Goal: Task Accomplishment & Management: Manage account settings

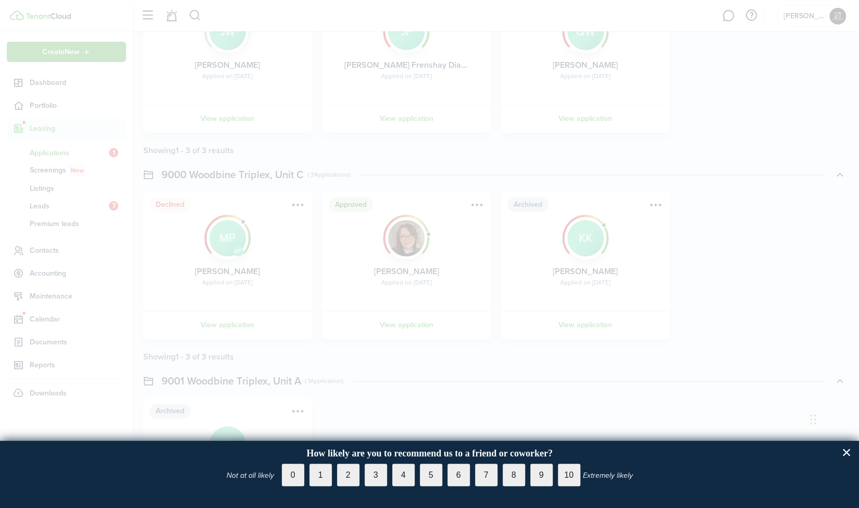
click at [817, 229] on div at bounding box center [429, 254] width 859 height 508
click at [565, 476] on label "10" at bounding box center [569, 475] width 22 height 22
click at [558, 464] on input "10" at bounding box center [558, 464] width 0 height 0
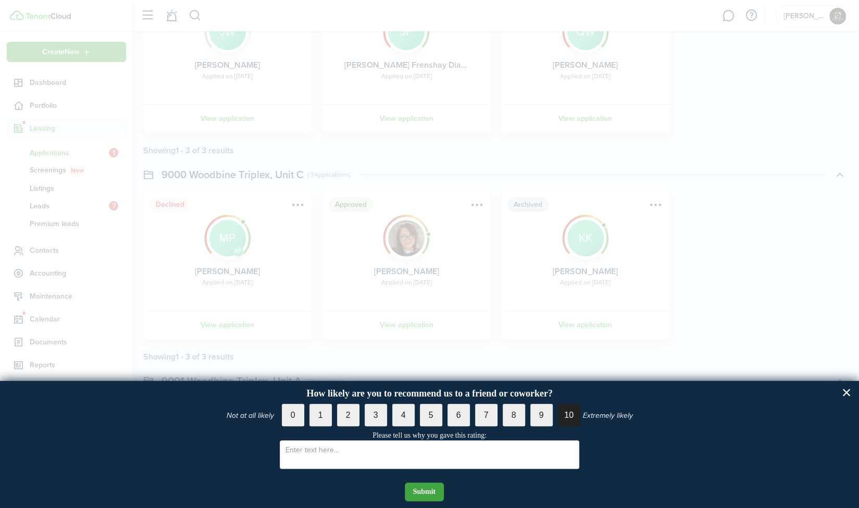
click at [470, 463] on textarea at bounding box center [430, 454] width 300 height 29
type textarea "user friendly"
click at [429, 494] on button "Submit" at bounding box center [425, 491] width 40 height 19
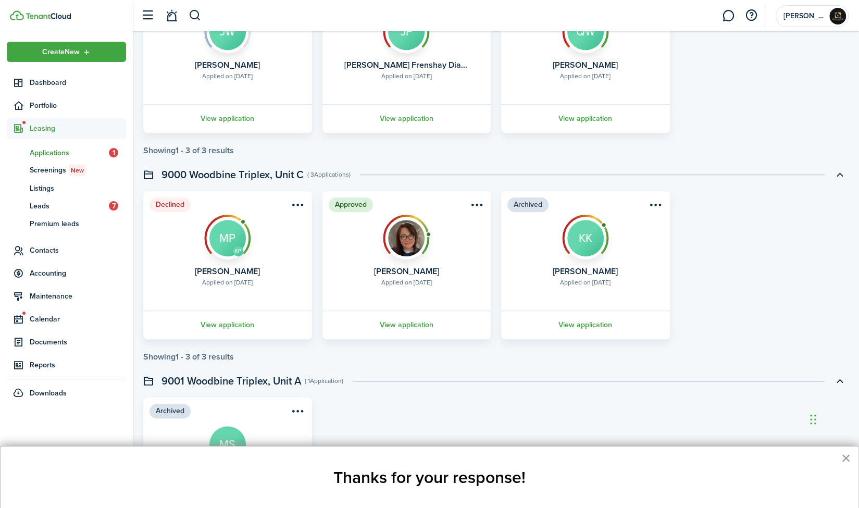
click at [845, 455] on button "×" at bounding box center [846, 458] width 10 height 17
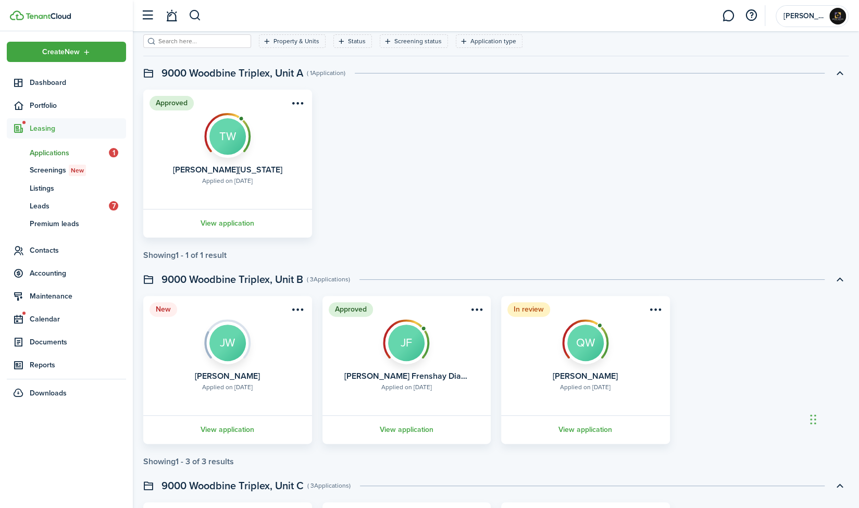
scroll to position [48, 0]
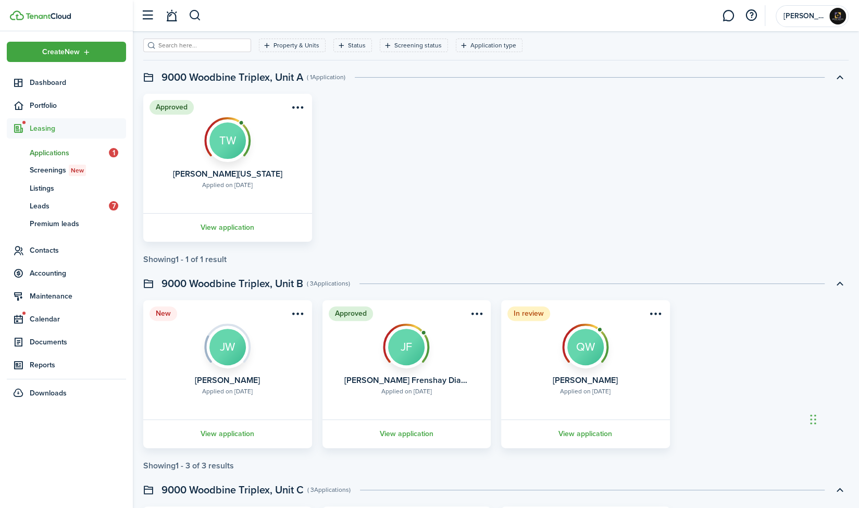
click at [57, 154] on span "Applications" at bounding box center [69, 152] width 79 height 11
click at [54, 151] on span "Applications" at bounding box center [69, 152] width 79 height 11
click at [56, 187] on span "Listings" at bounding box center [78, 188] width 96 height 11
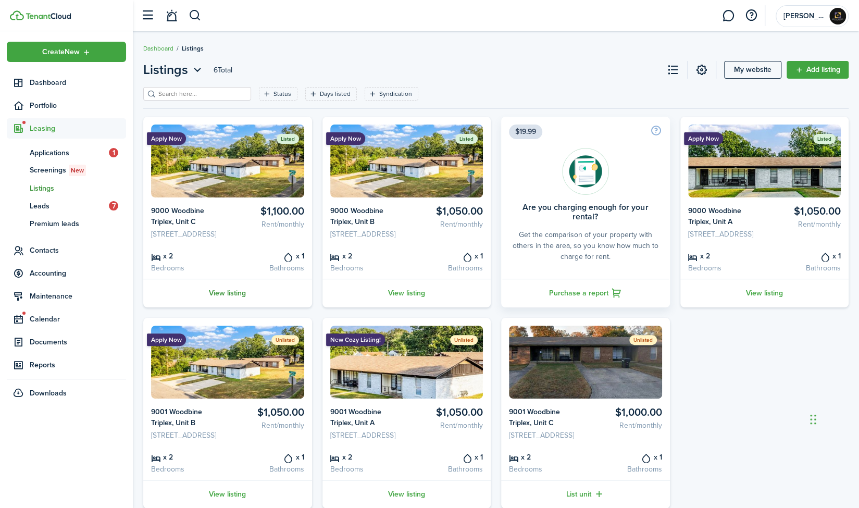
click at [225, 307] on link "View listing" at bounding box center [227, 293] width 169 height 29
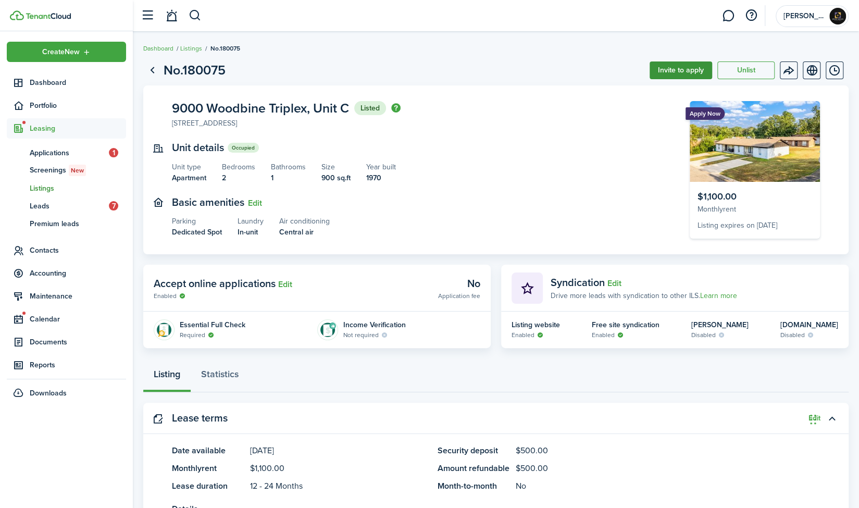
click at [680, 71] on button "Invite to apply" at bounding box center [681, 70] width 63 height 18
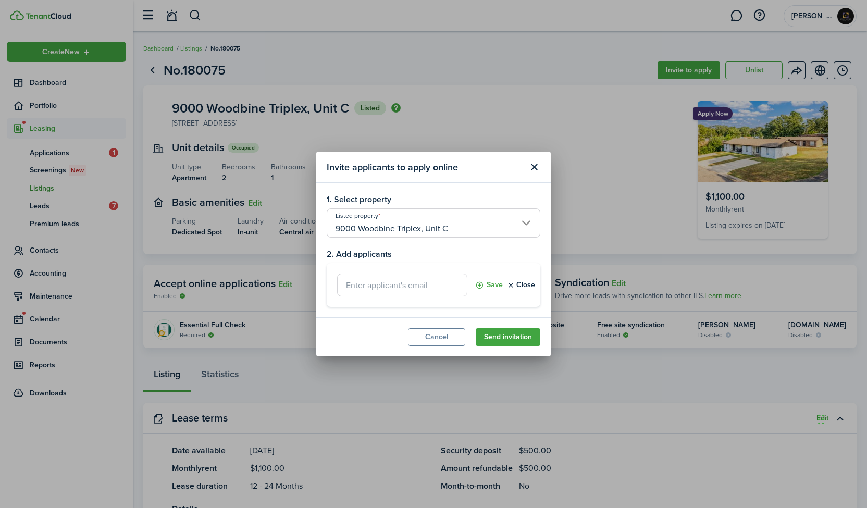
click at [422, 284] on input "text" at bounding box center [402, 285] width 130 height 23
click at [489, 285] on button "Save" at bounding box center [489, 285] width 28 height 23
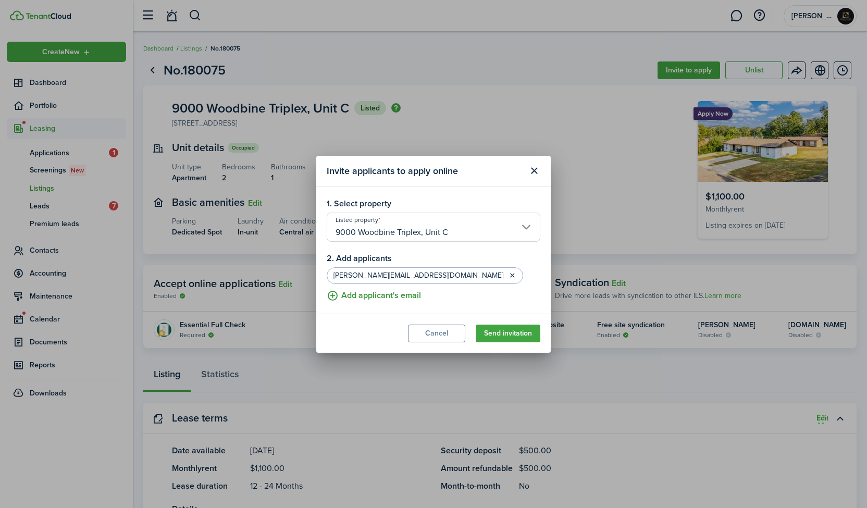
click at [332, 294] on button "Add applicant's email" at bounding box center [374, 295] width 94 height 13
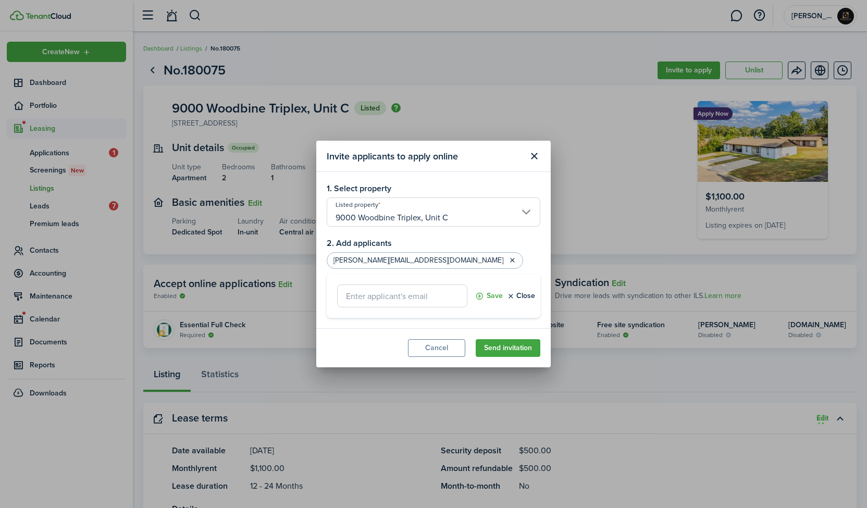
click at [390, 296] on input "text" at bounding box center [402, 295] width 130 height 23
click at [482, 297] on button "Save" at bounding box center [489, 295] width 28 height 23
click at [380, 297] on input "[DOMAIN_NAME]" at bounding box center [402, 295] width 130 height 23
type input "[EMAIL_ADDRESS][DOMAIN_NAME]"
click at [483, 294] on button "Save" at bounding box center [489, 295] width 28 height 23
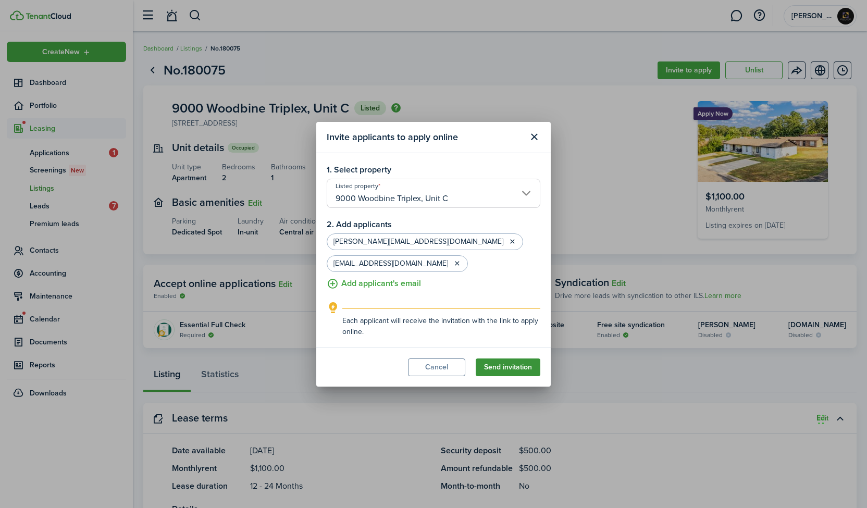
click at [510, 362] on button "Send invitation" at bounding box center [508, 367] width 65 height 18
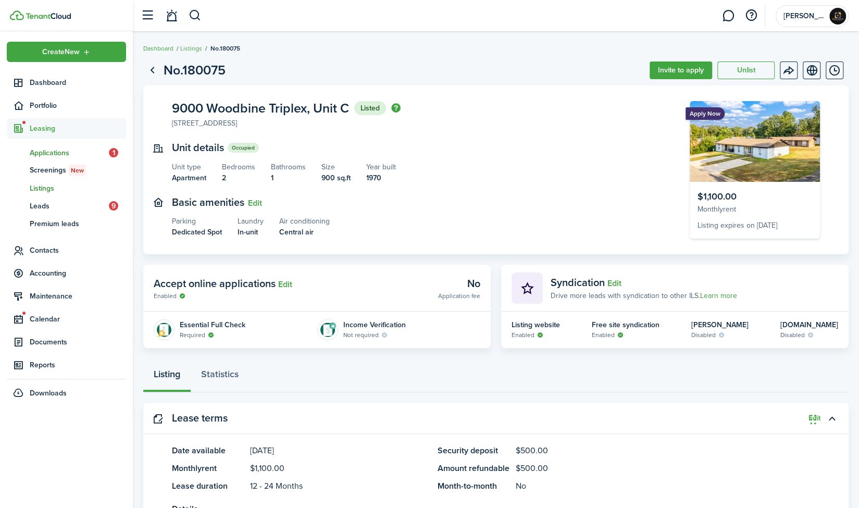
click at [48, 154] on span "Applications" at bounding box center [69, 152] width 79 height 11
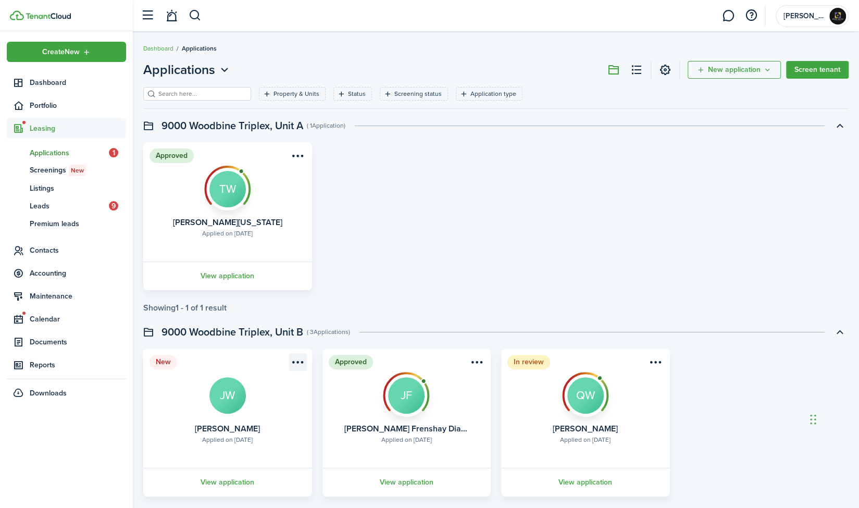
click at [298, 356] on menu-btn-icon "Open menu" at bounding box center [298, 362] width 18 height 18
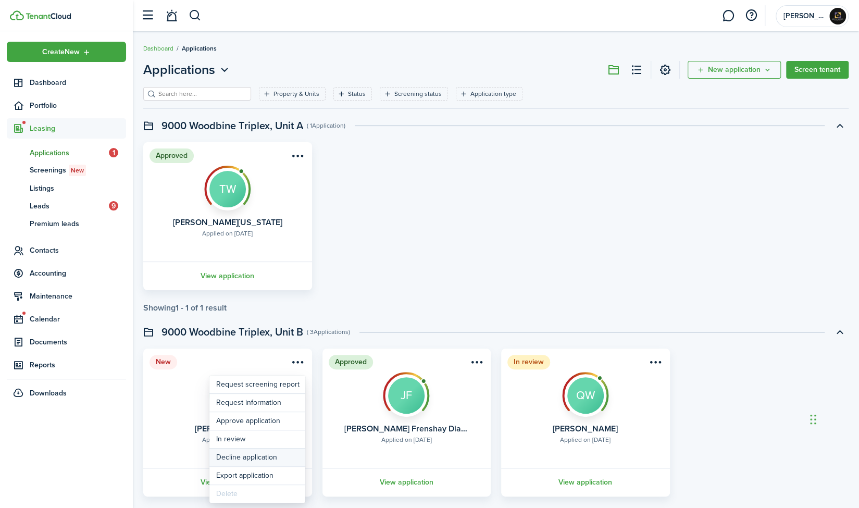
click at [264, 456] on button "Decline application" at bounding box center [257, 458] width 96 height 18
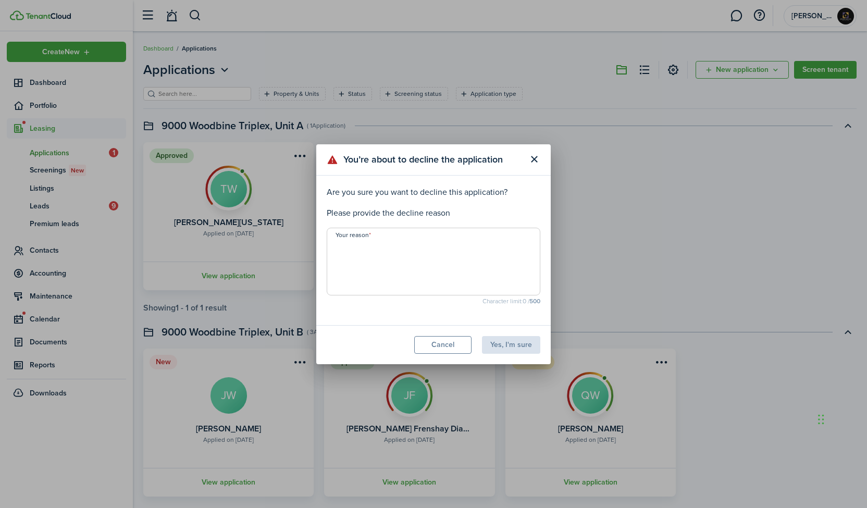
click at [473, 278] on textarea "Your reason" at bounding box center [433, 265] width 213 height 50
type textarea "no background check"
click at [523, 344] on button "Yes, I'm sure" at bounding box center [511, 345] width 58 height 18
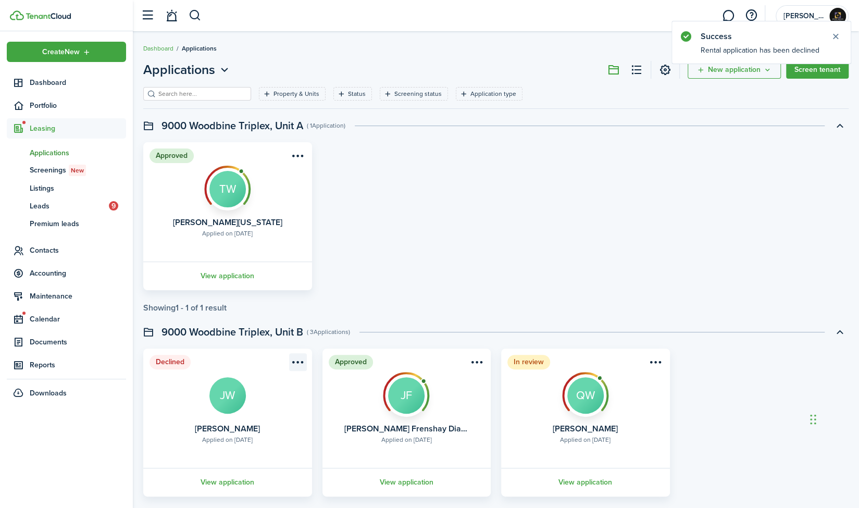
click at [294, 365] on menu-btn-icon "Open menu" at bounding box center [298, 362] width 18 height 18
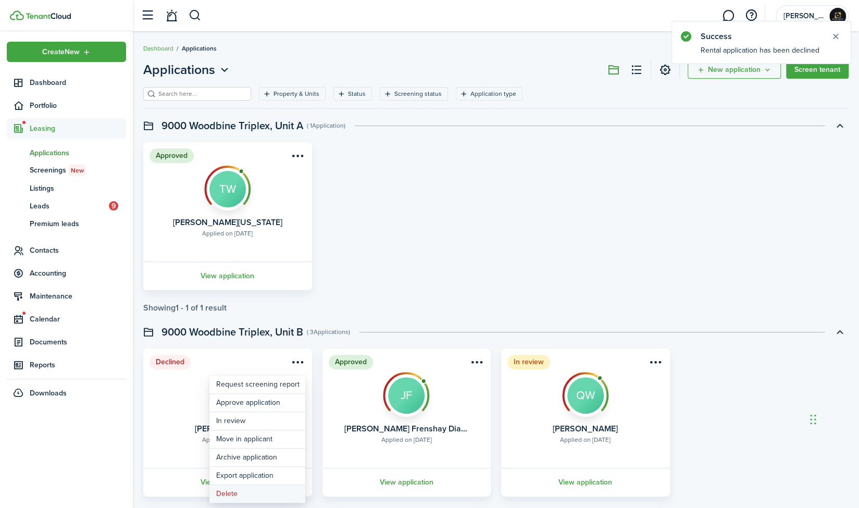
click at [243, 491] on button "Delete" at bounding box center [257, 494] width 96 height 18
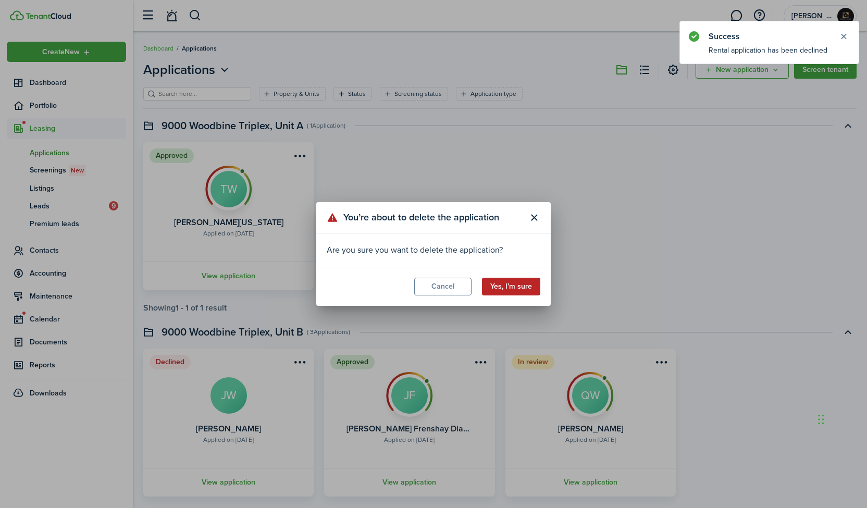
click at [526, 288] on button "Yes, I’m sure" at bounding box center [511, 287] width 58 height 18
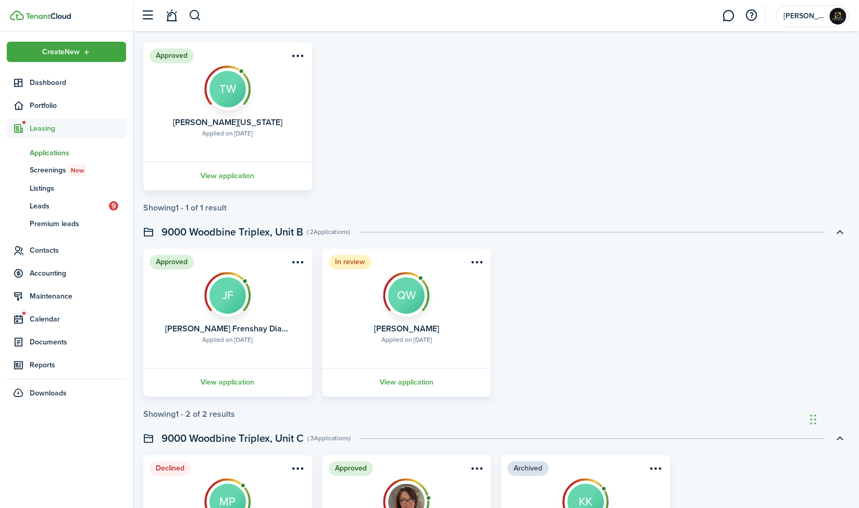
scroll to position [139, 0]
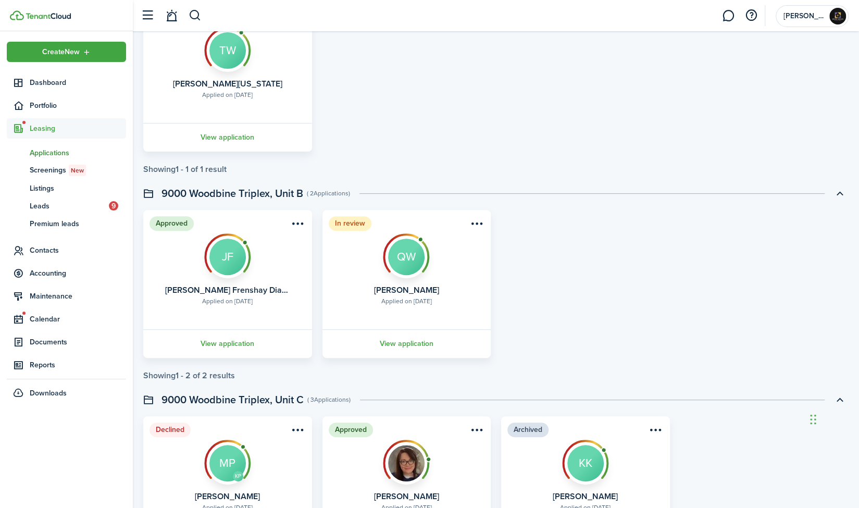
drag, startPoint x: 858, startPoint y: 312, endPoint x: 858, endPoint y: 330, distance: 18.2
click at [858, 330] on div "Applications New application Screen tenant Property & Units Status Screening st…" at bounding box center [496, 357] width 726 height 871
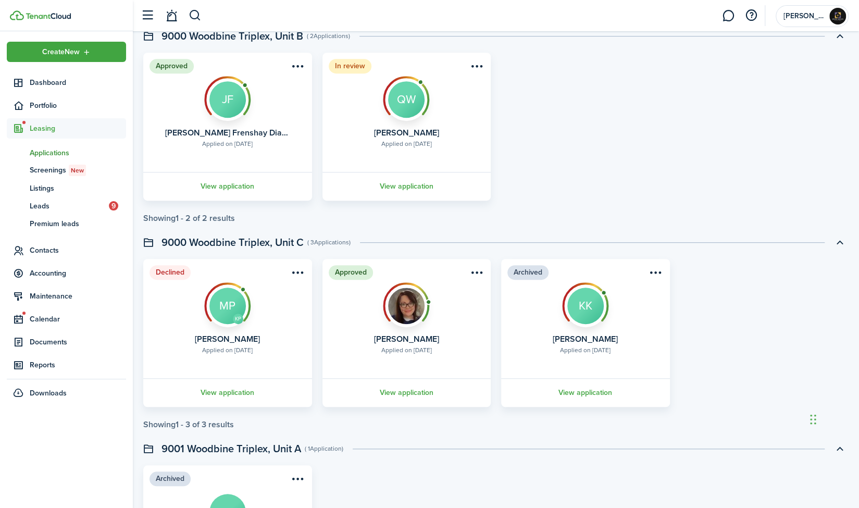
scroll to position [295, 0]
click at [657, 271] on menu-btn-icon "Open menu" at bounding box center [656, 274] width 18 height 18
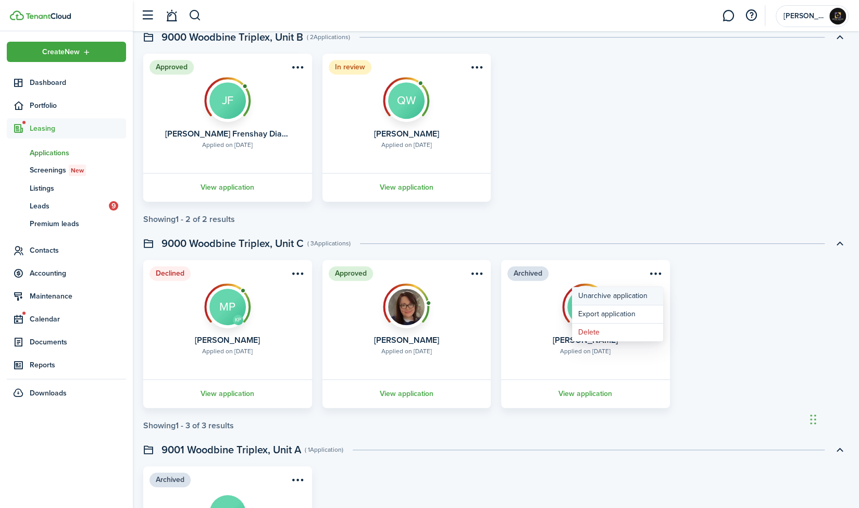
click at [634, 291] on button "Unarchive application" at bounding box center [617, 296] width 91 height 18
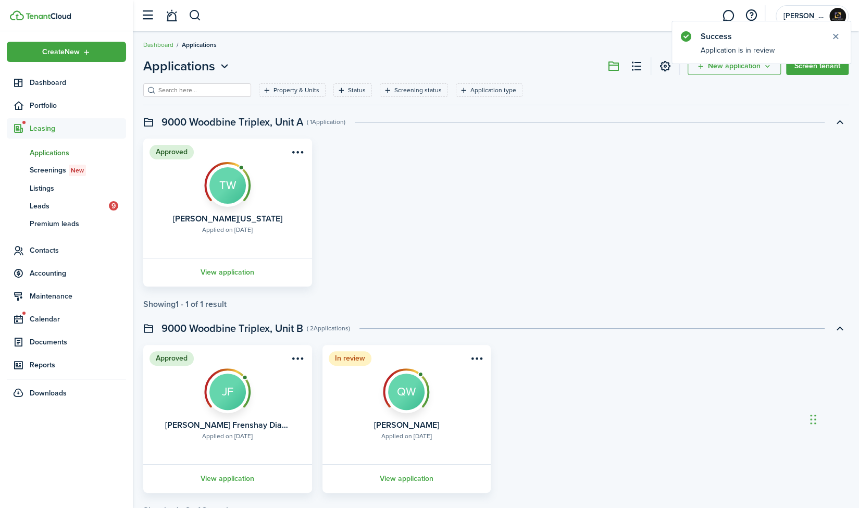
scroll to position [0, 0]
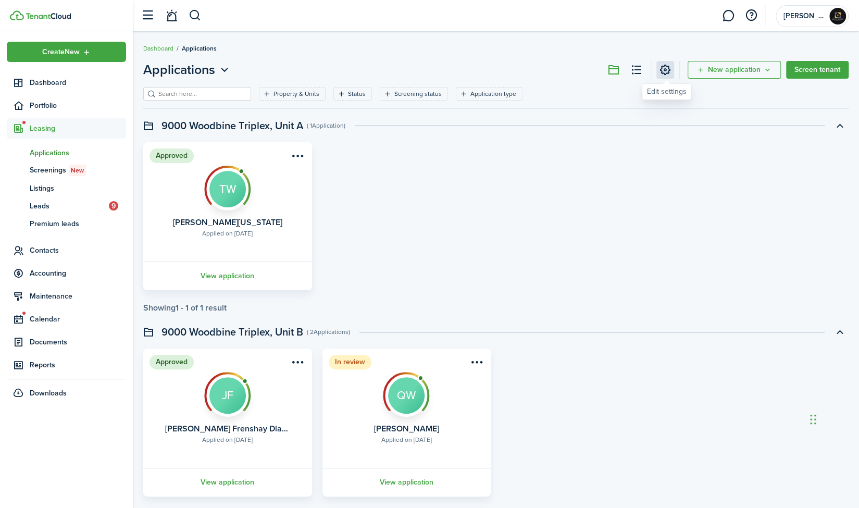
click at [664, 67] on link at bounding box center [665, 70] width 18 height 18
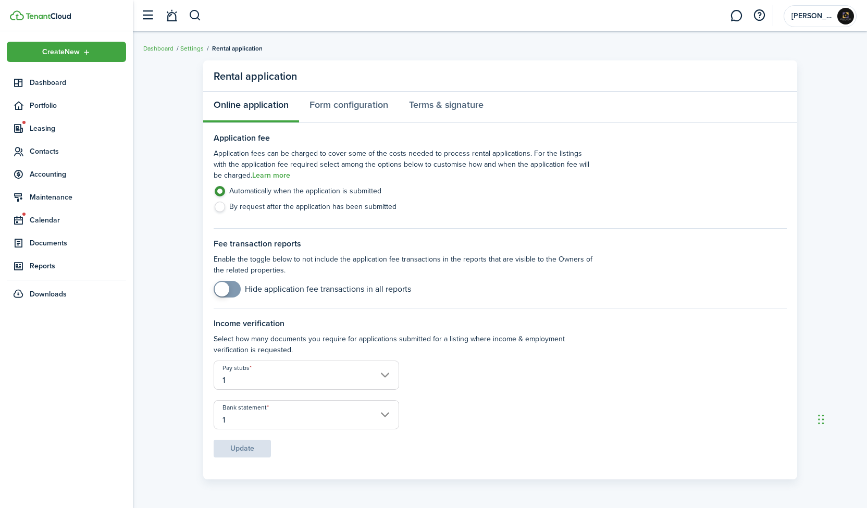
click at [225, 289] on span at bounding box center [222, 289] width 15 height 15
checkbox input "false"
click at [227, 288] on span at bounding box center [232, 289] width 15 height 15
click at [386, 378] on input "1" at bounding box center [307, 375] width 186 height 29
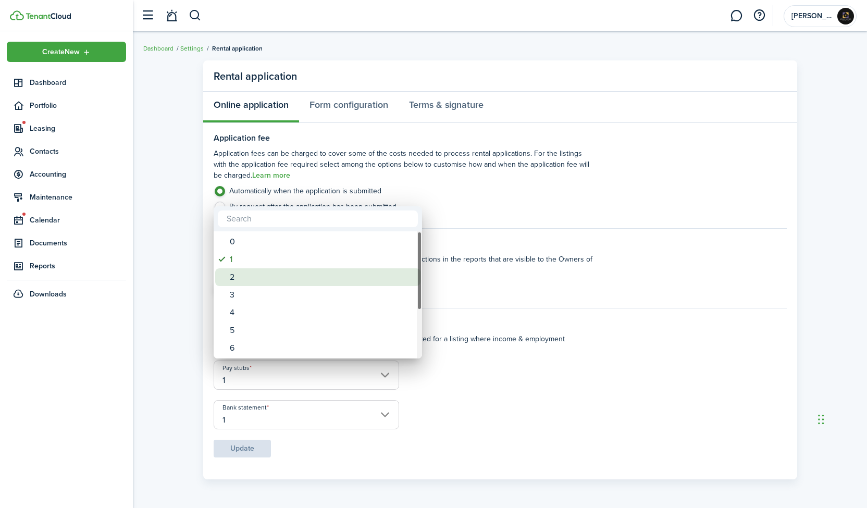
click at [279, 280] on div "2" at bounding box center [322, 277] width 184 height 18
type input "2"
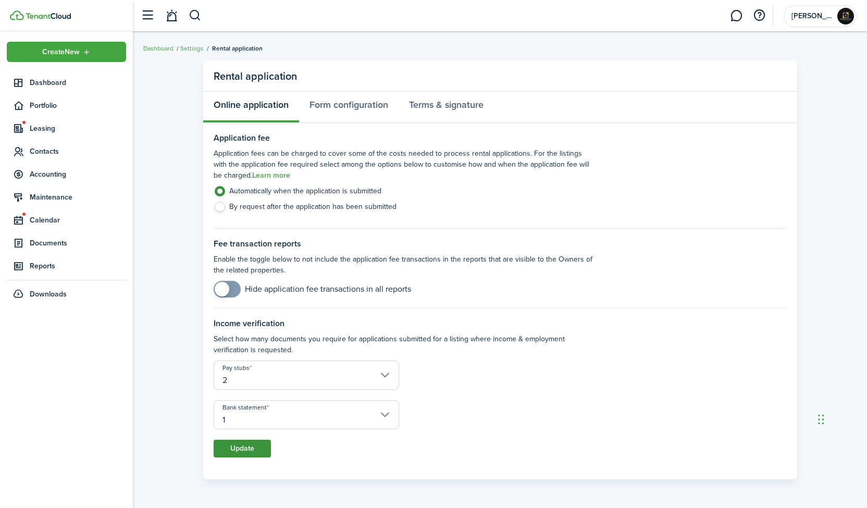
click at [242, 445] on button "Update" at bounding box center [242, 449] width 57 height 18
click at [363, 102] on link "Form configuration" at bounding box center [349, 107] width 100 height 31
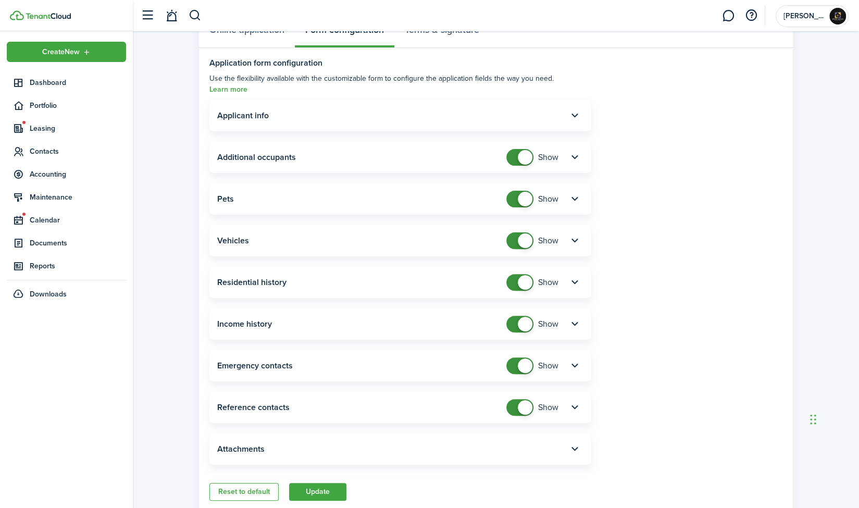
scroll to position [79, 0]
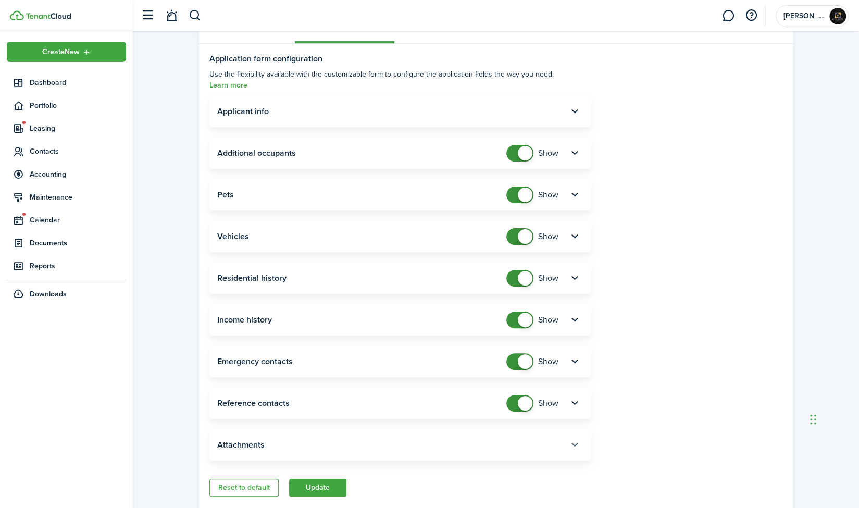
click at [574, 436] on button "button" at bounding box center [575, 445] width 18 height 18
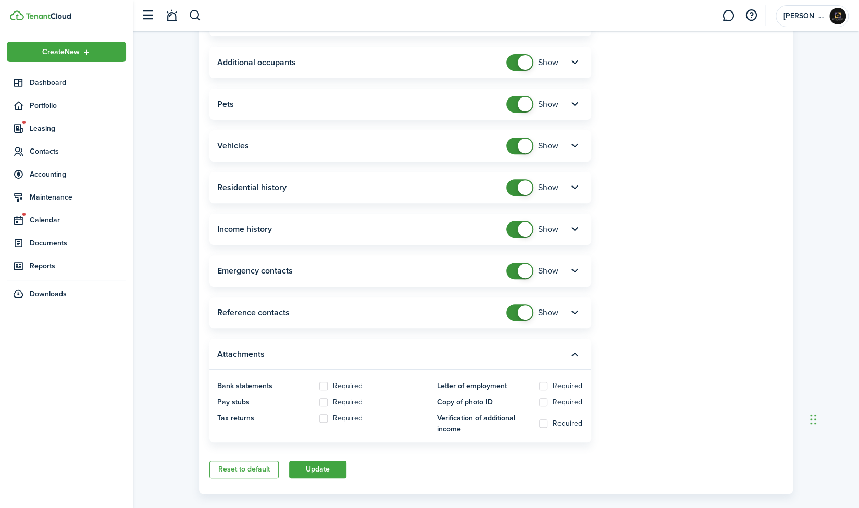
scroll to position [173, 0]
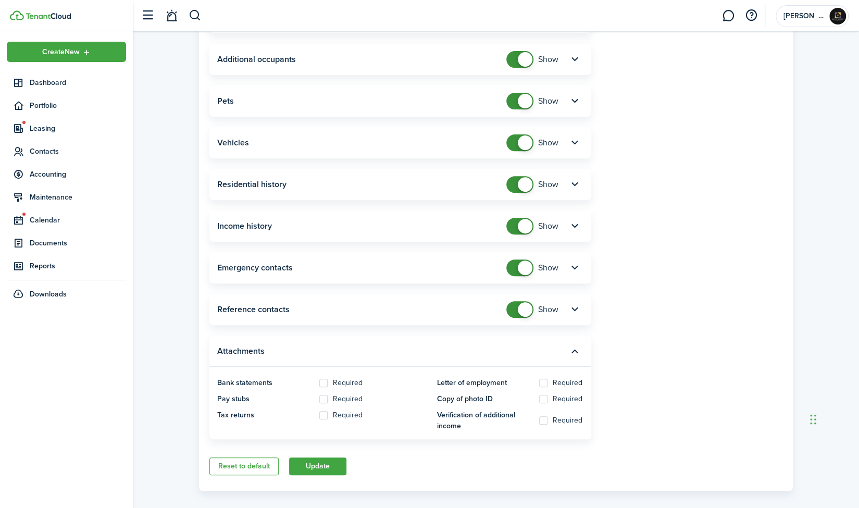
click at [546, 395] on label "Required" at bounding box center [560, 399] width 43 height 8
click at [539, 399] on input "Required" at bounding box center [539, 399] width 1 height 1
checkbox input "true"
click at [323, 395] on label "Required" at bounding box center [340, 399] width 43 height 8
click at [319, 399] on input "Required" at bounding box center [319, 399] width 1 height 1
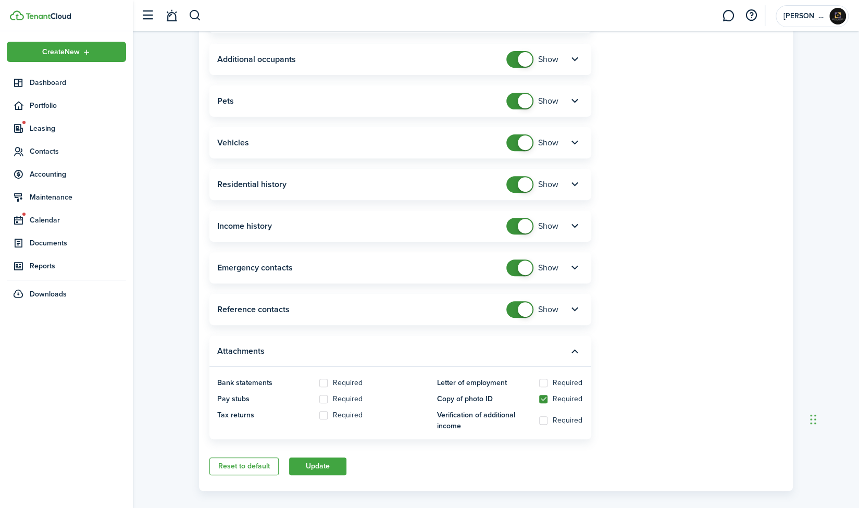
checkbox input "true"
click at [328, 457] on button "Update" at bounding box center [317, 466] width 57 height 18
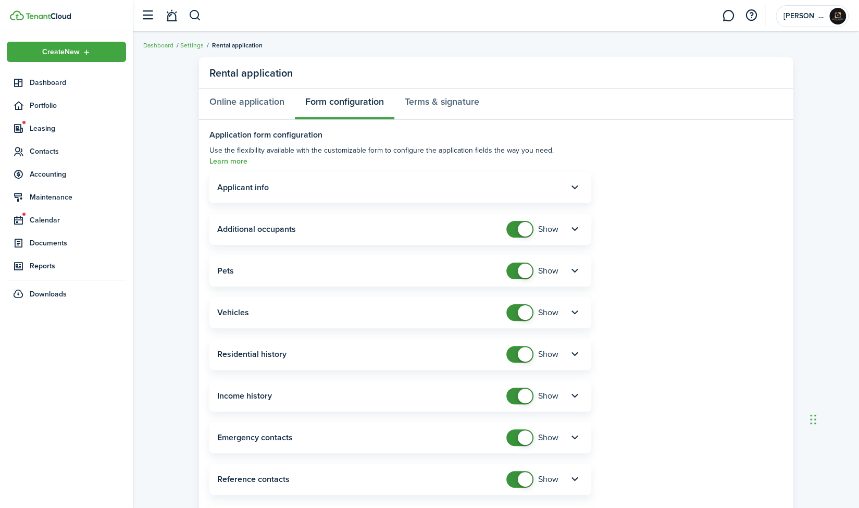
scroll to position [0, 0]
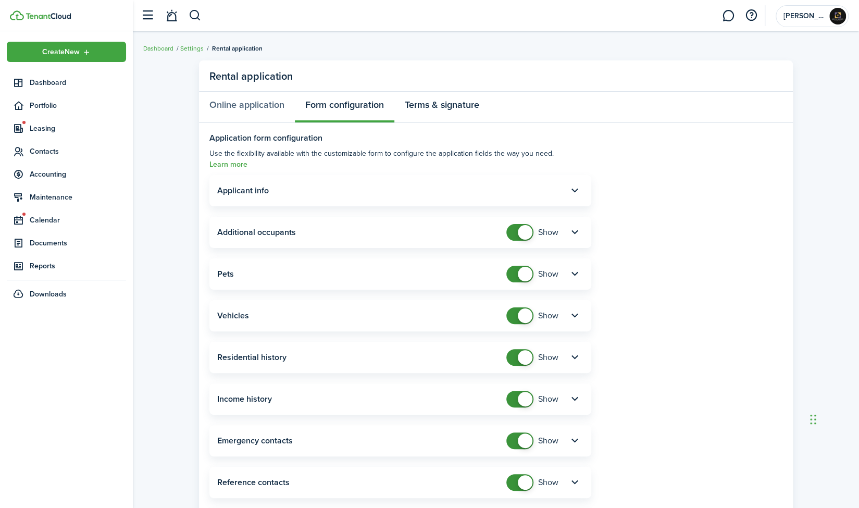
click at [464, 105] on link "Terms & signature" at bounding box center [441, 107] width 95 height 31
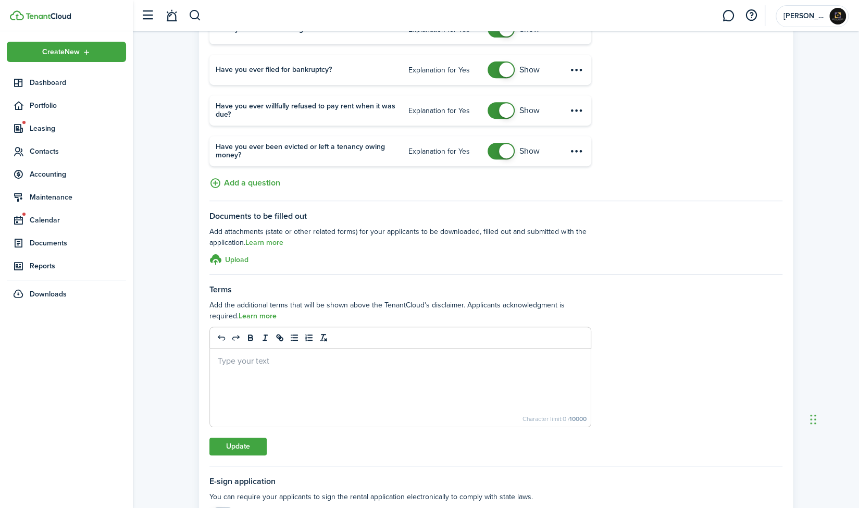
scroll to position [312, 0]
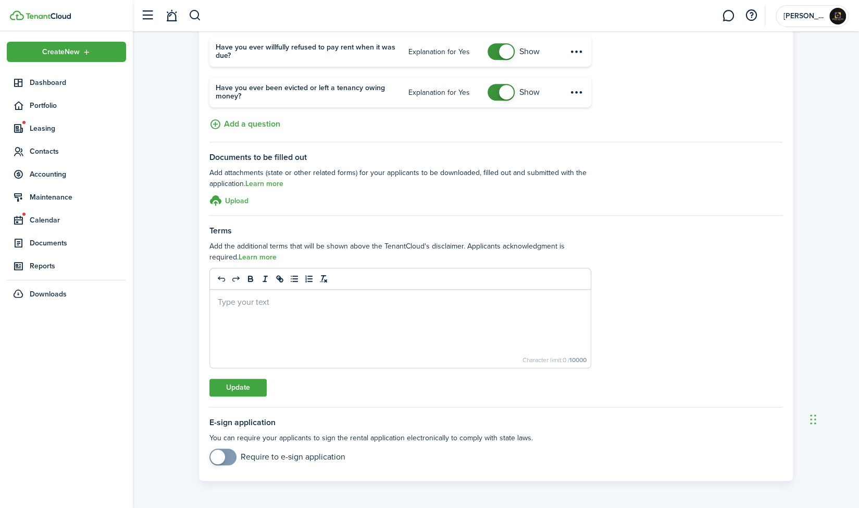
checkbox input "true"
click at [224, 458] on span at bounding box center [217, 457] width 15 height 15
click at [256, 385] on button "Update" at bounding box center [237, 388] width 57 height 18
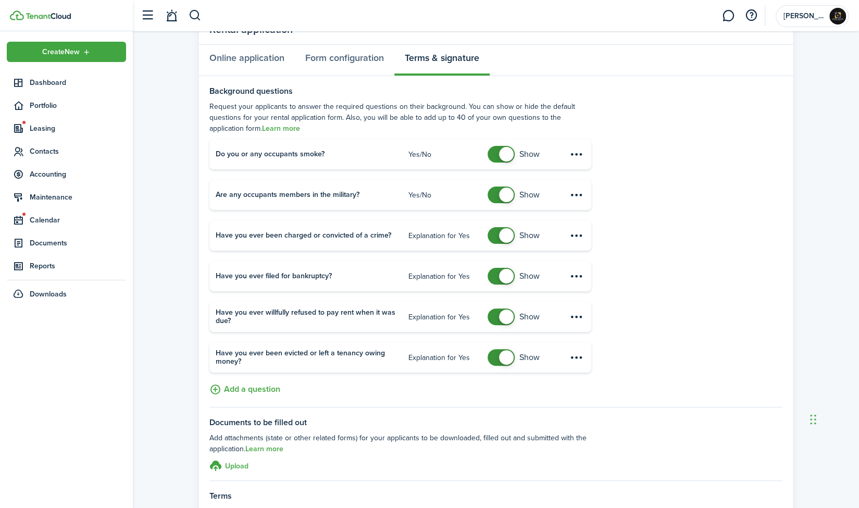
scroll to position [0, 0]
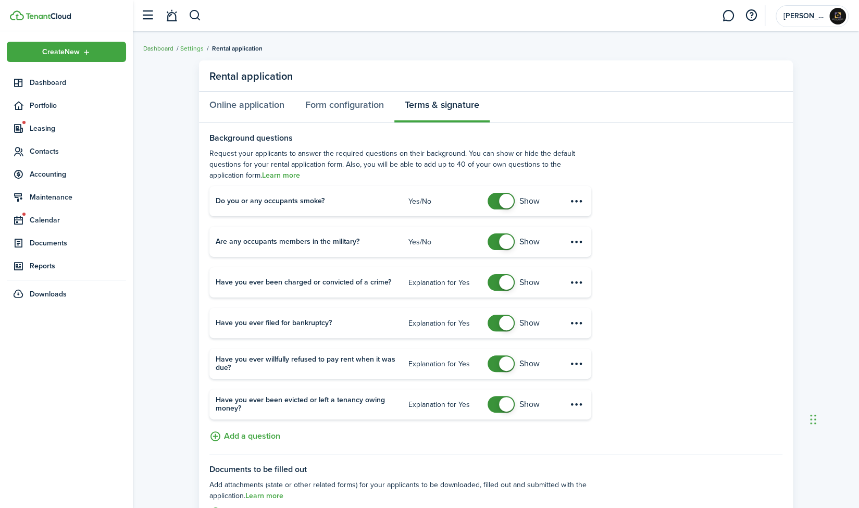
click at [158, 47] on link "Dashboard" at bounding box center [158, 48] width 30 height 9
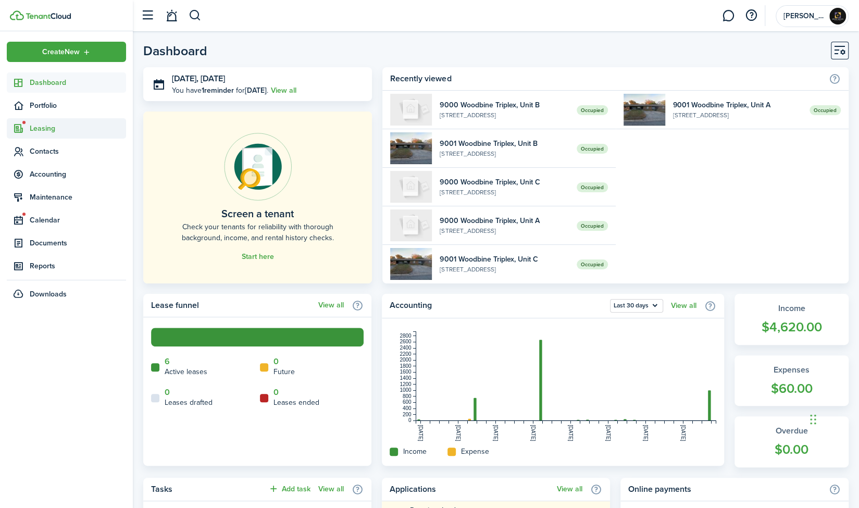
click at [42, 126] on span "Leasing" at bounding box center [78, 128] width 96 height 11
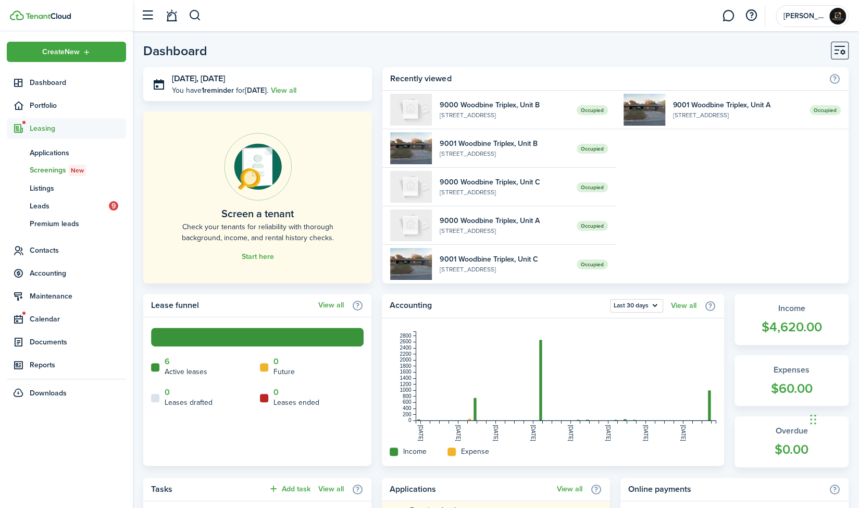
click at [57, 167] on span "Screenings New" at bounding box center [78, 170] width 96 height 11
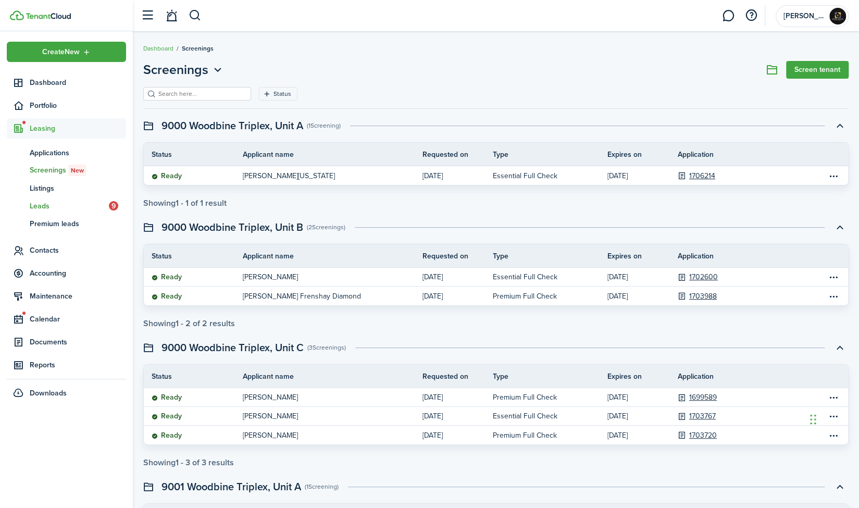
click at [49, 205] on span "Leads" at bounding box center [69, 206] width 79 height 11
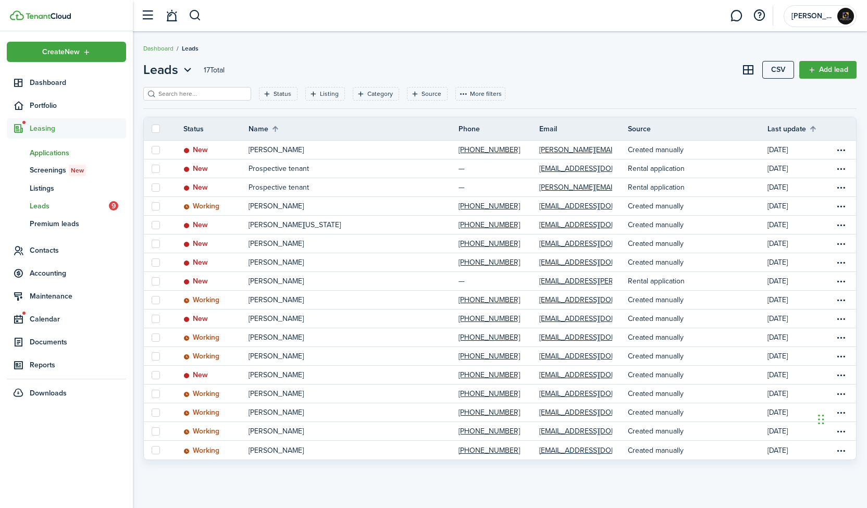
click at [60, 153] on span "Applications" at bounding box center [78, 152] width 96 height 11
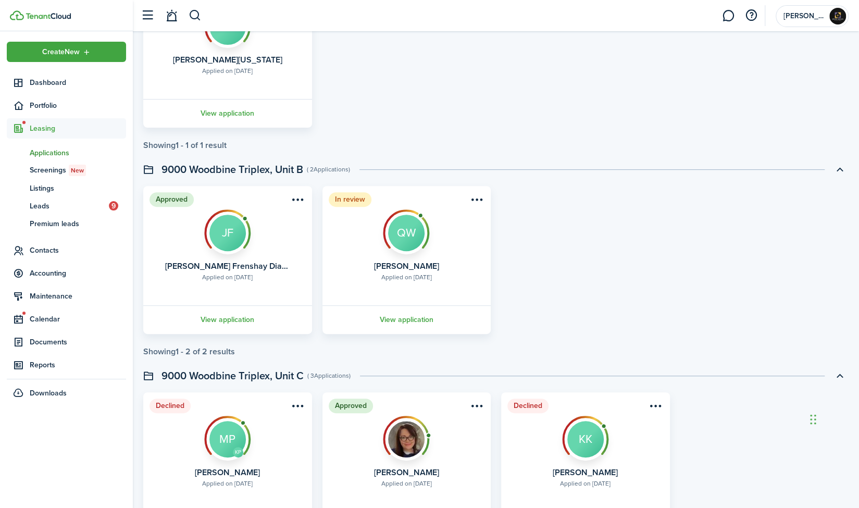
scroll to position [162, 0]
click at [837, 262] on div "Approved Applied on [DATE] [PERSON_NAME] Frenshay [PERSON_NAME] View applicatio…" at bounding box center [496, 261] width 716 height 148
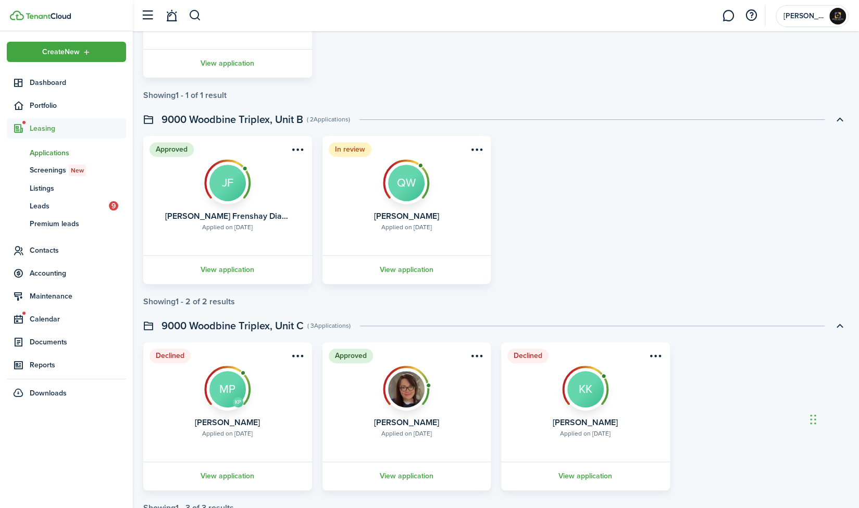
scroll to position [209, 0]
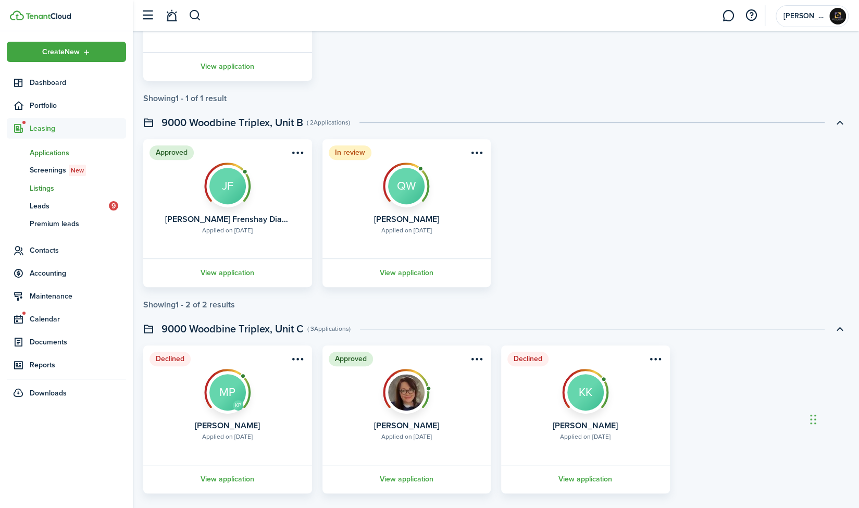
click at [62, 188] on span "Listings" at bounding box center [78, 188] width 96 height 11
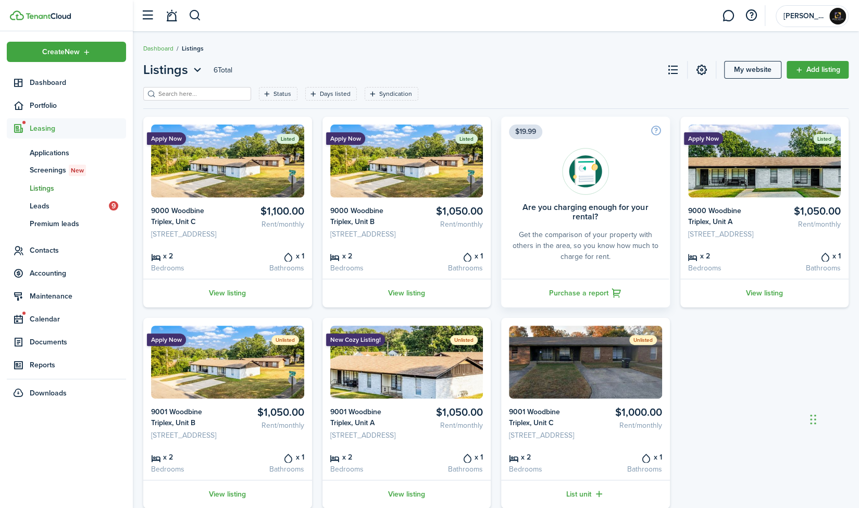
click at [466, 135] on status "Listed" at bounding box center [466, 139] width 22 height 10
click at [412, 307] on link "View listing" at bounding box center [407, 293] width 169 height 29
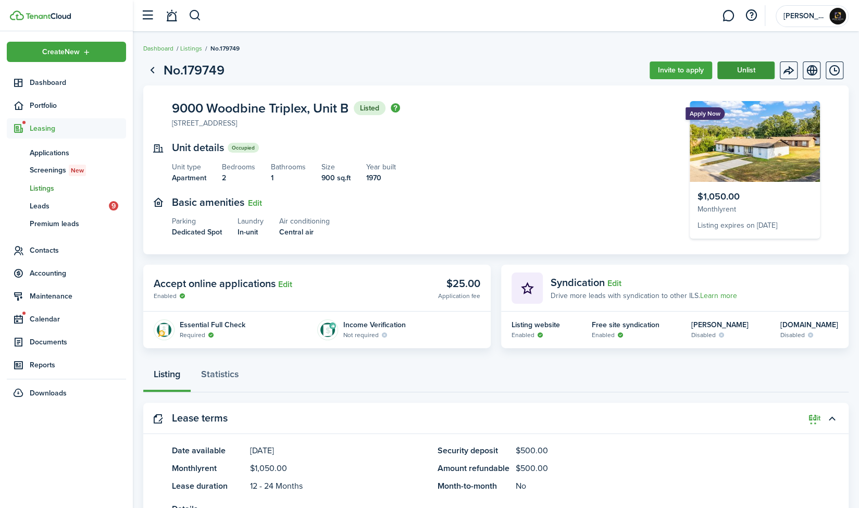
click at [748, 69] on button "Unlist" at bounding box center [745, 70] width 57 height 18
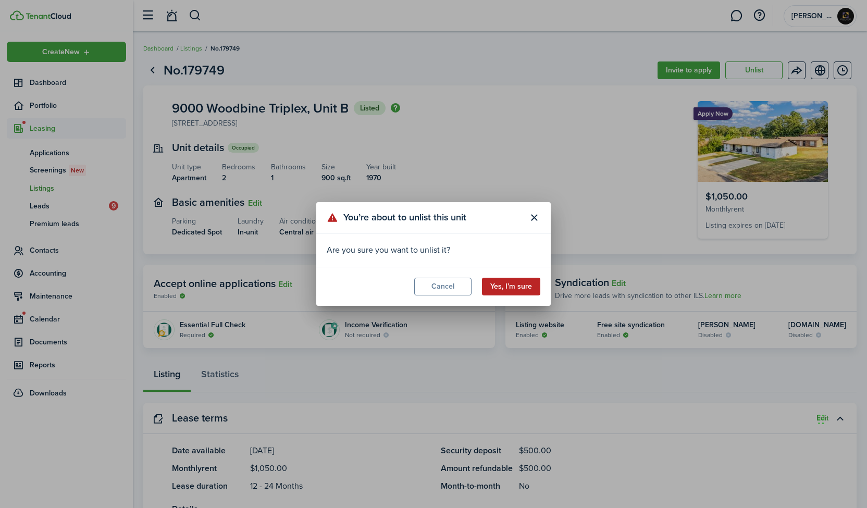
click at [514, 282] on button "Yes, I’m sure" at bounding box center [511, 287] width 58 height 18
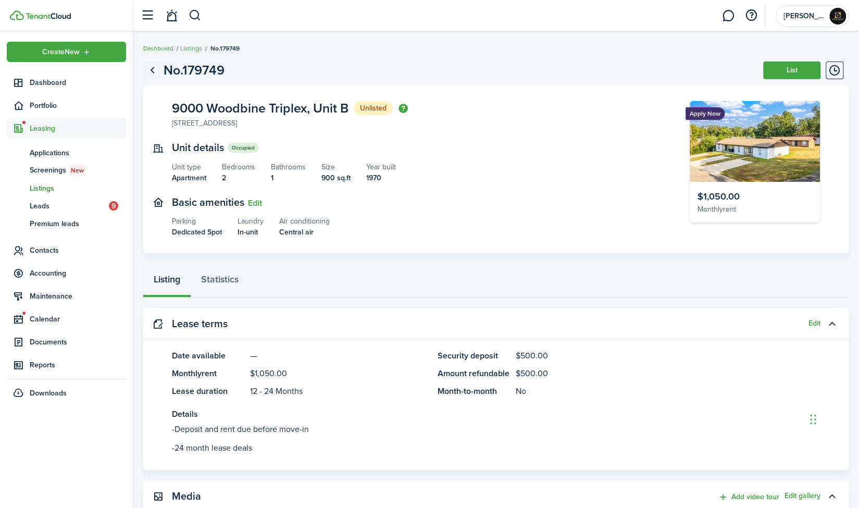
click at [153, 71] on link "Go back" at bounding box center [152, 70] width 18 height 18
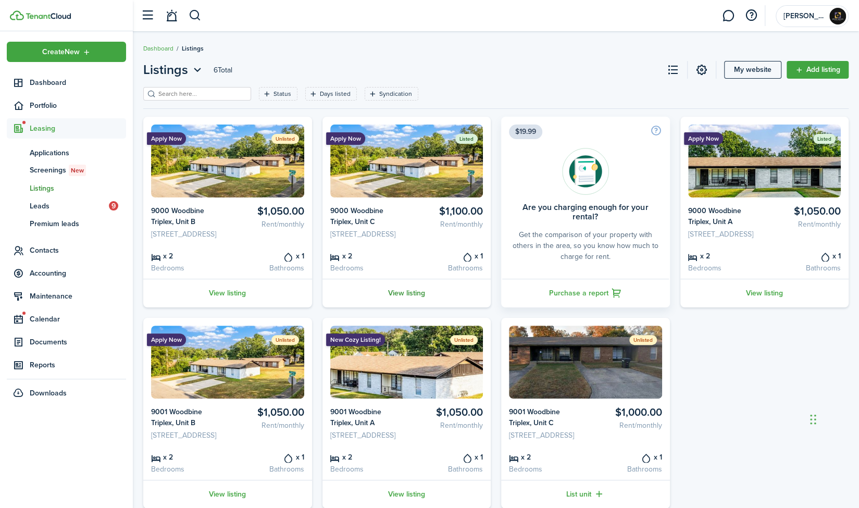
click at [400, 307] on link "View listing" at bounding box center [407, 293] width 169 height 29
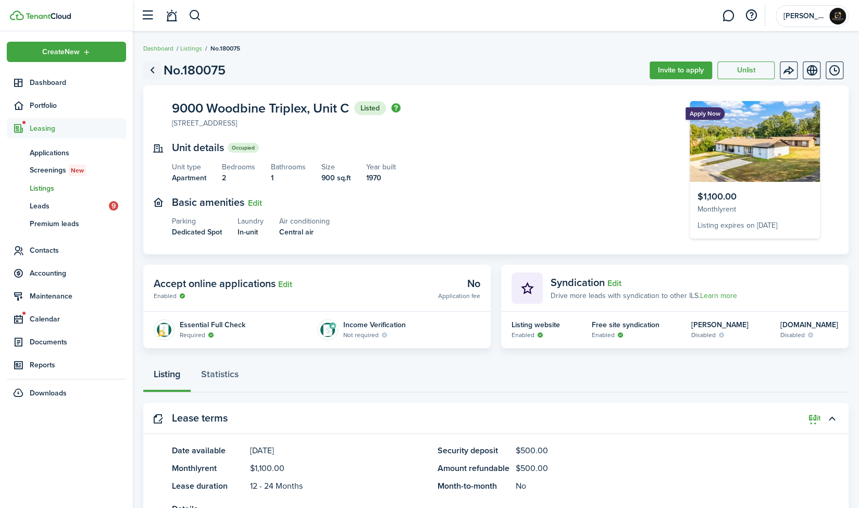
click at [154, 71] on link "Go back" at bounding box center [152, 70] width 18 height 18
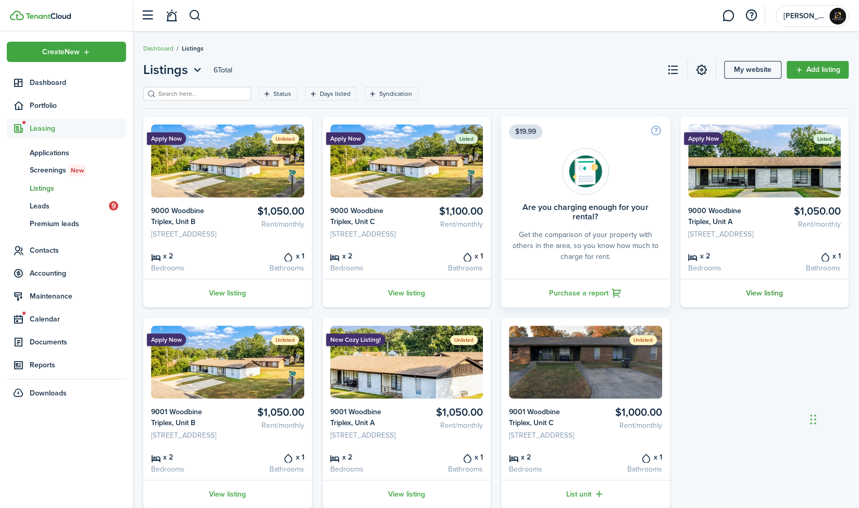
click at [769, 307] on link "View listing" at bounding box center [764, 293] width 169 height 29
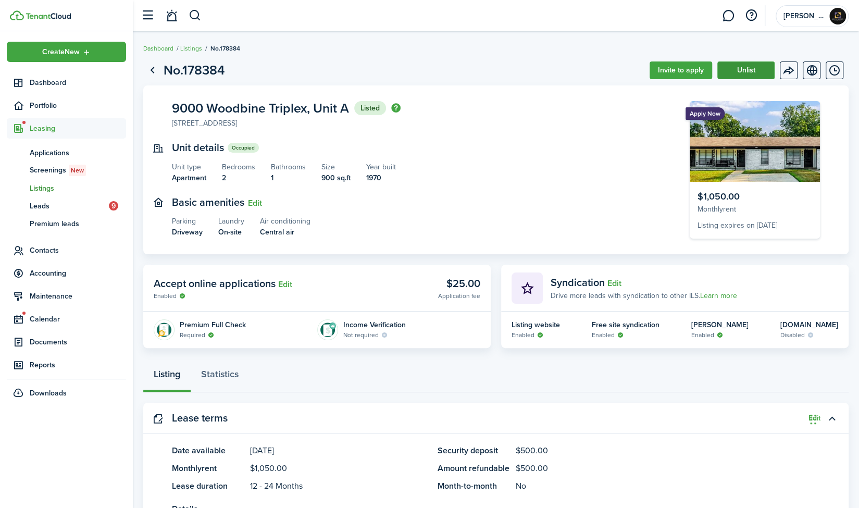
click at [748, 71] on button "Unlist" at bounding box center [745, 70] width 57 height 18
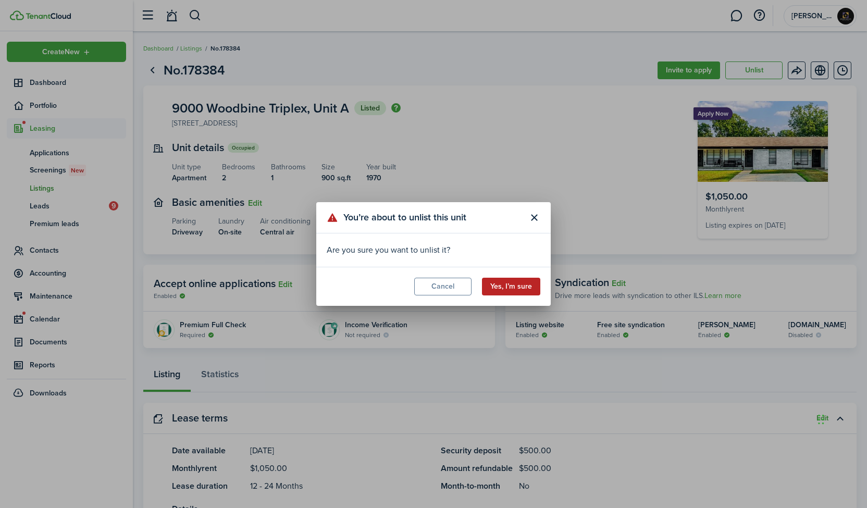
click at [518, 285] on button "Yes, I’m sure" at bounding box center [511, 287] width 58 height 18
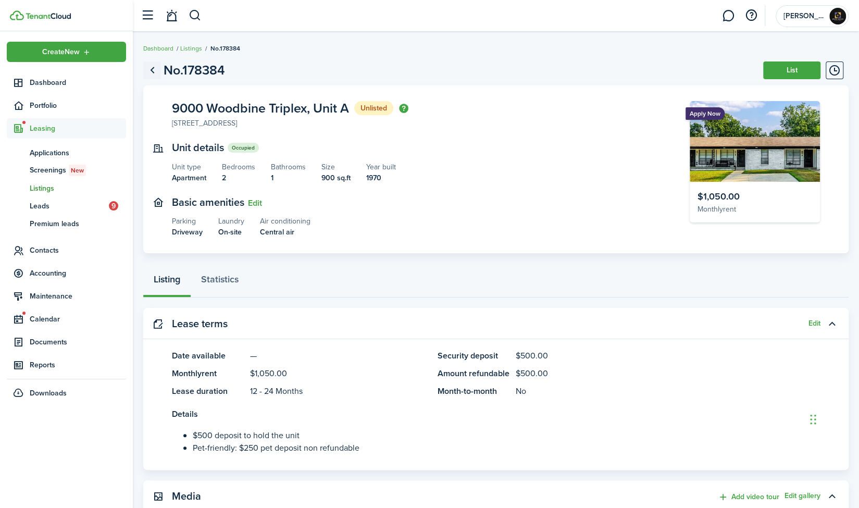
click at [154, 69] on link "Go back" at bounding box center [152, 70] width 18 height 18
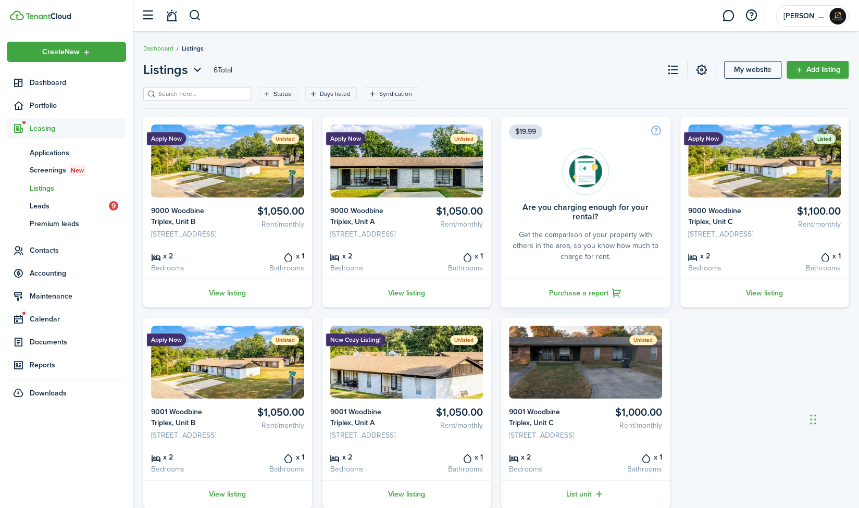
scroll to position [71, 0]
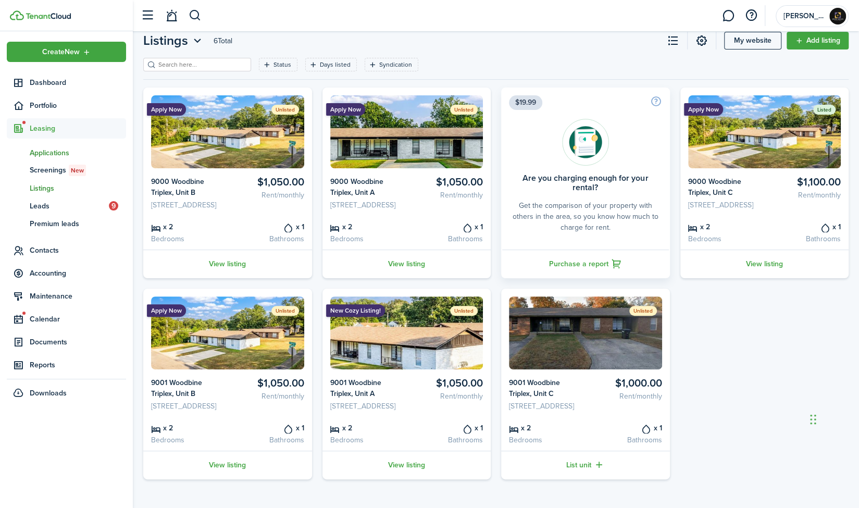
click at [66, 149] on span "Applications" at bounding box center [78, 152] width 96 height 11
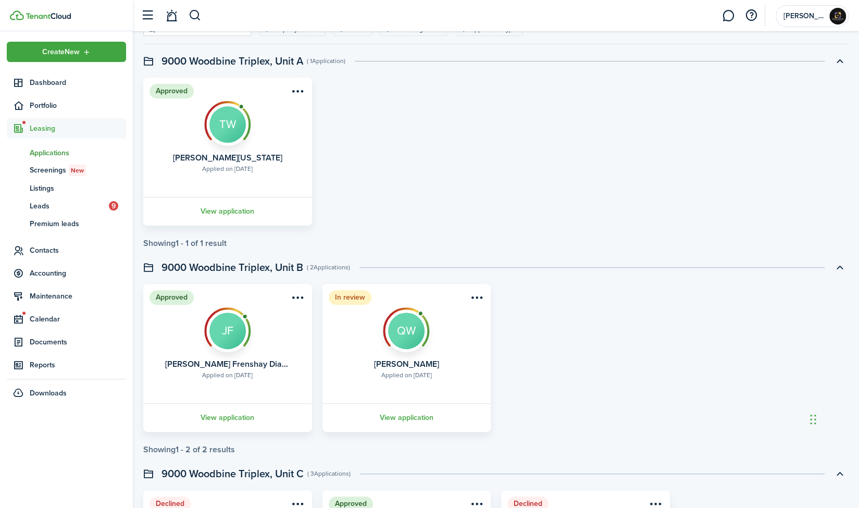
scroll to position [29, 0]
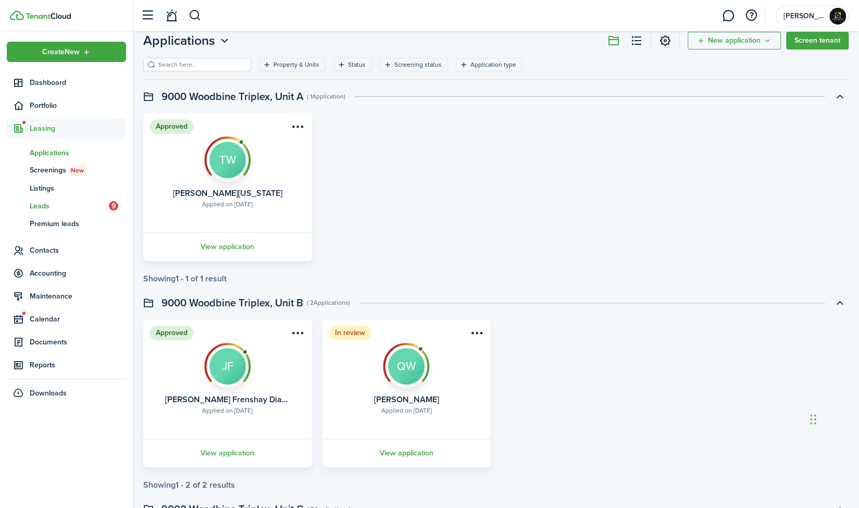
click at [50, 204] on span "Leads" at bounding box center [69, 206] width 79 height 11
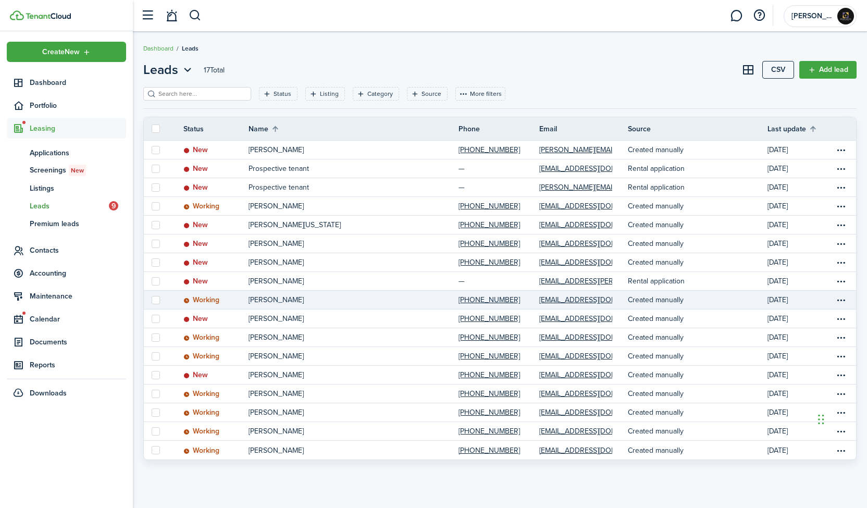
click at [157, 300] on label at bounding box center [156, 300] width 8 height 8
click at [152, 300] on input "checkbox" at bounding box center [151, 300] width 1 height 1
checkbox input "true"
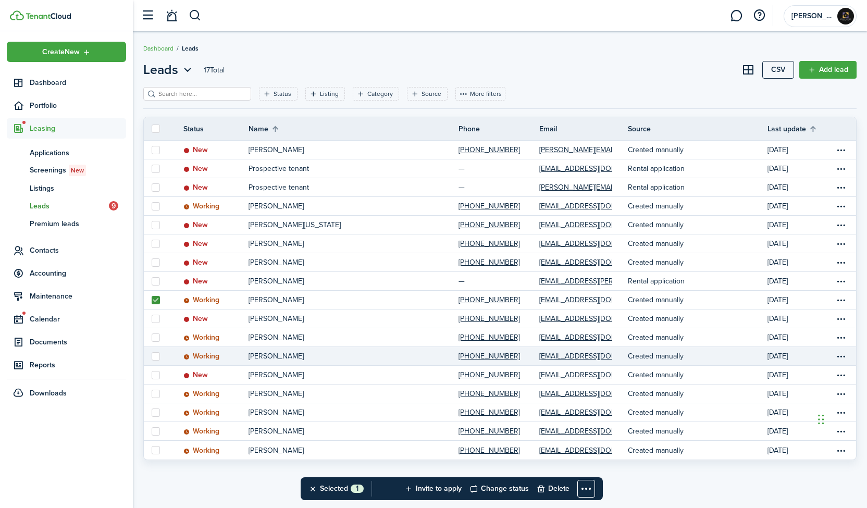
click at [155, 355] on label at bounding box center [156, 356] width 8 height 8
click at [152, 356] on input "checkbox" at bounding box center [151, 356] width 1 height 1
checkbox input "true"
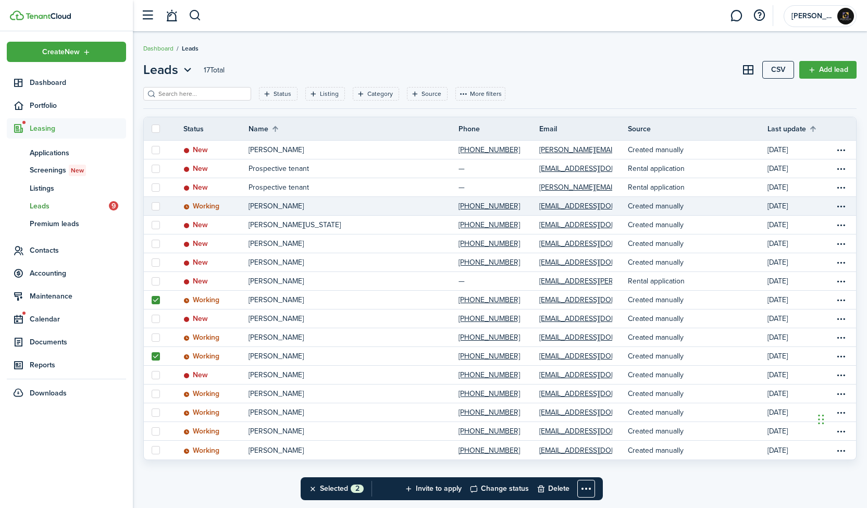
click at [154, 208] on label at bounding box center [156, 206] width 8 height 8
click at [152, 206] on input "checkbox" at bounding box center [151, 206] width 1 height 1
checkbox input "true"
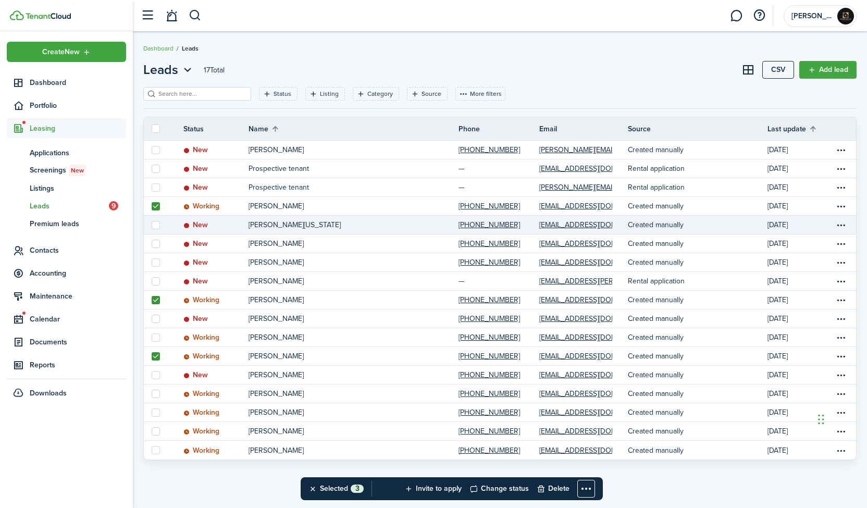
click at [152, 216] on link at bounding box center [156, 225] width 24 height 18
click at [154, 222] on label at bounding box center [156, 225] width 8 height 8
click at [152, 225] on input "checkbox" at bounding box center [151, 225] width 1 height 1
checkbox input "true"
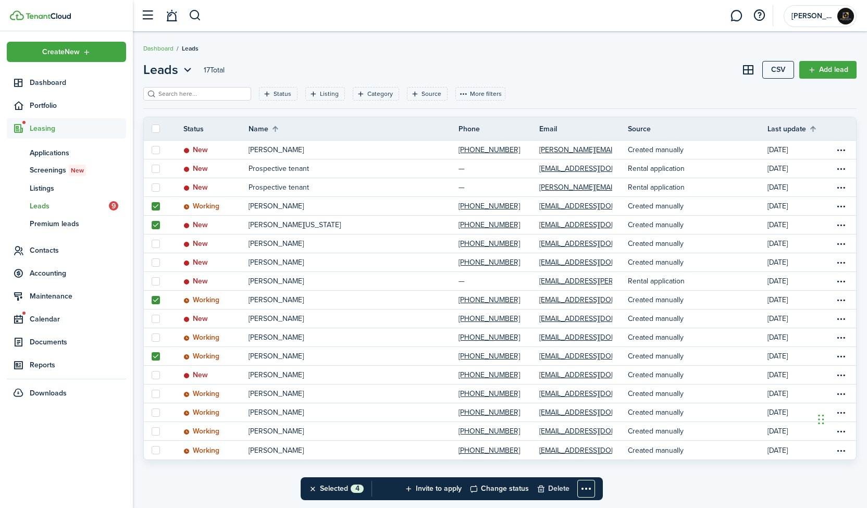
click at [553, 485] on button "Delete" at bounding box center [553, 488] width 33 height 23
click at [566, 486] on button "Confirm" at bounding box center [568, 488] width 42 height 15
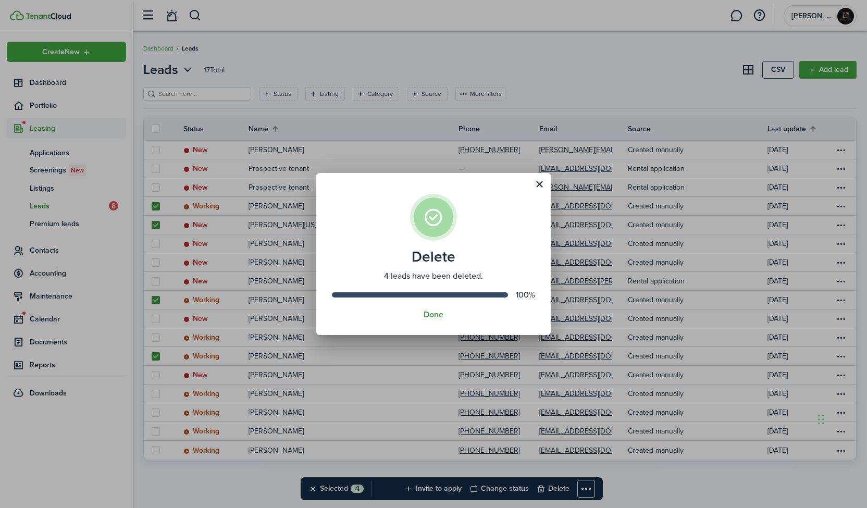
click at [440, 316] on button "Done" at bounding box center [434, 314] width 20 height 9
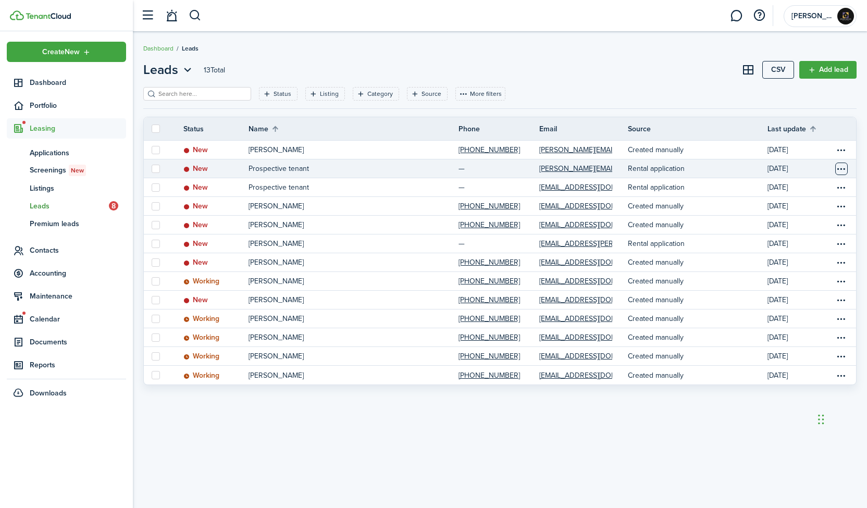
click at [847, 171] on table-menu-btn-icon "Open menu" at bounding box center [841, 169] width 13 height 13
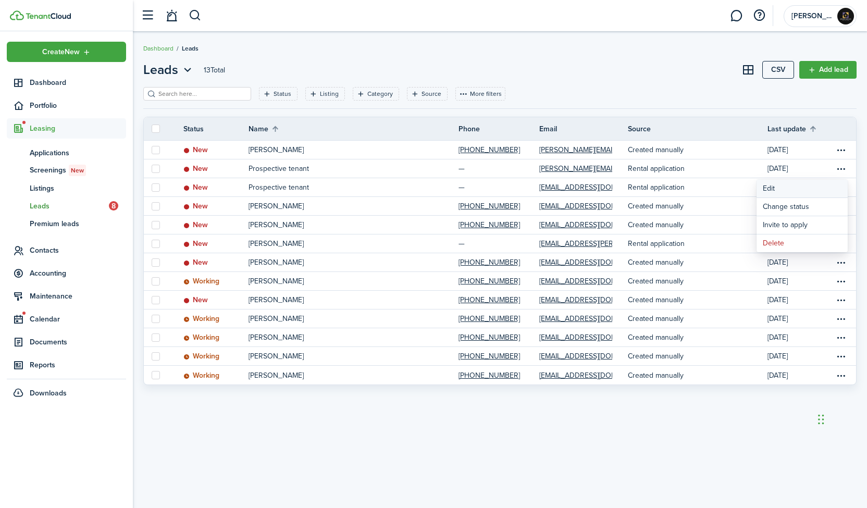
click at [774, 189] on link "Edit" at bounding box center [802, 189] width 91 height 18
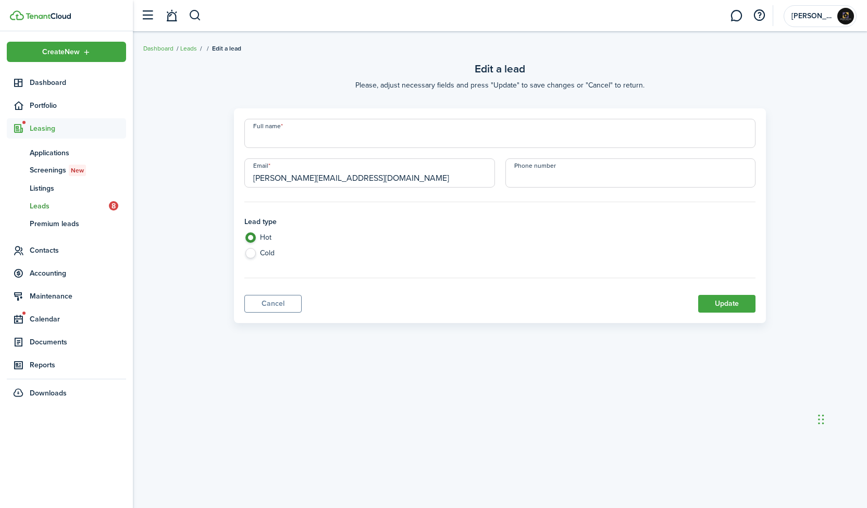
click at [343, 140] on input "Full name" at bounding box center [500, 133] width 512 height 29
click at [385, 137] on input "Full name" at bounding box center [500, 133] width 512 height 29
type input "[PERSON_NAME]"
click at [555, 173] on input "+1" at bounding box center [630, 172] width 251 height 29
type input "[PHONE_NUMBER]"
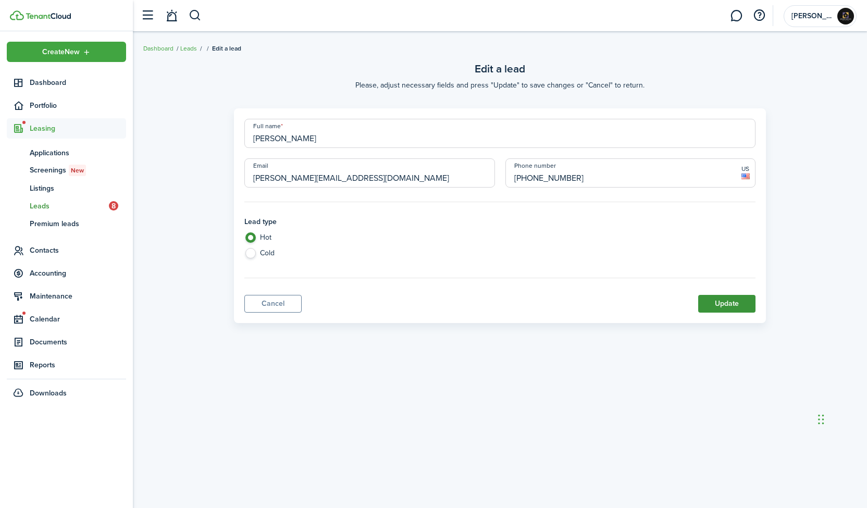
click at [722, 307] on button "Update" at bounding box center [726, 304] width 57 height 18
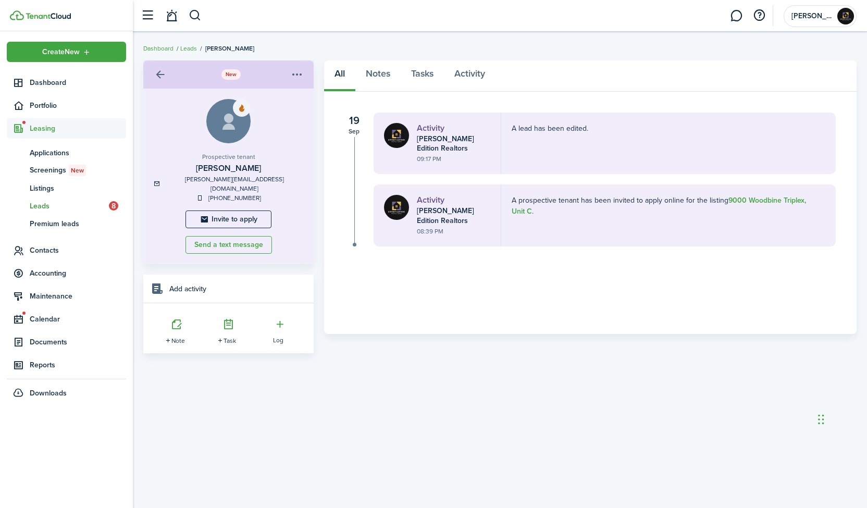
click at [44, 205] on span "Leads" at bounding box center [69, 206] width 79 height 11
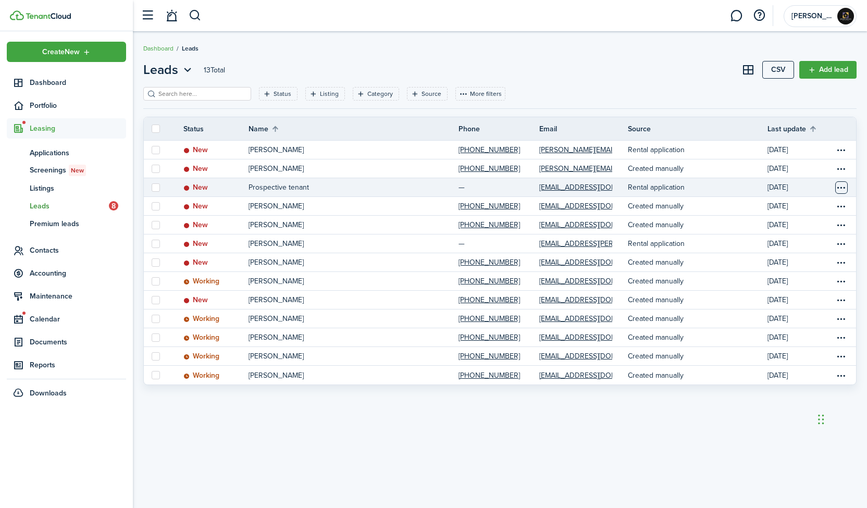
click at [842, 186] on table-menu-btn-icon "Open menu" at bounding box center [841, 187] width 13 height 13
click at [840, 188] on table-menu-btn-icon "Open menu" at bounding box center [841, 187] width 13 height 13
click at [838, 189] on table-menu-btn-icon "Open menu" at bounding box center [841, 187] width 13 height 13
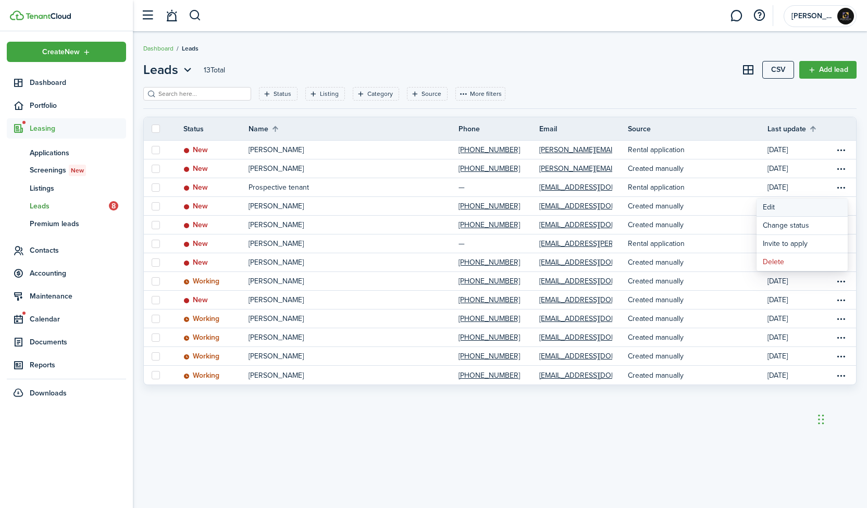
click at [803, 208] on link "Edit" at bounding box center [802, 208] width 91 height 18
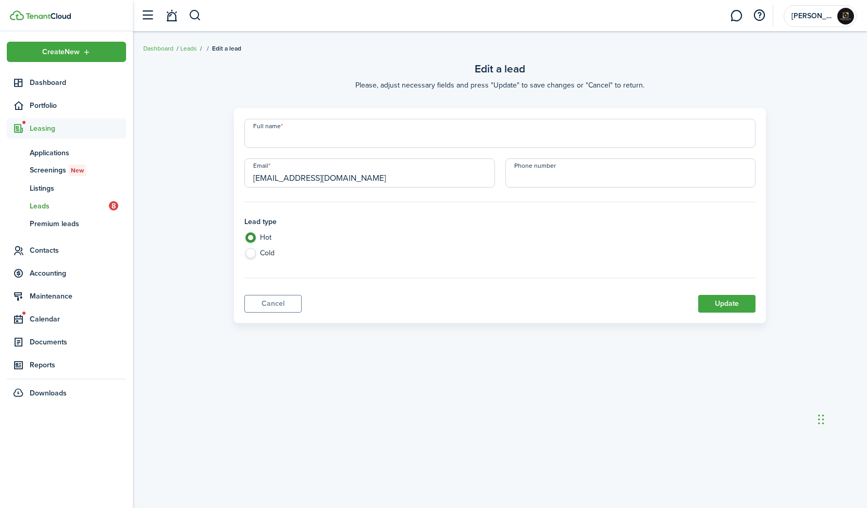
click at [423, 135] on input "Full name" at bounding box center [500, 133] width 512 height 29
type input "[PERSON_NAME]"
click at [606, 173] on input "+1" at bounding box center [630, 172] width 251 height 29
click at [584, 173] on input "+1" at bounding box center [630, 172] width 251 height 29
type input "[PHONE_NUMBER]"
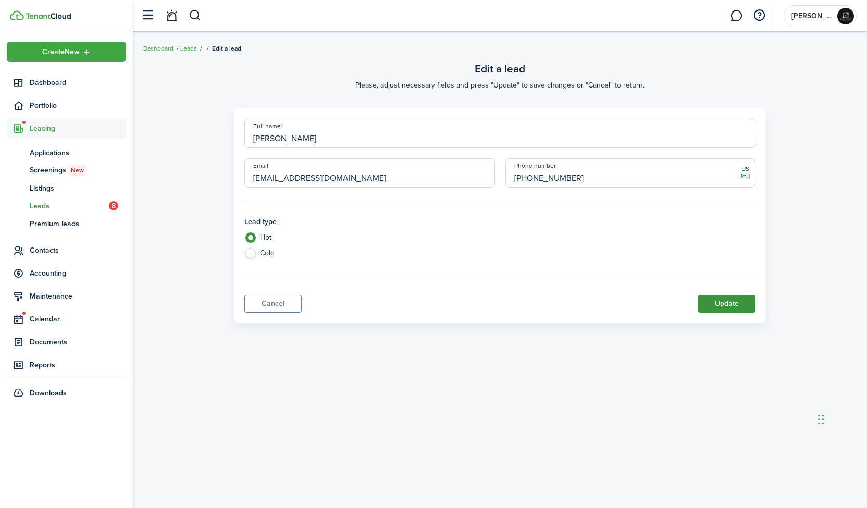
click at [707, 306] on button "Update" at bounding box center [726, 304] width 57 height 18
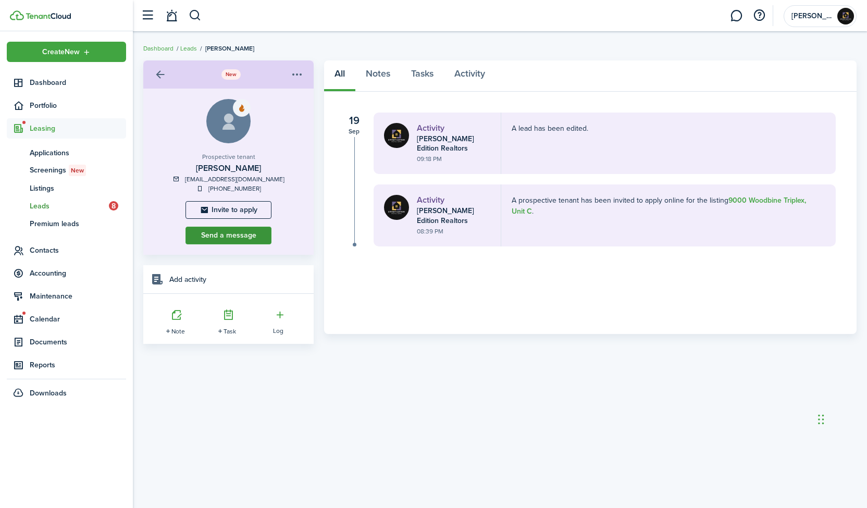
click at [236, 239] on button "Send a message" at bounding box center [228, 236] width 86 height 18
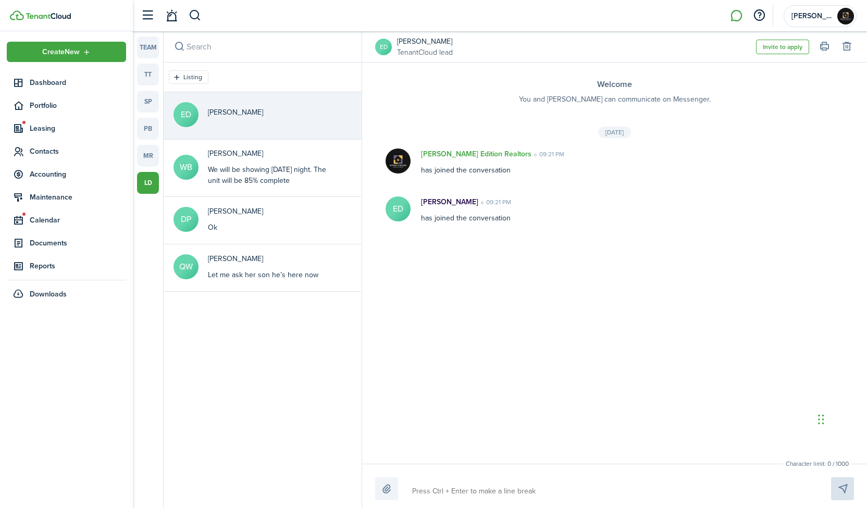
click at [474, 481] on div at bounding box center [614, 488] width 479 height 23
click at [478, 489] on textarea at bounding box center [609, 491] width 402 height 18
type textarea "y"
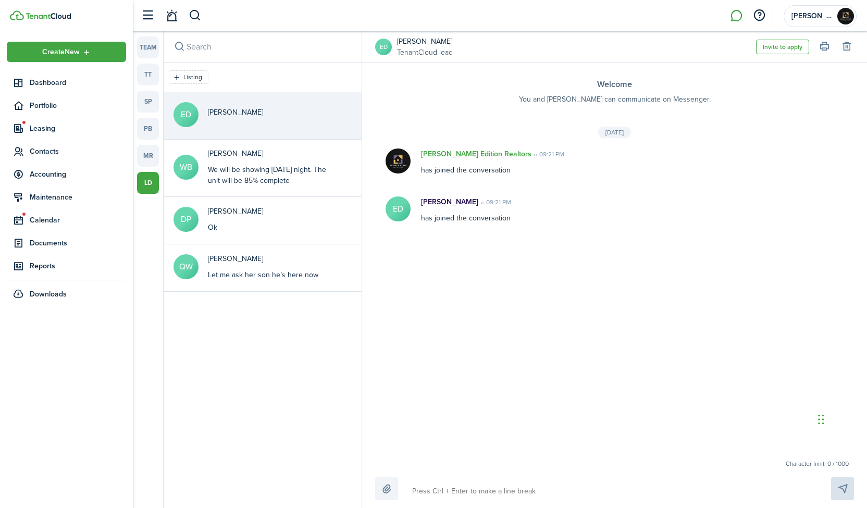
type textarea "y"
type textarea "yo"
type textarea "you"
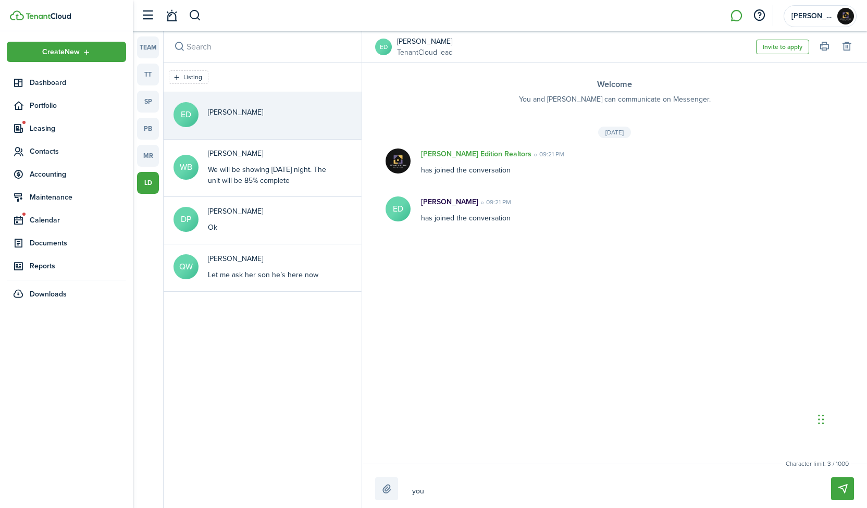
type textarea "you"
type textarea "yo"
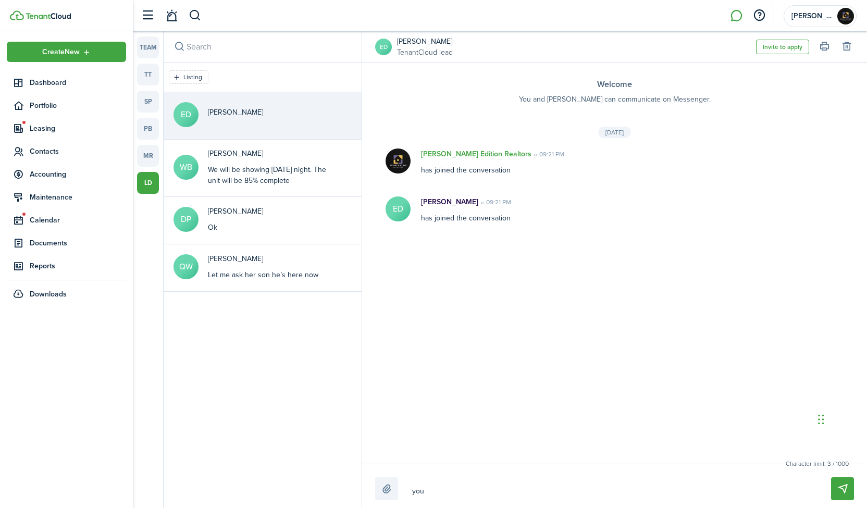
type textarea "yo"
type textarea "y"
type textarea "Y"
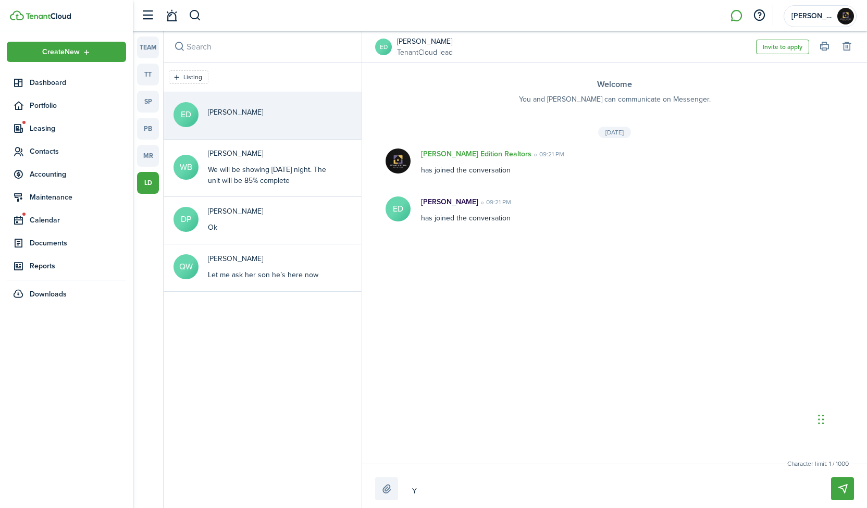
type textarea "Yo"
type textarea "You"
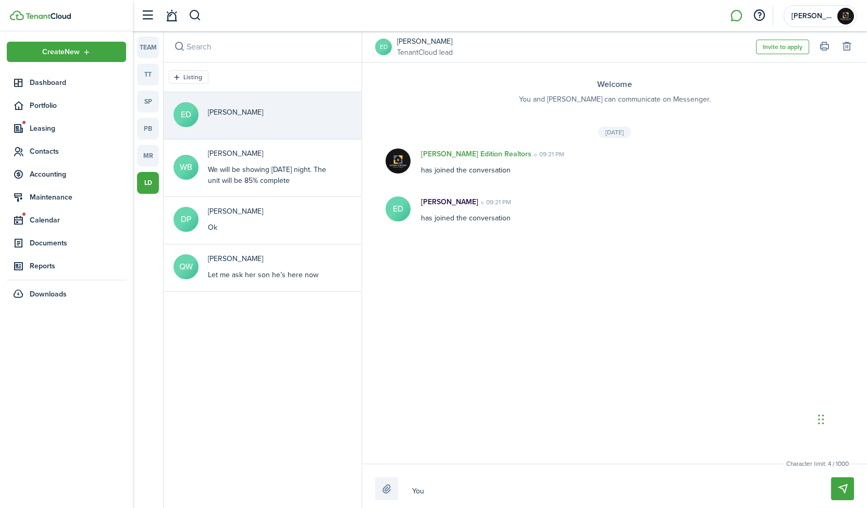
type textarea "You"
type textarea "You c"
type textarea "You ca"
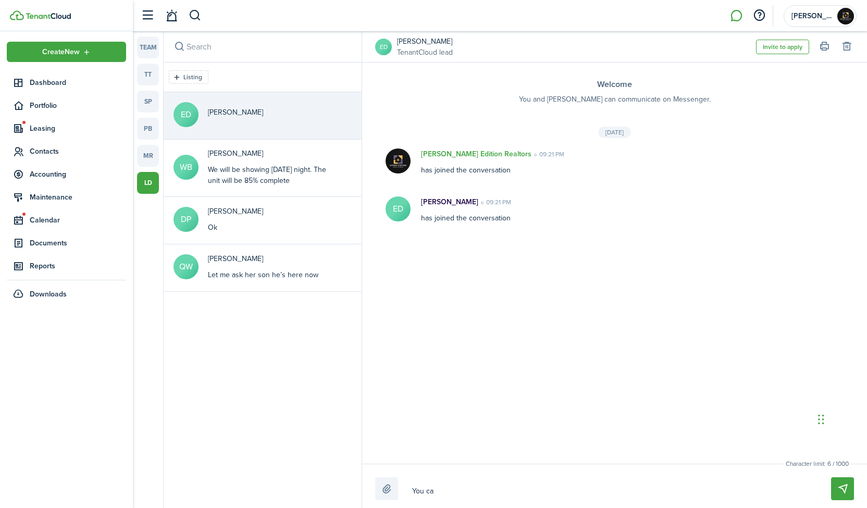
type textarea "You can"
type textarea "You can c"
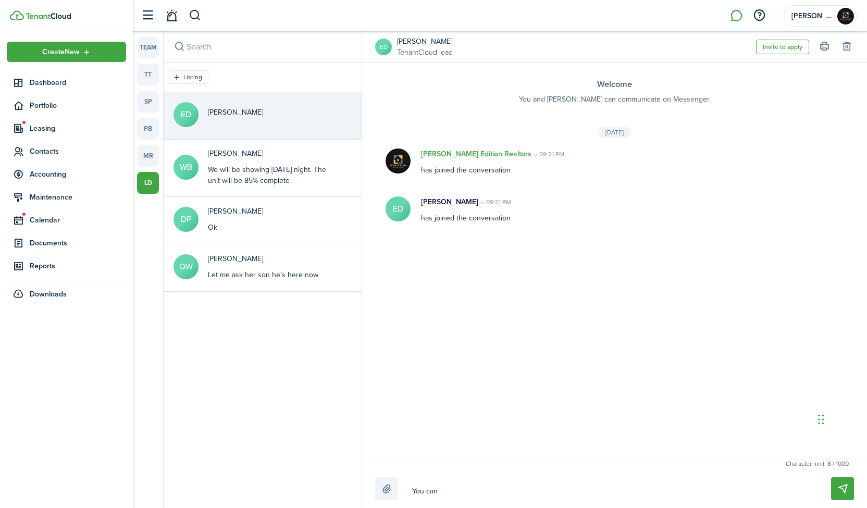
type textarea "You can c"
type textarea "You can co"
type textarea "You can com"
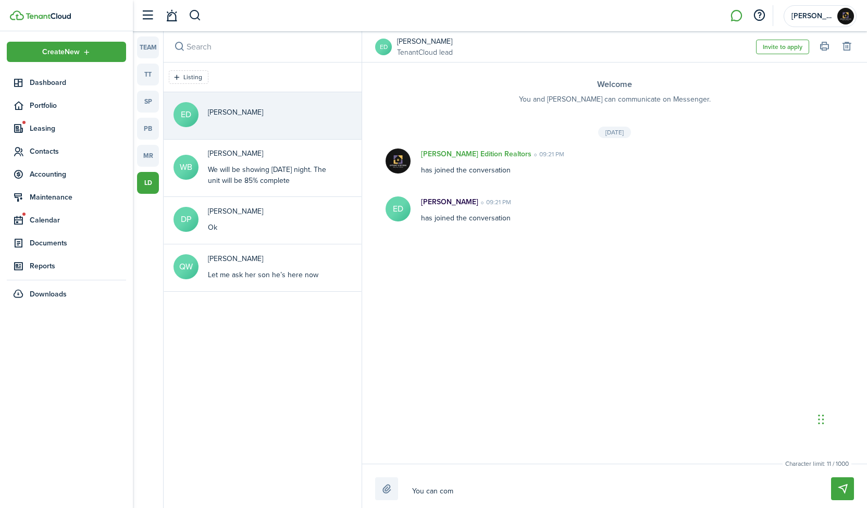
type textarea "You can comm"
type textarea "You can commu"
type textarea "You can comm"
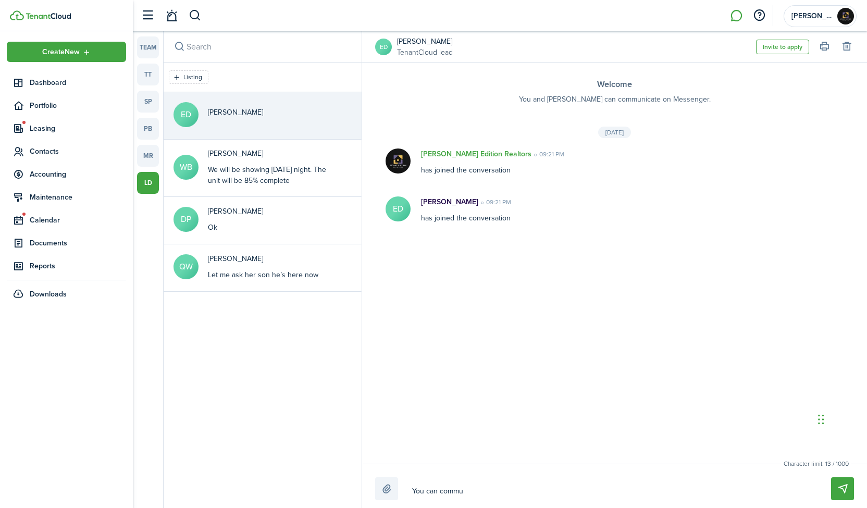
type textarea "You can comm"
type textarea "You can commu"
type textarea "You can commun"
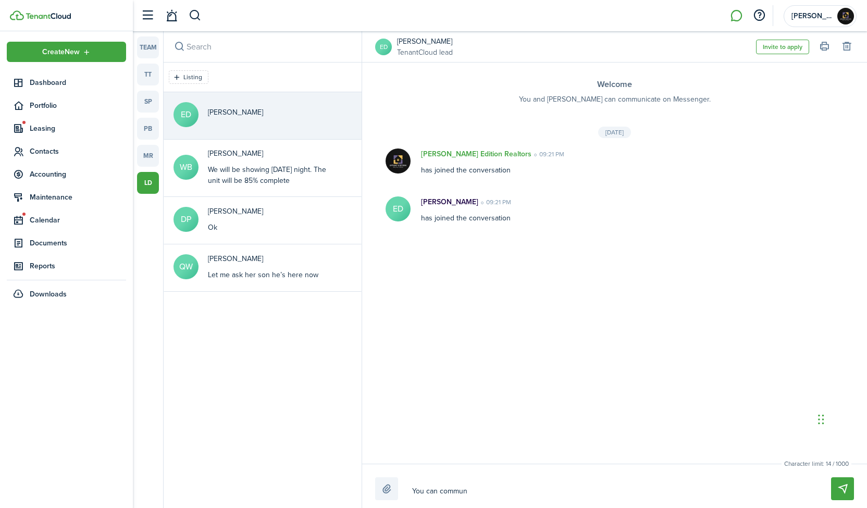
type textarea "You can communi"
type textarea "You can communic"
type textarea "You can communica"
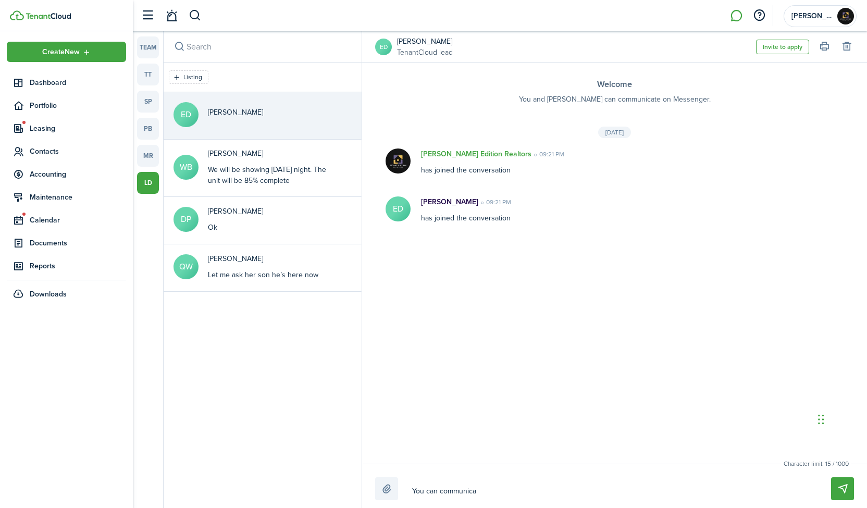
type textarea "You can communica"
type textarea "You can communicagt"
type textarea "You can communicagte"
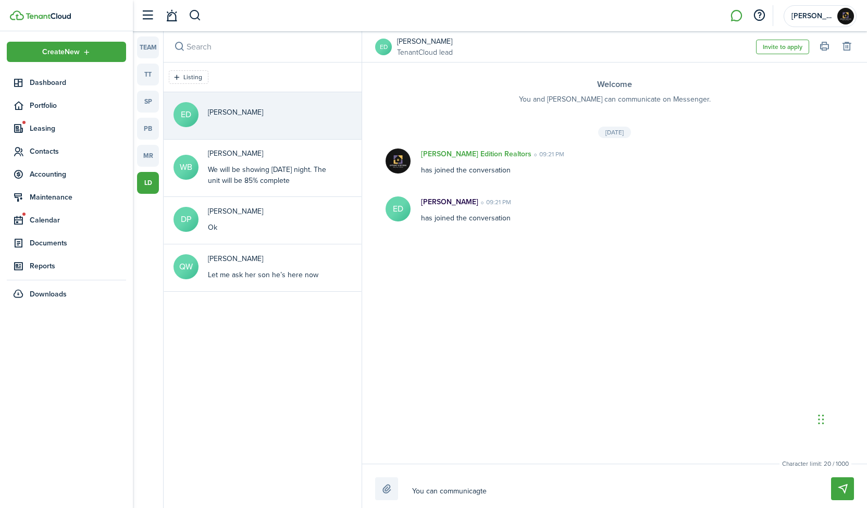
type textarea "You can communicagte"
type textarea "You can communicagt"
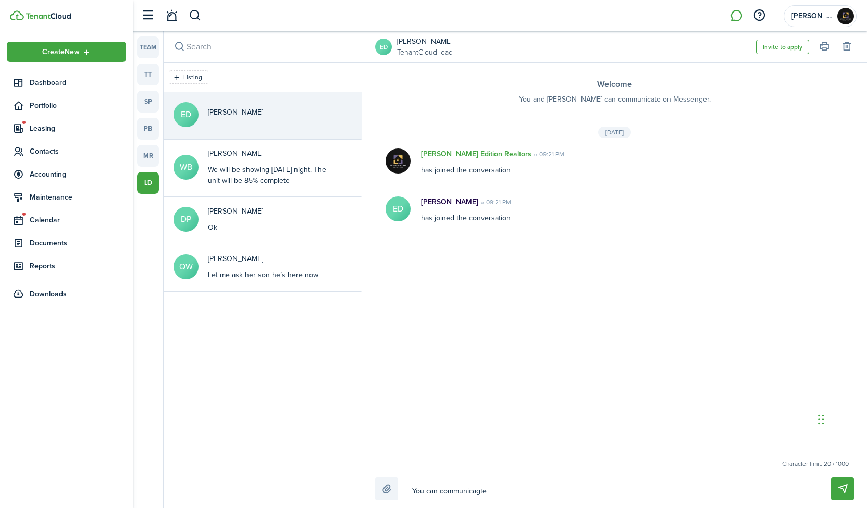
type textarea "You can communicagt"
type textarea "You can communicagte"
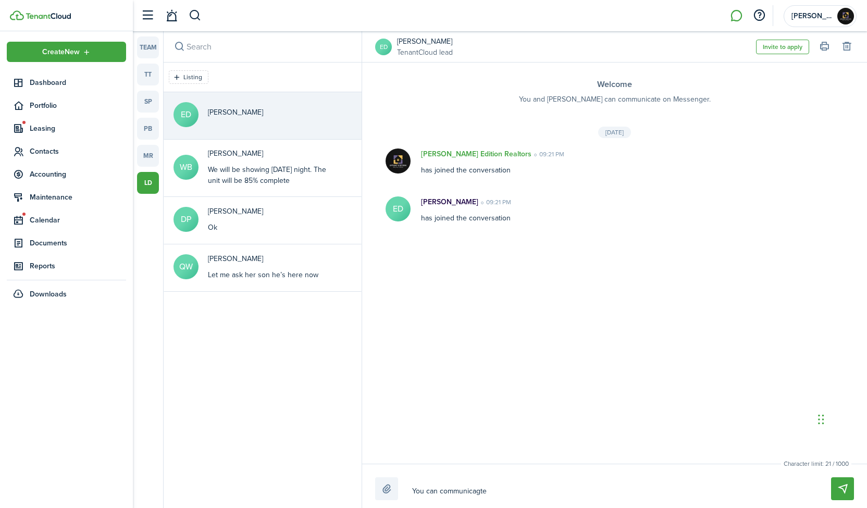
click at [510, 486] on textarea "You can communicagte" at bounding box center [609, 491] width 402 height 18
type textarea "You can communicagte"
type textarea "You can communicagt"
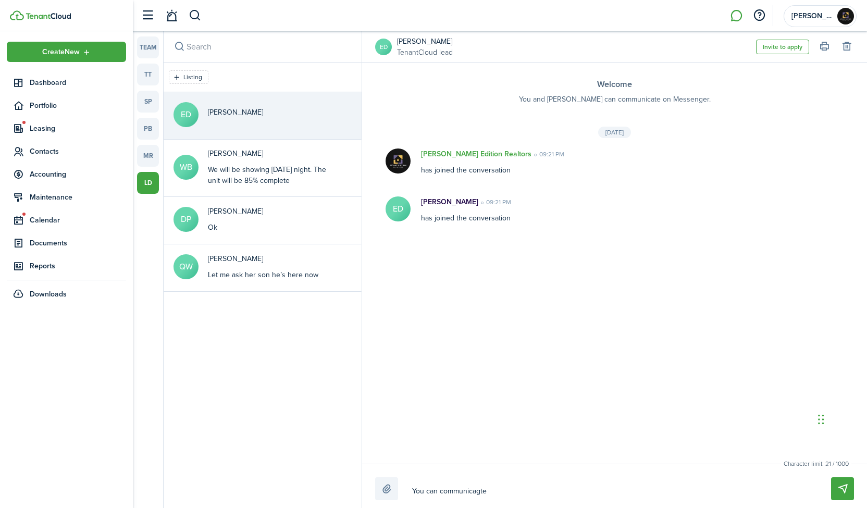
type textarea "You can communicagt"
type textarea "You can communicag"
type textarea "You can communica"
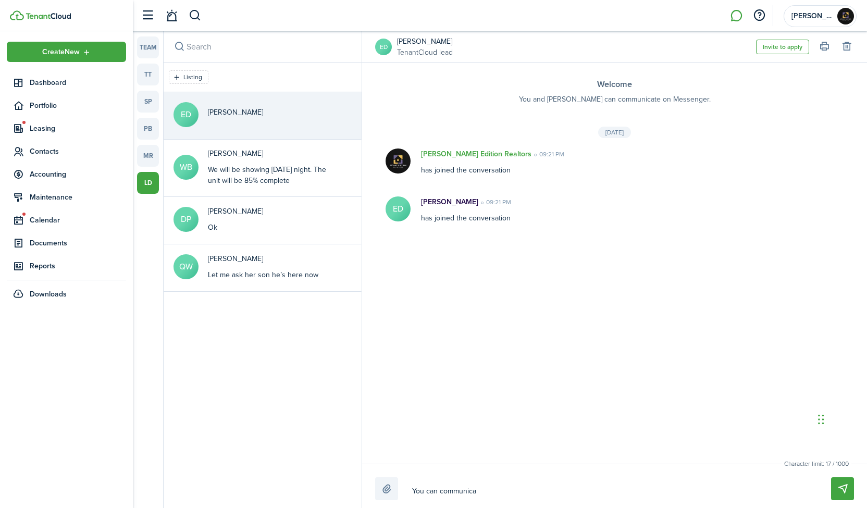
type textarea "You can communic"
type textarea "You can communi"
type textarea "You can communic"
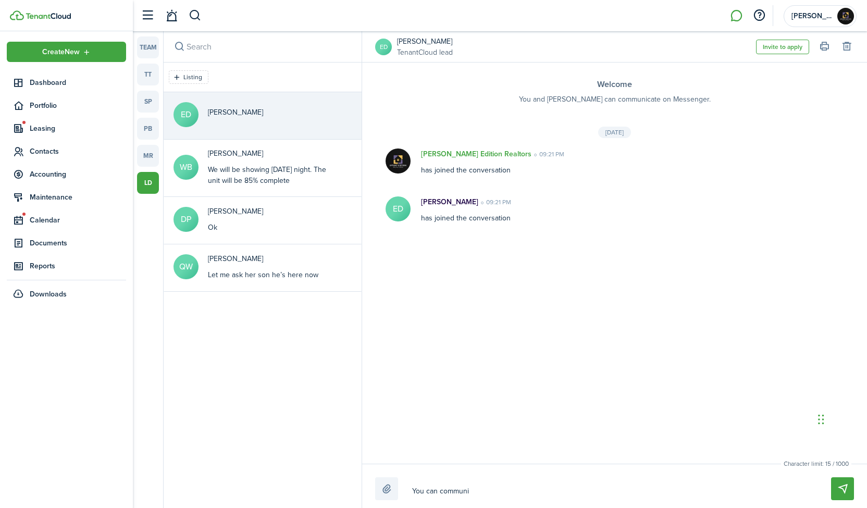
type textarea "You can communic"
type textarea "You can communica"
type textarea "You can communicat"
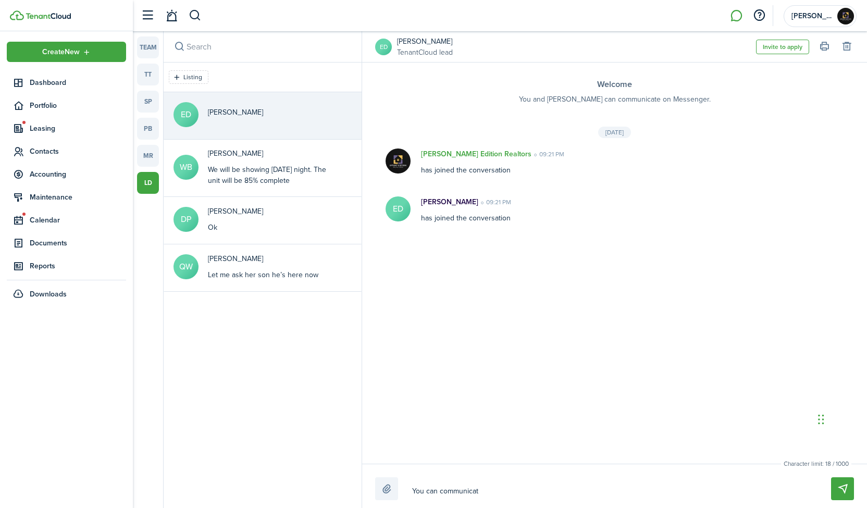
type textarea "You can communicate"
type textarea "You can communicate v"
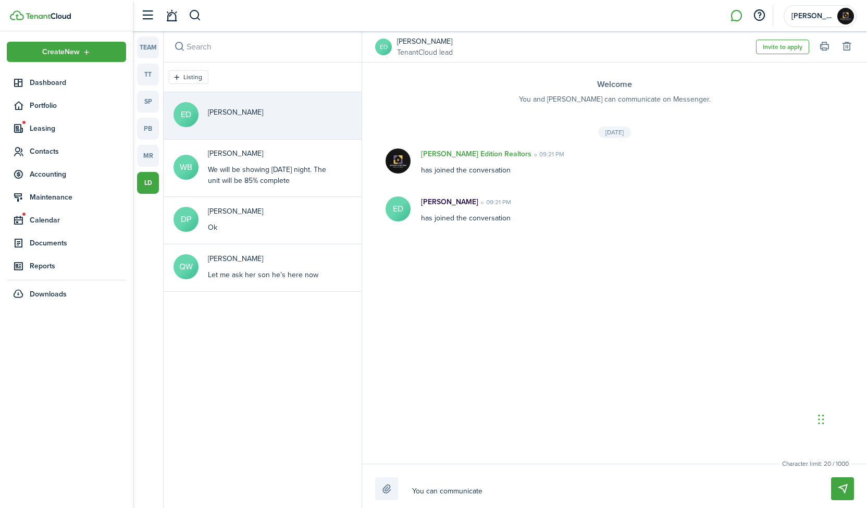
type textarea "You can communicate v"
type textarea "You can communicate va"
type textarea "You can communicate vai"
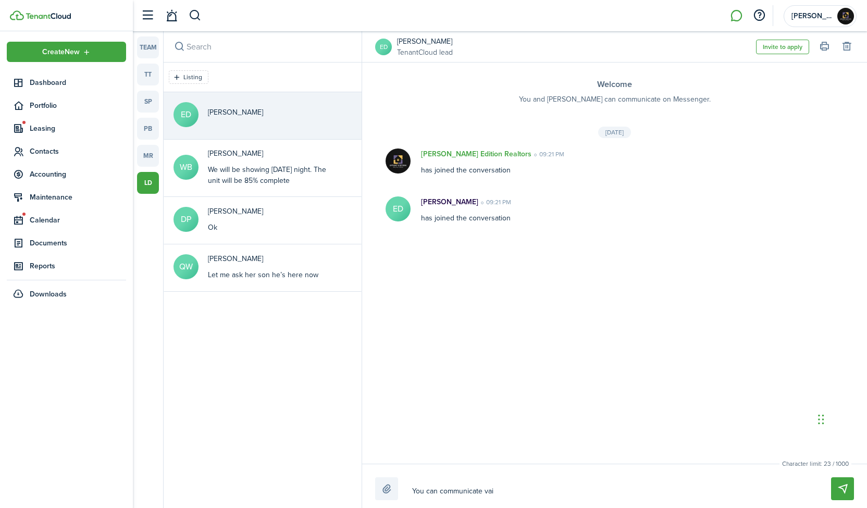
type textarea "You can communicate va"
type textarea "You can communicate v"
type textarea "You can communicate"
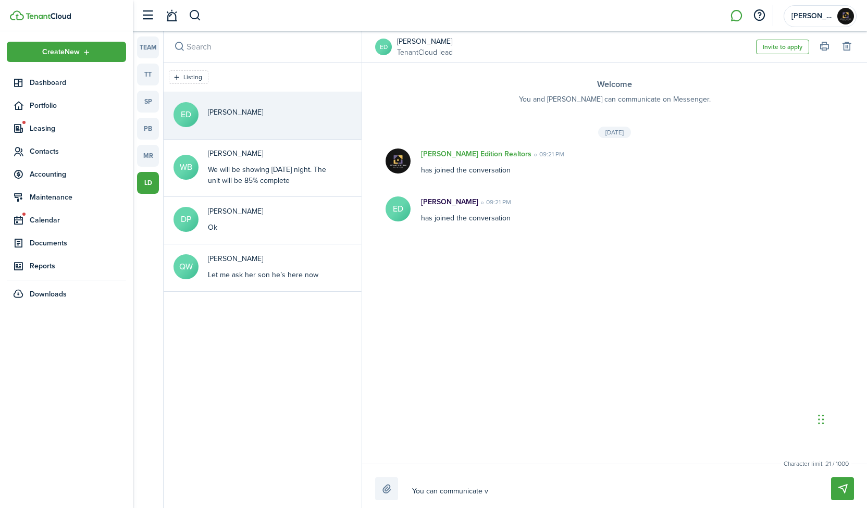
type textarea "You can communicate"
type textarea "You can communicate h"
type textarea "You can communicate he"
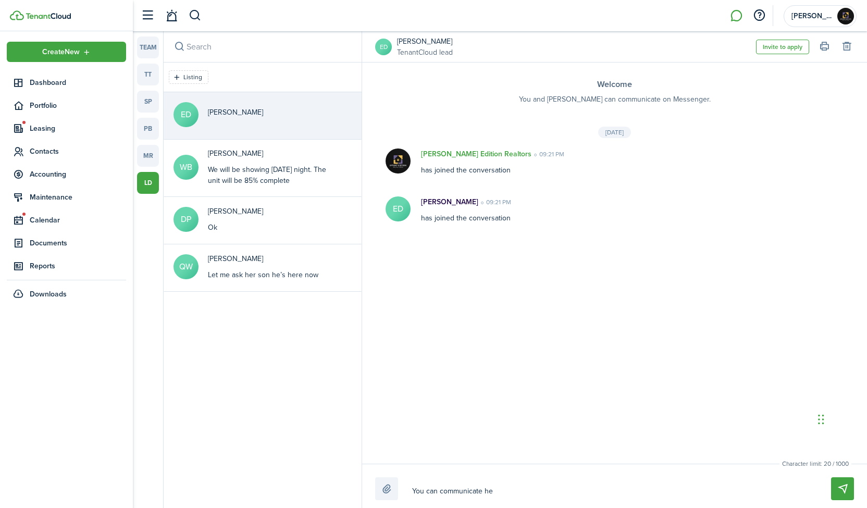
type textarea "You can communicate her"
type textarea "You can communicate here"
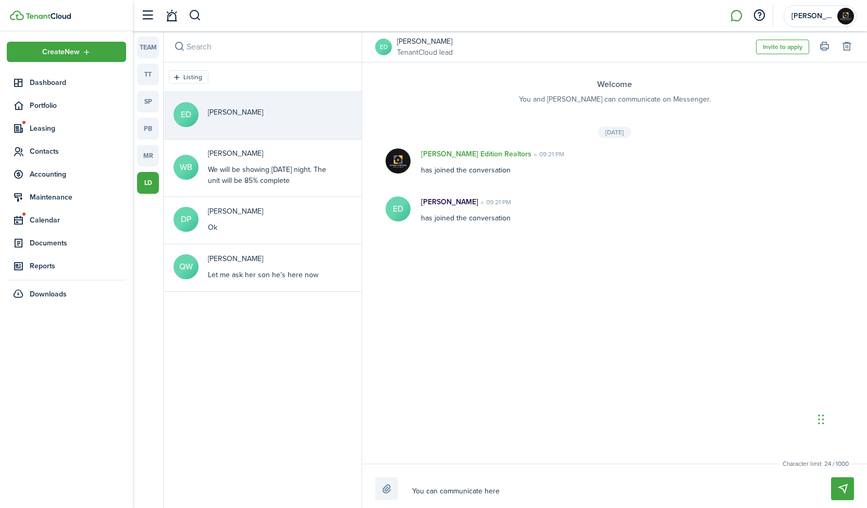
type textarea "You can communicate here"
type textarea "You can communicate here f"
type textarea "You can communicate here fo"
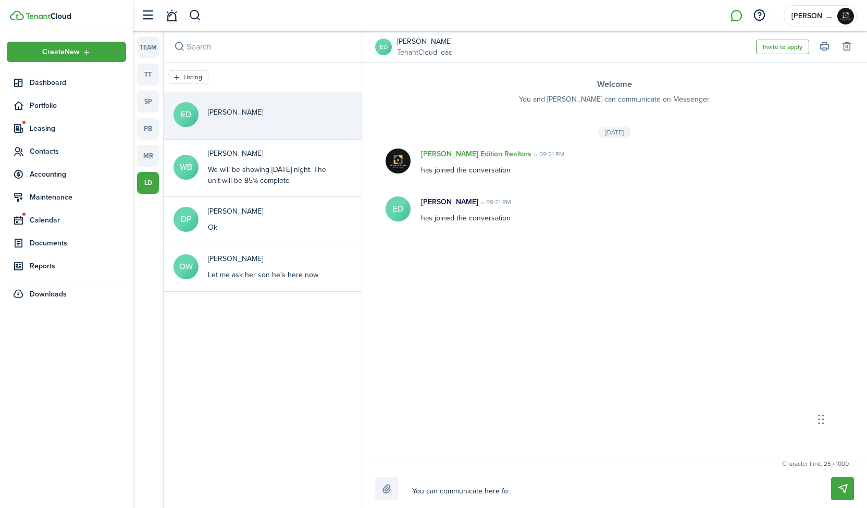
type textarea "You can communicate here for"
type textarea "You can communicate here for a"
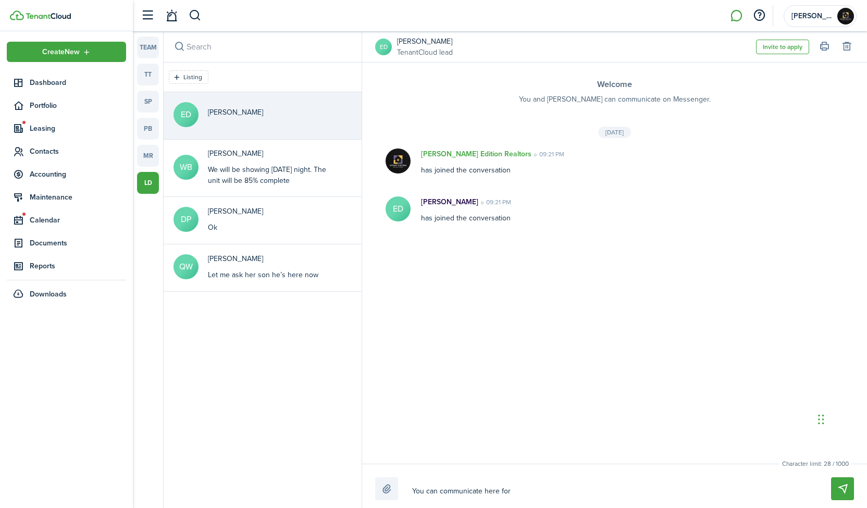
type textarea "You can communicate here for a"
type textarea "You can communicate here for an"
type textarea "You can communicate here for any"
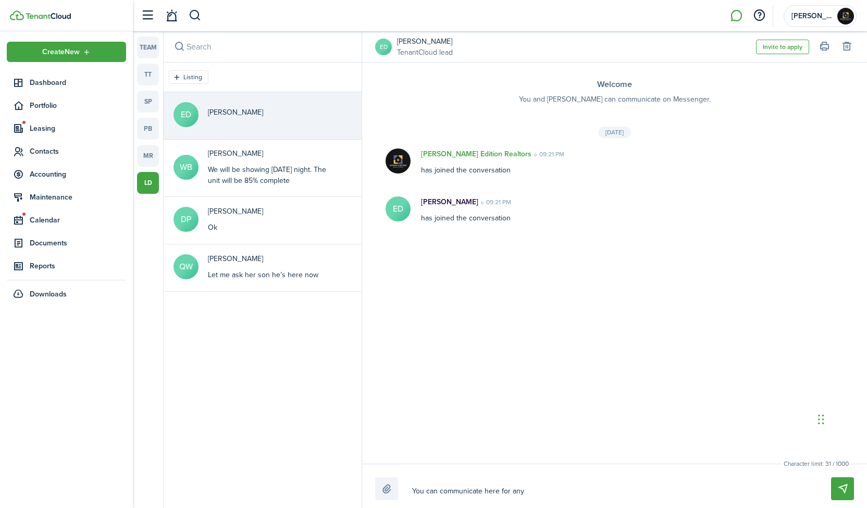
type textarea "You can communicate here for any"
type textarea "You can communicate here for any q"
type textarea "You can communicate here for any qu"
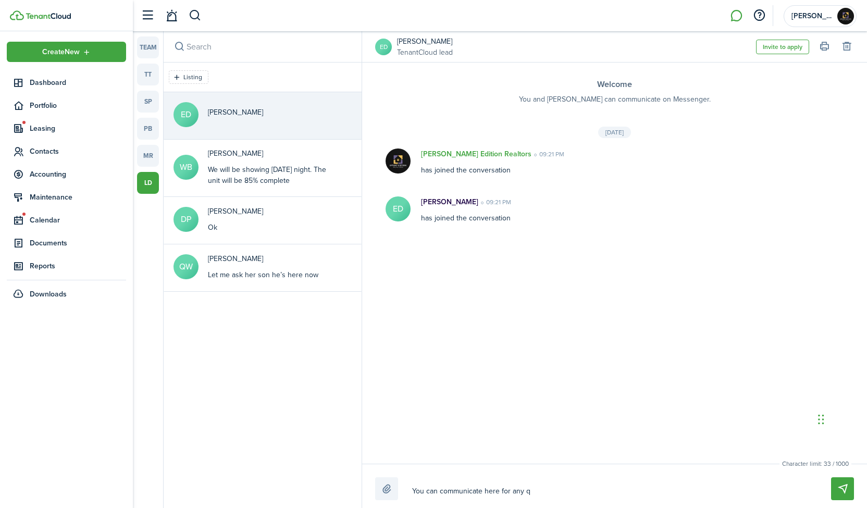
type textarea "You can communicate here for any qu"
type textarea "You can communicate here for any que"
type textarea "You can communicate here for any ques"
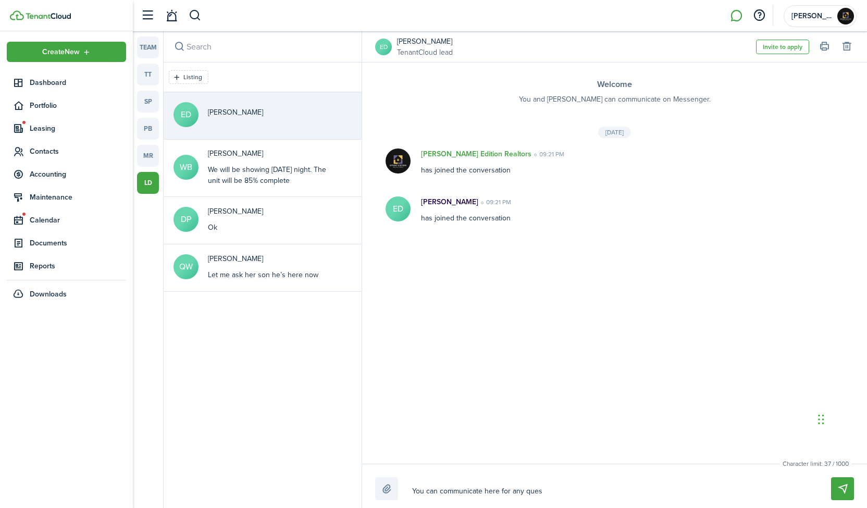
type textarea "You can communicate here for any quest"
type textarea "You can communicate here for any questi"
type textarea "You can communicate here for any questio"
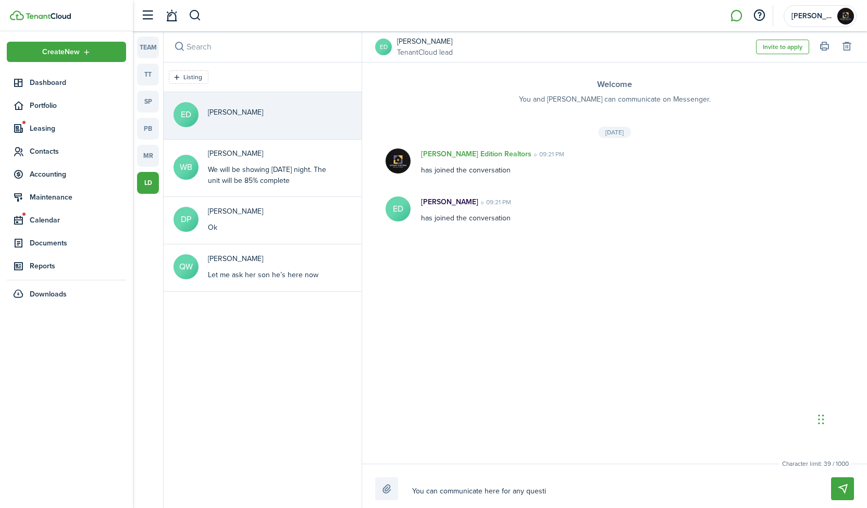
type textarea "You can communicate here for any questio"
type textarea "You can communicate here for any question"
type textarea "You can communicate here for any questions"
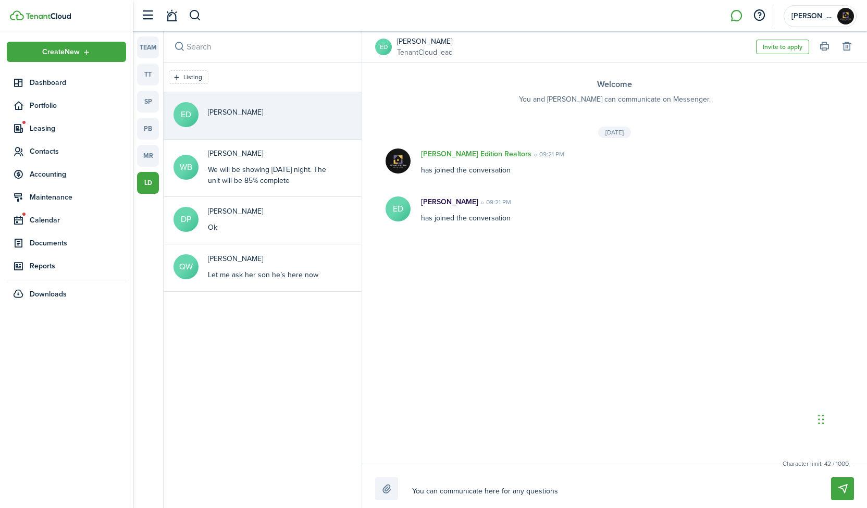
type textarea "You can communicate here for any questions"
type textarea "You can communicate here for any questions o"
type textarea "You can communicate here for any questions or"
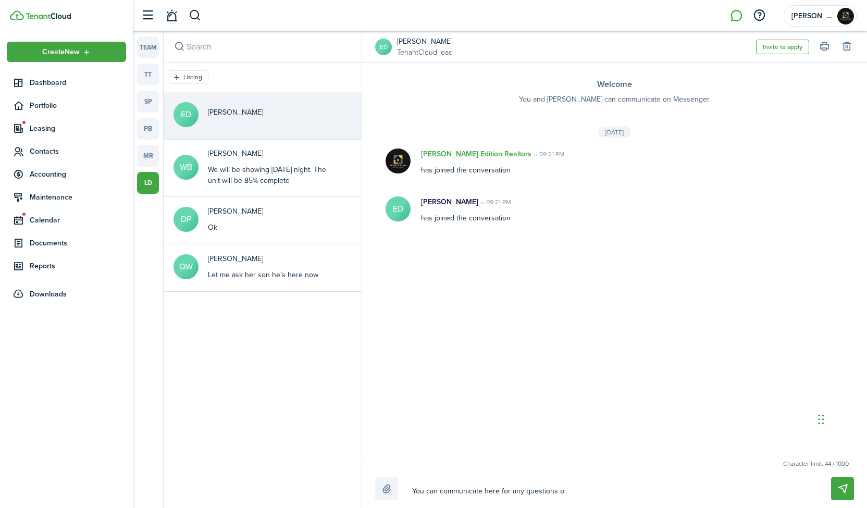
type textarea "You can communicate here for any questions or"
type textarea "You can communicate here for any questions or c"
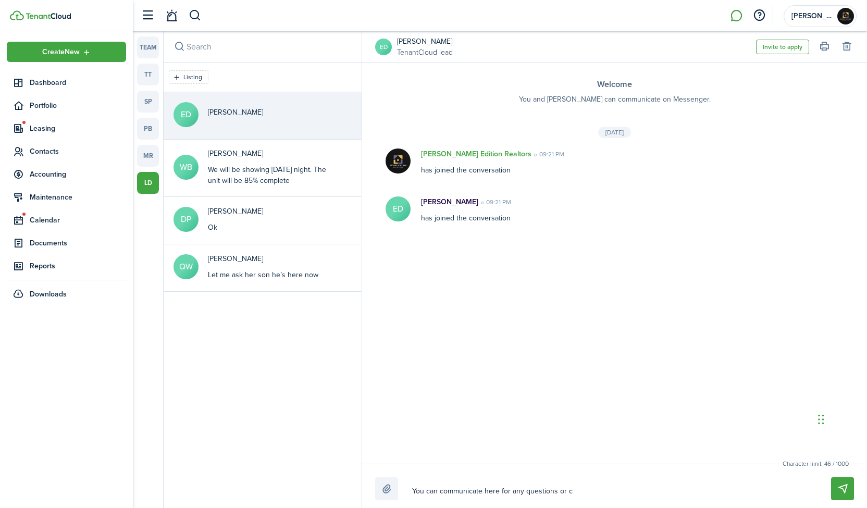
type textarea "You can communicate here for any questions or co"
type textarea "You can communicate here for any questions or con"
type textarea "You can communicate here for any questions or conc"
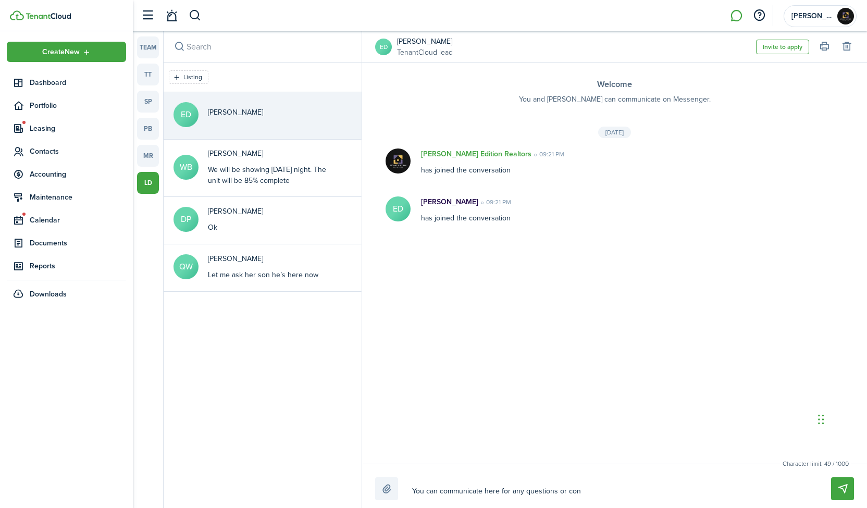
type textarea "You can communicate here for any questions or conc"
type textarea "You can communicate here for any questions or conce"
type textarea "You can communicate here for any questions or concer"
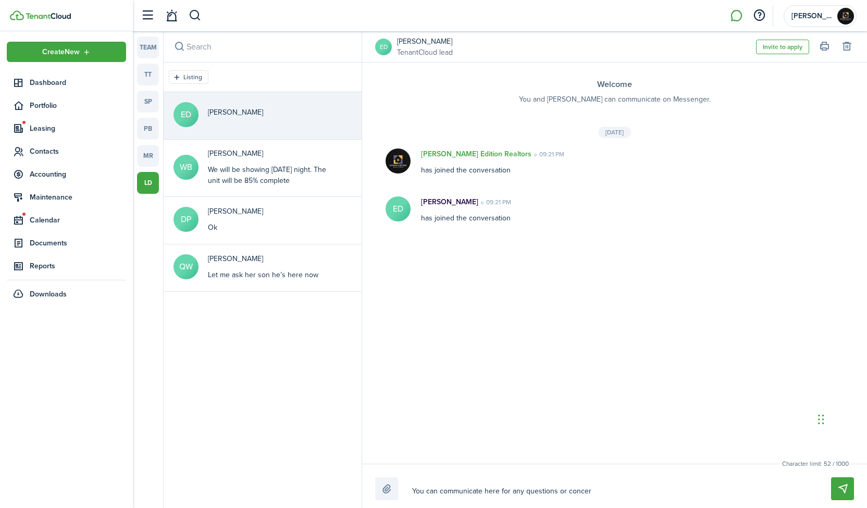
type textarea "You can communicate here for any questions or concern"
type textarea "You can communicate here for any questions or concerns"
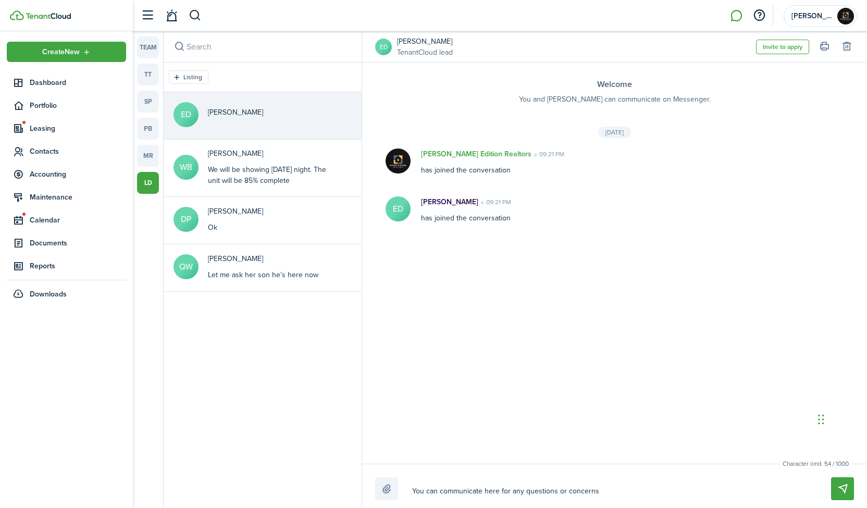
type textarea "You can communicate here for any questions or concerns"
type textarea "You can communicate here for any questions or concerns."
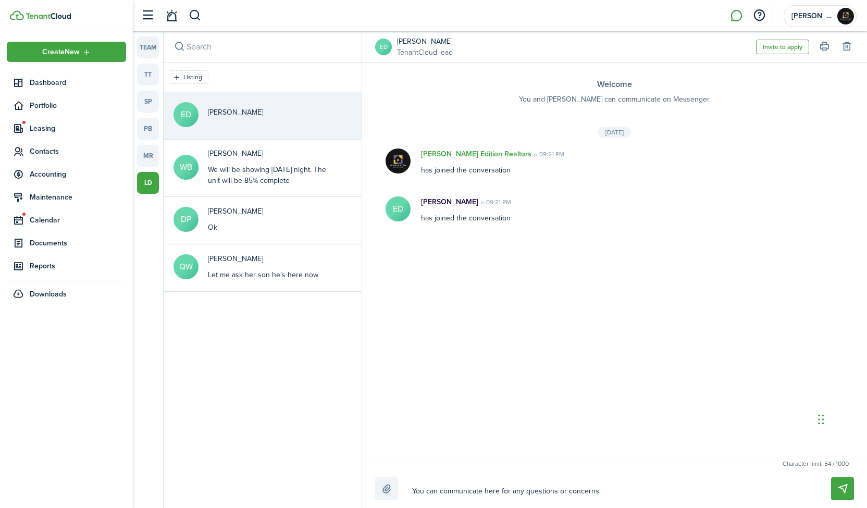
type textarea "You can communicate here for any questions or concerns."
drag, startPoint x: 627, startPoint y: 486, endPoint x: 414, endPoint y: 481, distance: 212.6
click at [414, 481] on div "You can communicate here for any questions or concerns. You can communicate her…" at bounding box center [614, 488] width 479 height 23
click at [416, 488] on textarea "You can communicate here for any questions or concerns." at bounding box center [609, 491] width 402 height 18
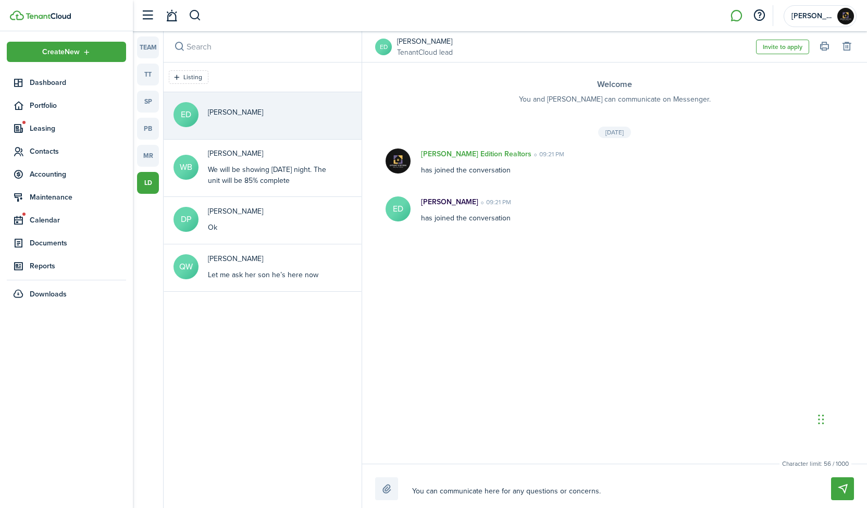
drag, startPoint x: 416, startPoint y: 488, endPoint x: 603, endPoint y: 498, distance: 187.3
click at [603, 498] on textarea "You can communicate here for any questions or concerns." at bounding box center [609, 491] width 402 height 18
type textarea "You can communicate here for any questions or concerns."
click at [836, 484] on button "Send" at bounding box center [842, 488] width 23 height 23
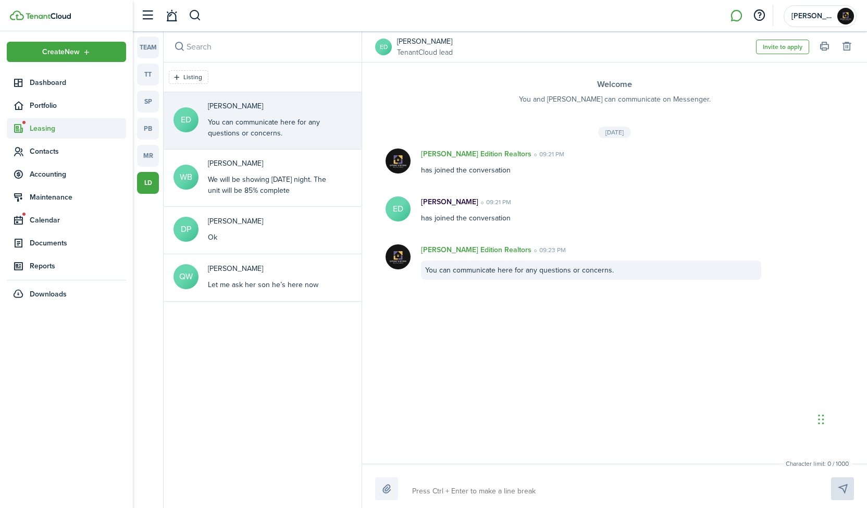
click at [53, 128] on span "Leasing" at bounding box center [78, 128] width 96 height 11
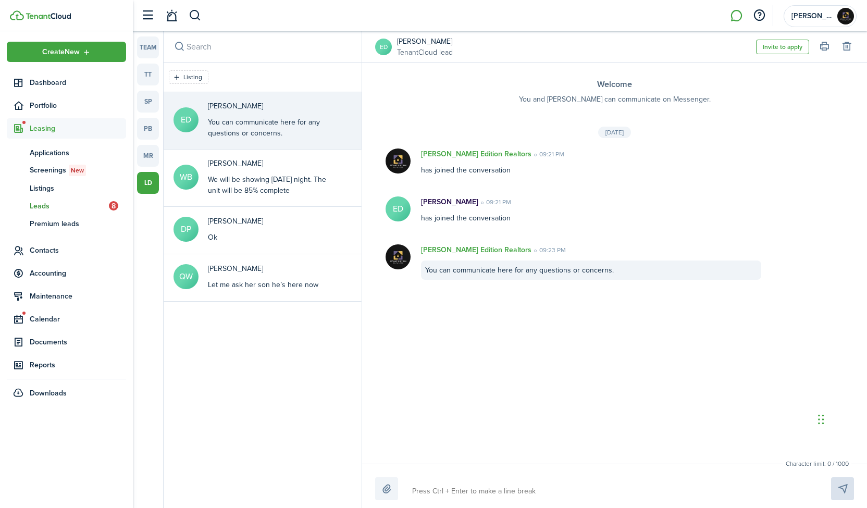
click at [49, 206] on span "Leads" at bounding box center [69, 206] width 79 height 11
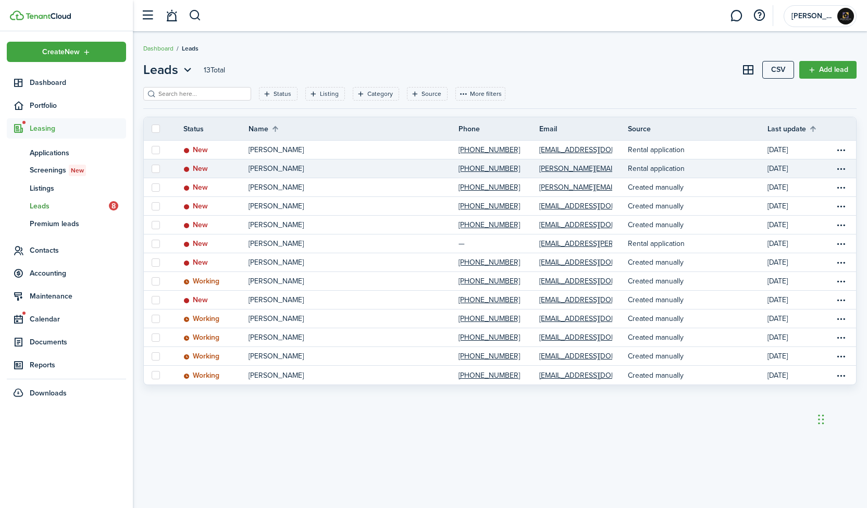
click at [275, 165] on p "[PERSON_NAME]" at bounding box center [276, 168] width 55 height 11
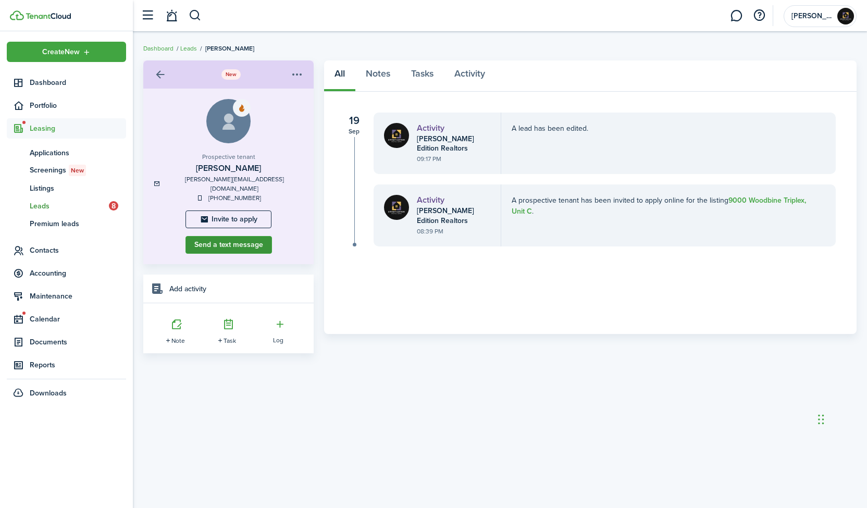
click at [225, 241] on button "Send a text message" at bounding box center [228, 245] width 86 height 18
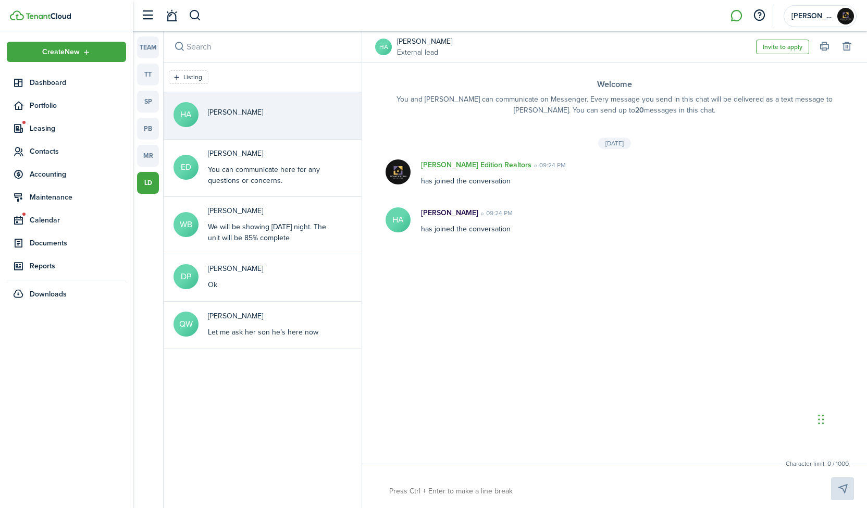
click at [419, 492] on textarea at bounding box center [598, 491] width 425 height 18
drag, startPoint x: 419, startPoint y: 492, endPoint x: 413, endPoint y: 485, distance: 9.3
paste textarea "You can communicate here for any questions or concerns."
type textarea "You can communicate here for any questions or concerns."
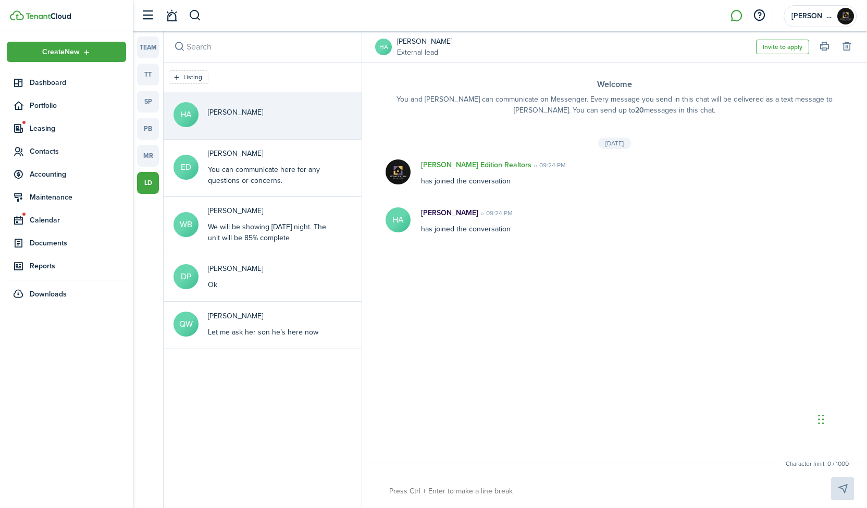
type textarea "You can communicate here for any questions or concerns."
click at [843, 486] on button "Send" at bounding box center [842, 488] width 23 height 23
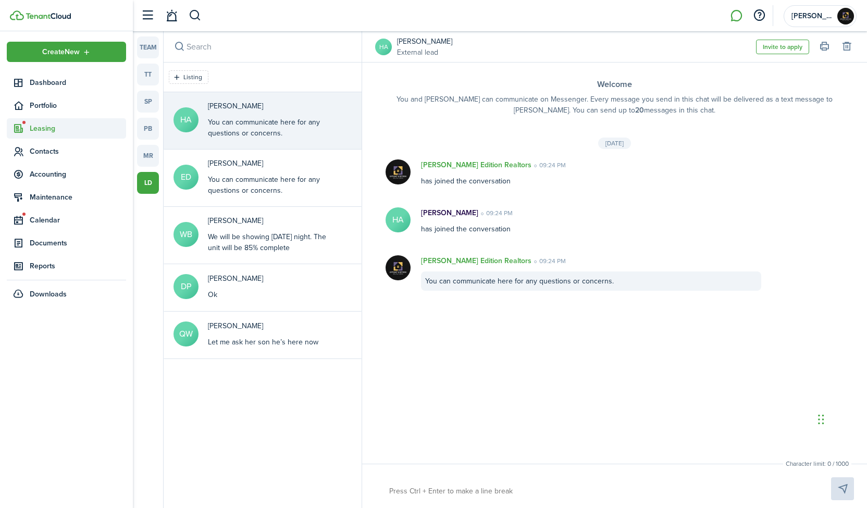
click at [57, 129] on span "Leasing" at bounding box center [78, 128] width 96 height 11
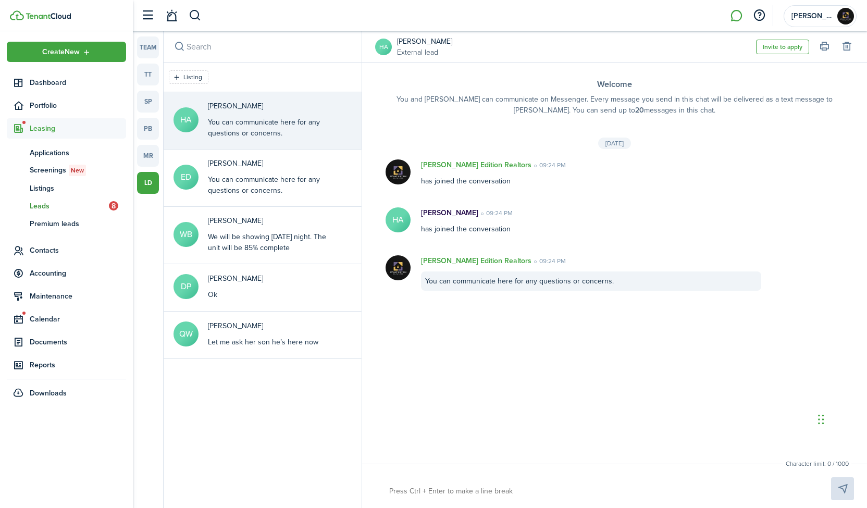
click at [47, 204] on span "Leads" at bounding box center [69, 206] width 79 height 11
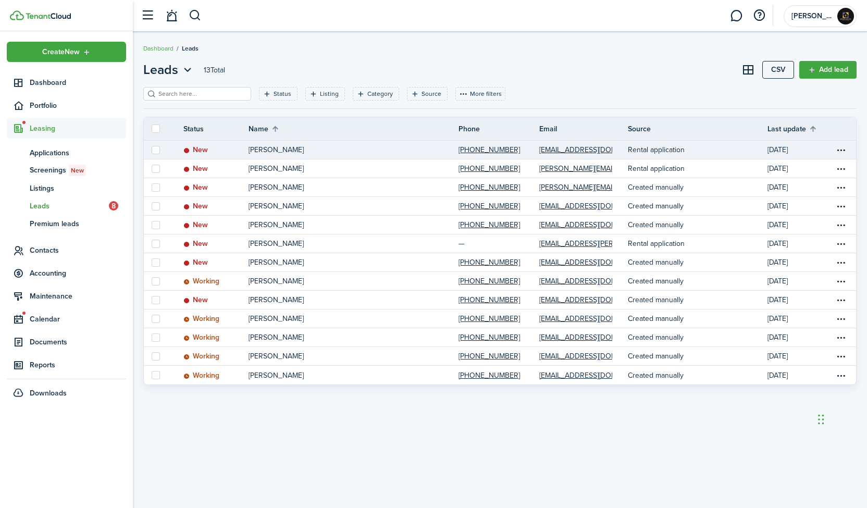
click at [160, 151] on link at bounding box center [156, 150] width 24 height 18
click at [157, 147] on label at bounding box center [156, 150] width 8 height 8
click at [152, 150] on input "checkbox" at bounding box center [151, 150] width 1 height 1
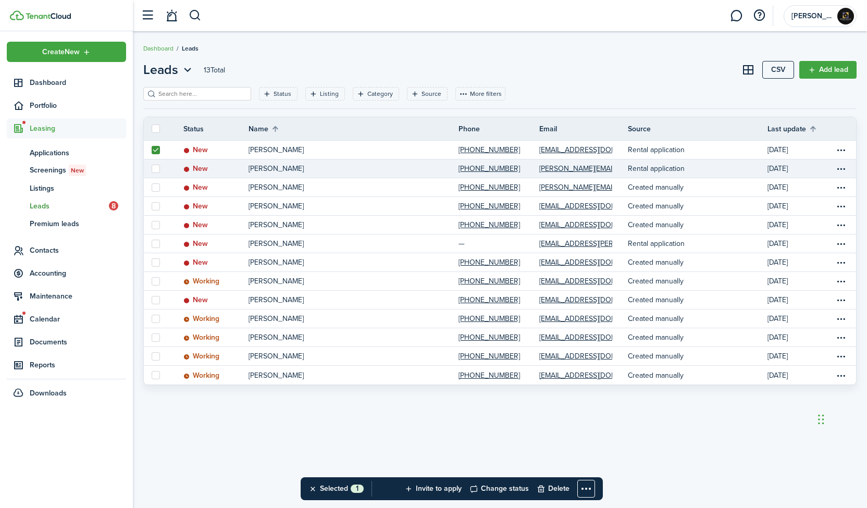
click at [157, 169] on label at bounding box center [156, 169] width 8 height 8
click at [152, 169] on input "checkbox" at bounding box center [151, 168] width 1 height 1
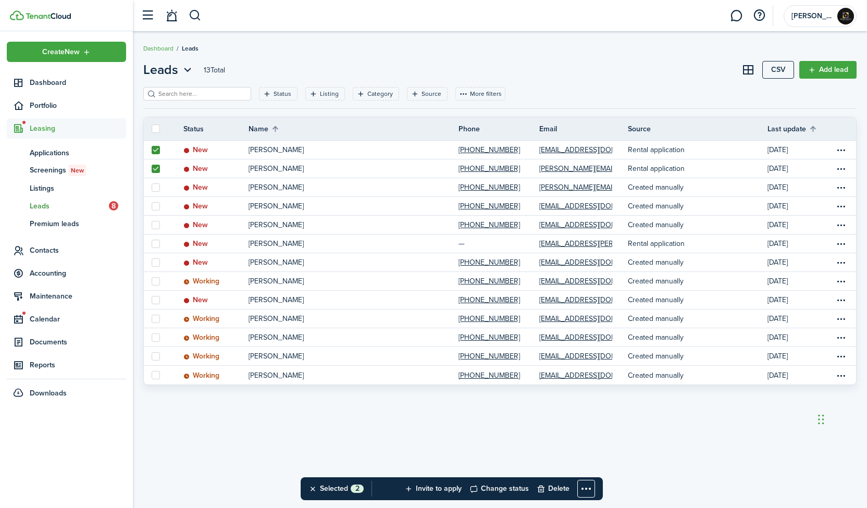
drag, startPoint x: 268, startPoint y: 153, endPoint x: 858, endPoint y: 149, distance: 589.8
click at [858, 149] on div "Leads 13 Total CSV Add lead Status Listing Category Source More filters Save fi…" at bounding box center [500, 269] width 734 height 419
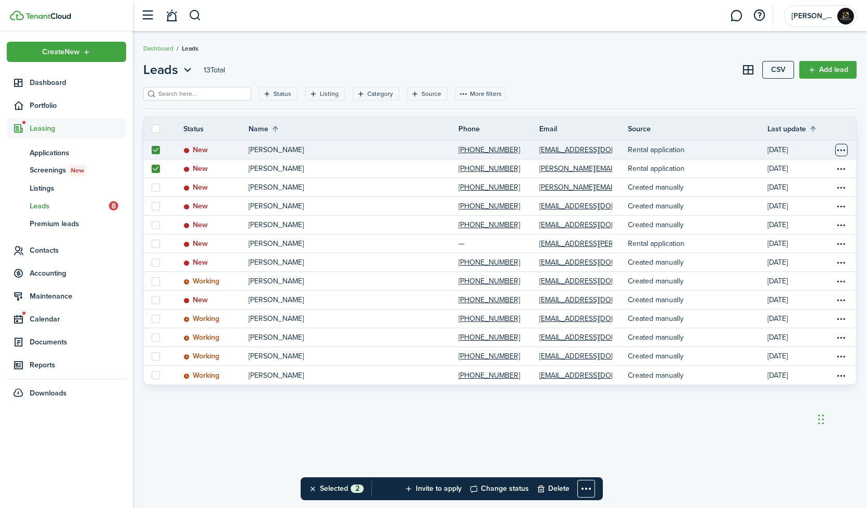
click at [847, 151] on table-menu-btn-icon "Open menu" at bounding box center [841, 150] width 13 height 13
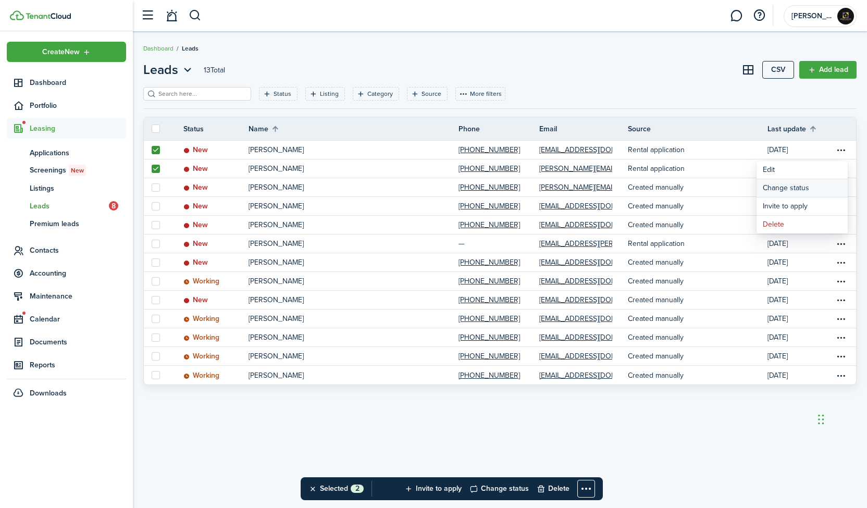
click at [791, 192] on button "Change status" at bounding box center [802, 188] width 91 height 18
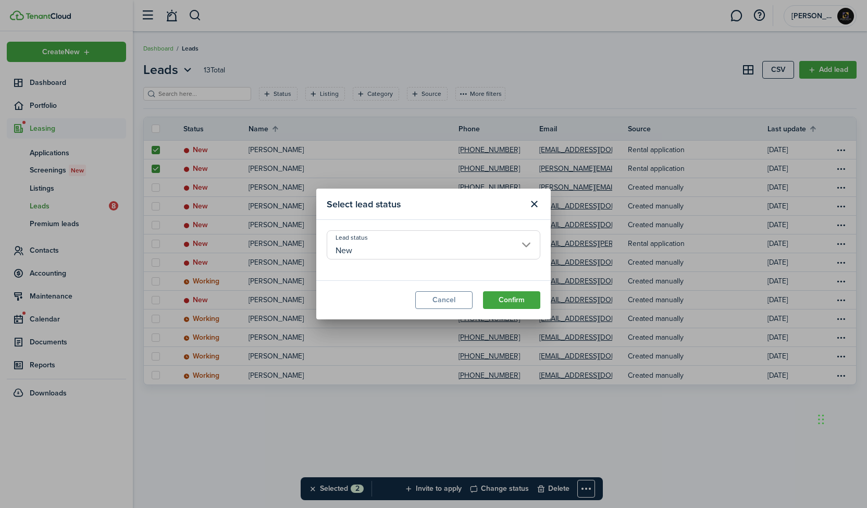
click at [527, 247] on input "New" at bounding box center [434, 244] width 214 height 29
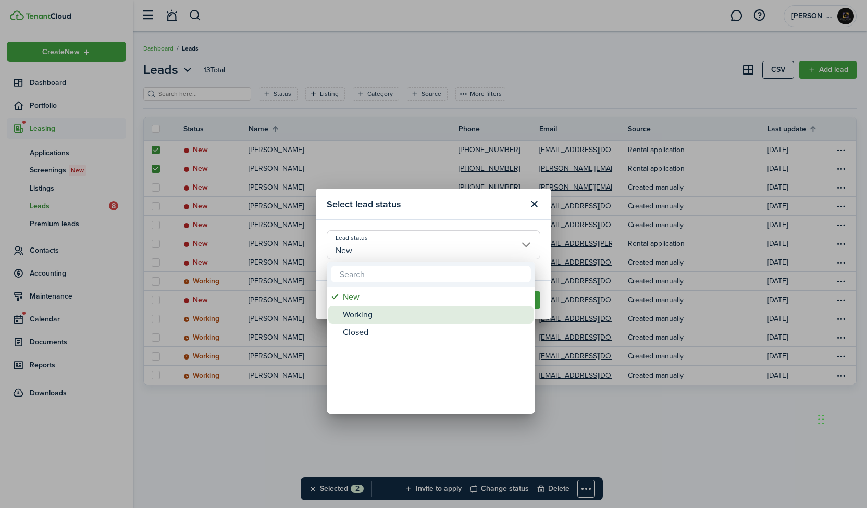
click at [431, 319] on div "Working" at bounding box center [435, 315] width 184 height 18
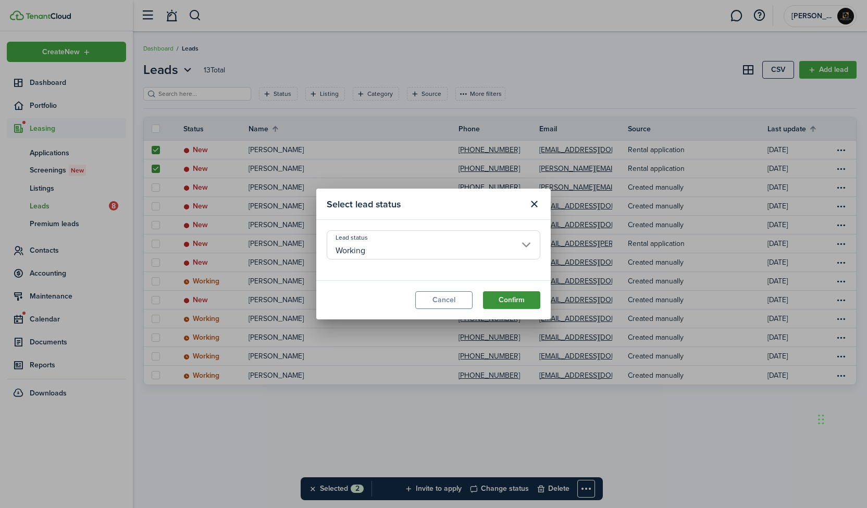
click at [531, 303] on button "Confirm" at bounding box center [511, 300] width 57 height 18
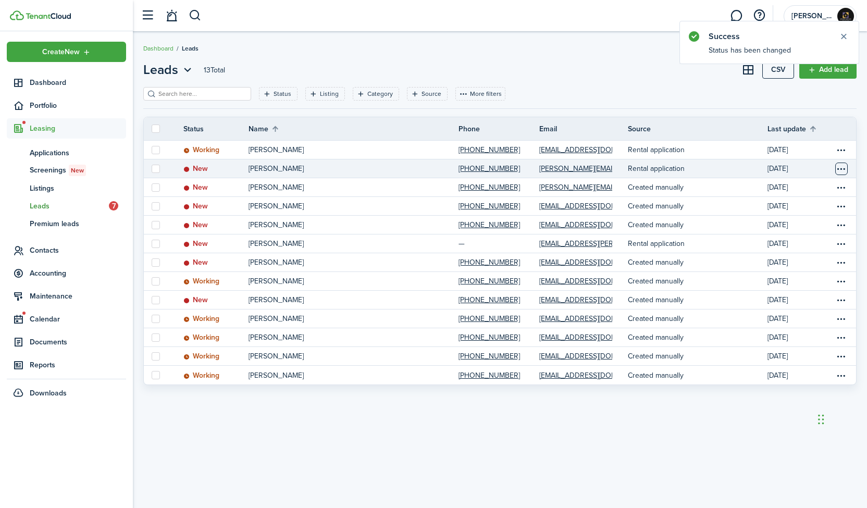
click at [847, 167] on table-menu-btn-icon "Open menu" at bounding box center [841, 169] width 13 height 13
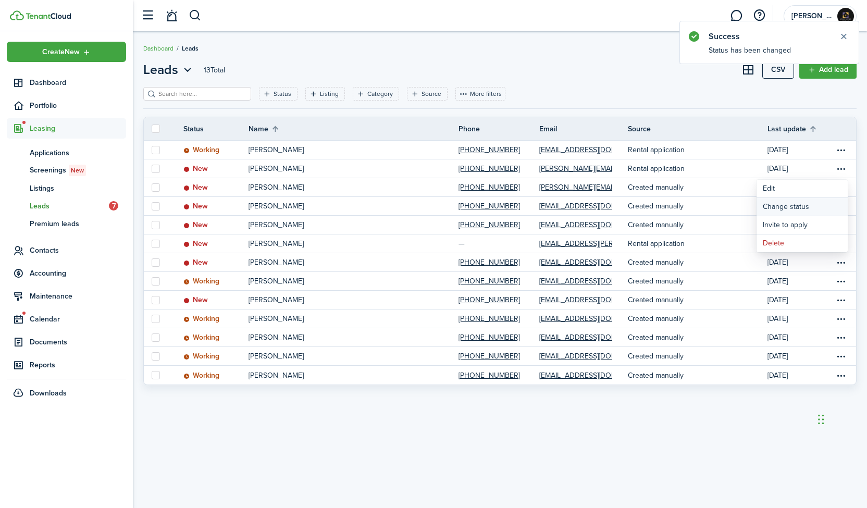
click at [791, 205] on button "Change status" at bounding box center [802, 207] width 91 height 18
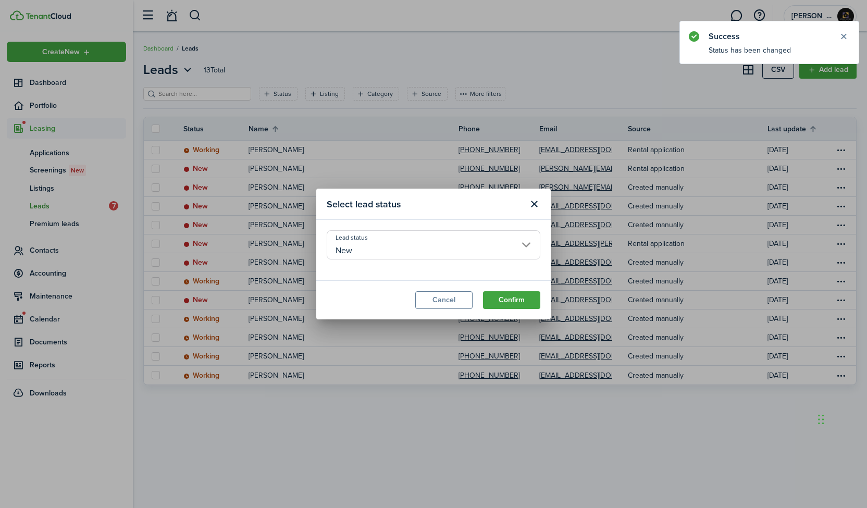
click at [524, 242] on input "New" at bounding box center [434, 244] width 214 height 29
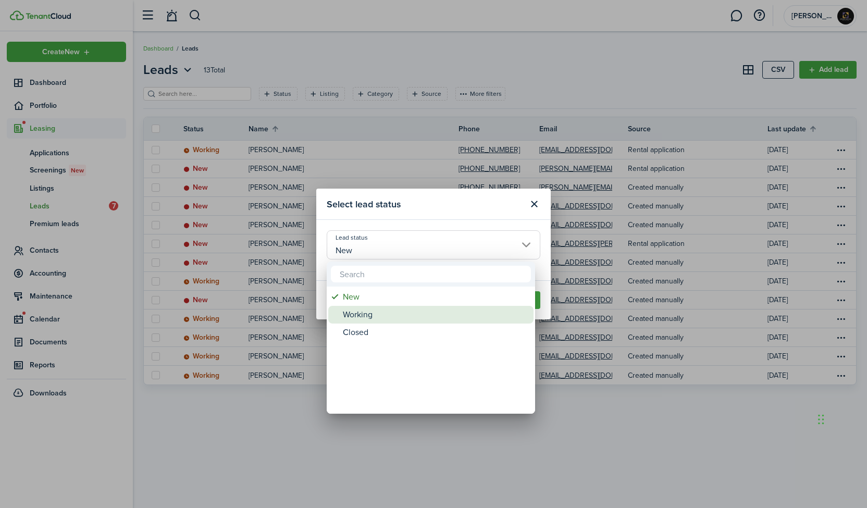
click at [381, 319] on div "Working" at bounding box center [435, 315] width 184 height 18
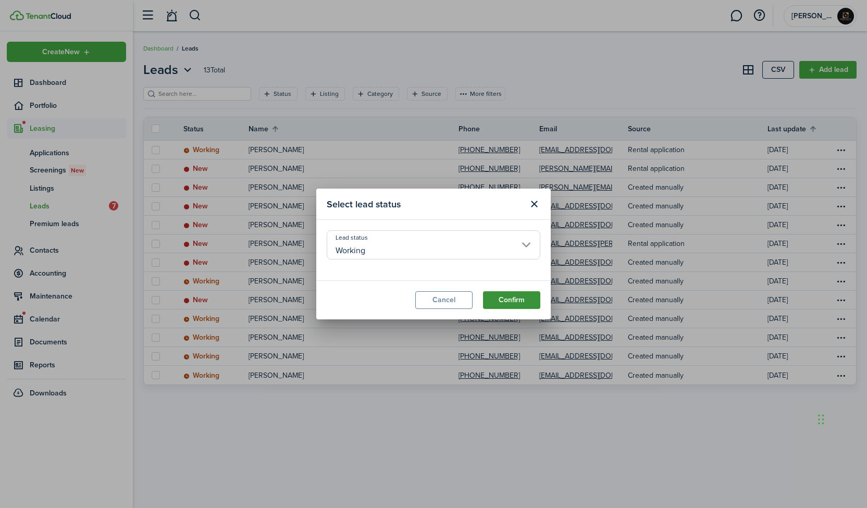
click at [521, 303] on button "Confirm" at bounding box center [511, 300] width 57 height 18
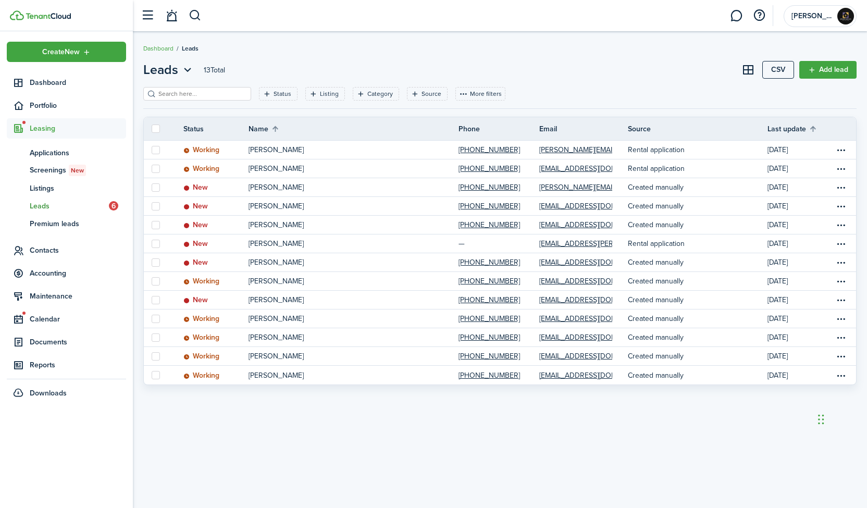
click at [327, 449] on div "Leads 13 Total CSV Add lead Status Listing Category Source More filters Save fi…" at bounding box center [500, 269] width 734 height 419
drag, startPoint x: 820, startPoint y: 420, endPoint x: 815, endPoint y: 419, distance: 5.3
click at [815, 419] on div "Chat Widget" at bounding box center [836, 418] width 52 height 50
click at [736, 19] on link at bounding box center [736, 16] width 20 height 27
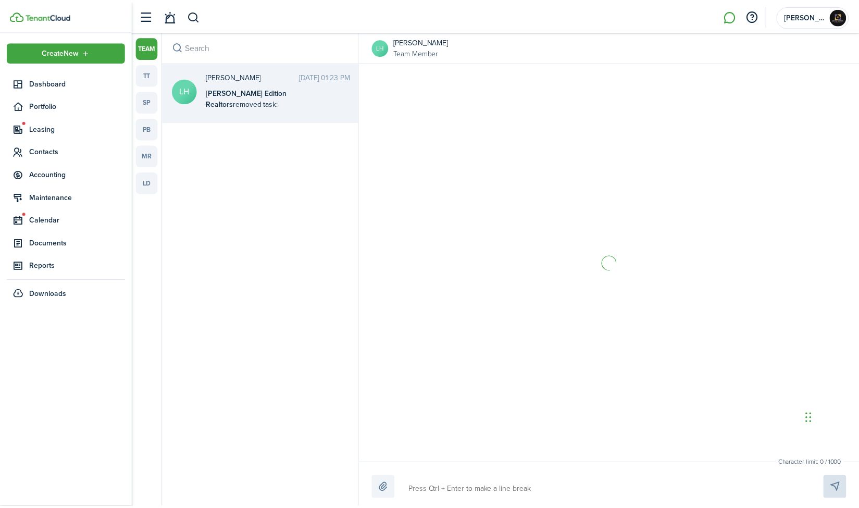
scroll to position [659, 0]
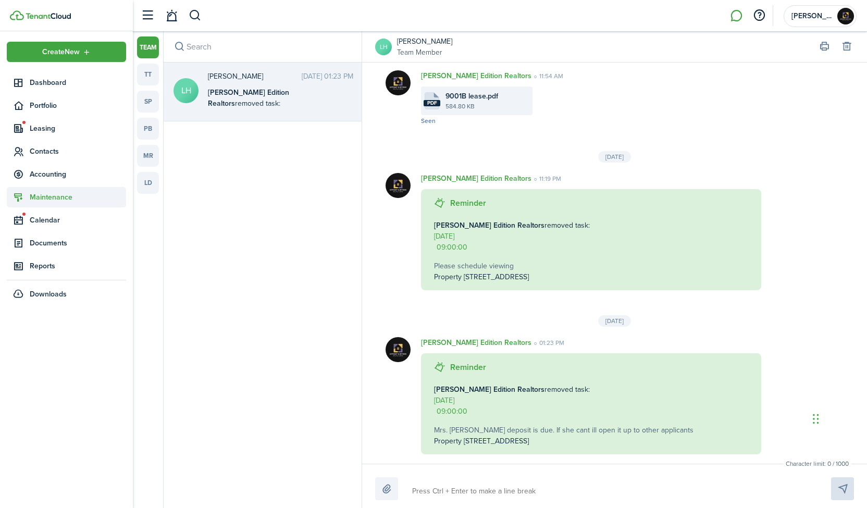
click at [47, 199] on span "Maintenance" at bounding box center [78, 197] width 96 height 11
click at [55, 225] on span "Requests" at bounding box center [78, 221] width 96 height 11
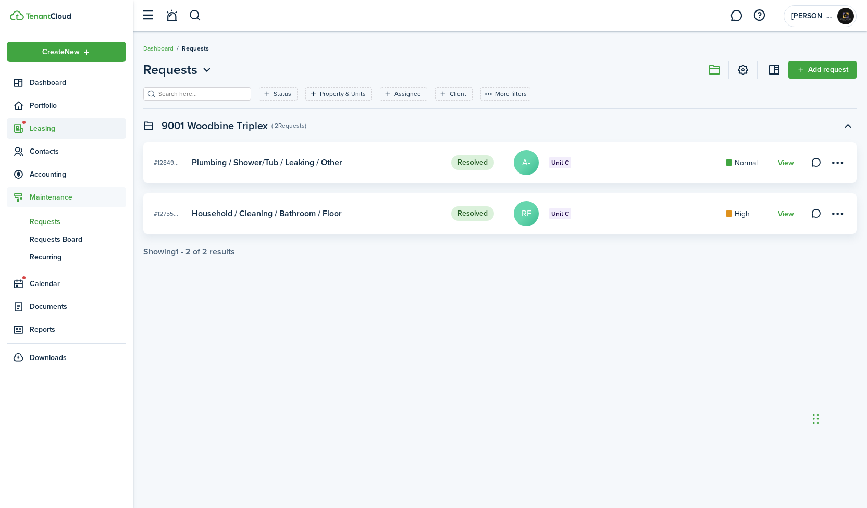
click at [38, 127] on span "Leasing" at bounding box center [78, 128] width 96 height 11
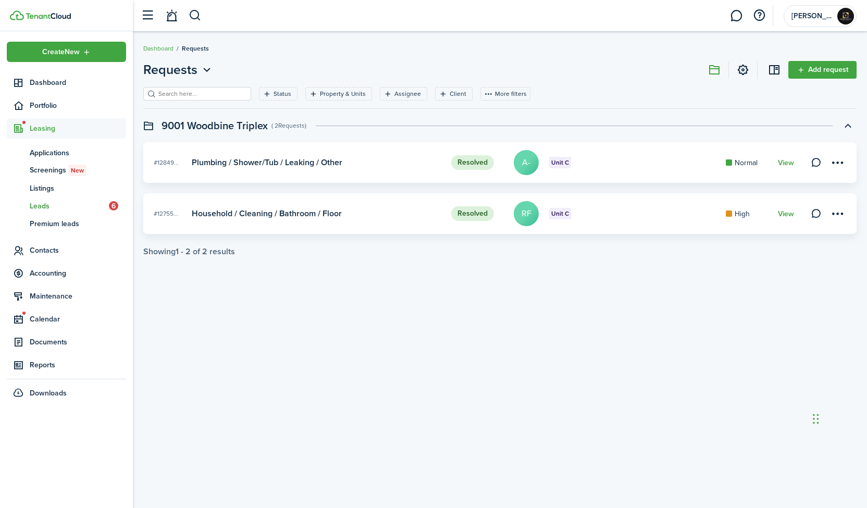
click at [102, 209] on span "Leads" at bounding box center [69, 206] width 79 height 11
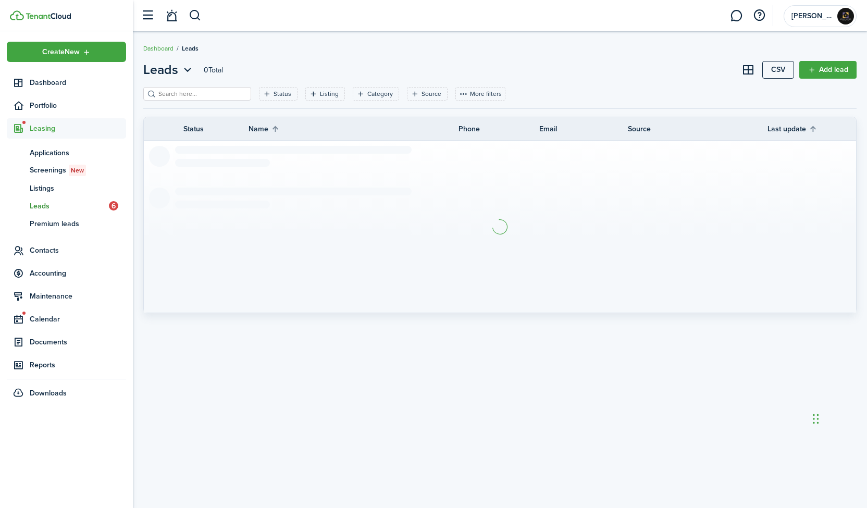
click at [102, 209] on span "Leads" at bounding box center [69, 206] width 79 height 11
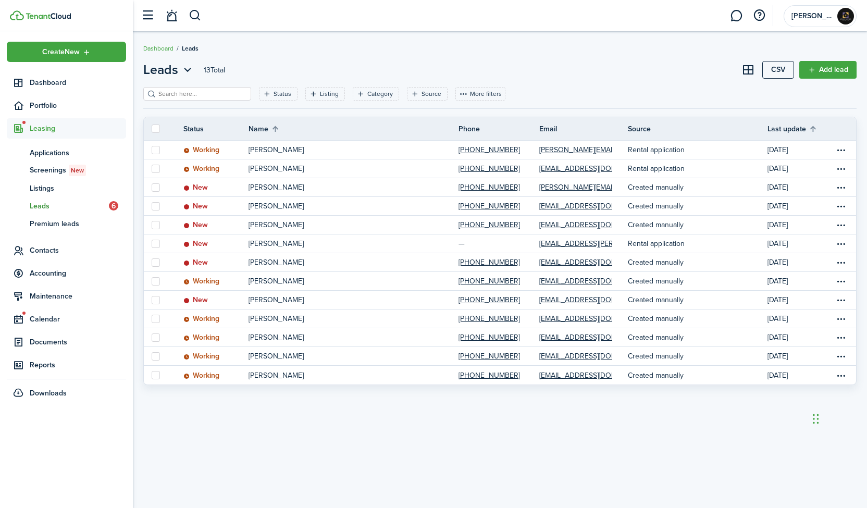
click at [95, 202] on span "Leads" at bounding box center [69, 206] width 79 height 11
click at [48, 207] on span "Leads" at bounding box center [69, 206] width 79 height 11
click at [105, 203] on span "Leads" at bounding box center [69, 206] width 79 height 11
click at [75, 195] on link "ls Listings" at bounding box center [66, 188] width 119 height 18
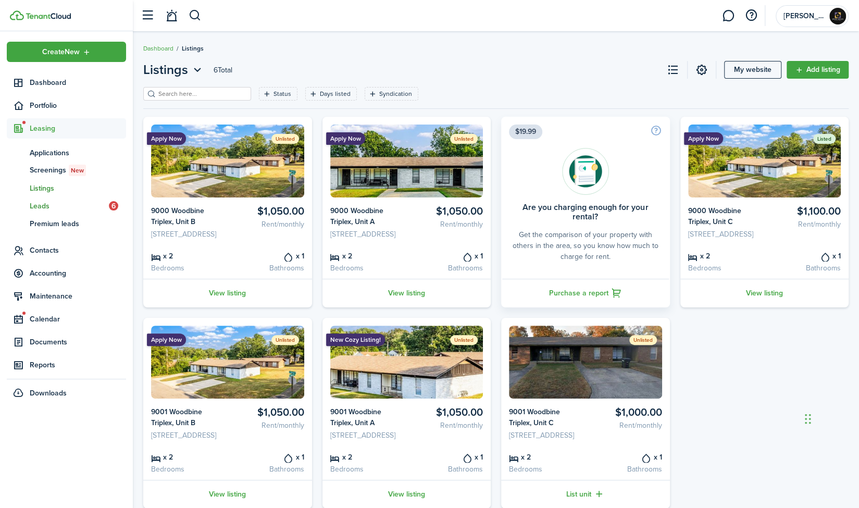
click at [77, 205] on span "Leads" at bounding box center [69, 206] width 79 height 11
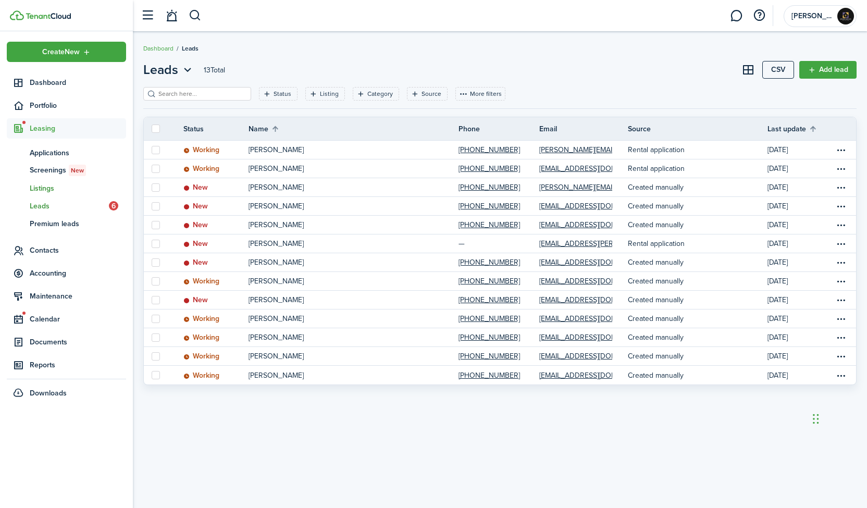
click at [57, 192] on span "Listings" at bounding box center [78, 188] width 96 height 11
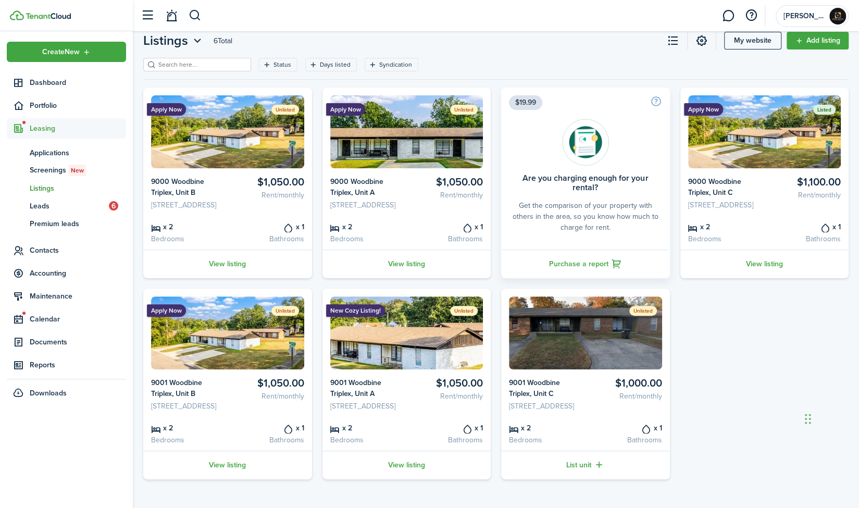
scroll to position [71, 0]
click at [730, 316] on div "Apply Now Unlisted $1,050.00 Rent/monthly 9000 Woodbine Triplex, [STREET_ADDRES…" at bounding box center [496, 284] width 716 height 392
click at [751, 347] on div "Apply Now Unlisted $1,050.00 Rent/monthly 9000 Woodbine Triplex, [STREET_ADDRES…" at bounding box center [496, 284] width 716 height 392
click at [763, 296] on div "Apply Now Unlisted $1,050.00 Rent/monthly 9000 Woodbine Triplex, [STREET_ADDRES…" at bounding box center [496, 284] width 716 height 392
click at [66, 170] on span "Screenings New" at bounding box center [78, 170] width 96 height 11
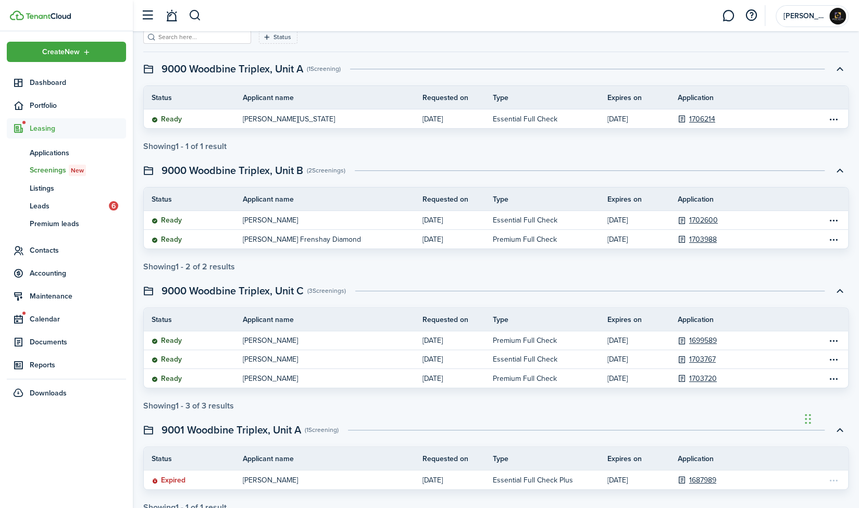
scroll to position [88, 0]
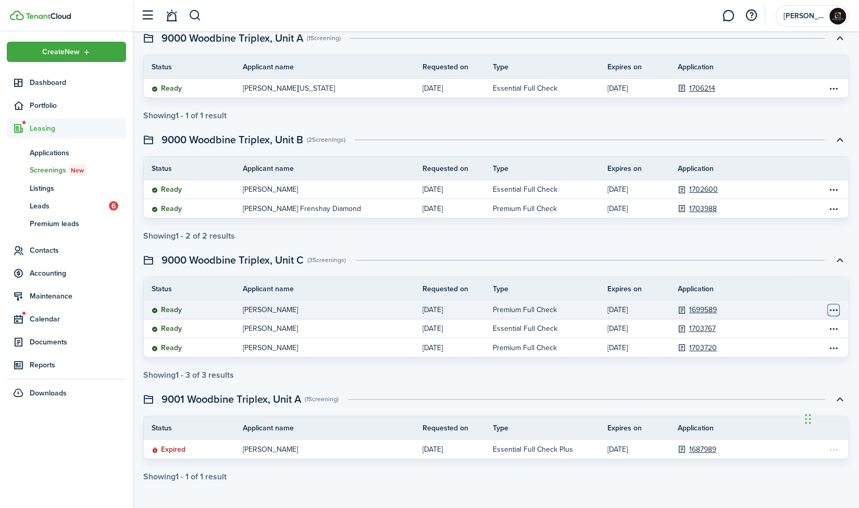
click at [834, 311] on table-menu-btn-icon "Open menu" at bounding box center [833, 310] width 13 height 13
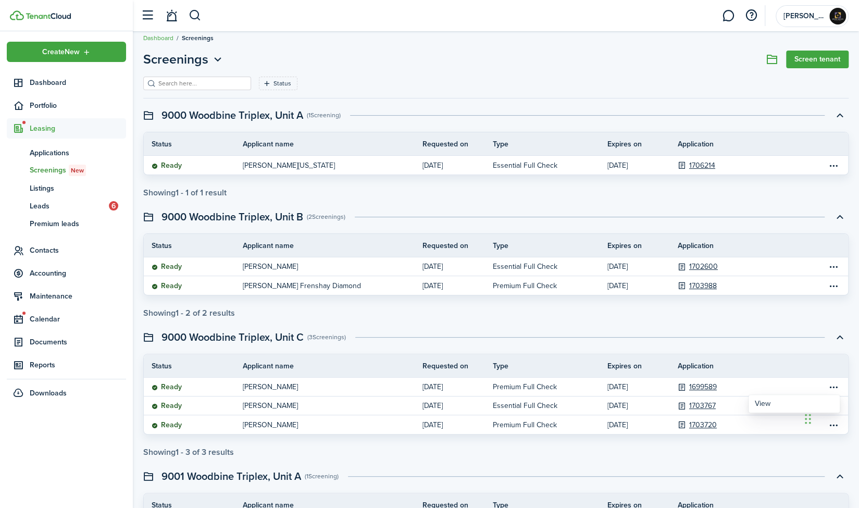
scroll to position [0, 0]
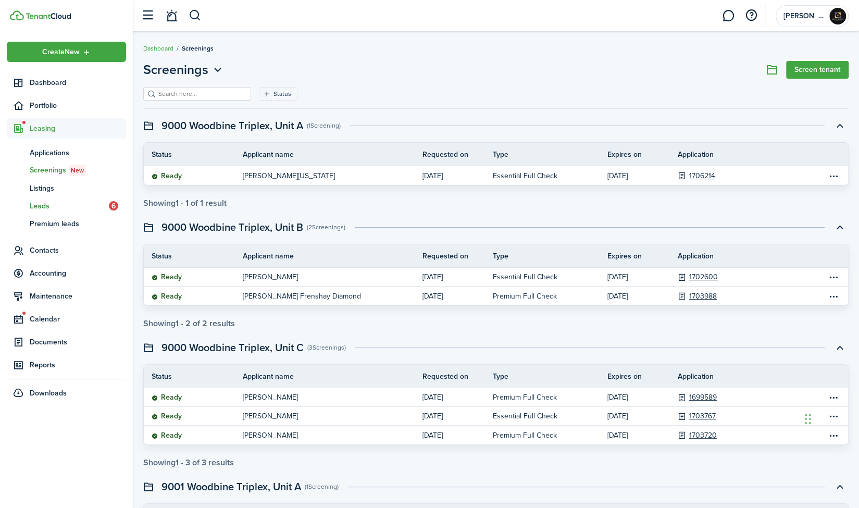
click at [47, 204] on span "Leads" at bounding box center [69, 206] width 79 height 11
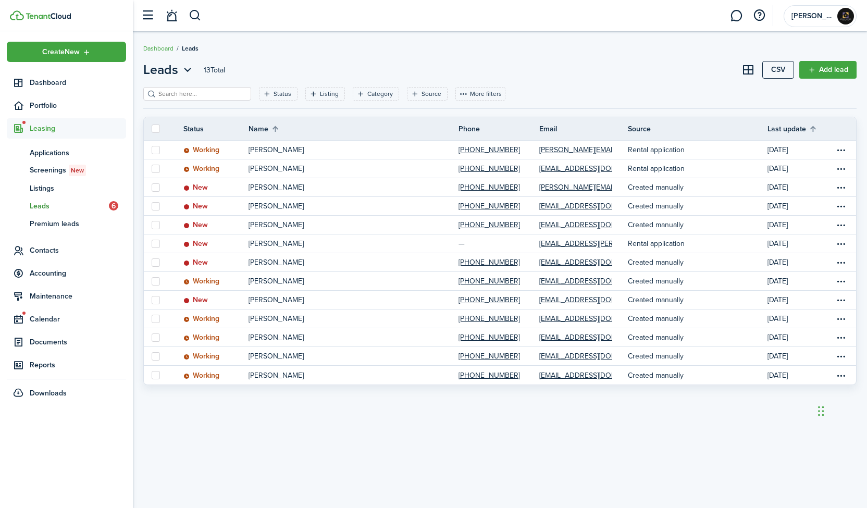
drag, startPoint x: 815, startPoint y: 417, endPoint x: 860, endPoint y: 410, distance: 45.5
click at [859, 410] on div "Chat Widget" at bounding box center [841, 410] width 52 height 50
drag, startPoint x: 821, startPoint y: 415, endPoint x: 821, endPoint y: 421, distance: 5.7
click at [821, 421] on div "Chat Widget" at bounding box center [841, 415] width 52 height 50
click at [821, 420] on div "Chat Widget" at bounding box center [841, 416] width 52 height 50
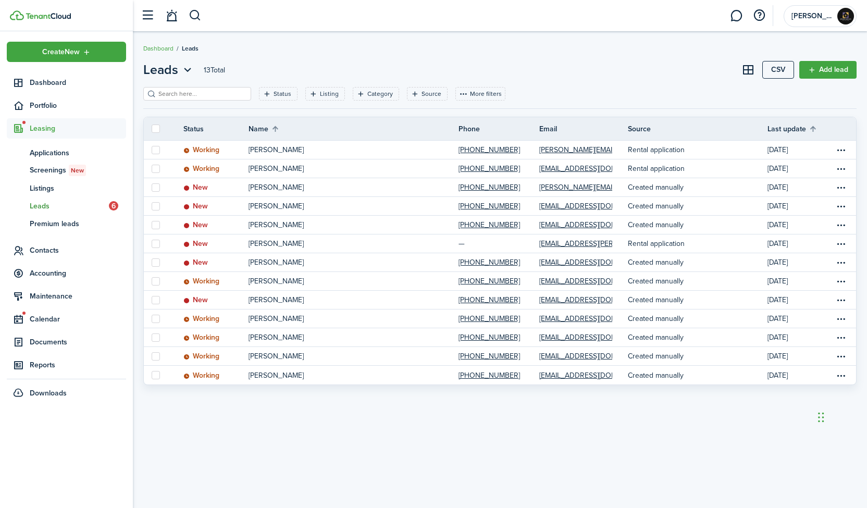
click at [42, 208] on span "Leads" at bounding box center [69, 206] width 79 height 11
click at [46, 316] on span "Calendar" at bounding box center [78, 319] width 96 height 11
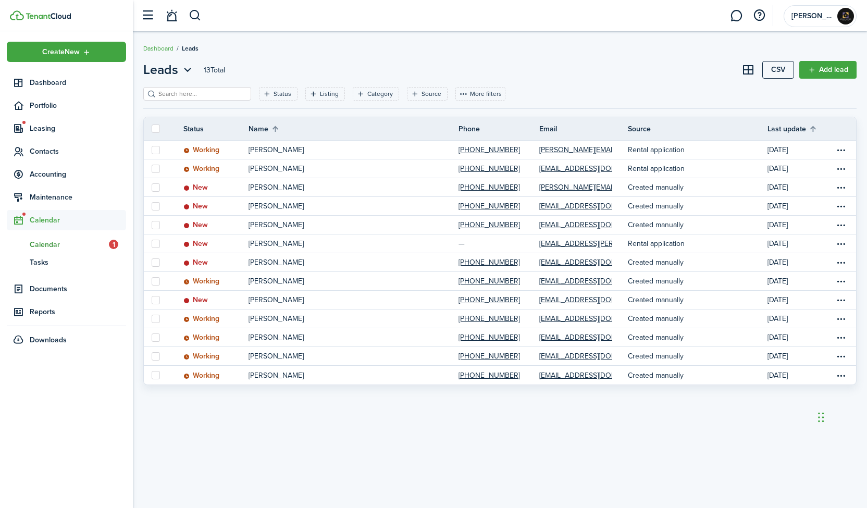
click at [93, 250] on link "cl Calendar 1" at bounding box center [66, 245] width 119 height 18
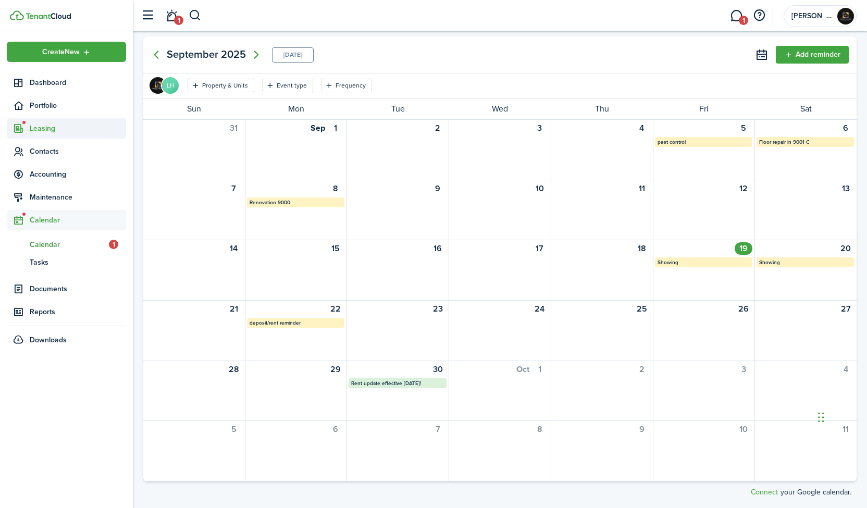
click at [52, 137] on span "Leasing" at bounding box center [66, 128] width 119 height 20
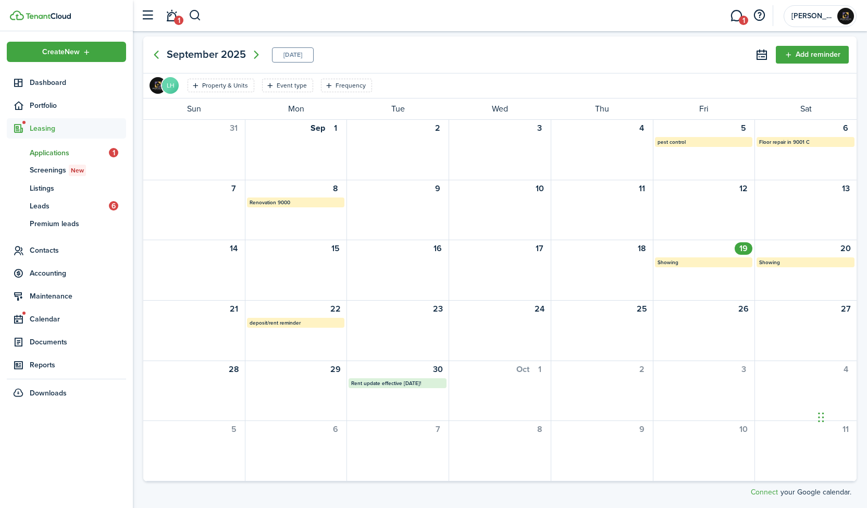
click at [67, 148] on span "Applications" at bounding box center [69, 152] width 79 height 11
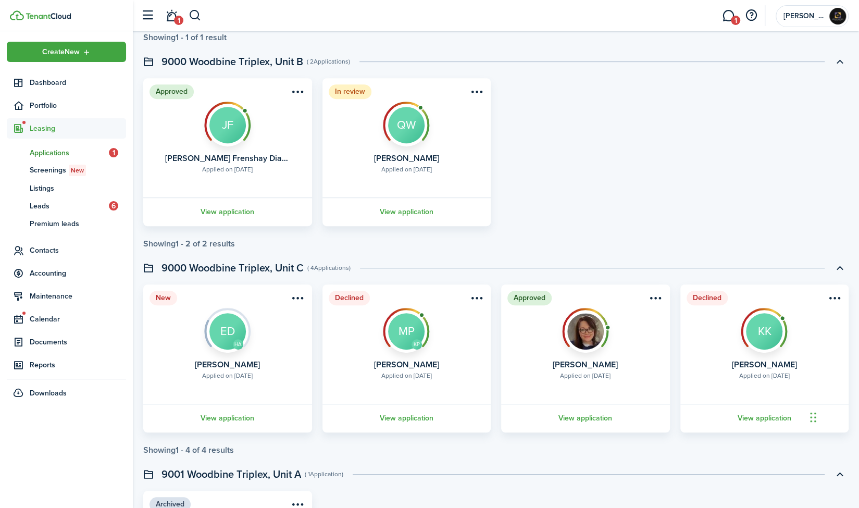
scroll to position [271, 0]
click at [228, 415] on link "View application" at bounding box center [228, 417] width 172 height 29
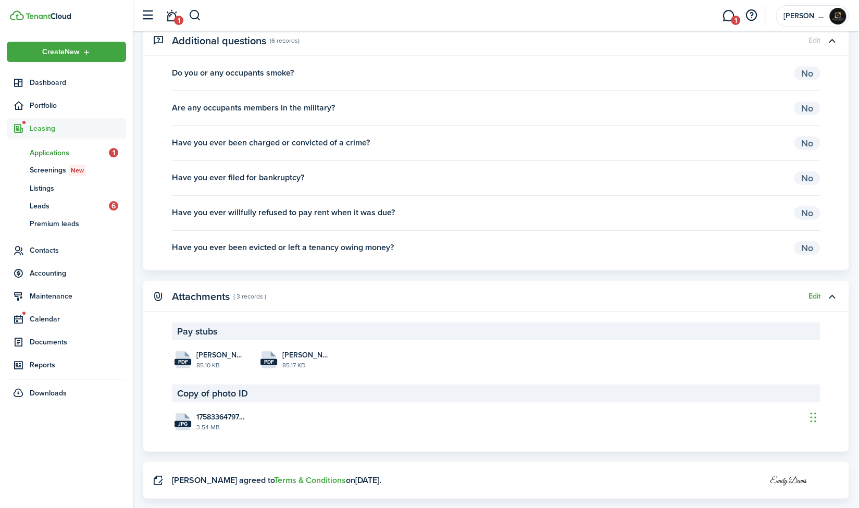
scroll to position [1529, 0]
click at [215, 416] on span "17583364797042411327661339701789.jpg" at bounding box center [220, 418] width 48 height 11
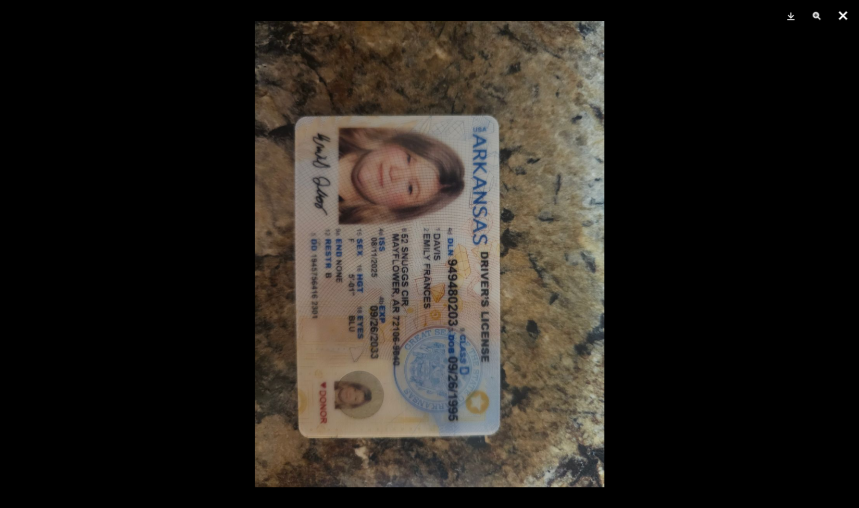
click at [844, 18] on button "Close" at bounding box center [843, 15] width 26 height 31
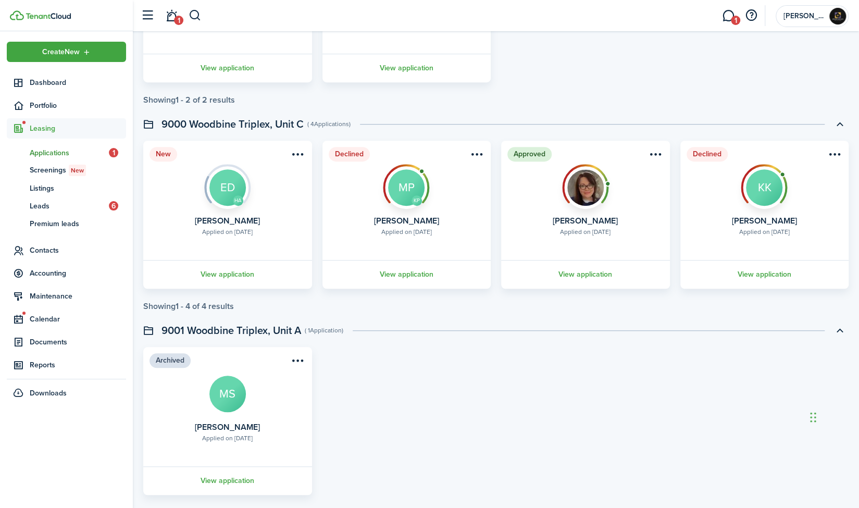
scroll to position [415, 0]
click at [228, 270] on link "View application" at bounding box center [228, 273] width 172 height 29
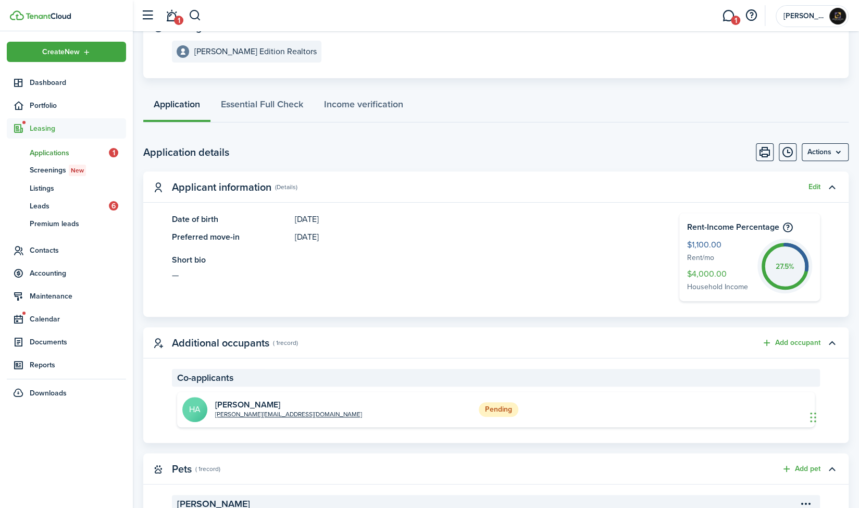
scroll to position [146, 0]
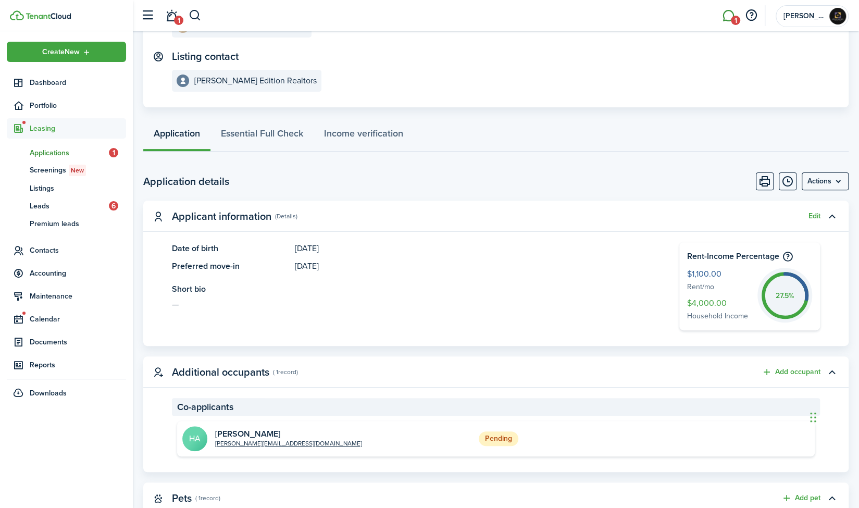
click at [728, 19] on link "1" at bounding box center [728, 16] width 20 height 27
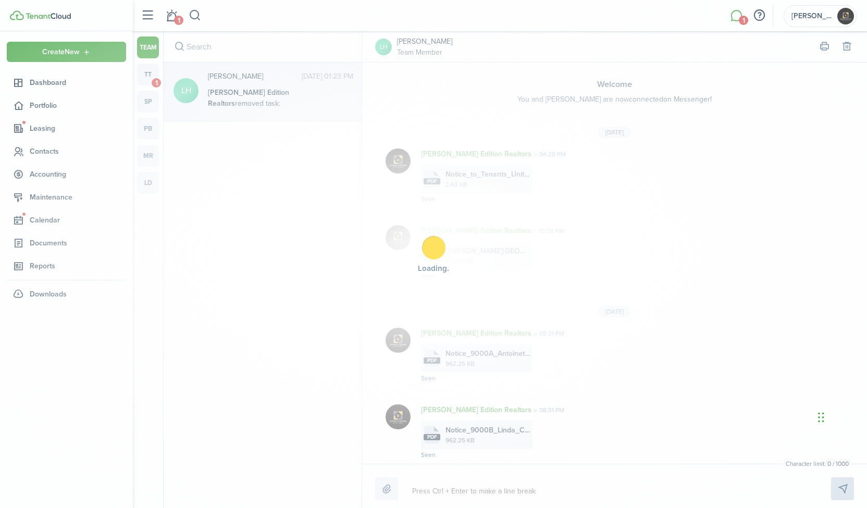
scroll to position [659, 0]
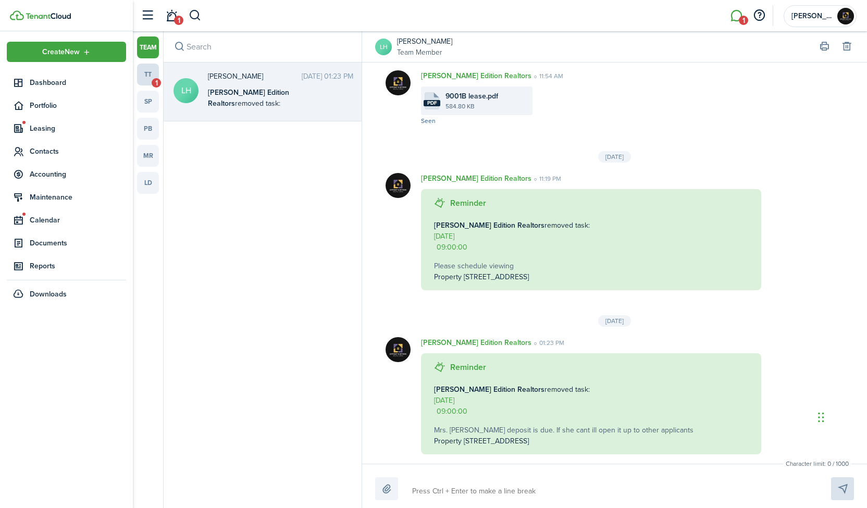
click at [145, 78] on link "tt 1" at bounding box center [148, 75] width 22 height 22
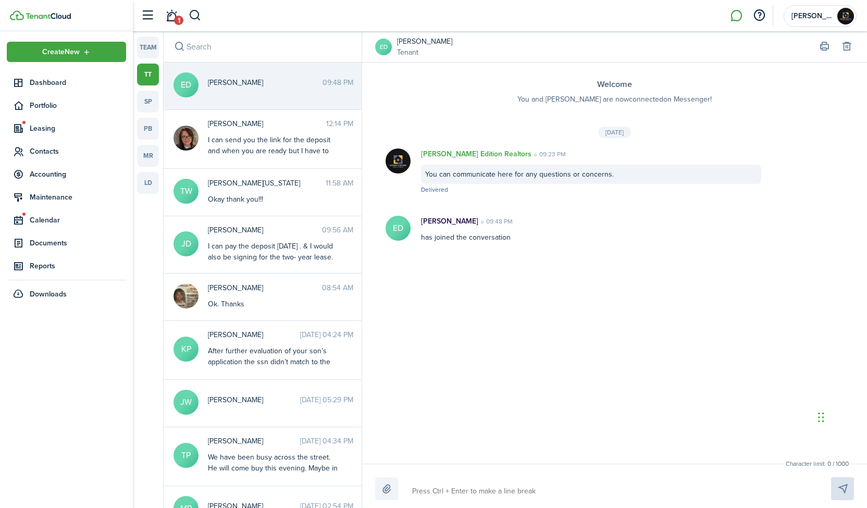
click at [279, 92] on div "[PERSON_NAME] 09:48 PM" at bounding box center [280, 85] width 161 height 16
click at [174, 21] on span "1" at bounding box center [178, 20] width 9 height 9
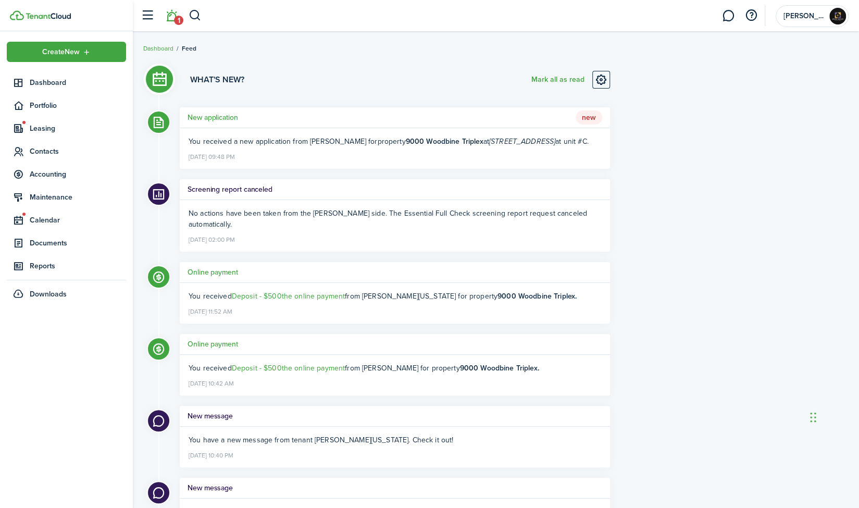
click at [174, 18] on li "1" at bounding box center [171, 16] width 24 height 27
click at [727, 17] on link at bounding box center [728, 16] width 20 height 27
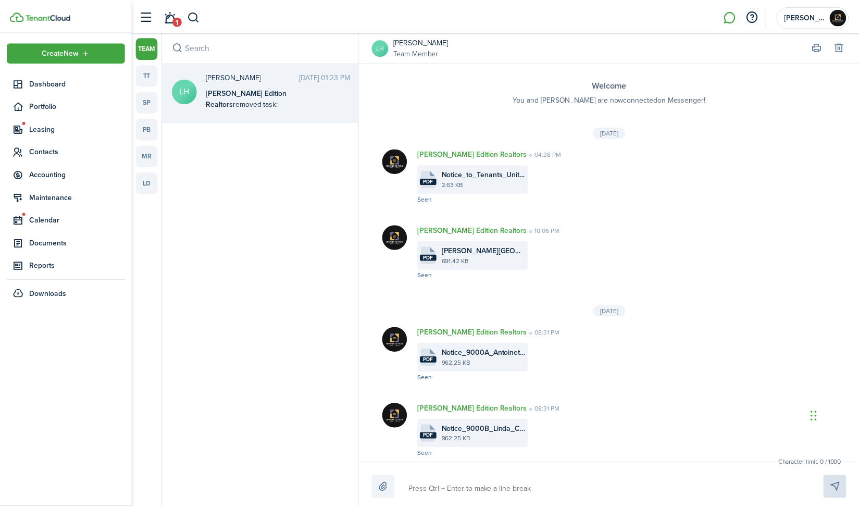
scroll to position [659, 0]
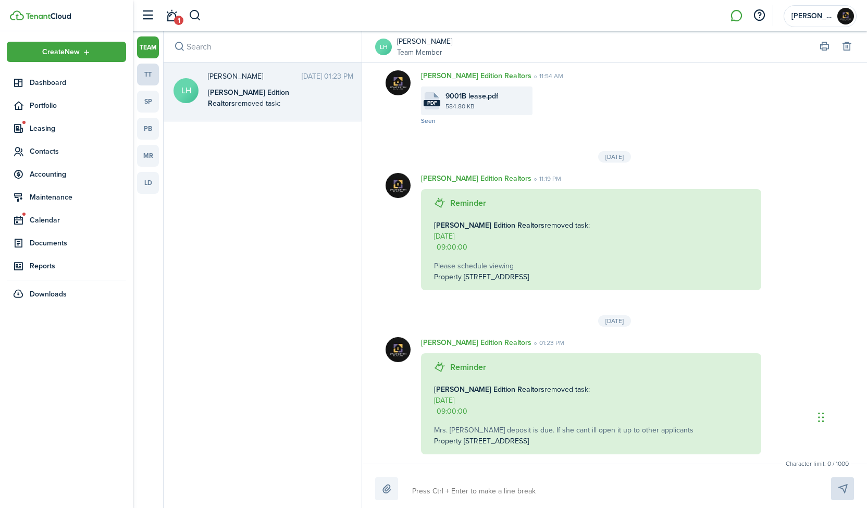
click at [151, 76] on link "tt" at bounding box center [148, 75] width 22 height 22
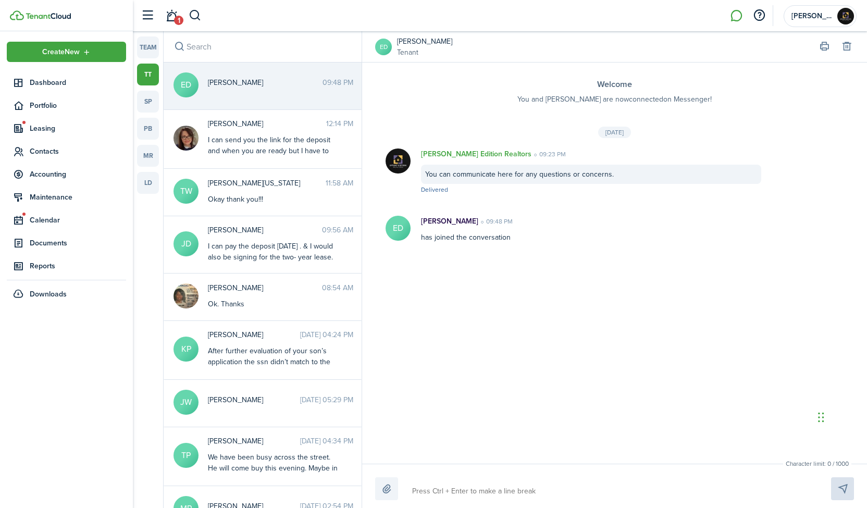
click at [447, 484] on textarea at bounding box center [609, 491] width 402 height 18
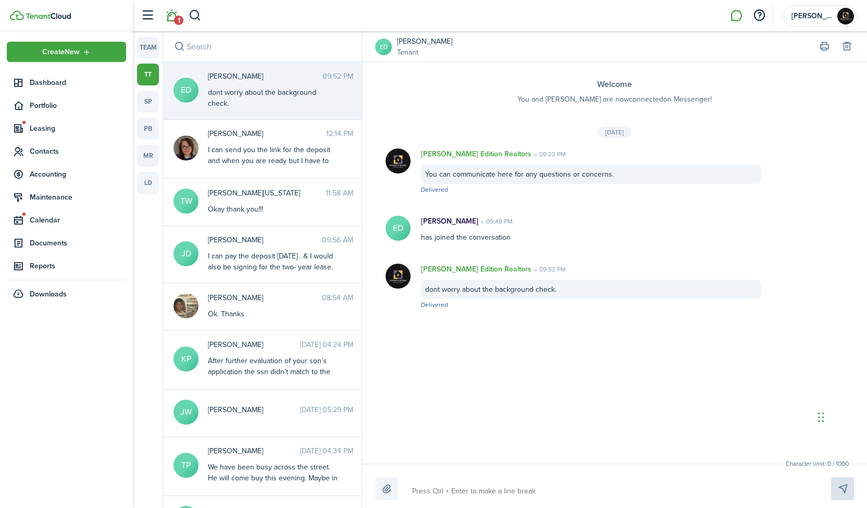
click at [176, 19] on span "1" at bounding box center [178, 20] width 9 height 9
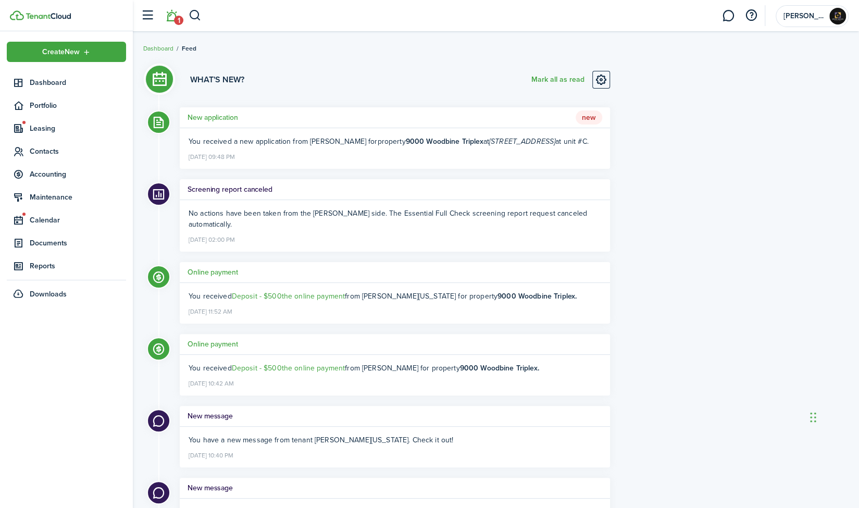
click at [586, 118] on span "New" at bounding box center [589, 117] width 27 height 15
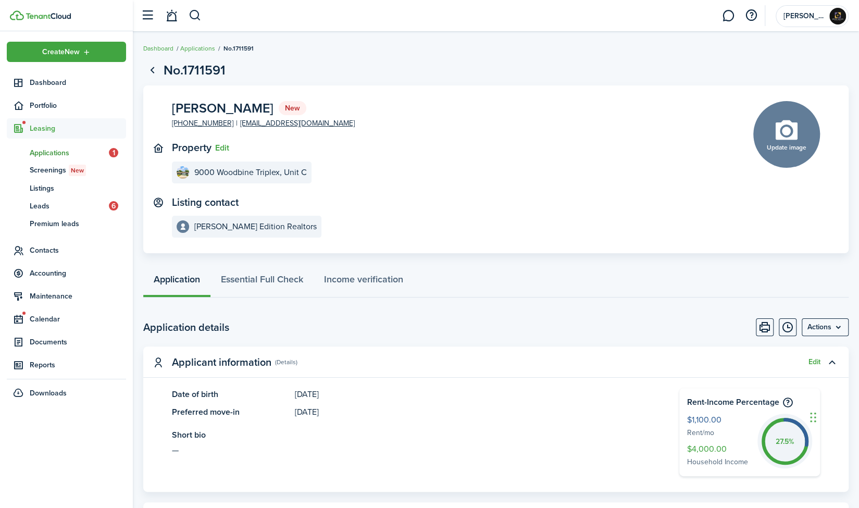
click at [54, 156] on span "Applications" at bounding box center [69, 152] width 79 height 11
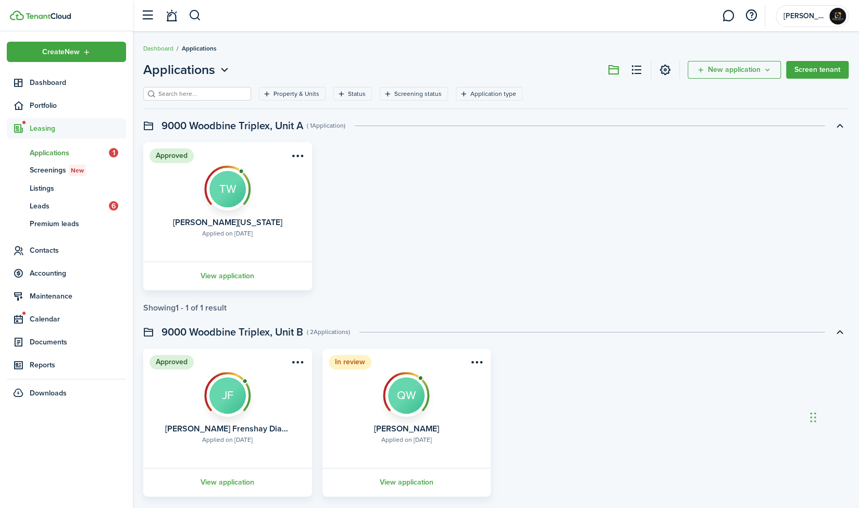
click at [62, 154] on span "Applications" at bounding box center [69, 152] width 79 height 11
click at [50, 190] on span "Listings" at bounding box center [78, 188] width 96 height 11
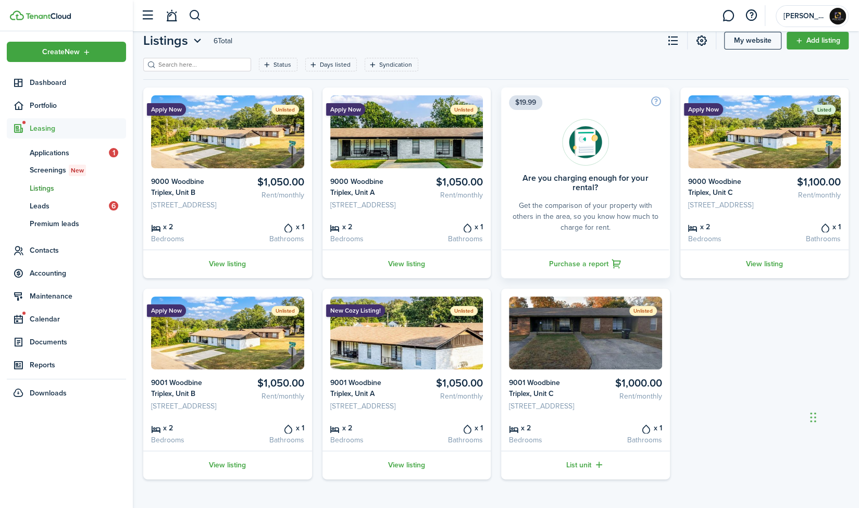
scroll to position [46, 0]
click at [757, 271] on link "View listing" at bounding box center [764, 264] width 169 height 29
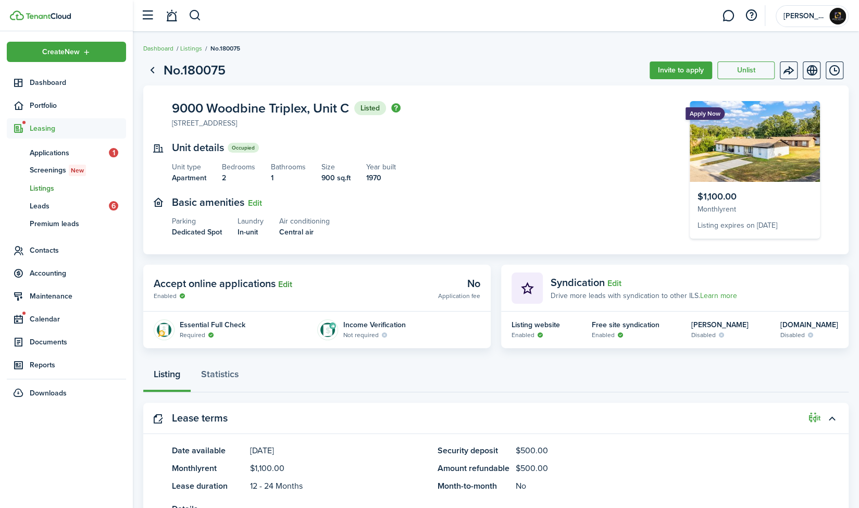
click at [290, 280] on button "Edit" at bounding box center [285, 284] width 14 height 9
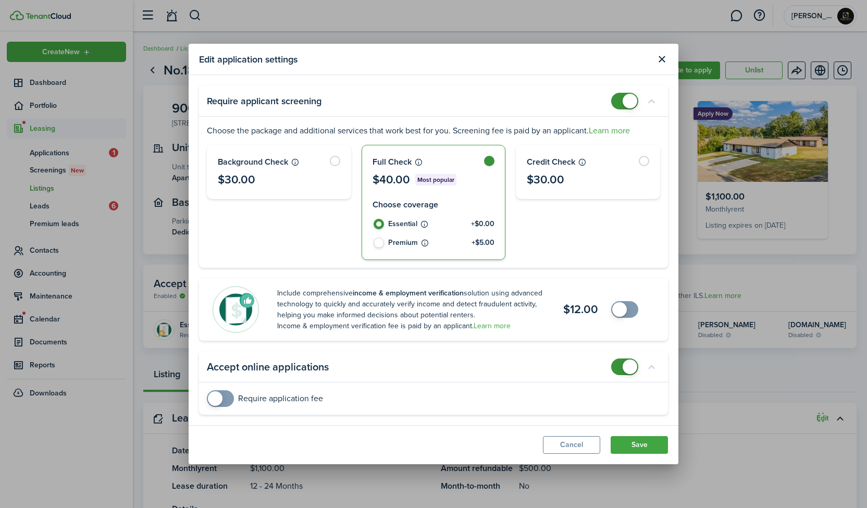
click at [488, 162] on label at bounding box center [433, 171] width 143 height 53
click at [624, 110] on panel-main-header "Require applicant screening" at bounding box center [433, 100] width 469 height 31
click at [624, 106] on span at bounding box center [630, 101] width 15 height 15
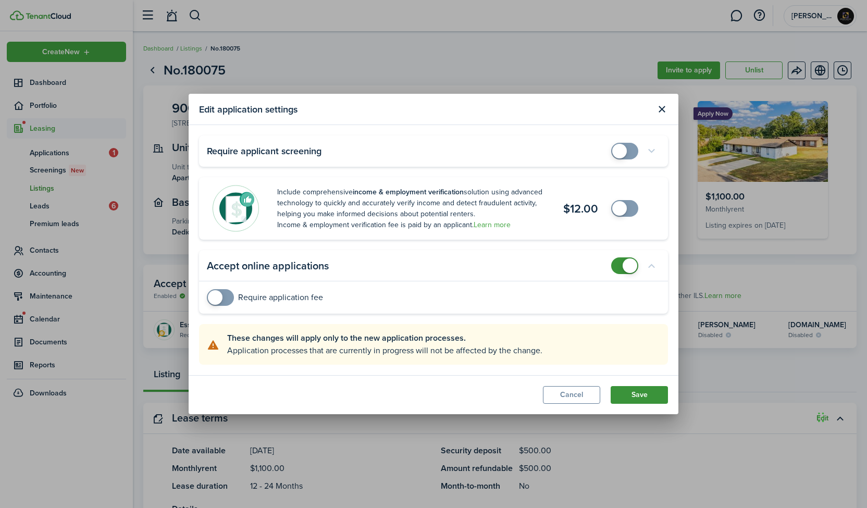
click at [646, 396] on button "Save" at bounding box center [639, 395] width 57 height 18
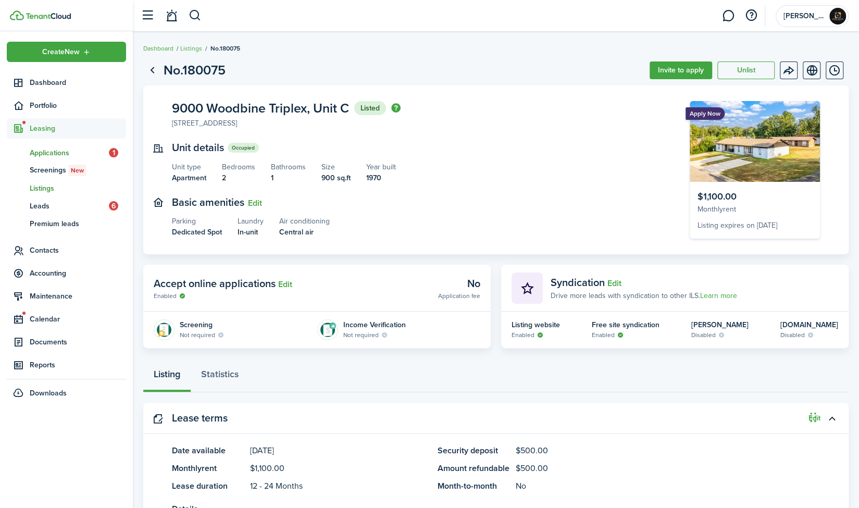
click at [58, 151] on span "Applications" at bounding box center [69, 152] width 79 height 11
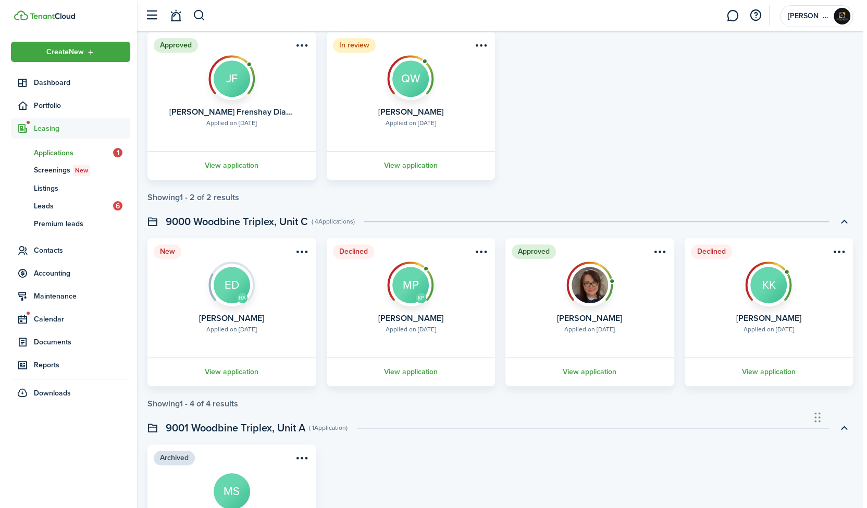
scroll to position [315, 0]
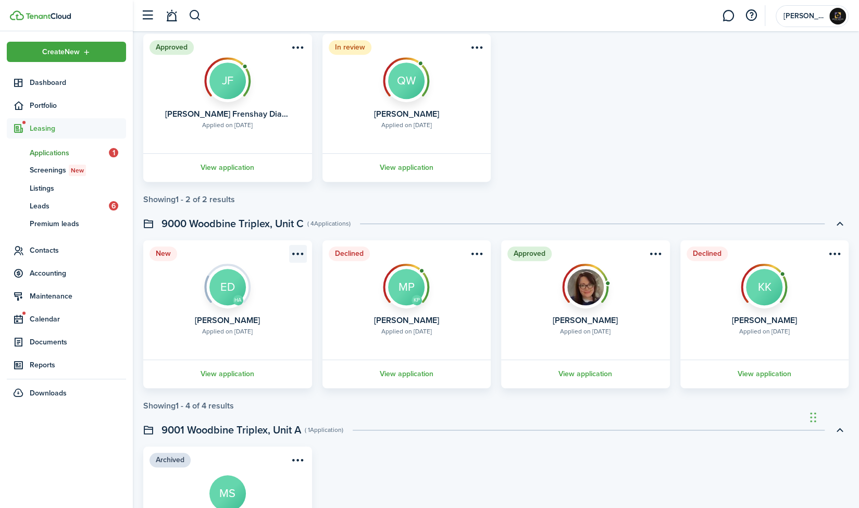
click at [290, 251] on menu-btn-icon "Open menu" at bounding box center [298, 254] width 18 height 18
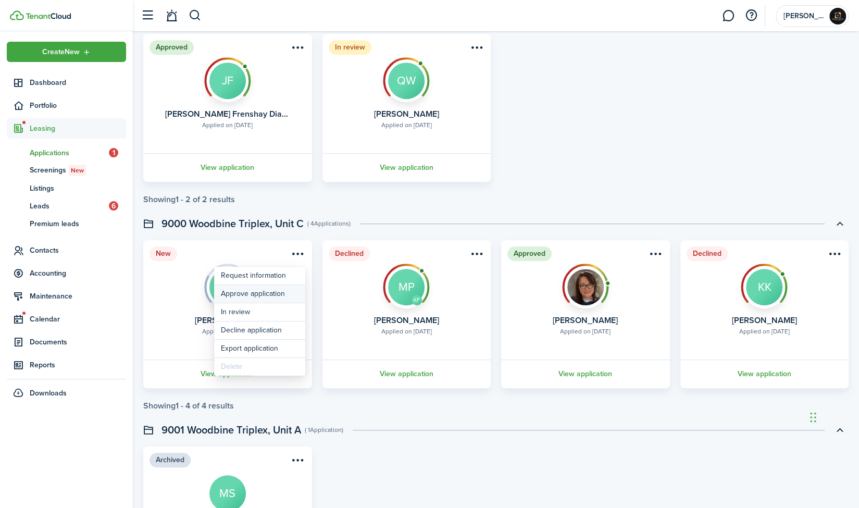
click at [265, 296] on button "Approve application" at bounding box center [259, 294] width 91 height 18
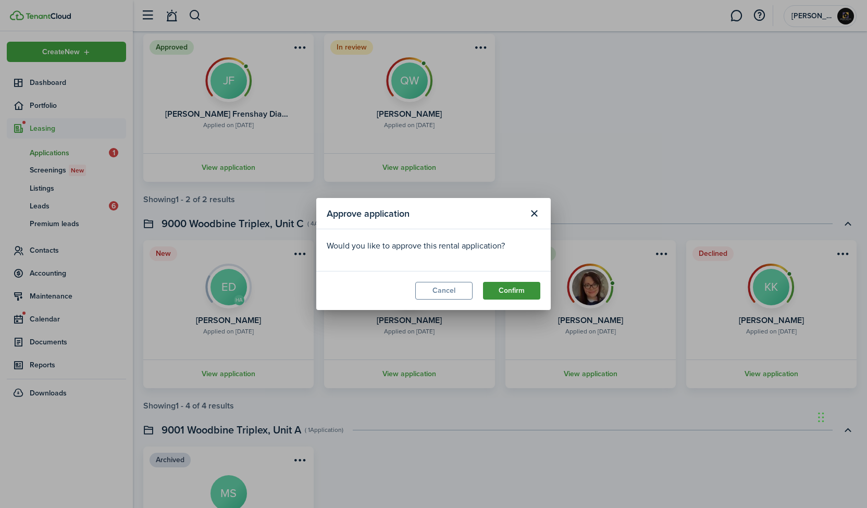
click at [508, 294] on button "Confirm" at bounding box center [511, 291] width 57 height 18
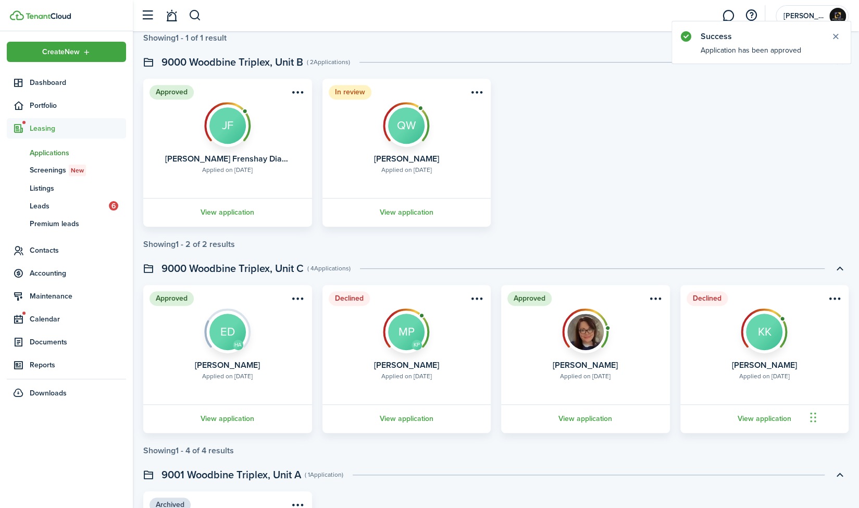
scroll to position [367, 0]
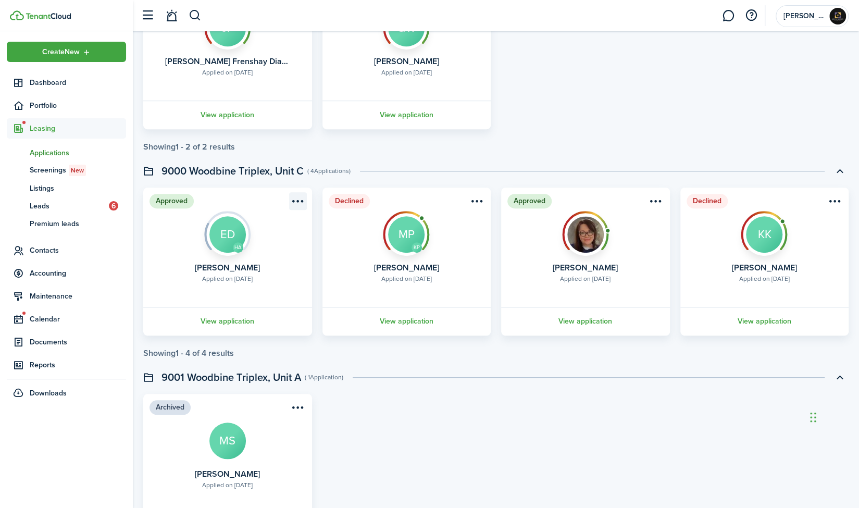
click at [297, 197] on menu-btn-icon "Open menu" at bounding box center [298, 201] width 18 height 18
click at [342, 162] on header "9000 Woodbine Triplex, Unit C ( 4 Applications )" at bounding box center [495, 171] width 705 height 18
click at [302, 194] on menu-btn-icon "Open menu" at bounding box center [298, 201] width 18 height 18
click at [389, 143] on swimlane-page-total "Showing 1 - 2 of 2 results" at bounding box center [495, 146] width 705 height 9
click at [175, 19] on span "1" at bounding box center [178, 20] width 9 height 9
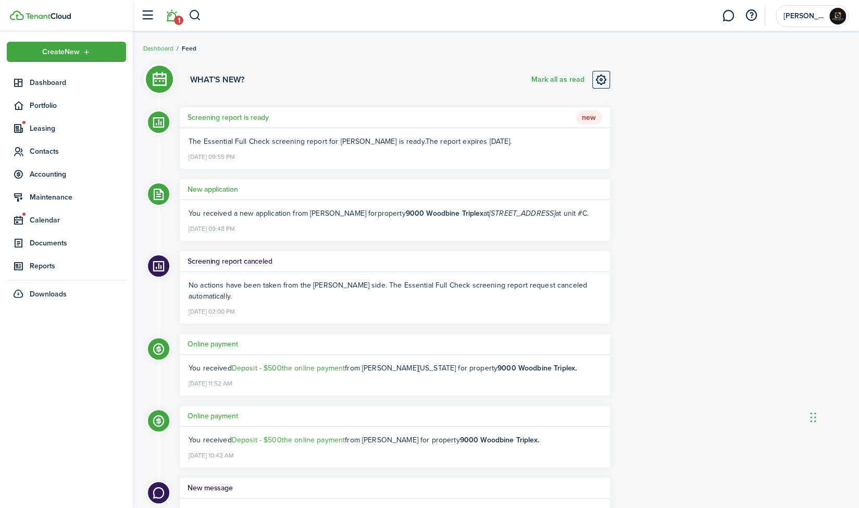
click at [331, 164] on div "The Essential Full Check screening report for [PERSON_NAME] is ready. The repor…" at bounding box center [395, 148] width 430 height 41
click at [444, 143] on ng-component "The Essential Full Check screening report for [PERSON_NAME] is ready. The repor…" at bounding box center [350, 141] width 323 height 11
click at [39, 127] on span "Leasing" at bounding box center [78, 128] width 96 height 11
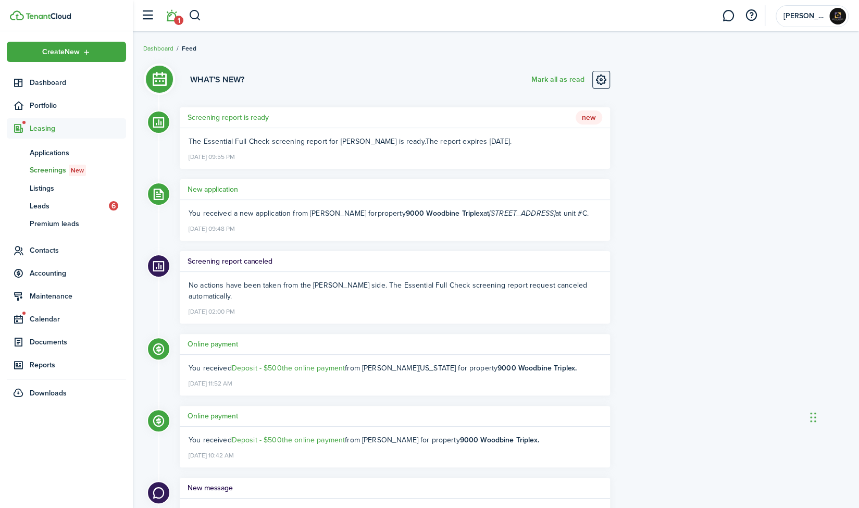
click at [64, 169] on span "Screenings New" at bounding box center [78, 170] width 96 height 11
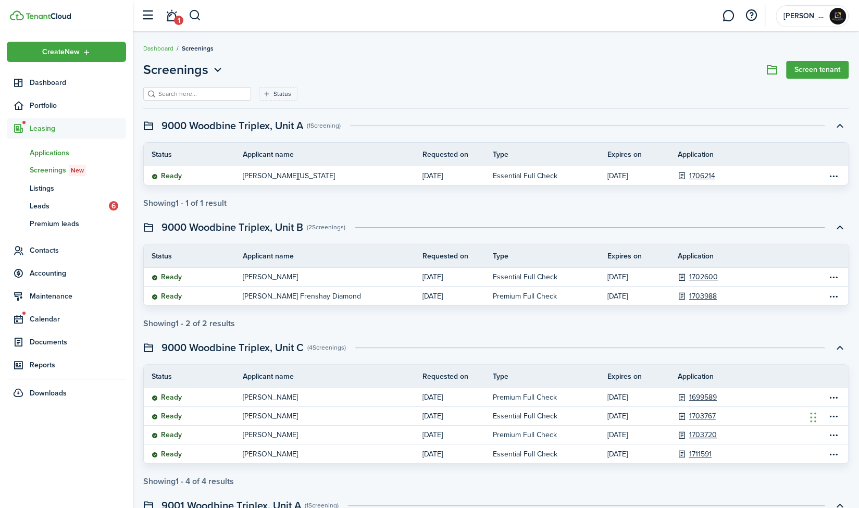
click at [64, 156] on span "Applications" at bounding box center [78, 152] width 96 height 11
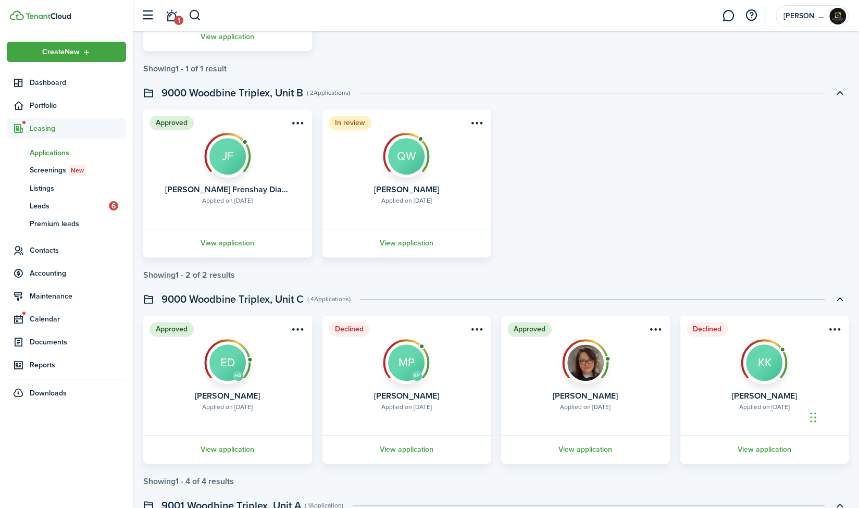
scroll to position [287, 0]
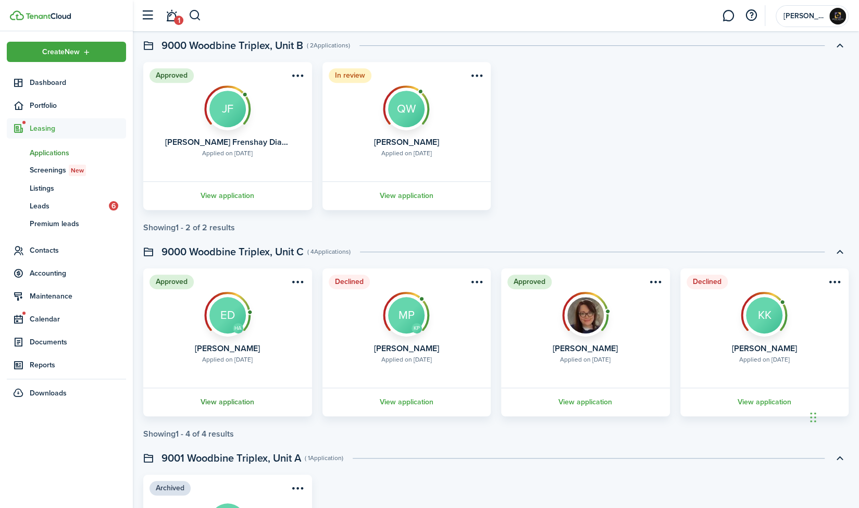
click at [221, 398] on link "View application" at bounding box center [228, 402] width 172 height 29
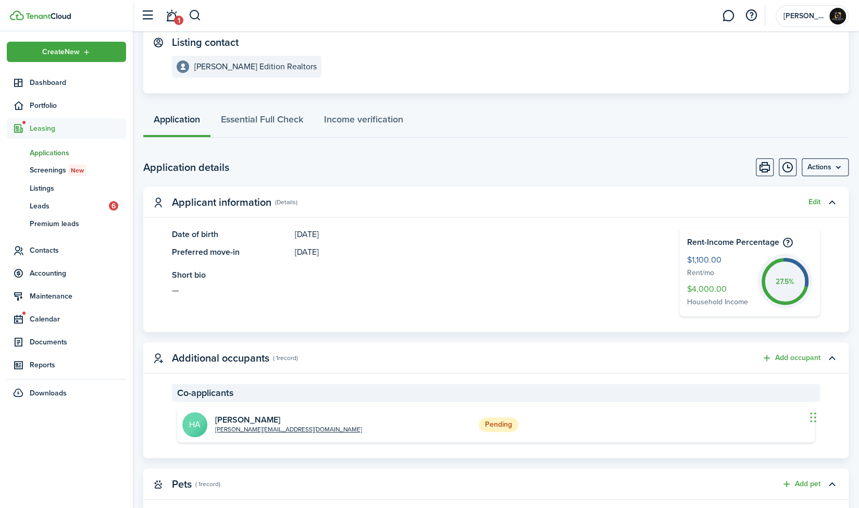
scroll to position [129, 0]
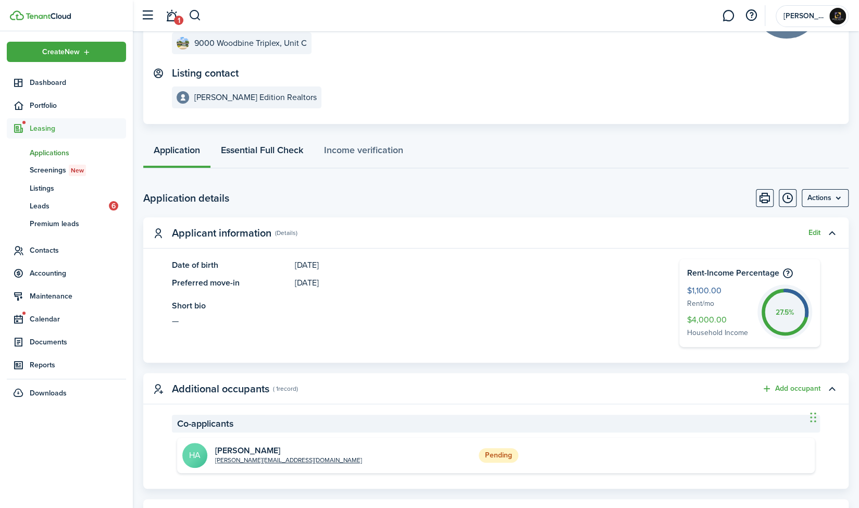
click at [278, 153] on link "Essential Full Check" at bounding box center [261, 152] width 103 height 31
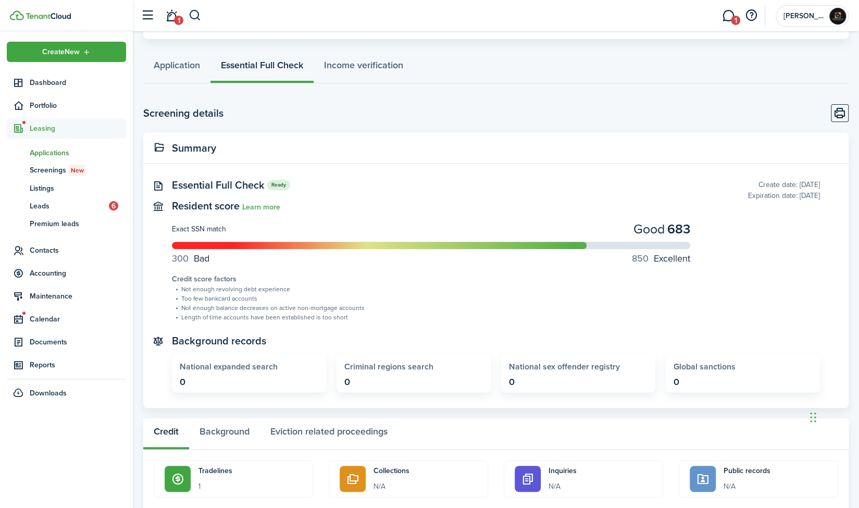
scroll to position [216, 0]
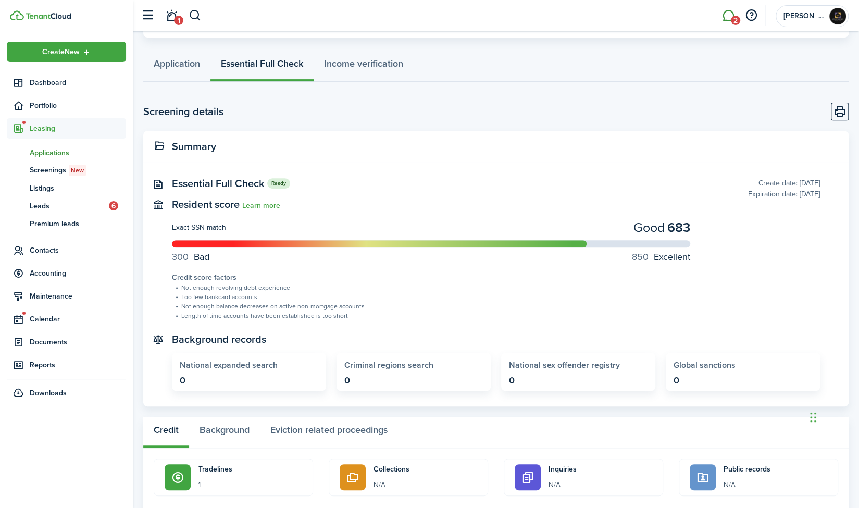
click at [730, 13] on link "2" at bounding box center [728, 16] width 20 height 27
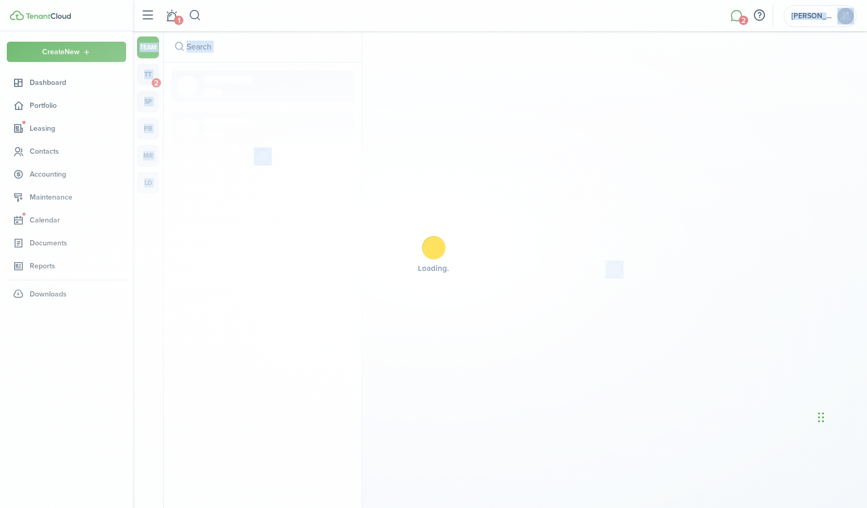
click at [730, 13] on div "Loading" at bounding box center [433, 254] width 867 height 508
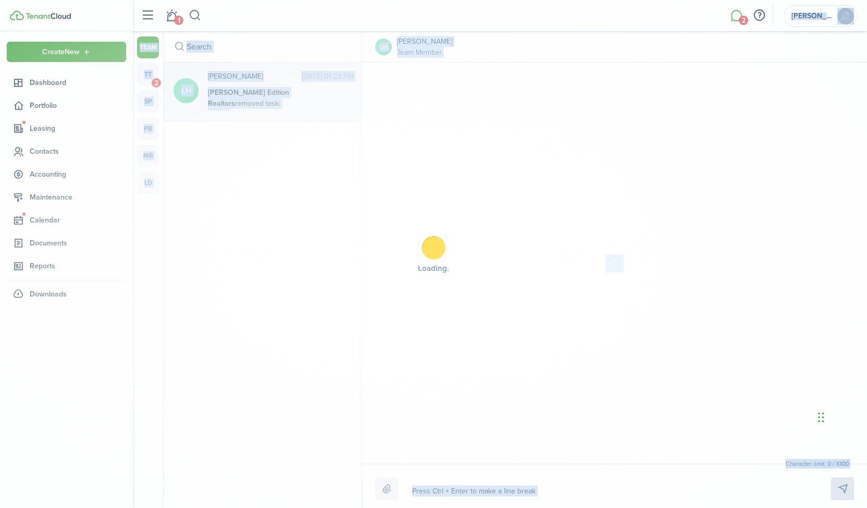
scroll to position [659, 0]
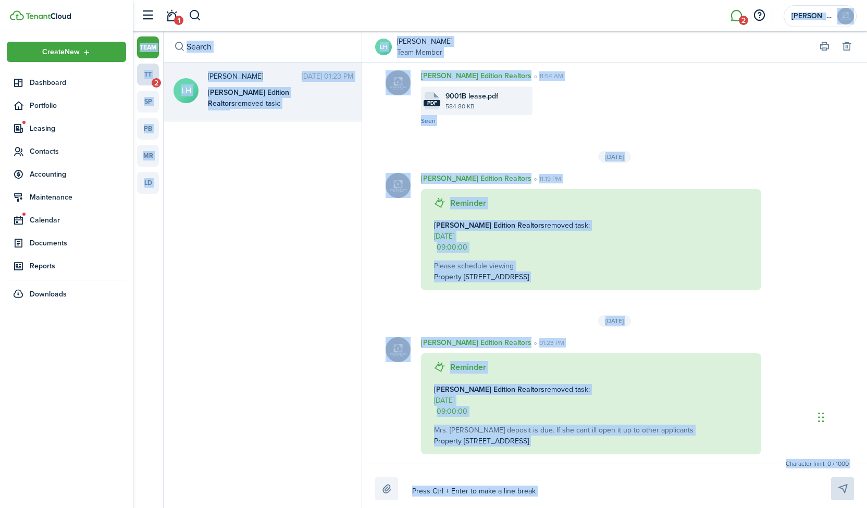
click at [147, 73] on link "tt 2" at bounding box center [148, 75] width 22 height 22
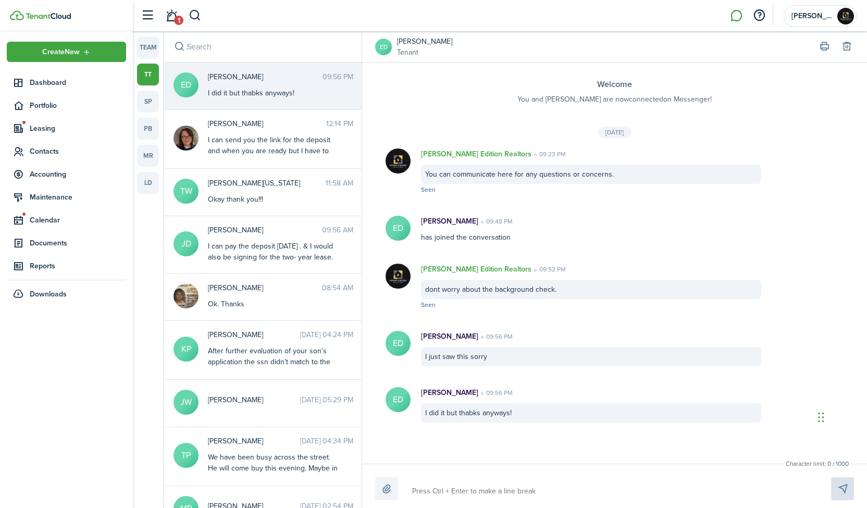
click at [498, 482] on textarea at bounding box center [609, 491] width 402 height 18
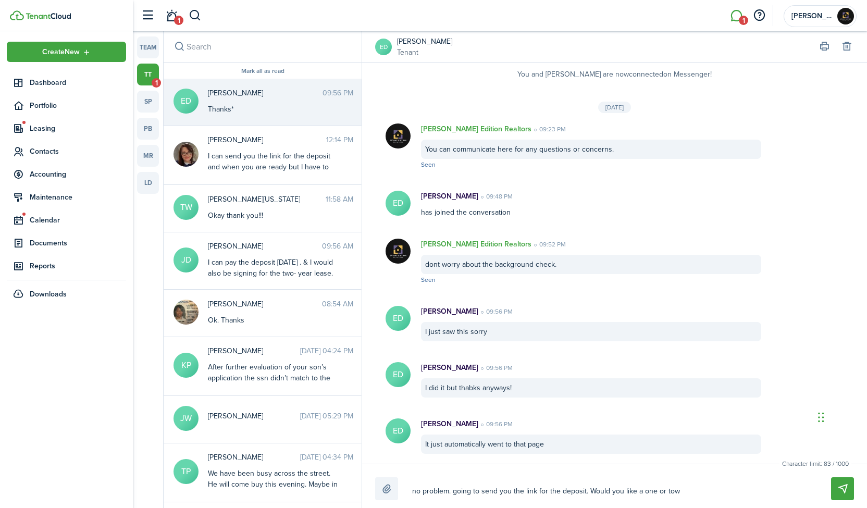
scroll to position [81, 0]
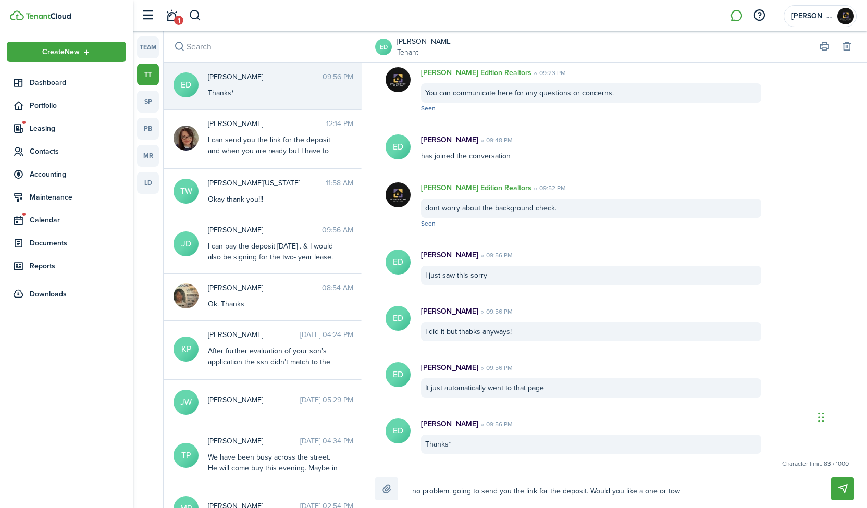
click at [713, 499] on textarea "no problem. going to send you the link for the deposit. Would you like a one or…" at bounding box center [609, 491] width 402 height 18
click at [717, 498] on textarea "no problem. going to send you the link for the deposit. Would you like a one or…" at bounding box center [609, 491] width 402 height 18
click at [842, 490] on button "Send" at bounding box center [842, 488] width 23 height 23
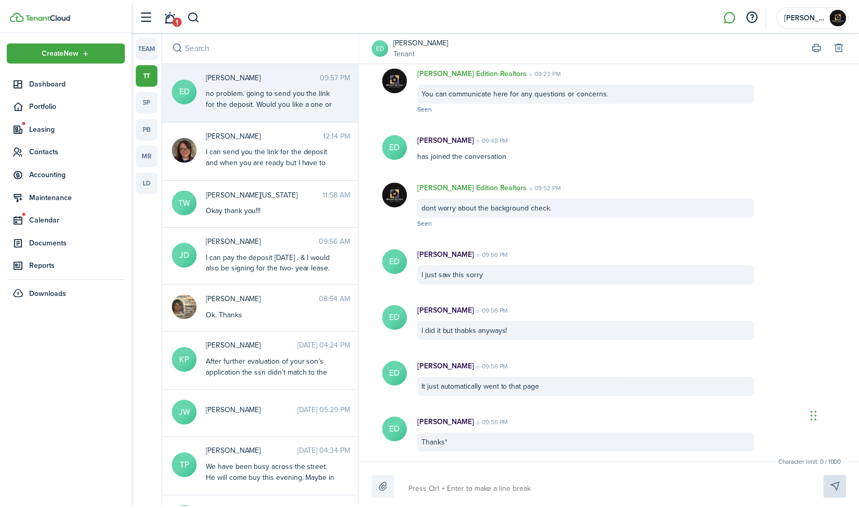
scroll to position [148, 0]
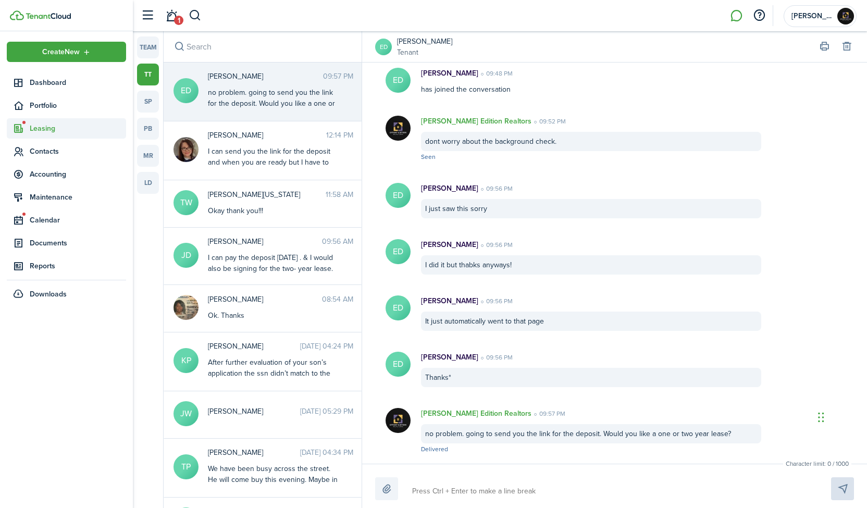
click at [54, 128] on span "Leasing" at bounding box center [78, 128] width 96 height 11
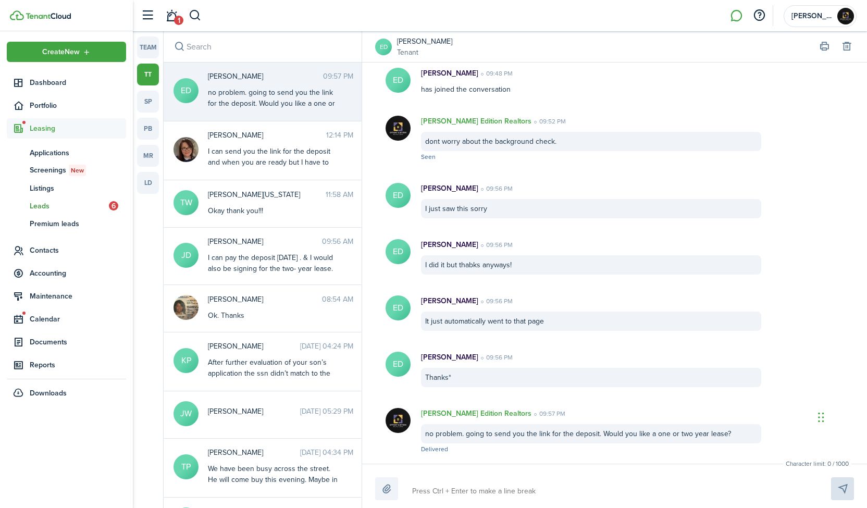
click at [57, 206] on span "Leads" at bounding box center [69, 206] width 79 height 11
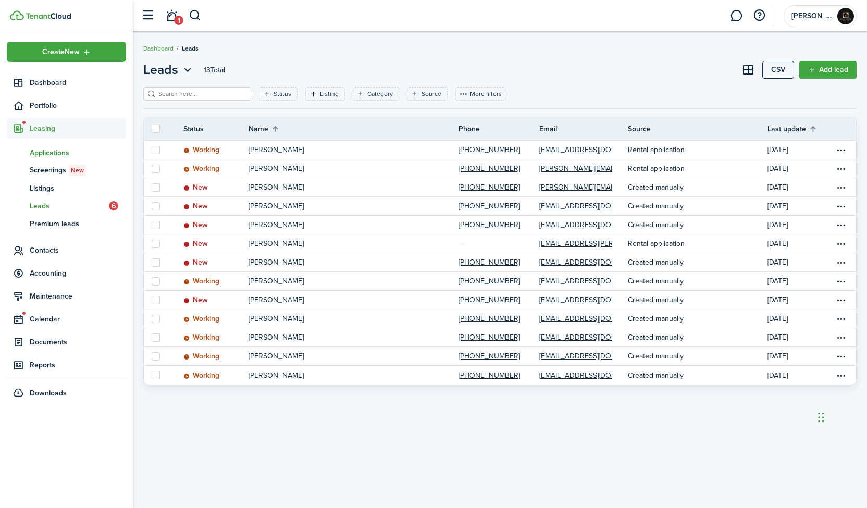
click at [60, 147] on span "Applications" at bounding box center [78, 152] width 96 height 11
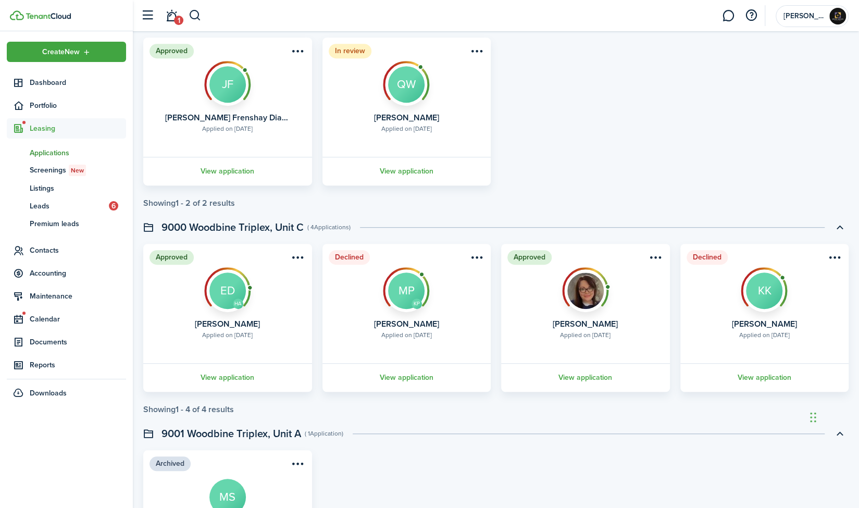
scroll to position [313, 0]
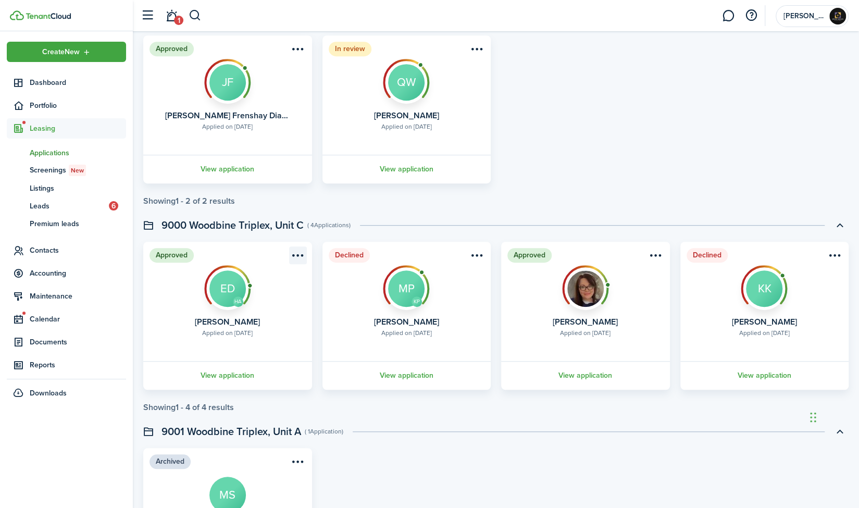
click at [297, 256] on menu-btn-icon "Open menu" at bounding box center [298, 255] width 18 height 18
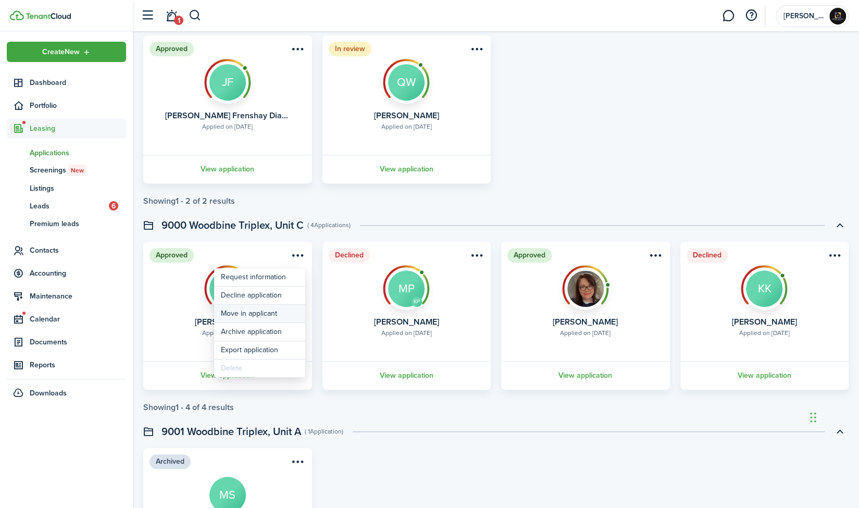
click at [259, 318] on button "Move in applicant" at bounding box center [259, 314] width 91 height 18
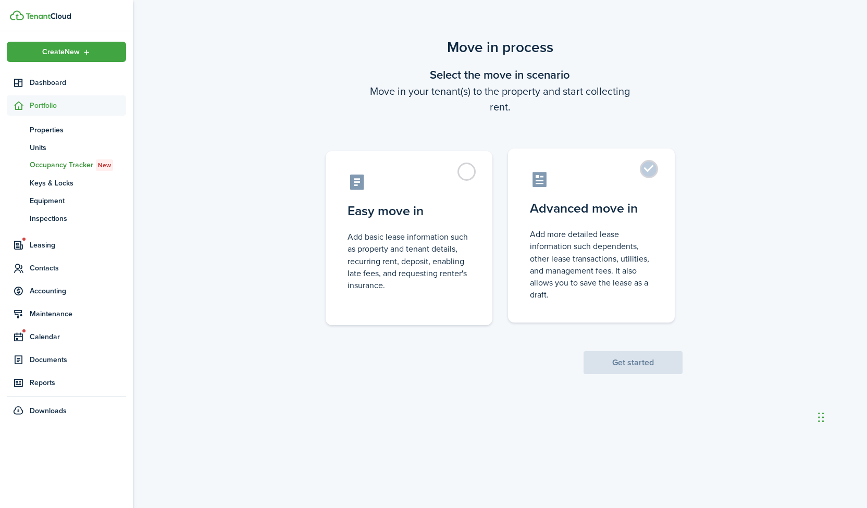
click at [643, 181] on control-radio-card-icon at bounding box center [591, 179] width 123 height 18
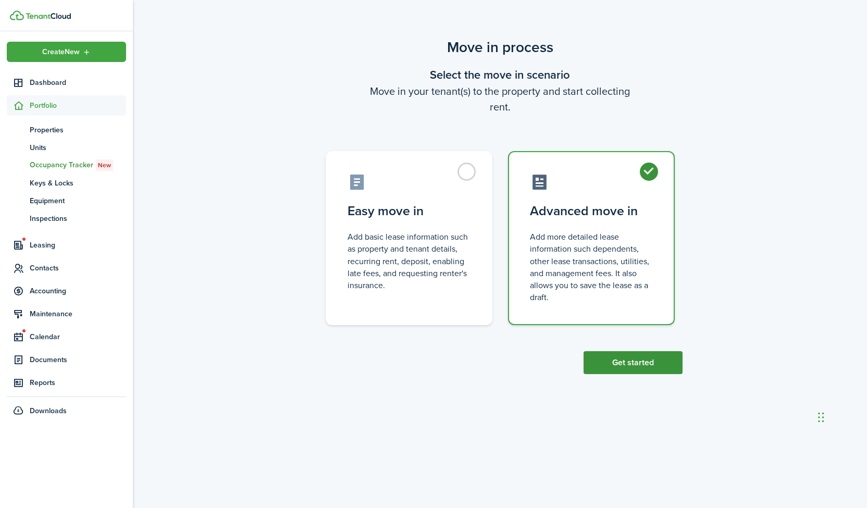
click at [623, 362] on button "Get started" at bounding box center [633, 362] width 99 height 23
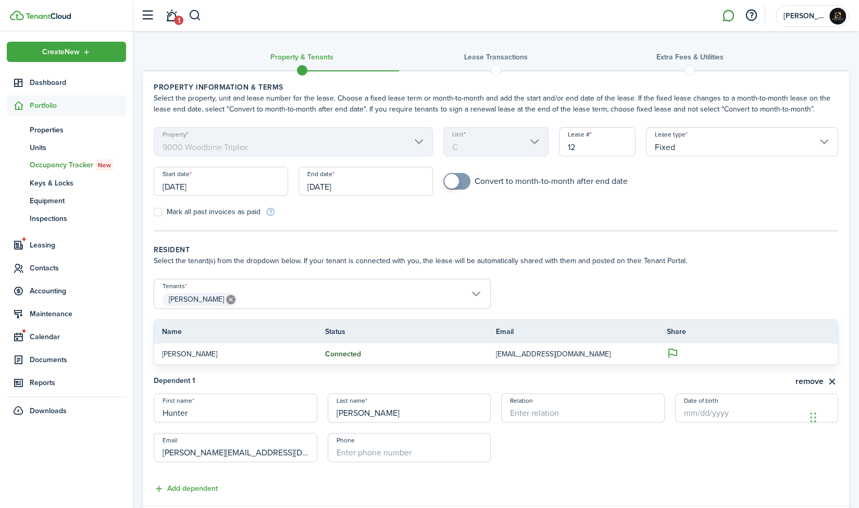
click at [725, 12] on link at bounding box center [728, 16] width 20 height 27
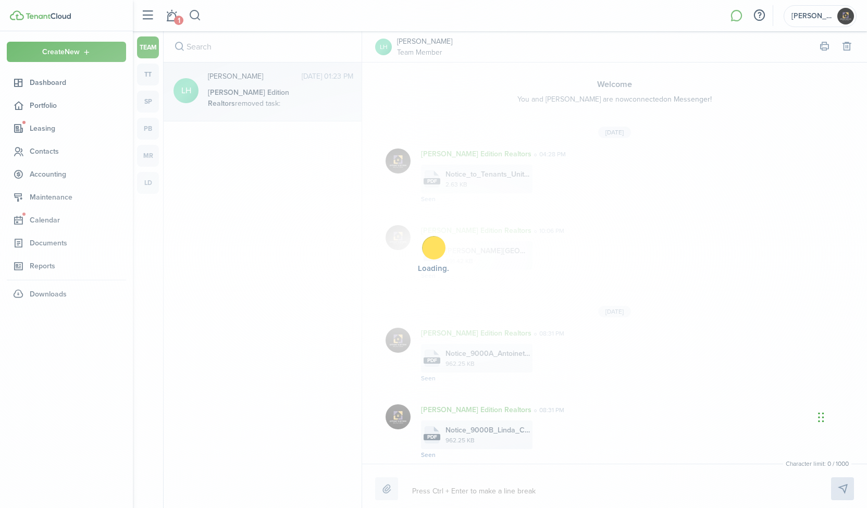
scroll to position [659, 0]
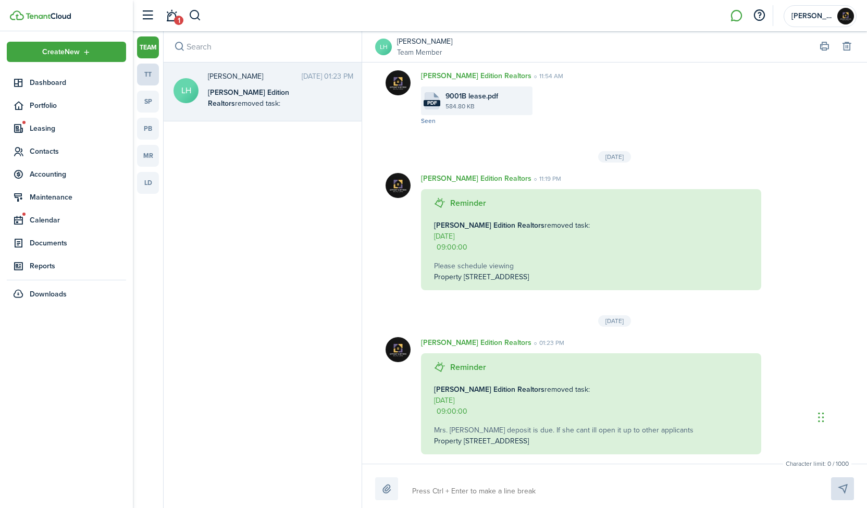
click at [147, 76] on link "tt" at bounding box center [148, 75] width 22 height 22
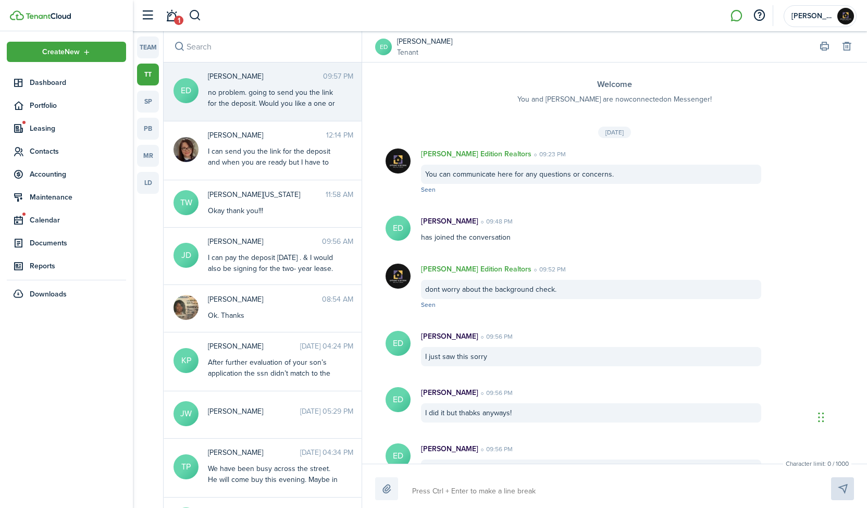
scroll to position [148, 0]
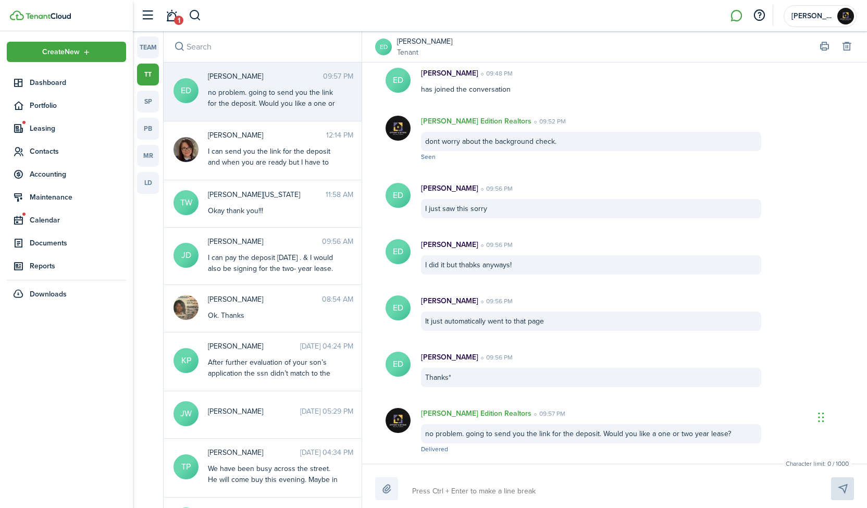
click at [464, 477] on div at bounding box center [614, 488] width 479 height 23
click at [462, 484] on textarea at bounding box center [609, 491] width 402 height 18
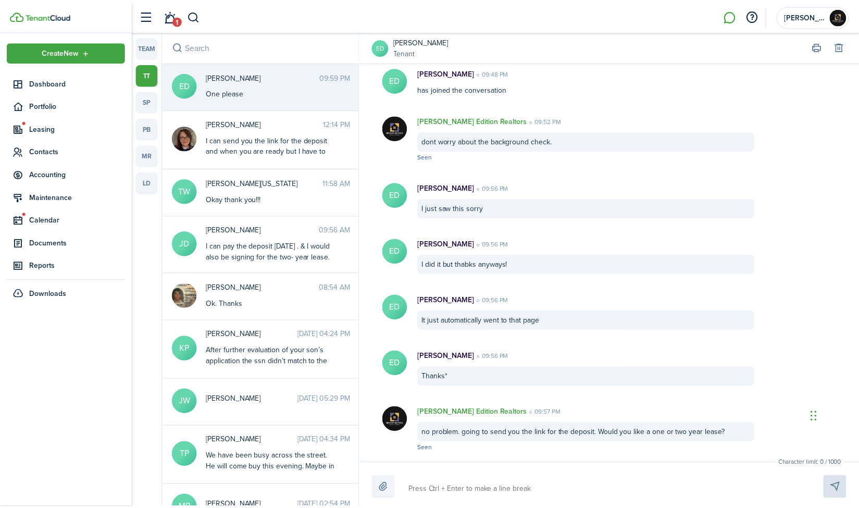
scroll to position [204, 0]
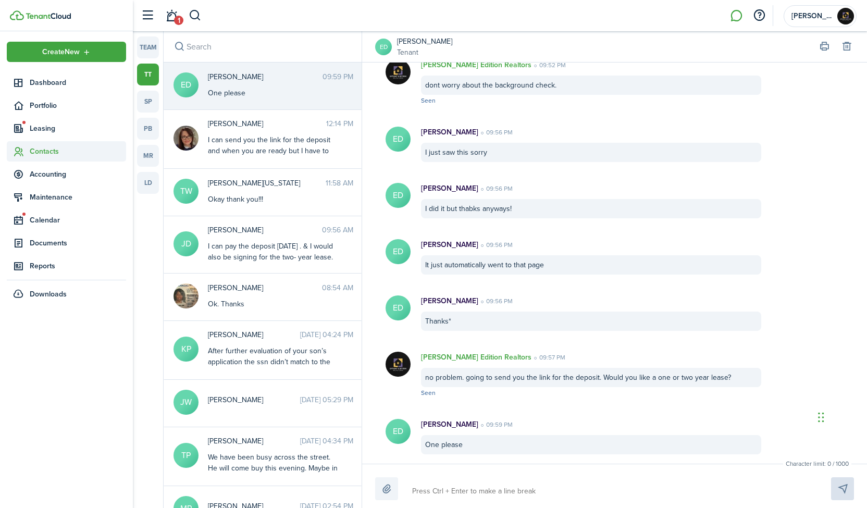
click at [46, 146] on span "Contacts" at bounding box center [78, 151] width 96 height 11
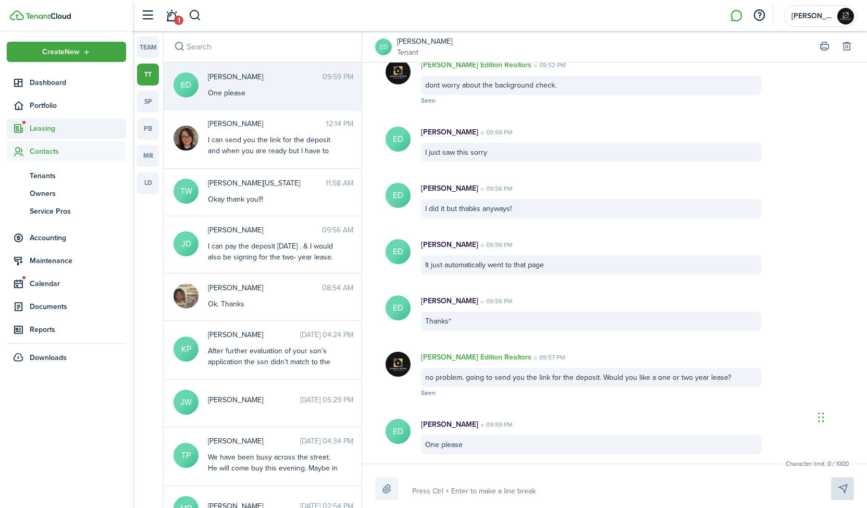
click at [51, 129] on span "Leasing" at bounding box center [78, 128] width 96 height 11
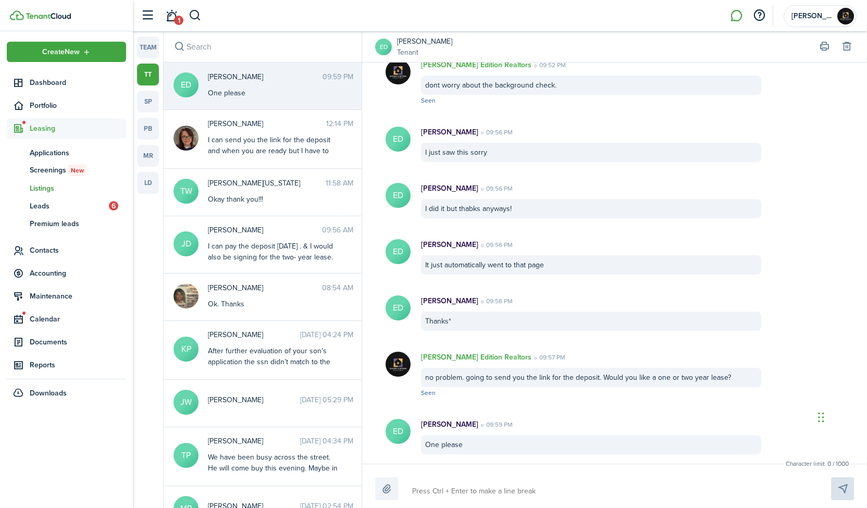
click at [48, 186] on span "Listings" at bounding box center [78, 188] width 96 height 11
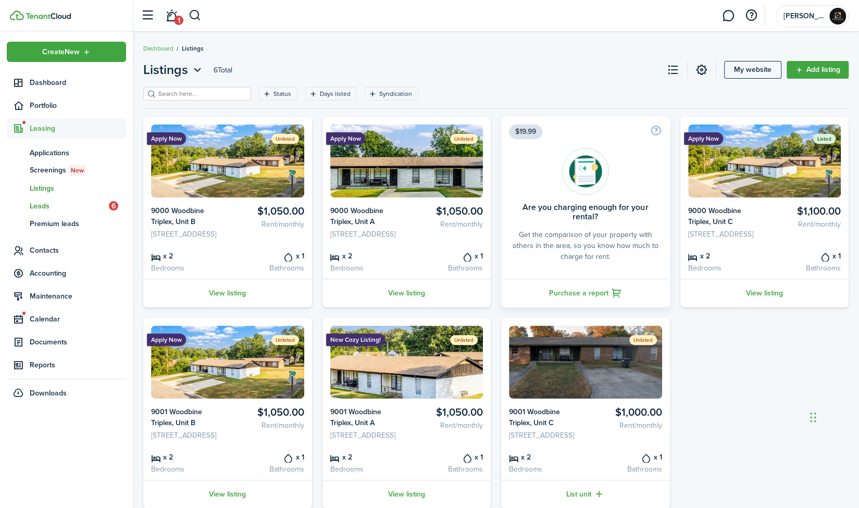
click at [44, 205] on span "Leads" at bounding box center [69, 206] width 79 height 11
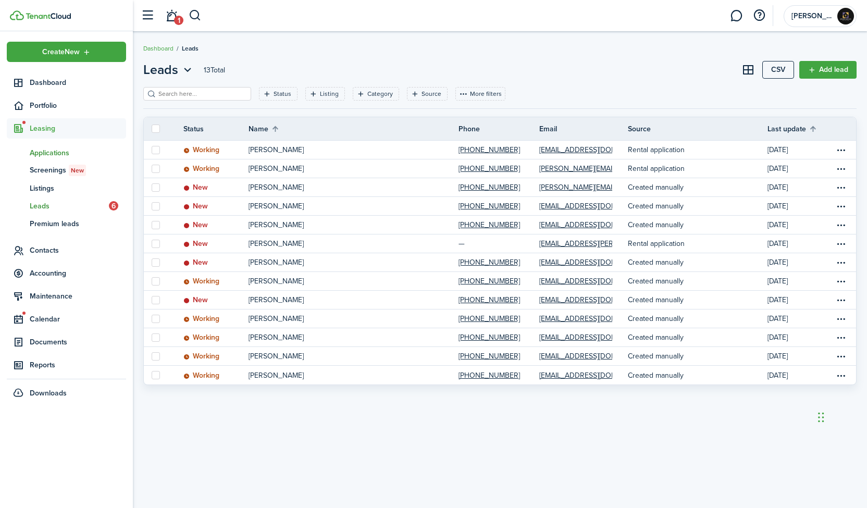
click at [47, 157] on span "Applications" at bounding box center [78, 152] width 96 height 11
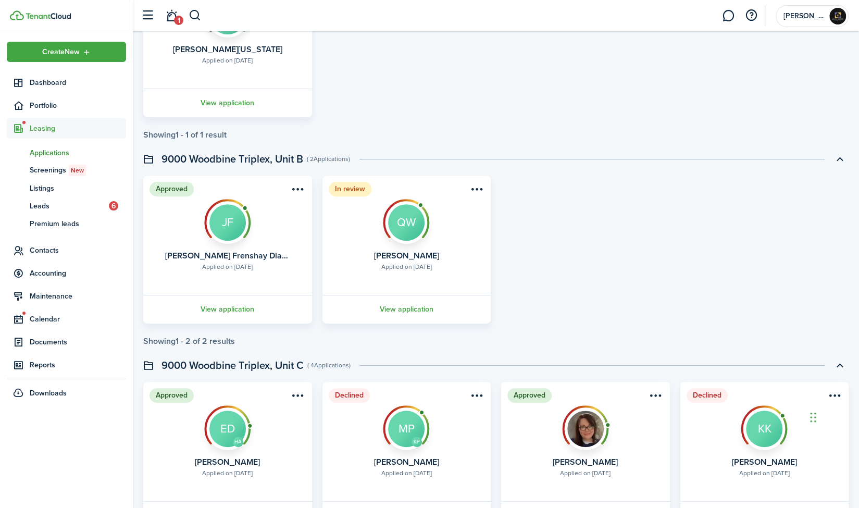
scroll to position [309, 0]
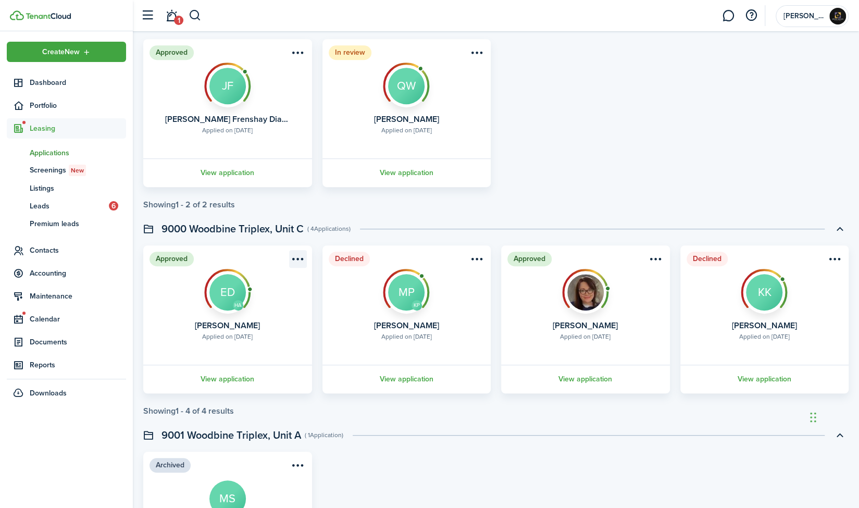
click at [296, 257] on menu-btn-icon "Open menu" at bounding box center [298, 259] width 18 height 18
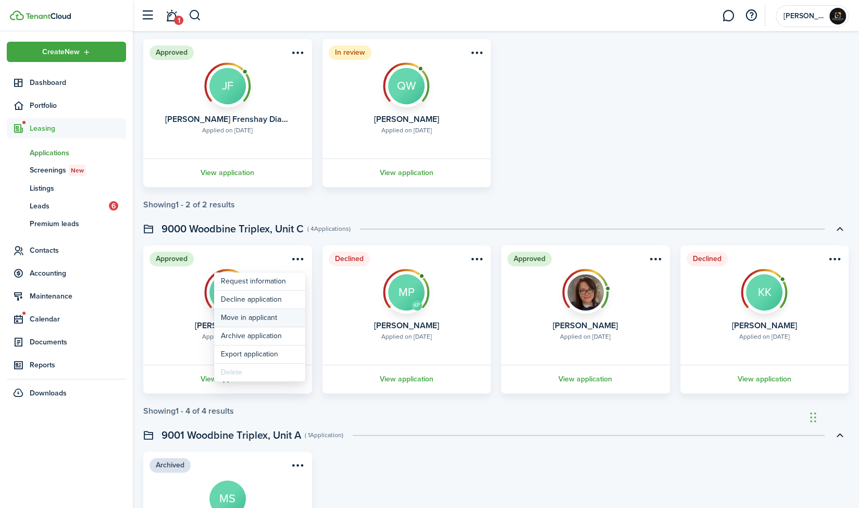
click at [259, 317] on button "Move in applicant" at bounding box center [259, 318] width 91 height 18
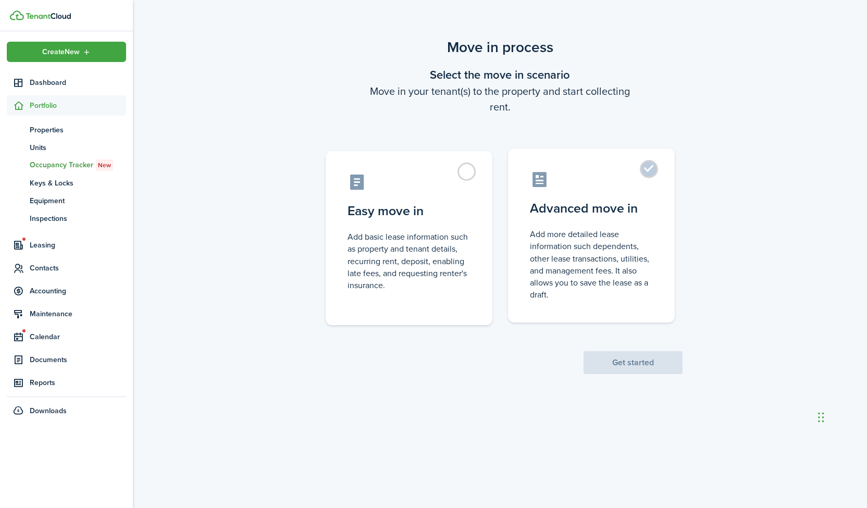
click at [652, 178] on label "Advanced move in Add more detailed lease information such dependents, other lea…" at bounding box center [591, 235] width 167 height 174
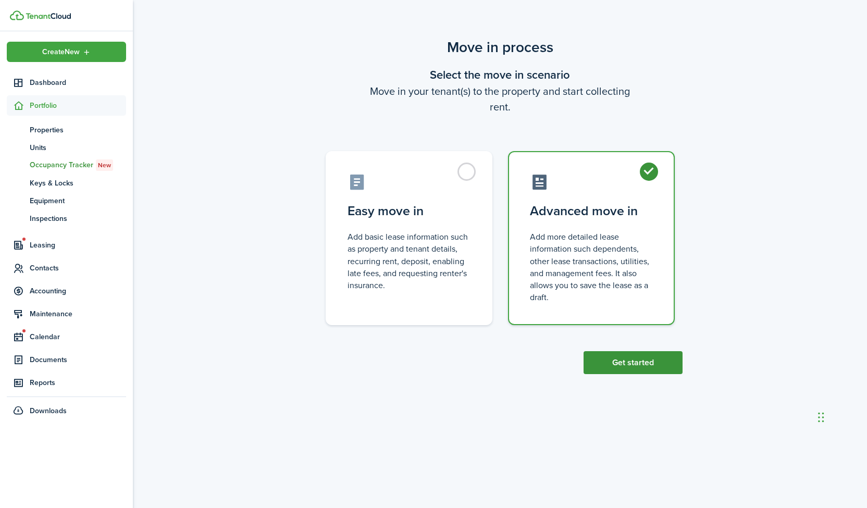
click at [643, 363] on button "Get started" at bounding box center [633, 362] width 99 height 23
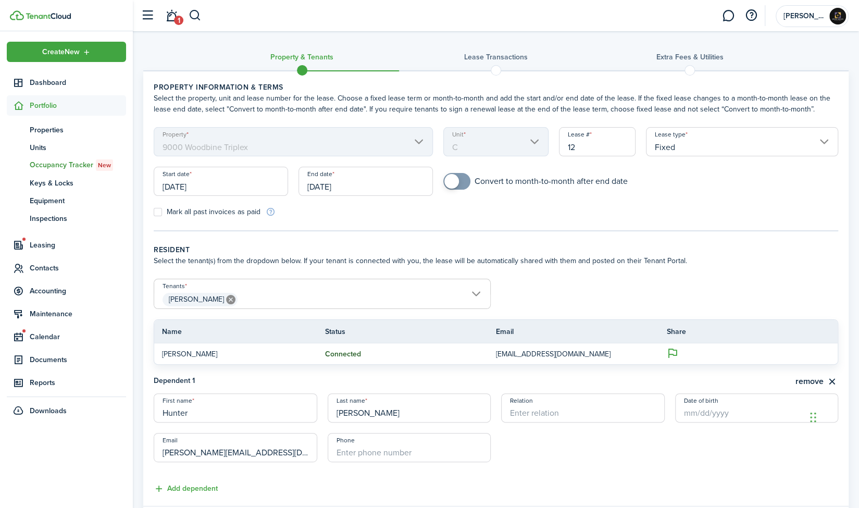
click at [246, 185] on input "[DATE]" at bounding box center [221, 181] width 134 height 29
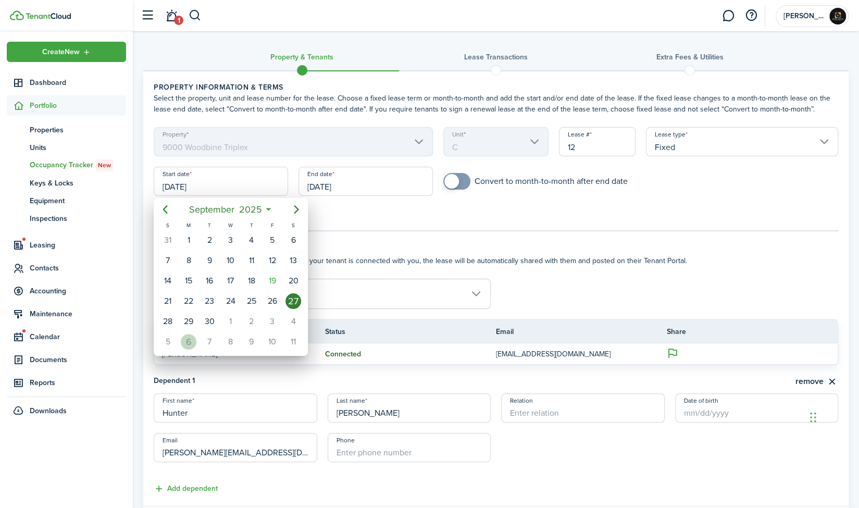
click at [188, 335] on div "6" at bounding box center [189, 342] width 16 height 16
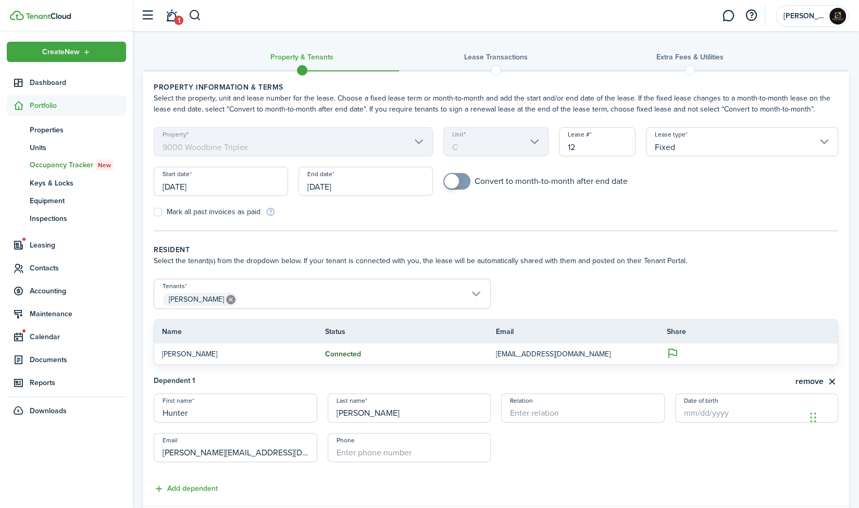
click at [369, 183] on input "[DATE]" at bounding box center [366, 181] width 134 height 29
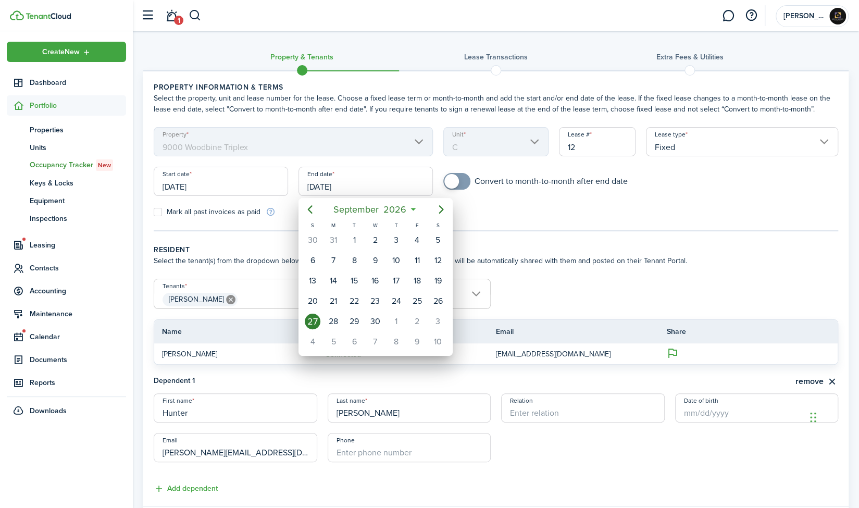
click at [417, 207] on icon at bounding box center [413, 209] width 11 height 10
click at [380, 319] on div "30" at bounding box center [375, 322] width 16 height 16
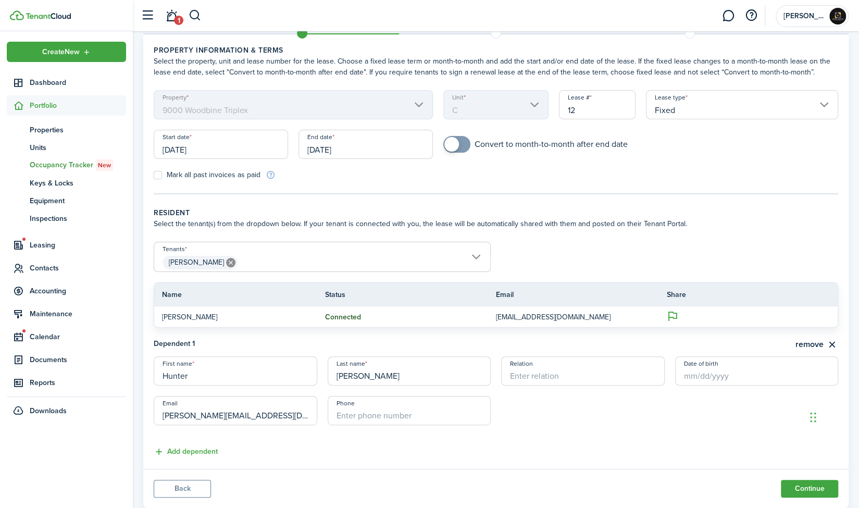
scroll to position [63, 0]
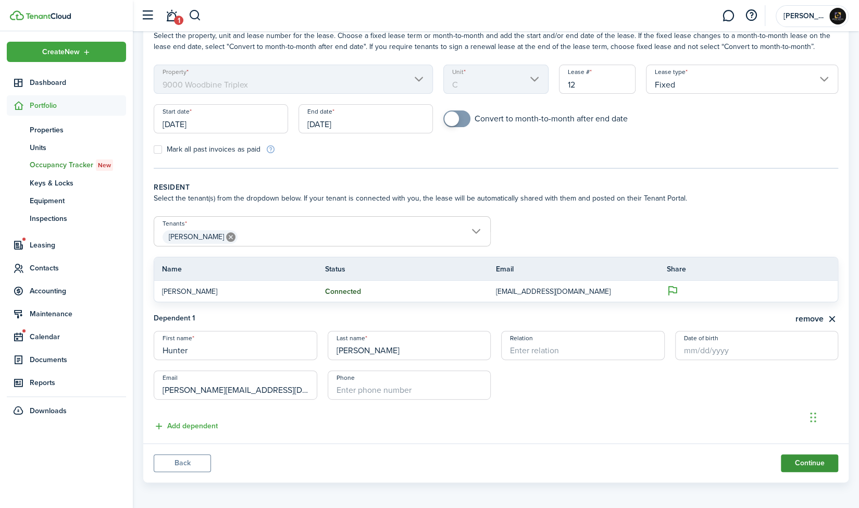
click at [797, 461] on button "Continue" at bounding box center [809, 463] width 57 height 18
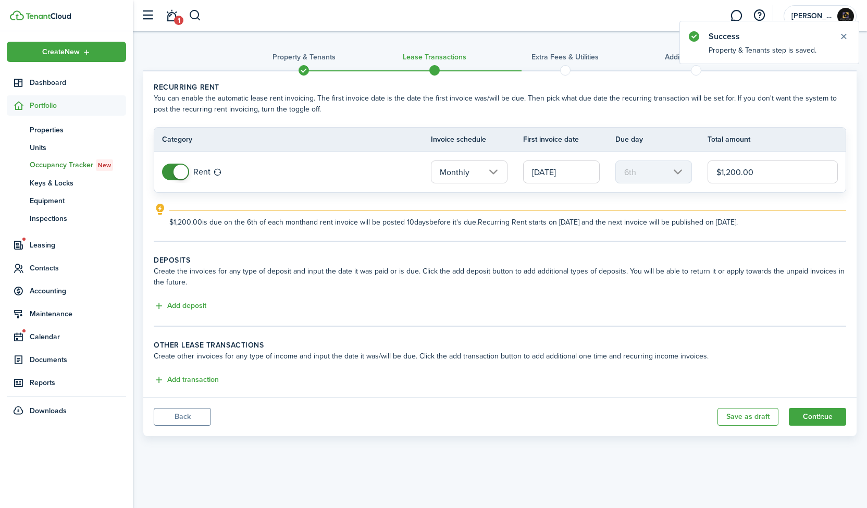
click at [756, 169] on input "$1,200.00" at bounding box center [773, 171] width 130 height 23
click at [51, 246] on span "Leasing" at bounding box center [78, 245] width 96 height 11
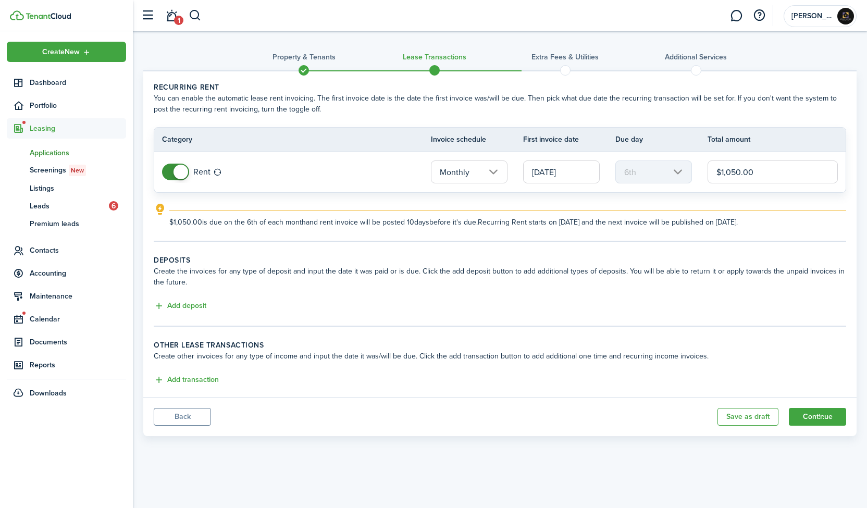
click at [60, 151] on span "Applications" at bounding box center [78, 152] width 96 height 11
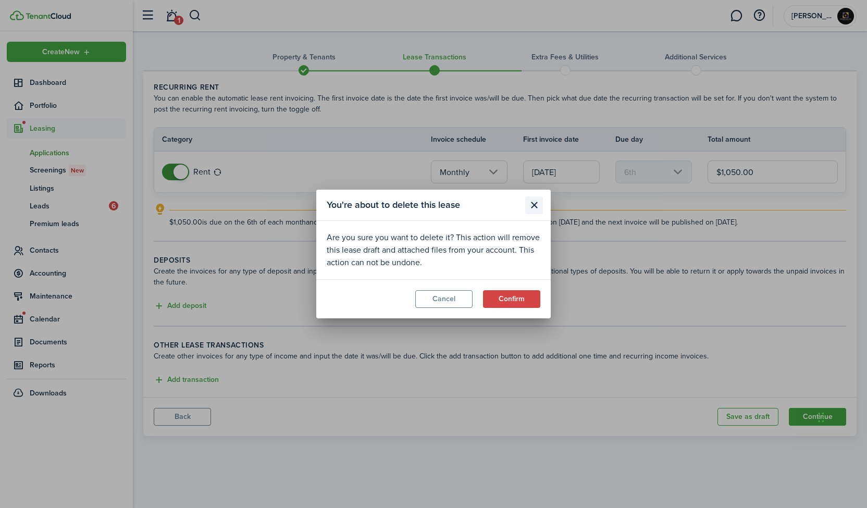
click at [539, 209] on button "Close modal" at bounding box center [534, 205] width 18 height 18
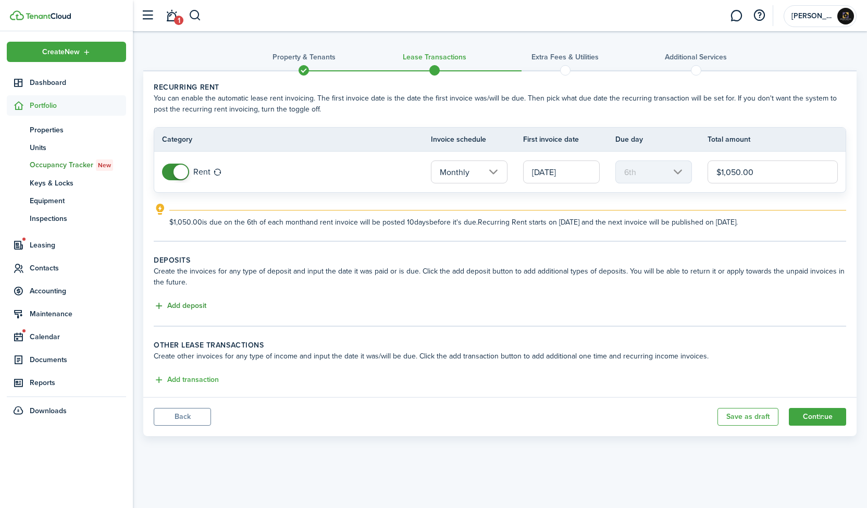
click at [177, 307] on button "Add deposit" at bounding box center [180, 306] width 53 height 12
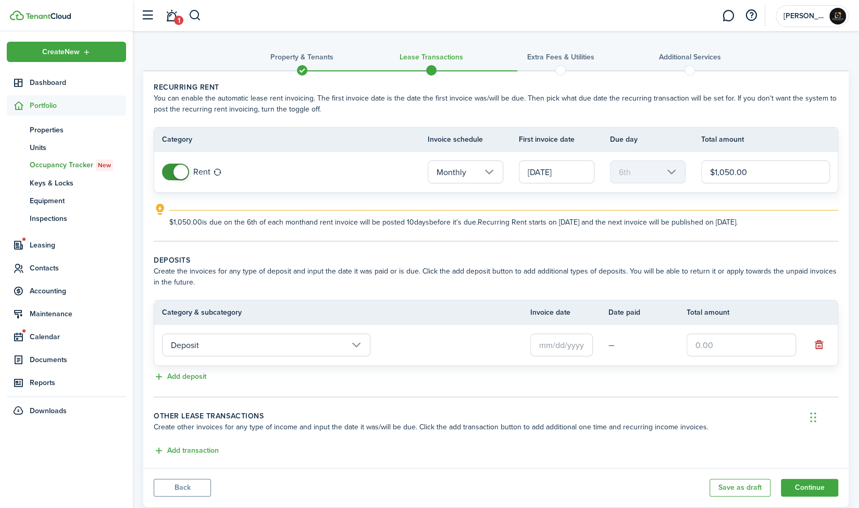
click at [573, 346] on input "text" at bounding box center [561, 344] width 63 height 23
click at [573, 346] on div at bounding box center [430, 254] width 1026 height 675
click at [573, 346] on input "text" at bounding box center [561, 344] width 63 height 23
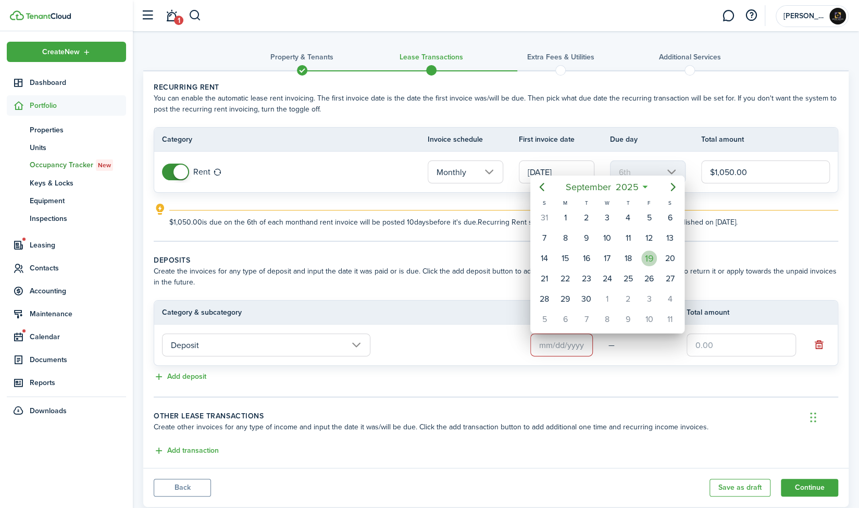
click at [646, 256] on div "19" at bounding box center [649, 259] width 16 height 16
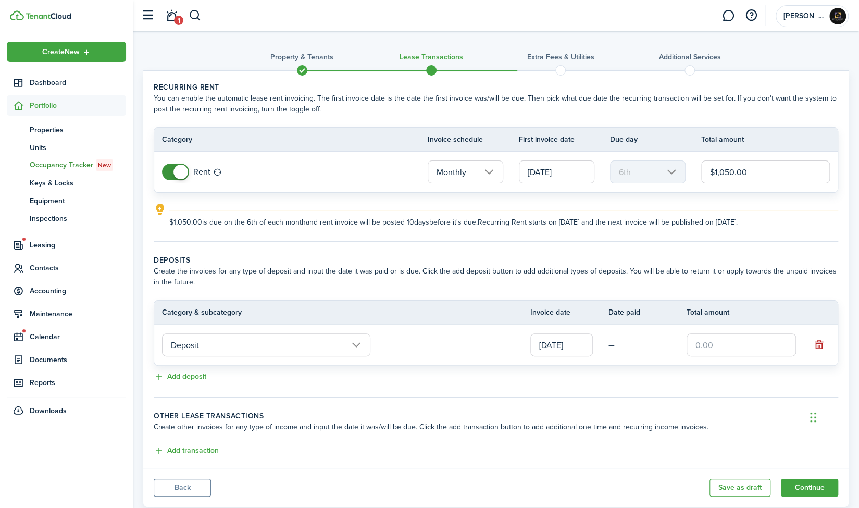
click at [720, 340] on input "text" at bounding box center [741, 344] width 109 height 23
click at [734, 422] on wizard-step-header-description "Create other invoices for any type of income and input the date it was/will be …" at bounding box center [496, 427] width 685 height 11
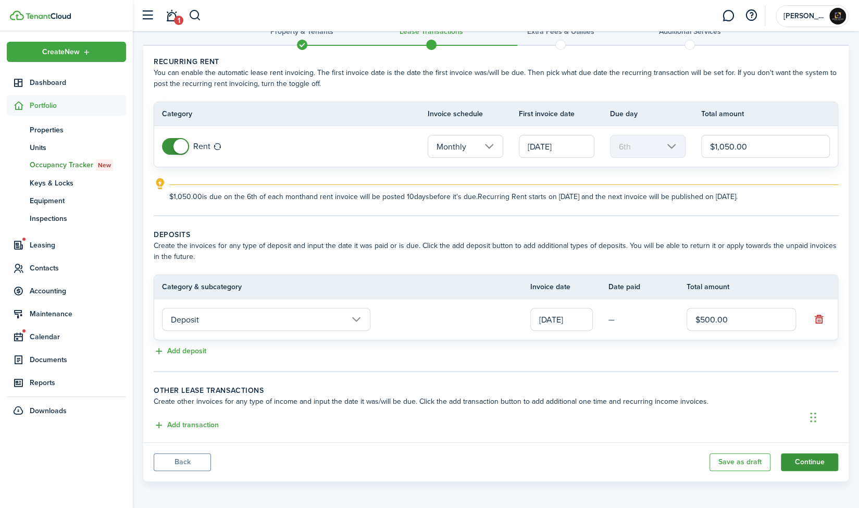
click at [798, 461] on button "Continue" at bounding box center [809, 462] width 57 height 18
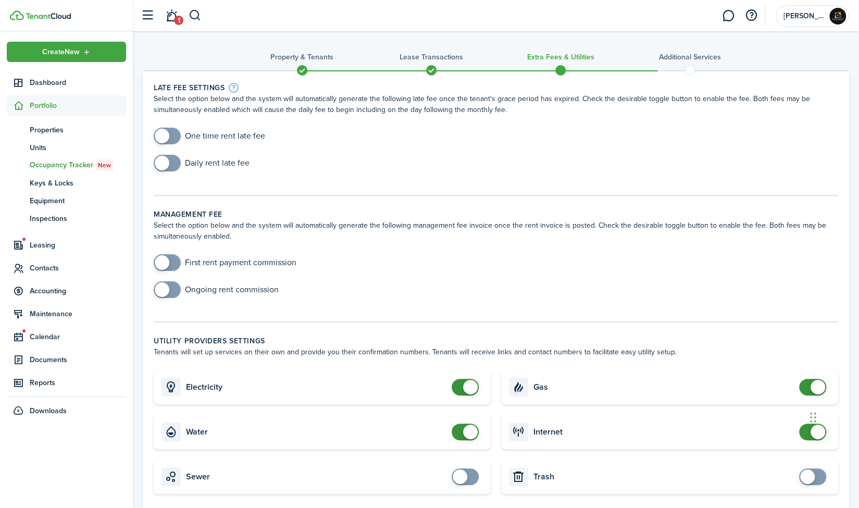
click at [172, 135] on span at bounding box center [167, 136] width 10 height 17
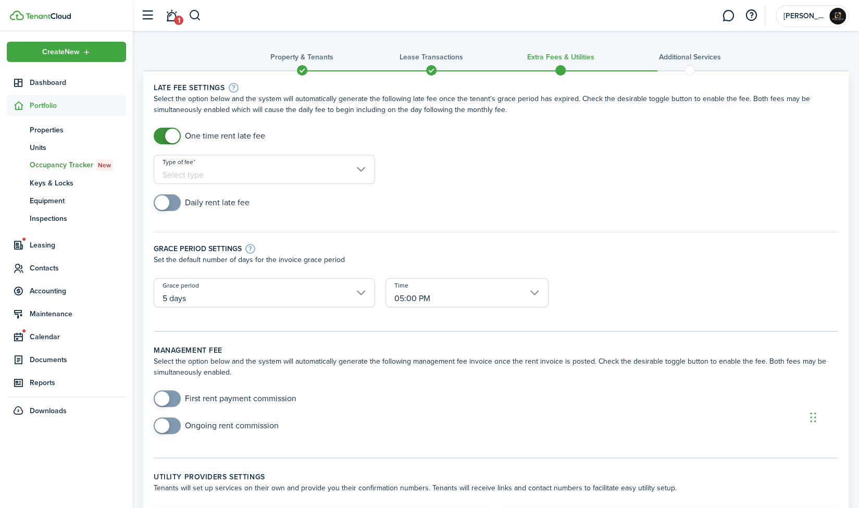
click at [257, 177] on input "Type of fee" at bounding box center [264, 169] width 221 height 29
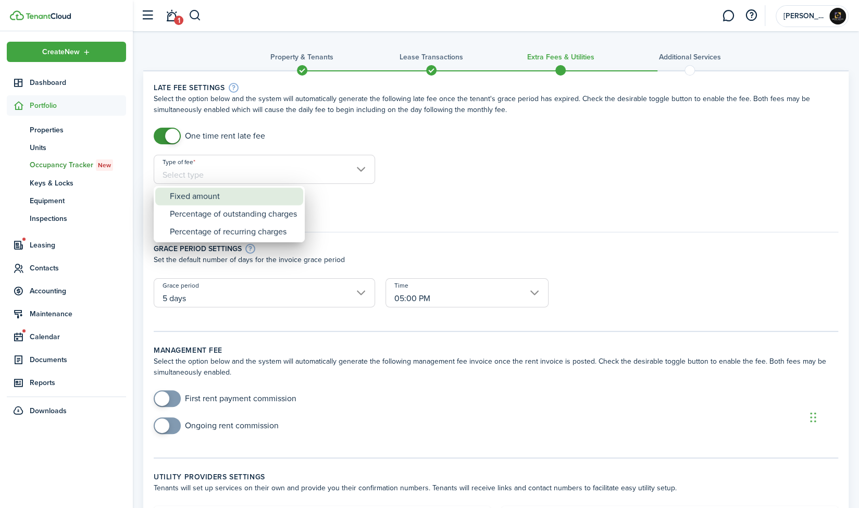
click at [237, 194] on div "Fixed amount" at bounding box center [233, 197] width 127 height 18
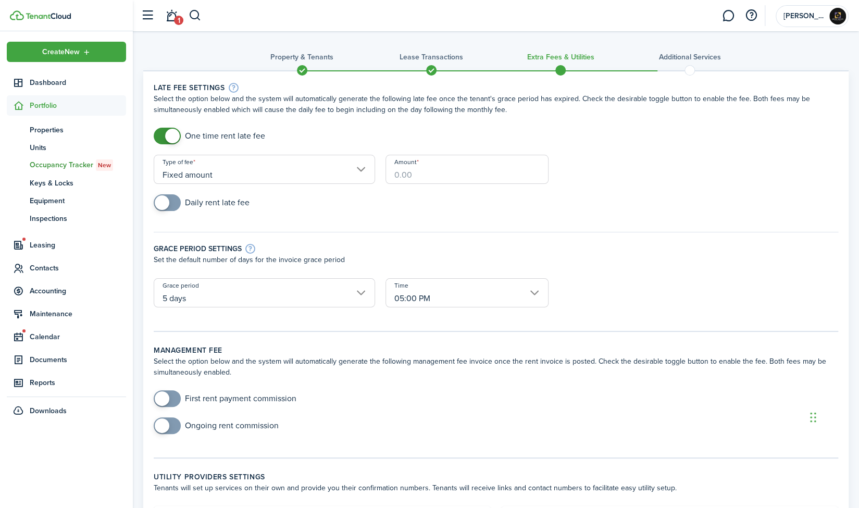
click at [466, 168] on input "Amount" at bounding box center [468, 169] width 164 height 29
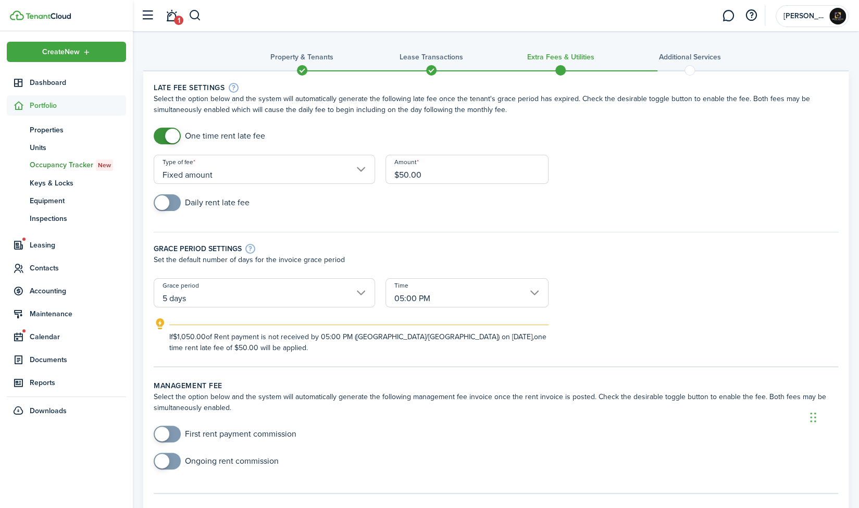
click at [301, 191] on div "Type of fee Fixed amount" at bounding box center [264, 175] width 232 height 40
click at [172, 206] on span at bounding box center [167, 202] width 10 height 17
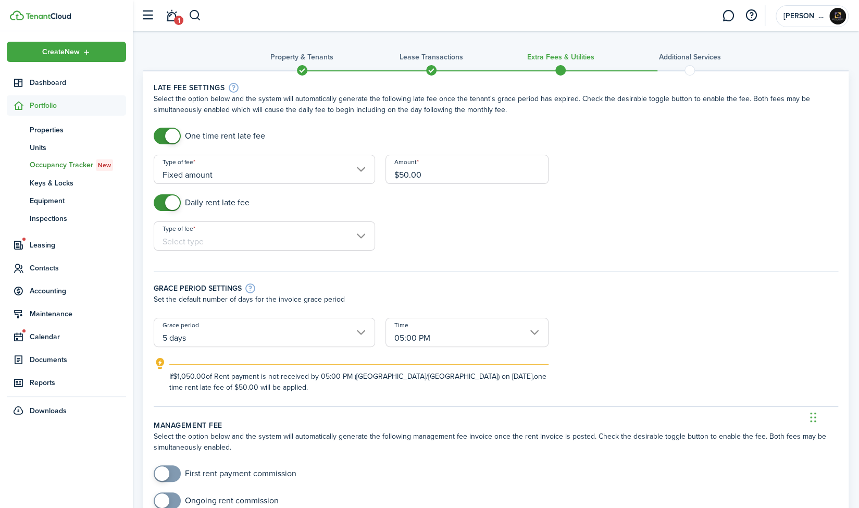
click at [280, 237] on input "Type of fee" at bounding box center [264, 235] width 221 height 29
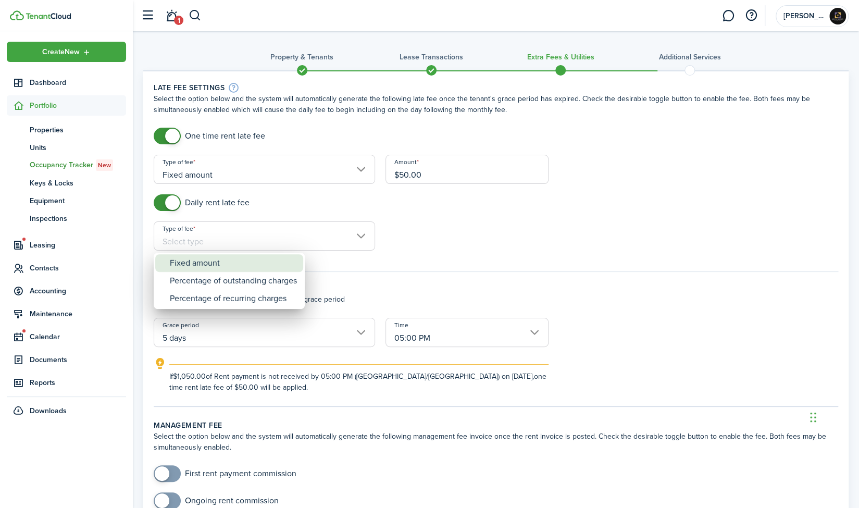
click at [267, 262] on div "Fixed amount" at bounding box center [233, 263] width 127 height 18
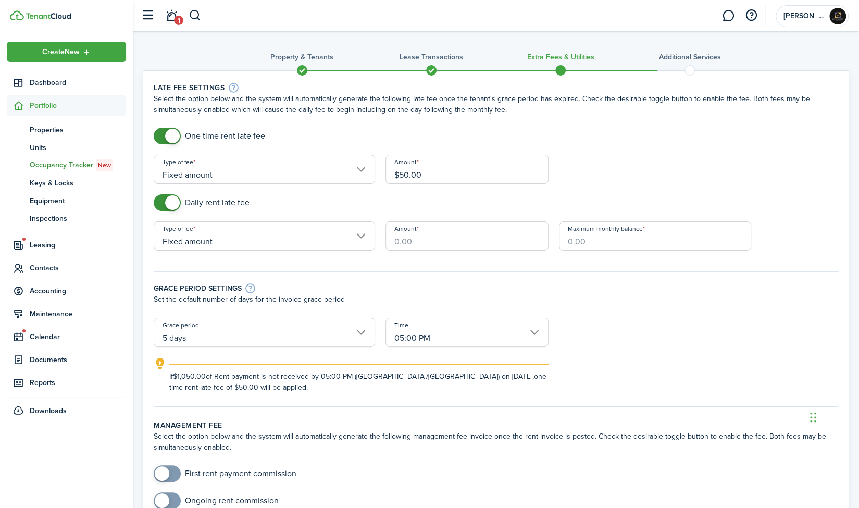
click at [400, 245] on input "Amount" at bounding box center [468, 235] width 164 height 29
click at [601, 242] on input "Maximum monthly balance" at bounding box center [655, 235] width 192 height 29
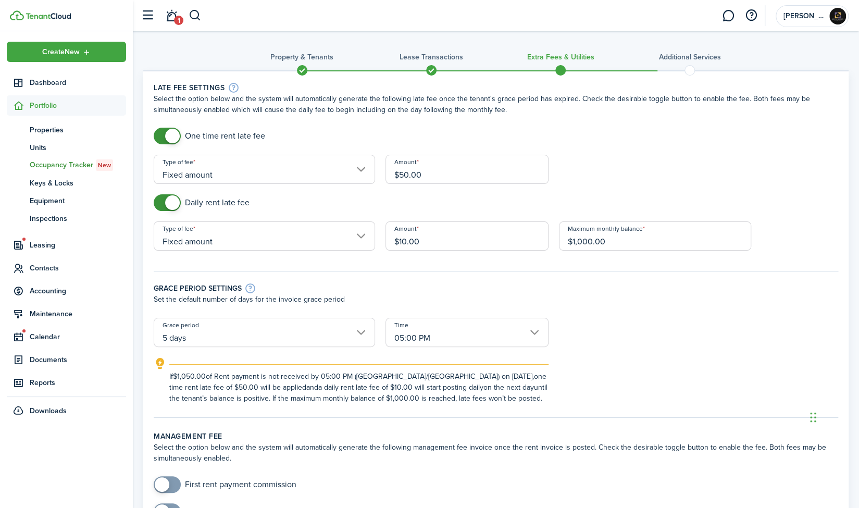
click at [585, 275] on div "Grace period settings Set the default number of days for the invoice grace peri…" at bounding box center [495, 289] width 695 height 57
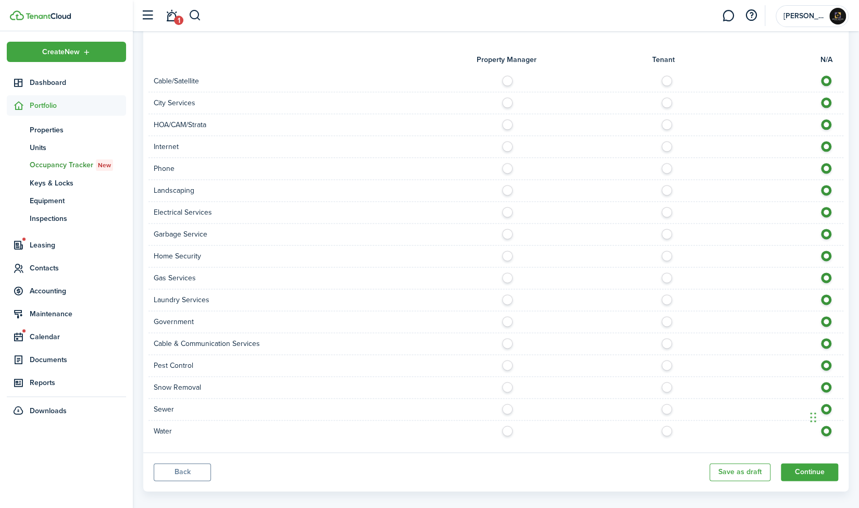
scroll to position [803, 0]
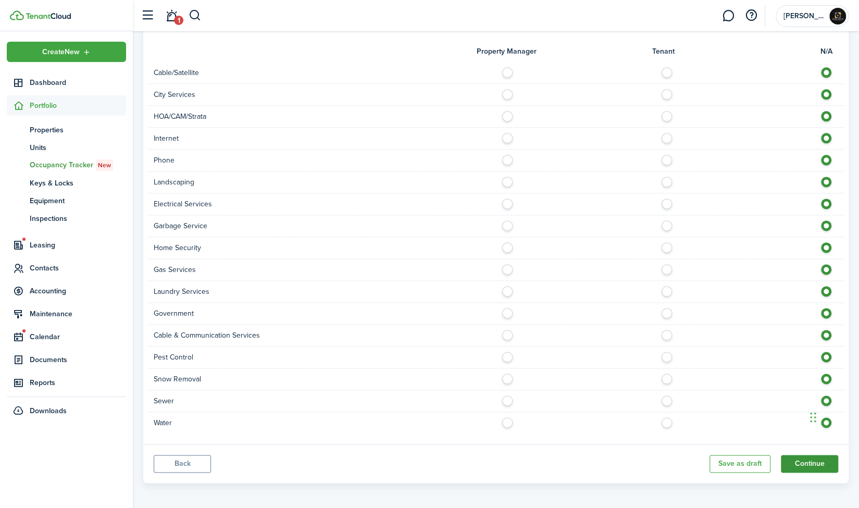
click at [816, 458] on button "Continue" at bounding box center [809, 464] width 57 height 18
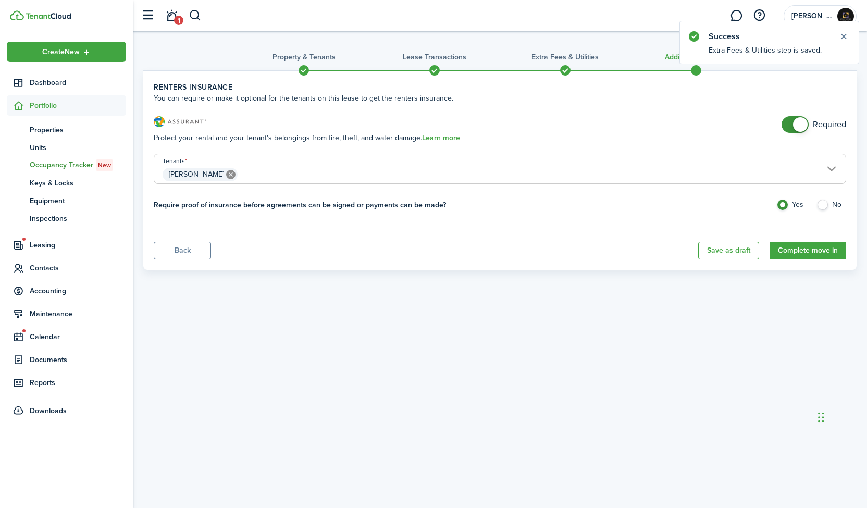
click at [796, 121] on span at bounding box center [800, 124] width 15 height 15
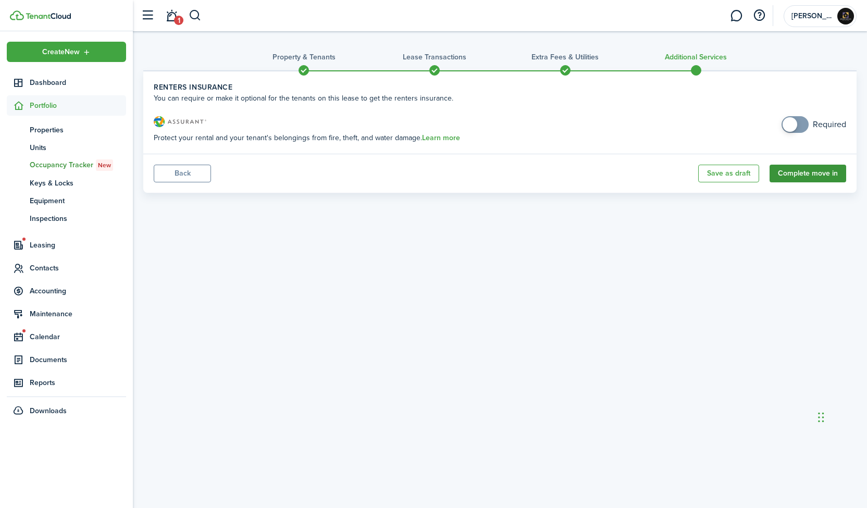
click at [798, 179] on button "Complete move in" at bounding box center [808, 174] width 77 height 18
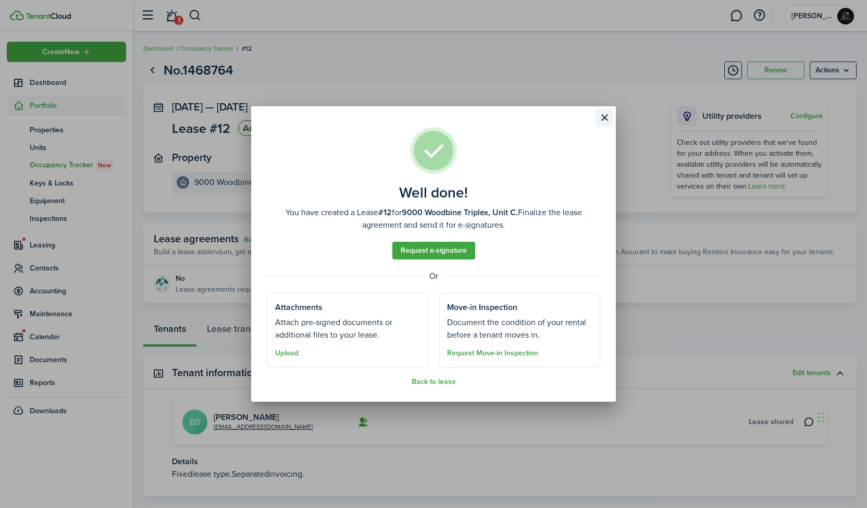
click at [602, 118] on button "Close modal" at bounding box center [605, 118] width 18 height 18
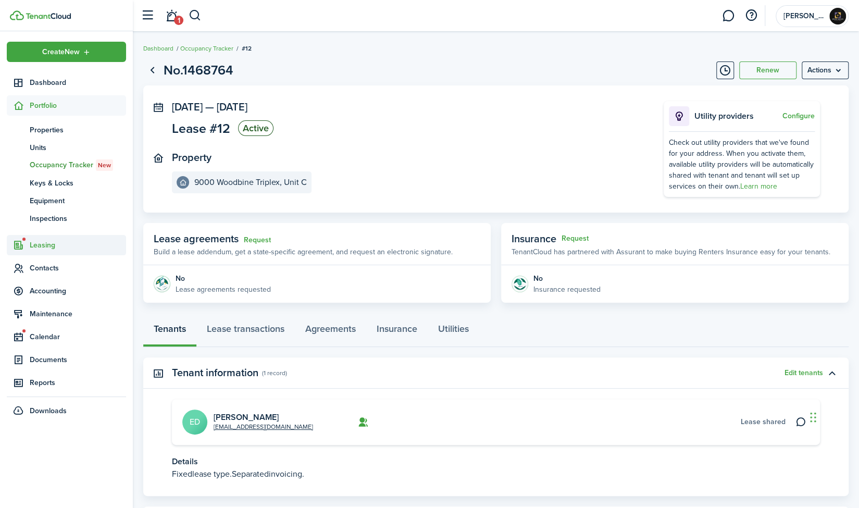
click at [42, 242] on span "Leasing" at bounding box center [78, 245] width 96 height 11
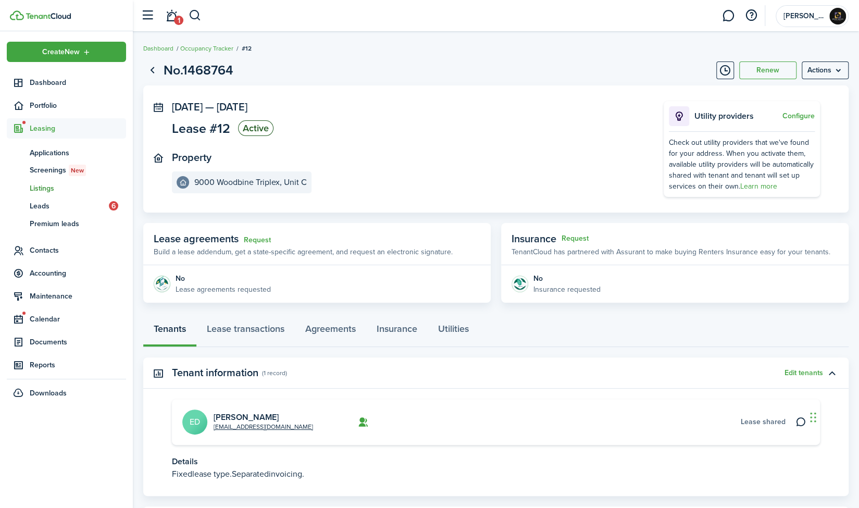
click at [100, 194] on link "ls Listings" at bounding box center [66, 188] width 119 height 18
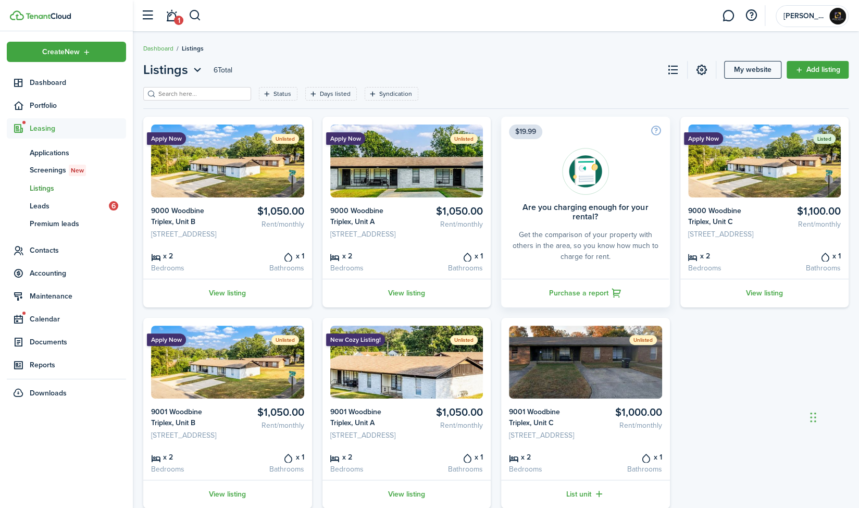
click at [185, 16] on header-control-items "1" at bounding box center [168, 16] width 66 height 27
click at [177, 18] on span "1" at bounding box center [178, 20] width 9 height 9
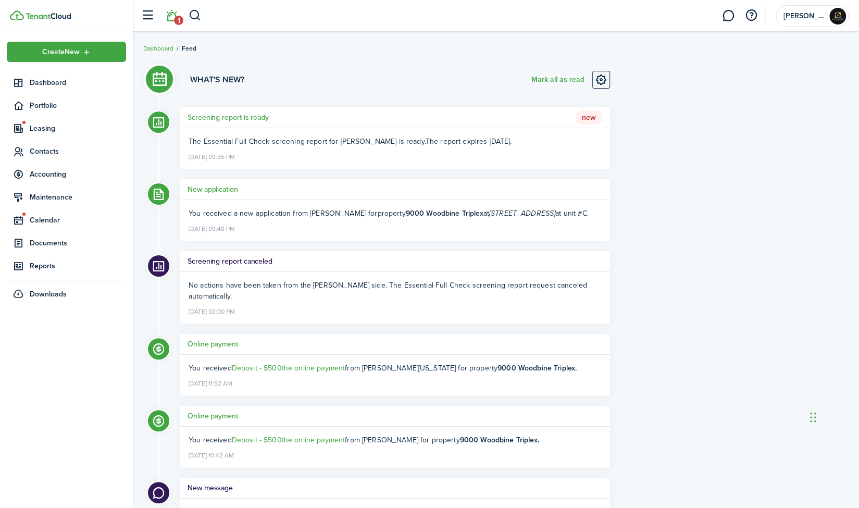
click at [592, 117] on span "New" at bounding box center [589, 117] width 27 height 15
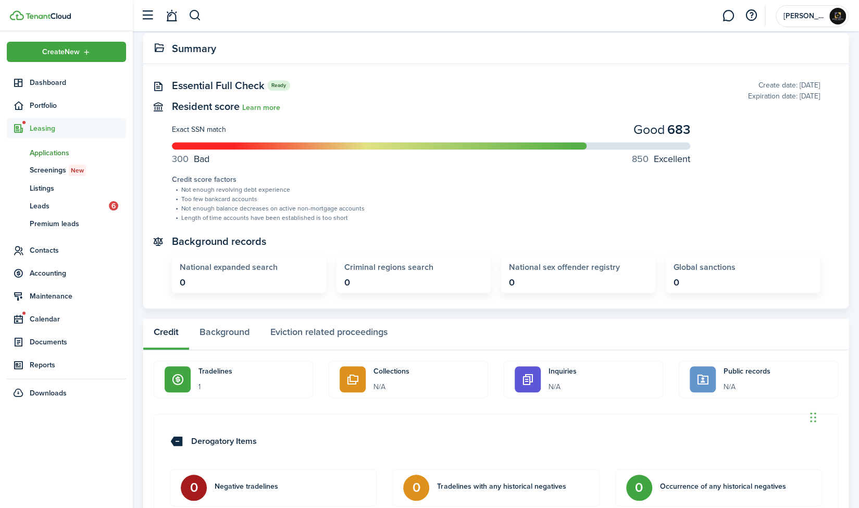
scroll to position [236, 0]
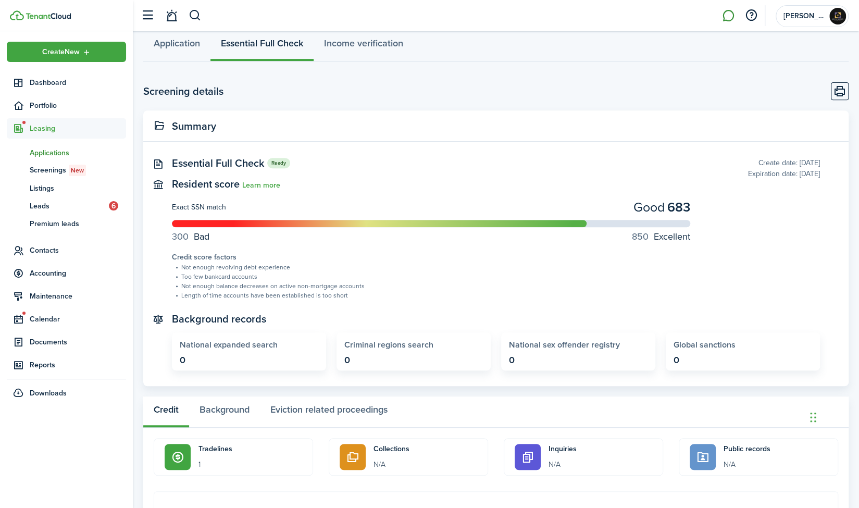
click at [721, 21] on link at bounding box center [728, 16] width 20 height 27
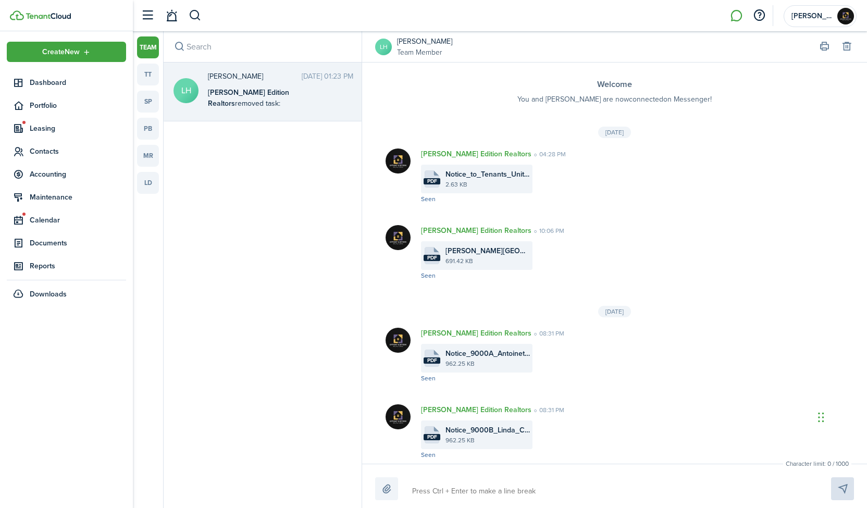
scroll to position [659, 0]
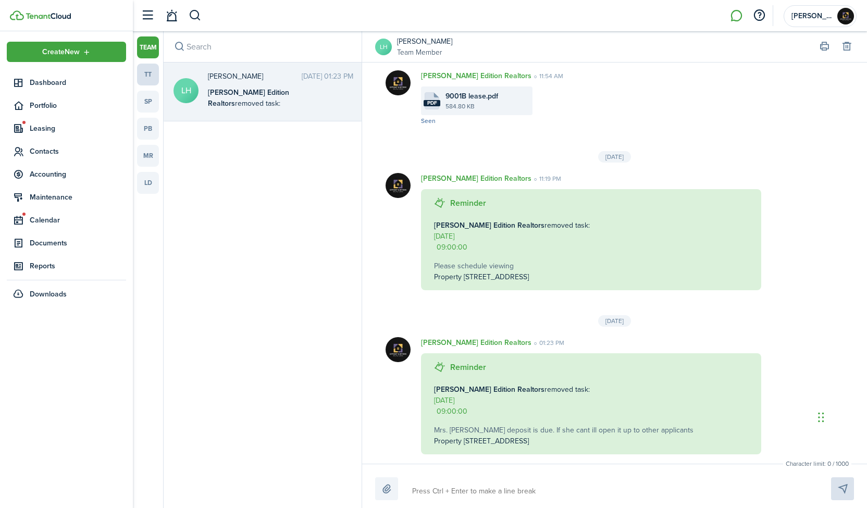
click at [148, 77] on link "tt" at bounding box center [148, 75] width 22 height 22
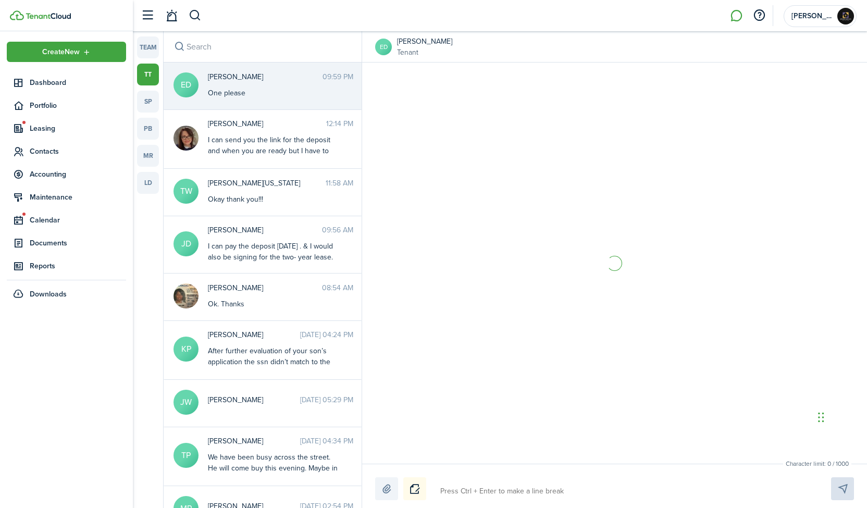
scroll to position [204, 0]
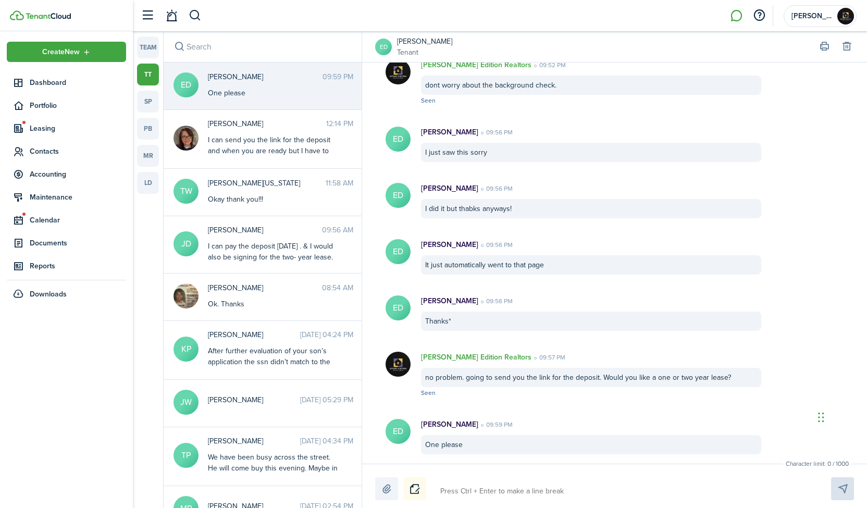
click at [498, 485] on textarea at bounding box center [624, 491] width 374 height 18
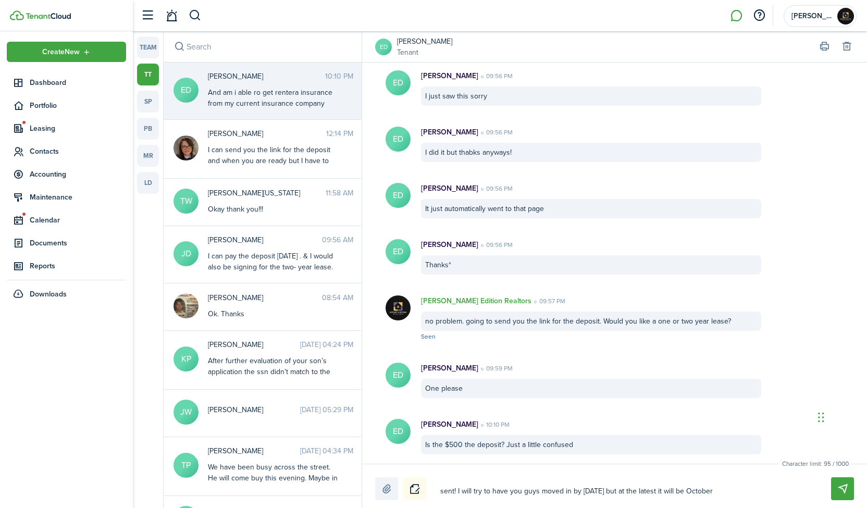
scroll to position [317, 0]
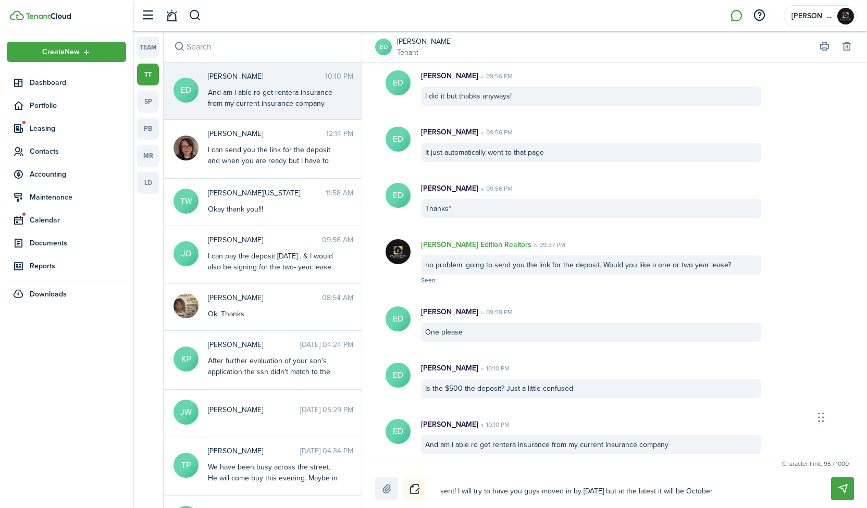
click at [729, 488] on textarea "sent! I will try to have you guys moved in by [DATE] but at the latest it will …" at bounding box center [624, 491] width 374 height 18
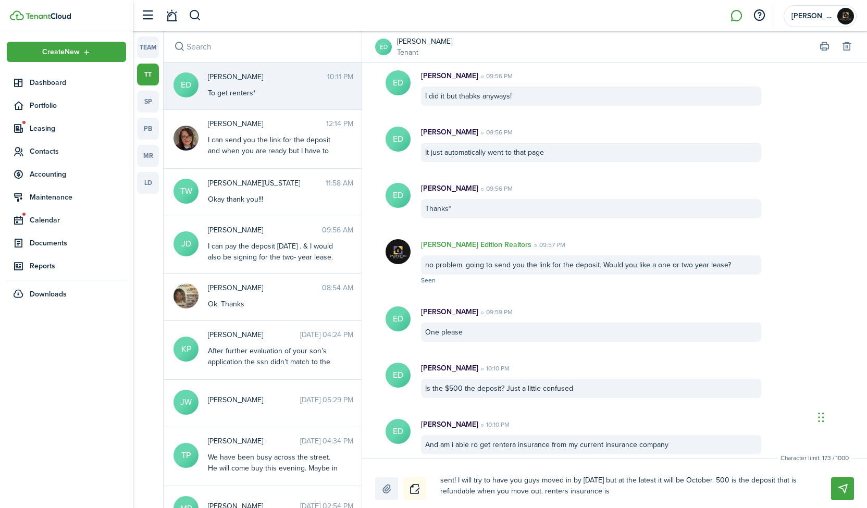
scroll to position [379, 0]
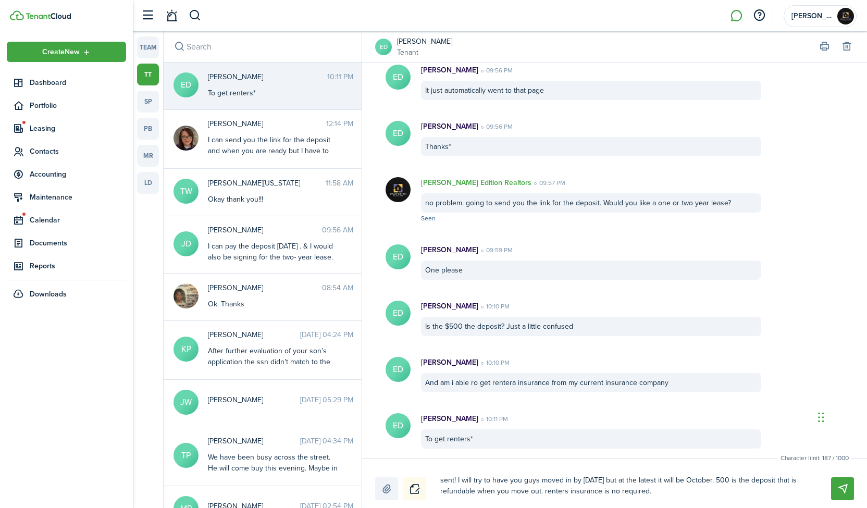
click at [619, 490] on textarea "sent! I will try to have you guys moved in by [DATE] but at the latest it will …" at bounding box center [624, 486] width 374 height 29
click at [615, 492] on textarea "sent! I will try to have you guys moved in by [DATE] but at the latest it will …" at bounding box center [624, 486] width 374 height 29
click at [691, 494] on textarea "sent! I will try to have you guys moved in by [DATE] but at the latest it will …" at bounding box center [624, 486] width 374 height 29
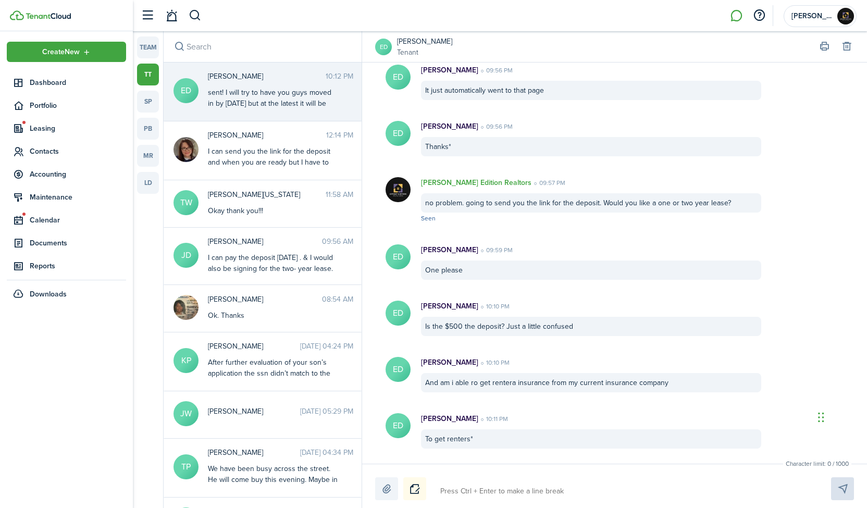
scroll to position [451, 0]
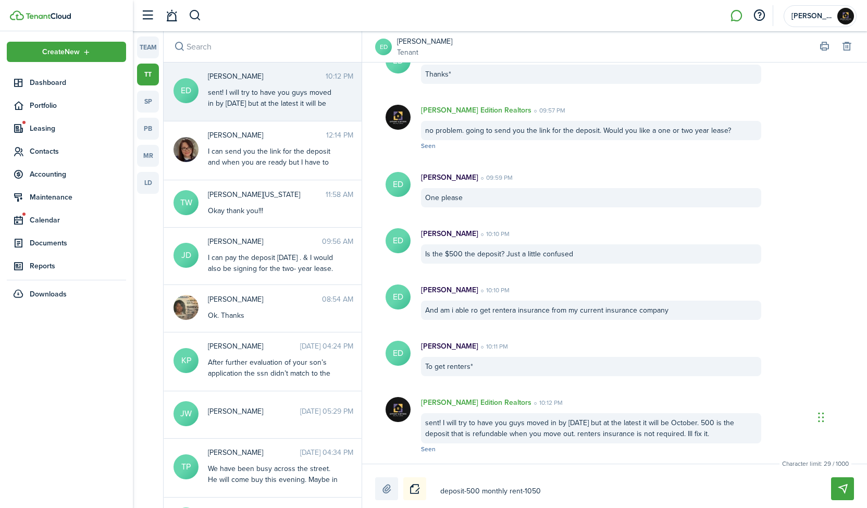
click at [484, 491] on textarea "deposit-500 monthly rent-1050" at bounding box center [624, 491] width 374 height 18
click at [591, 495] on textarea "deposit-500/monthly rent-1050" at bounding box center [624, 491] width 374 height 18
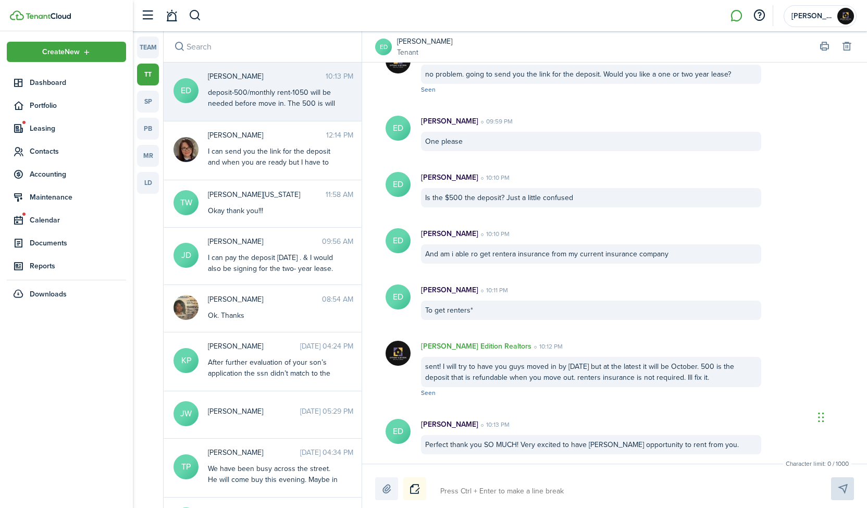
scroll to position [575, 0]
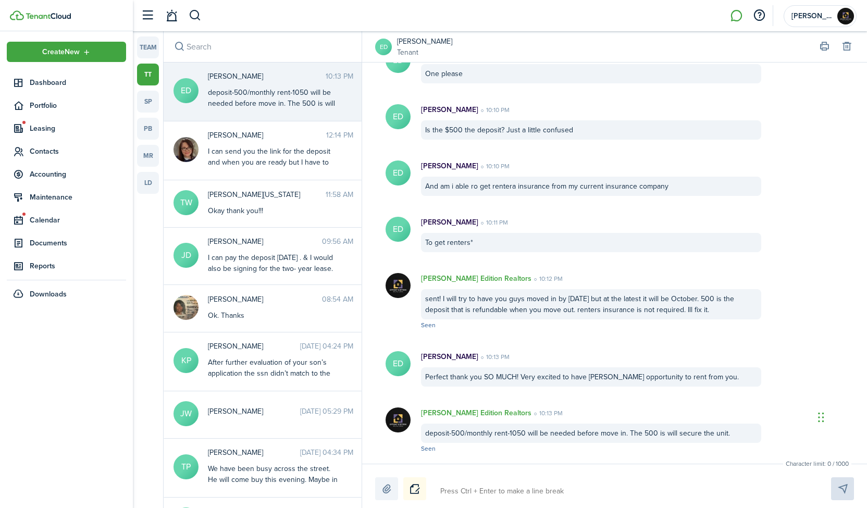
click at [470, 491] on textarea at bounding box center [624, 491] width 374 height 18
click at [466, 490] on textarea at bounding box center [624, 491] width 374 height 18
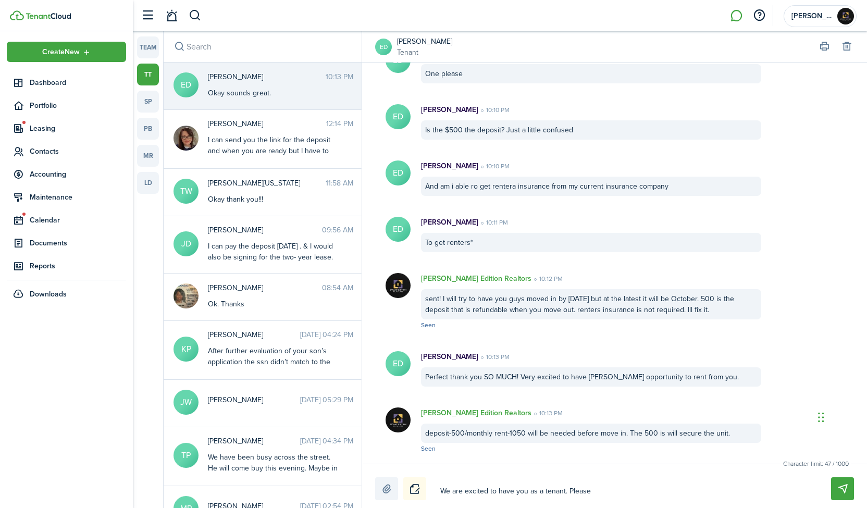
scroll to position [631, 0]
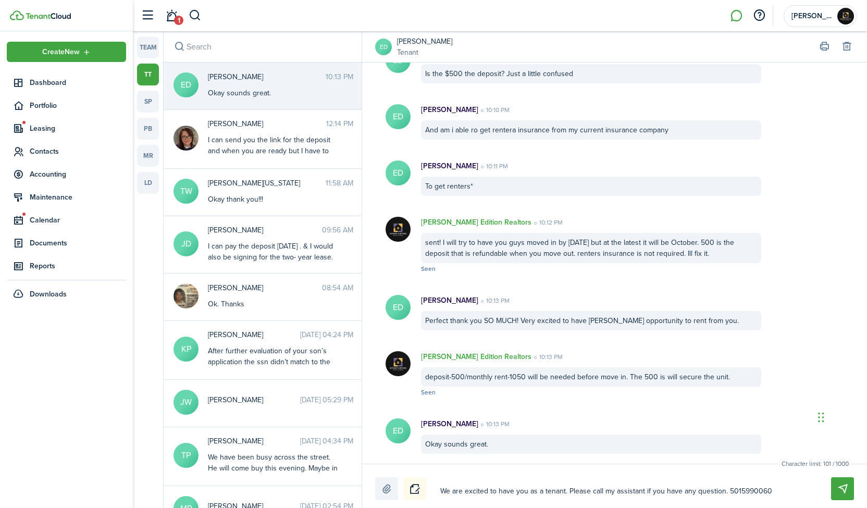
click at [735, 490] on textarea "We are excited to have you as a tenant. Please call my assistant if you have an…" at bounding box center [624, 491] width 374 height 18
click at [726, 490] on textarea "We are excited to have you as a tenant. Please call my assistant if you have an…" at bounding box center [624, 491] width 374 height 18
click at [738, 492] on textarea "We are excited to have you as a tenant. Please call my assistant if you have an…" at bounding box center [624, 491] width 374 height 18
click at [739, 491] on textarea "We are excited to have you as a tenant. Please call my assistant if you have an…" at bounding box center [624, 491] width 374 height 18
click at [753, 491] on textarea "We are excited to have you as a tenant. Please call my assistant if you have an…" at bounding box center [624, 491] width 374 height 18
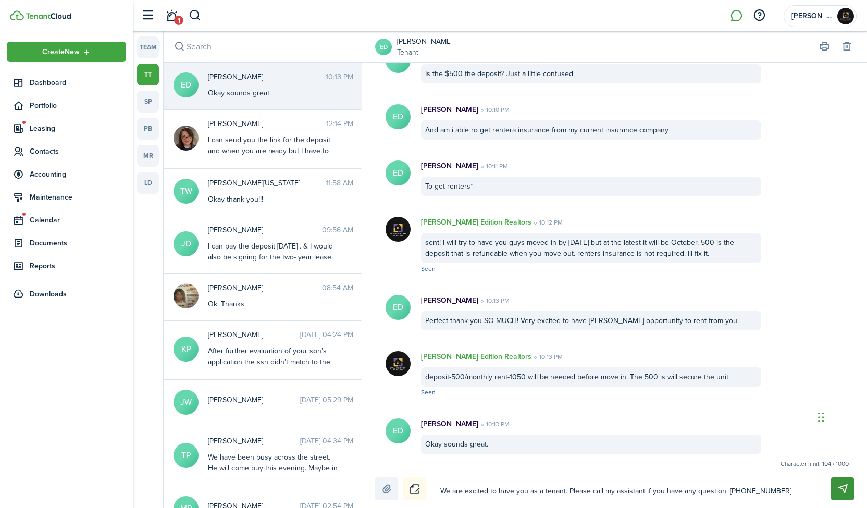
click at [839, 488] on button "Send" at bounding box center [842, 488] width 23 height 23
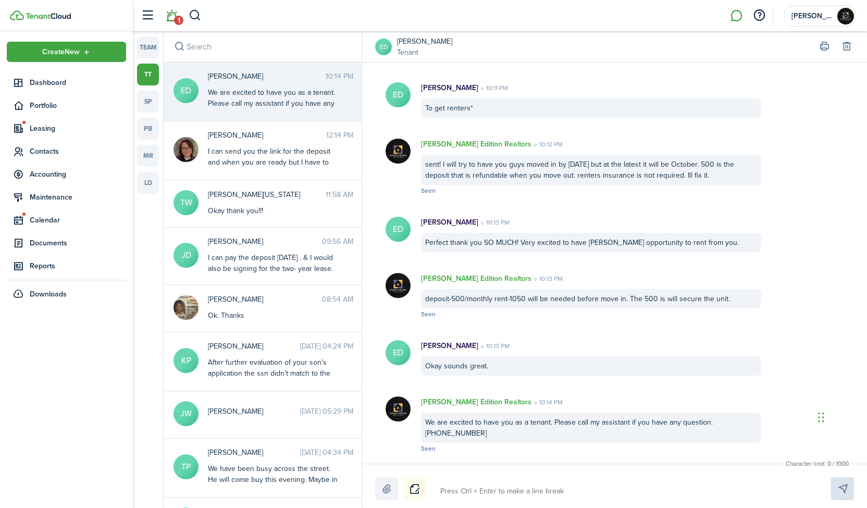
click at [175, 15] on link "1" at bounding box center [172, 16] width 20 height 27
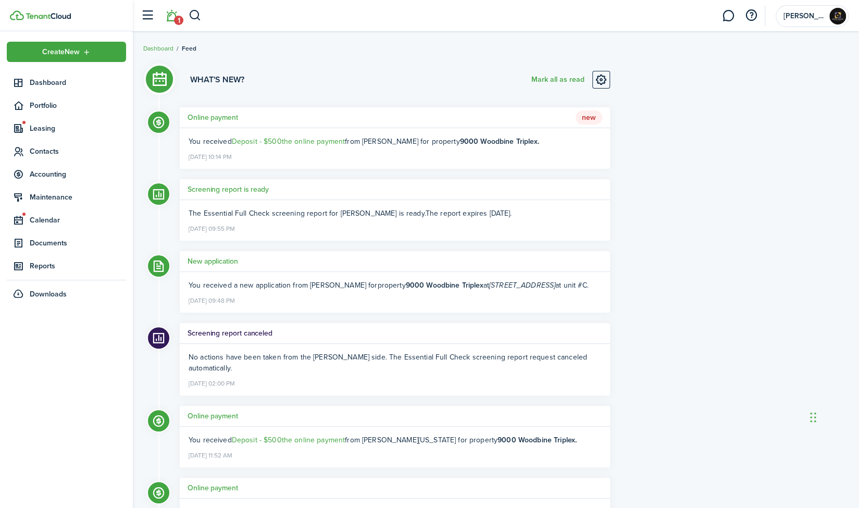
click at [589, 120] on span "New" at bounding box center [589, 117] width 27 height 15
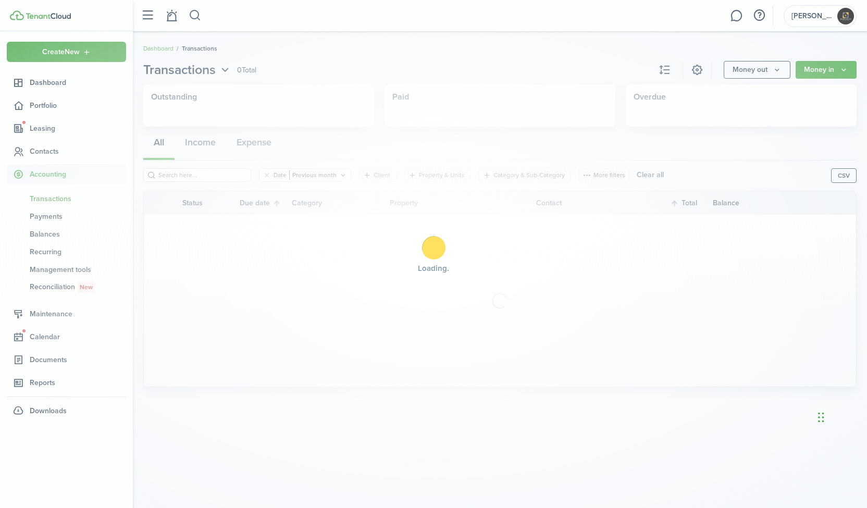
click at [693, 164] on div "Loading" at bounding box center [433, 254] width 867 height 508
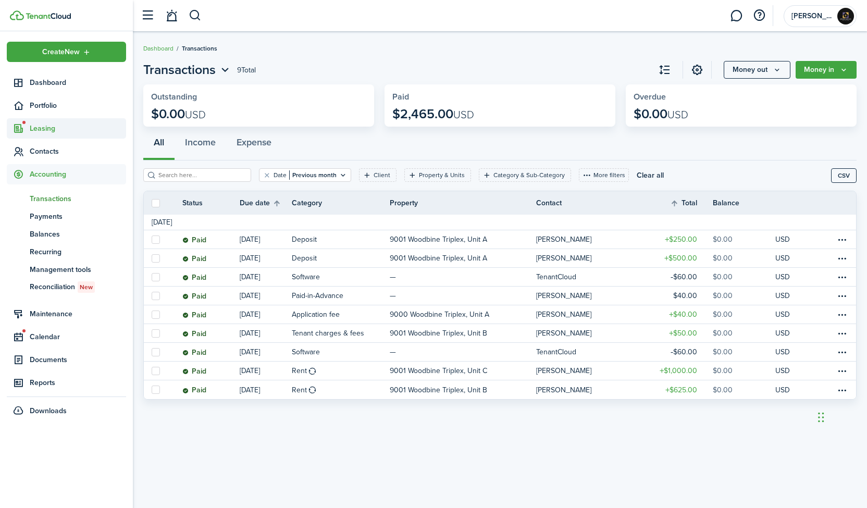
click at [48, 126] on span "Leasing" at bounding box center [78, 128] width 96 height 11
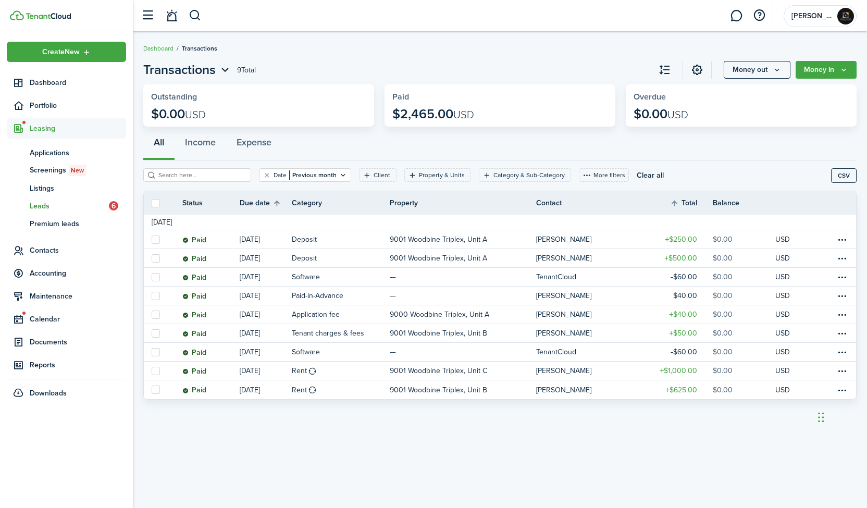
click at [90, 208] on span "Leads" at bounding box center [69, 206] width 79 height 11
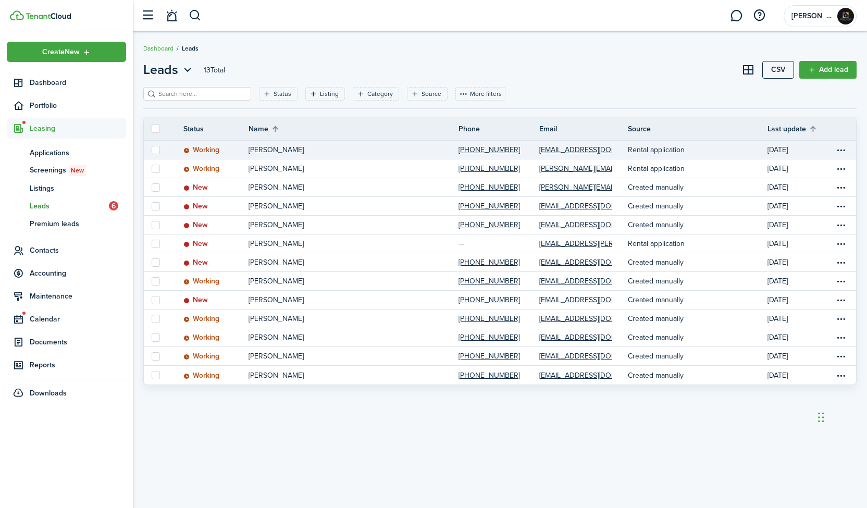
click at [207, 150] on status "Working" at bounding box center [201, 150] width 36 height 8
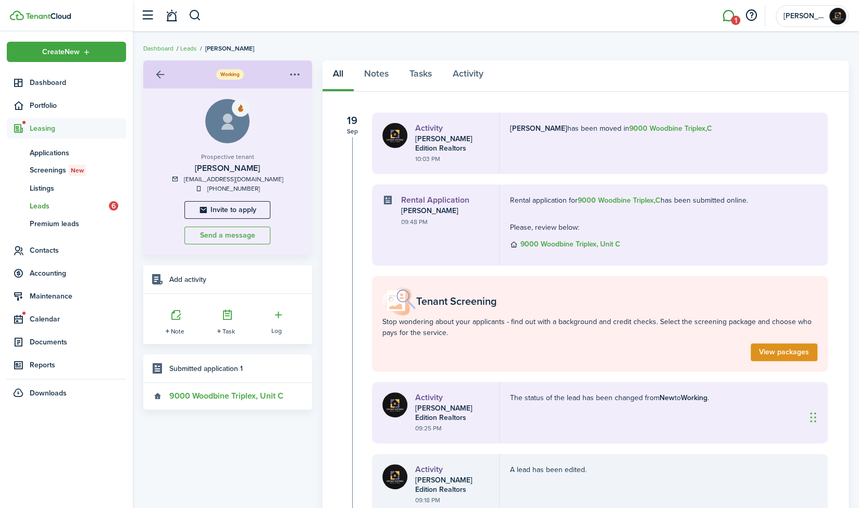
click at [733, 12] on link "1" at bounding box center [728, 16] width 20 height 27
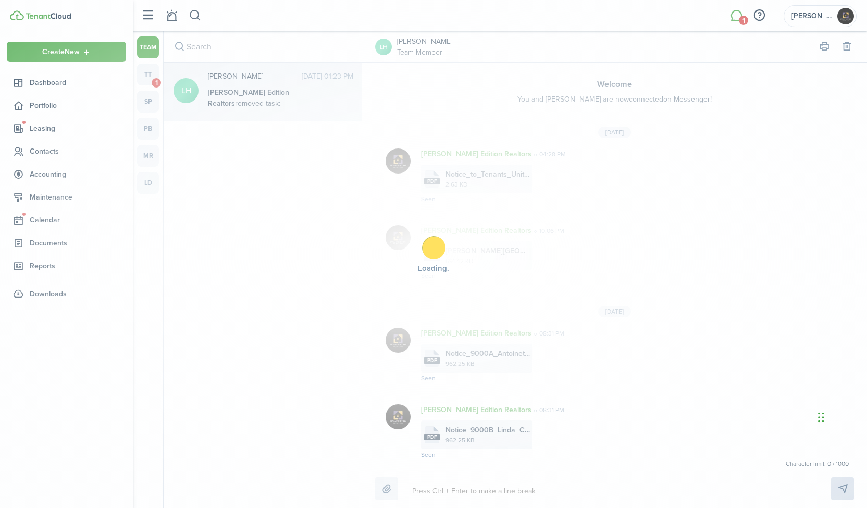
scroll to position [659, 0]
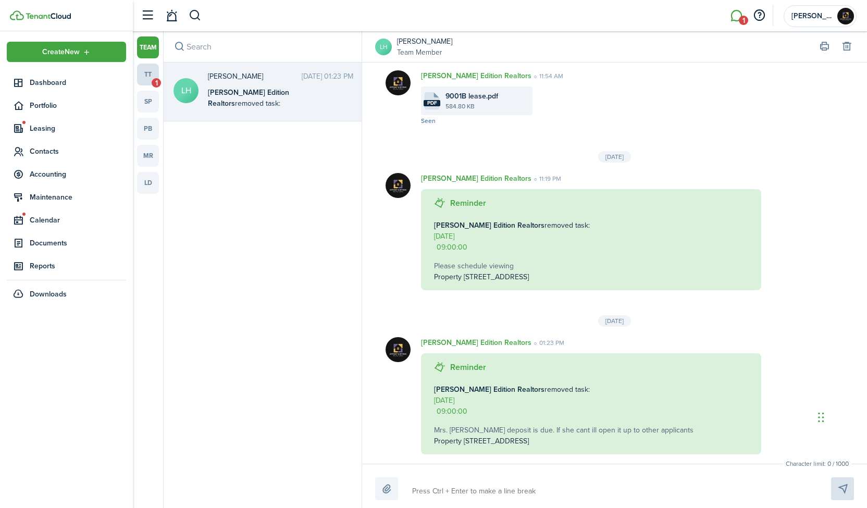
click at [148, 78] on link "tt 1" at bounding box center [148, 75] width 22 height 22
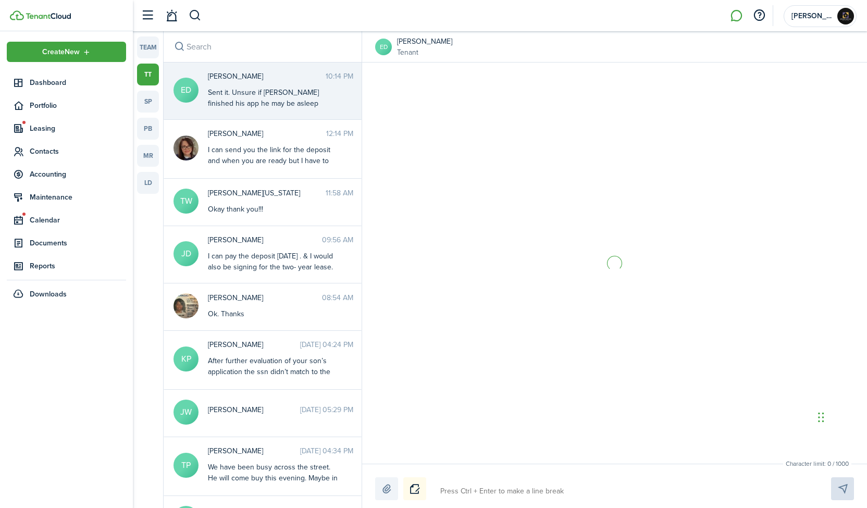
scroll to position [766, 0]
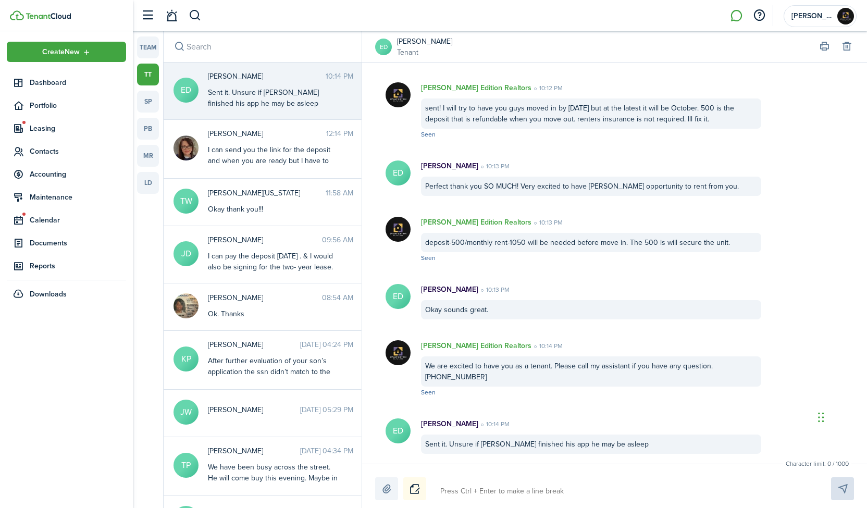
click at [481, 489] on textarea at bounding box center [624, 491] width 374 height 18
click at [445, 495] on textarea "It fine he can do it [DATE]." at bounding box center [624, 491] width 374 height 18
click at [635, 478] on div "It is fine he can do it [DATE]. It is fine he can do it [DATE]." at bounding box center [614, 488] width 479 height 23
click at [648, 482] on textarea "It is fine he can do it [DATE]." at bounding box center [624, 491] width 374 height 18
click at [834, 481] on button "Send" at bounding box center [842, 488] width 23 height 23
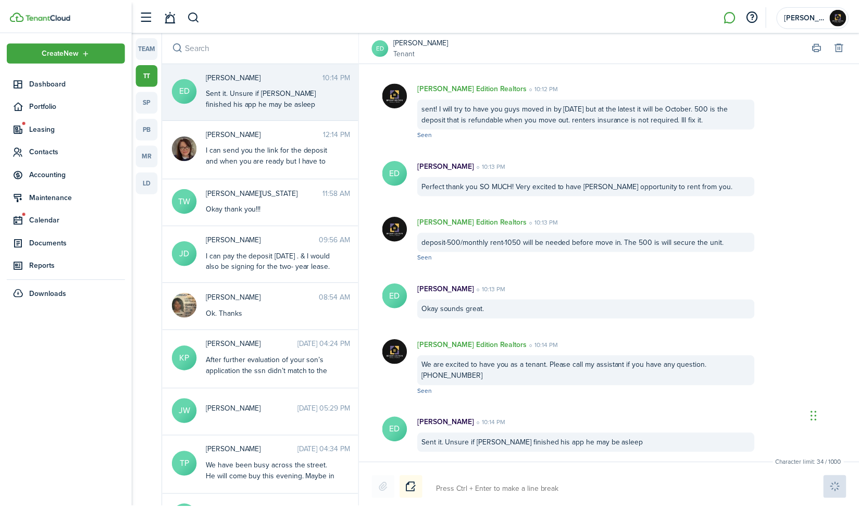
scroll to position [833, 0]
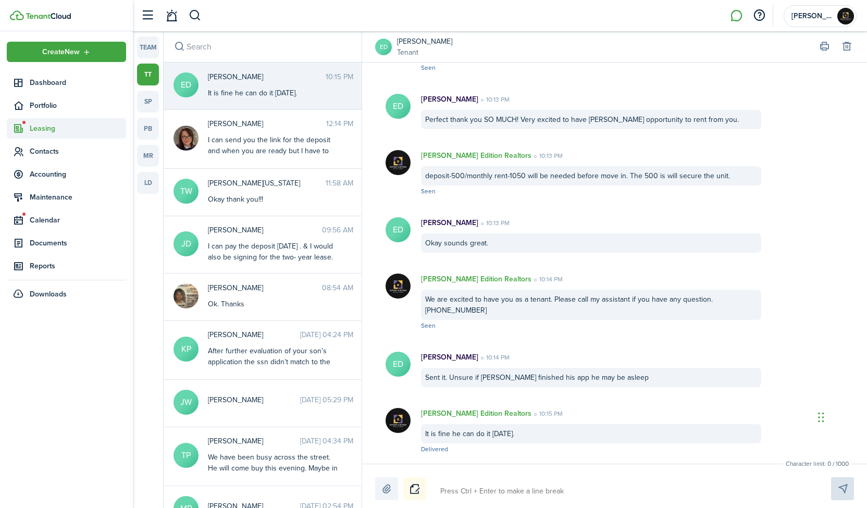
click at [37, 127] on span "Leasing" at bounding box center [78, 128] width 96 height 11
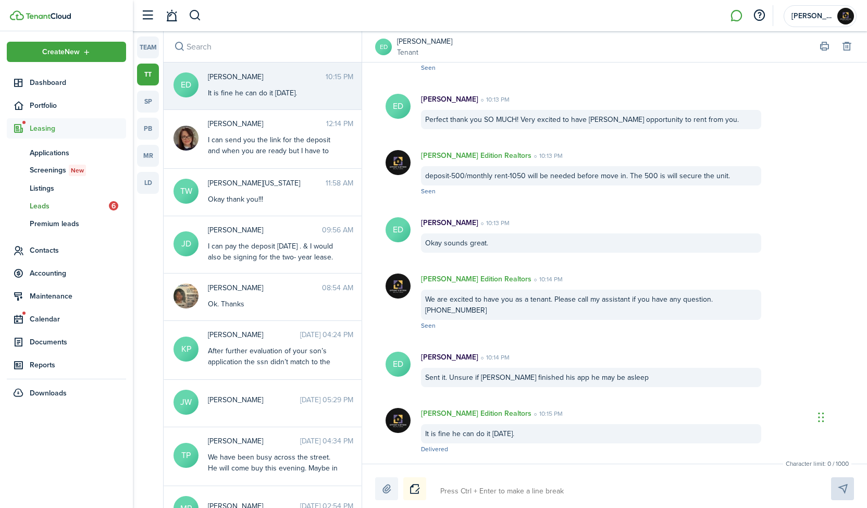
click at [89, 208] on span "Leads" at bounding box center [69, 206] width 79 height 11
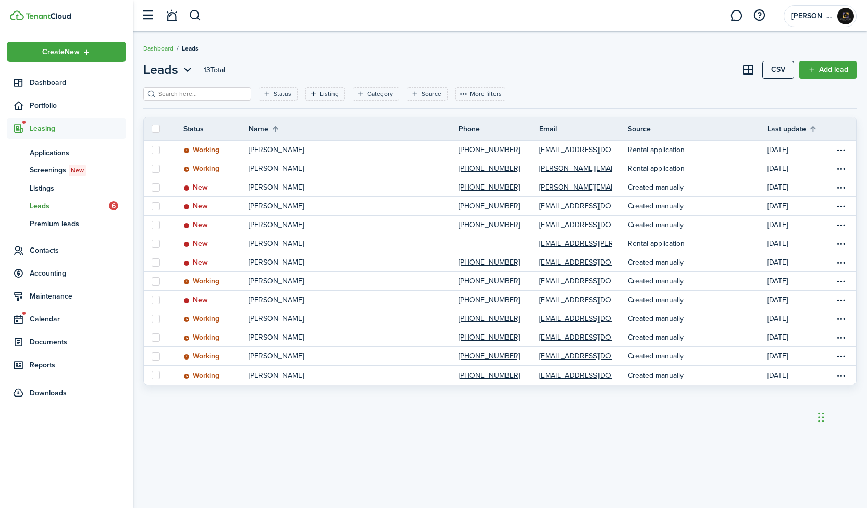
click at [292, 425] on div "Leads 13 Total CSV Add lead Status Listing Category Source More filters Save fi…" at bounding box center [500, 269] width 734 height 419
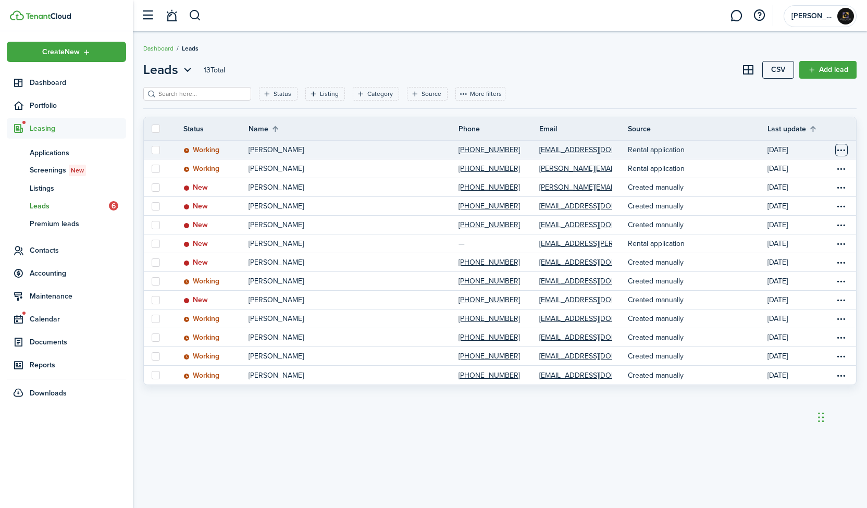
click at [842, 151] on table-menu-btn-icon "Open menu" at bounding box center [841, 150] width 13 height 13
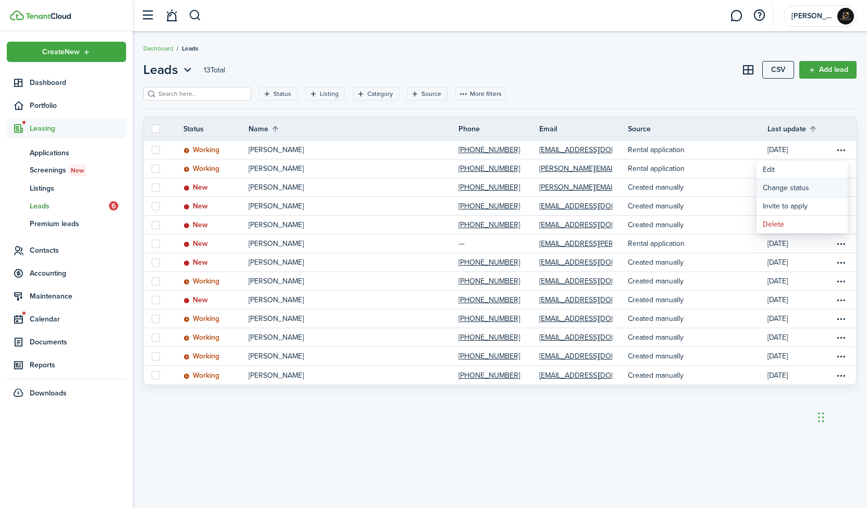
click at [819, 187] on button "Change status" at bounding box center [802, 188] width 91 height 18
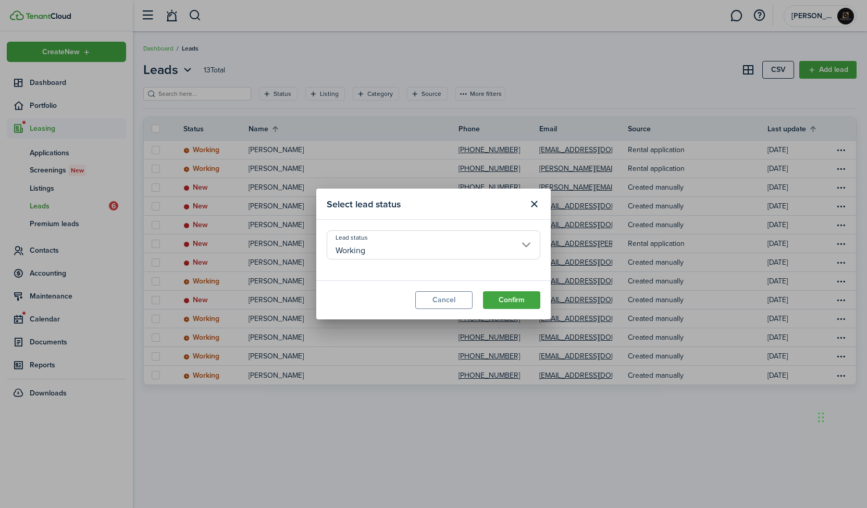
click at [525, 243] on input "Working" at bounding box center [434, 244] width 214 height 29
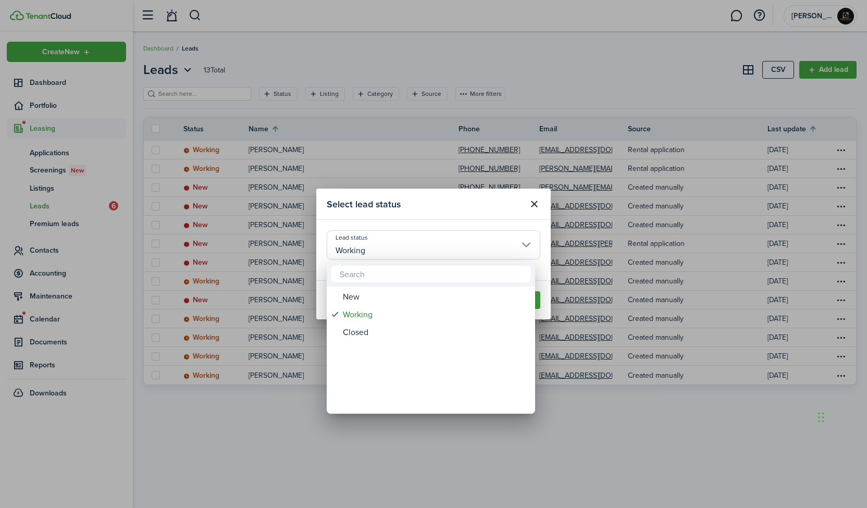
click at [532, 204] on div at bounding box center [434, 254] width 1034 height 675
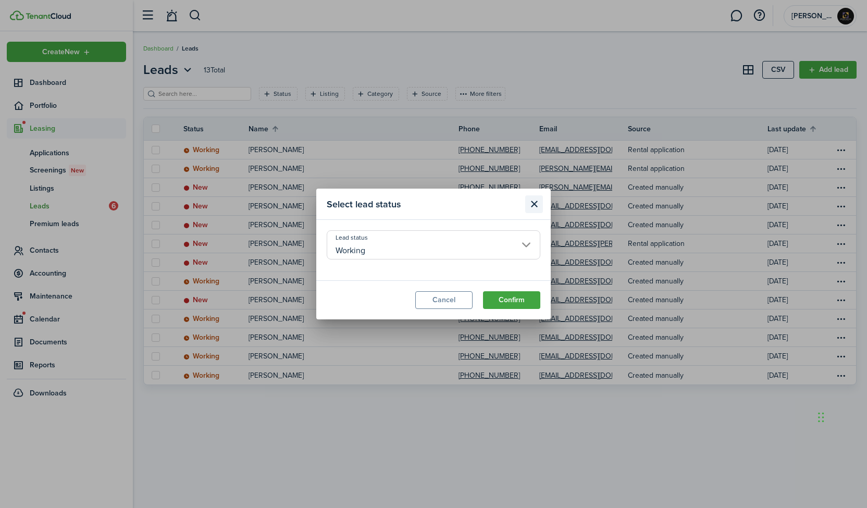
click at [535, 202] on button "Close modal" at bounding box center [534, 204] width 18 height 18
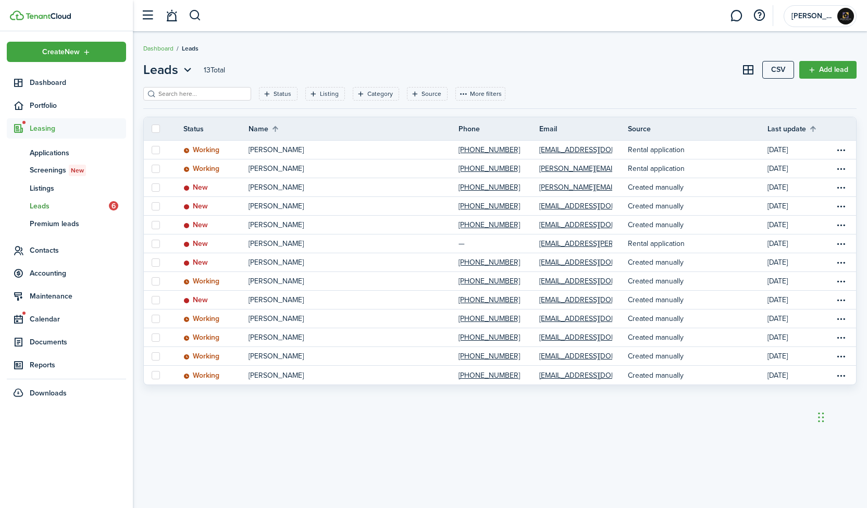
click at [156, 126] on label at bounding box center [156, 129] width 8 height 8
click at [152, 129] on input "checkbox" at bounding box center [151, 129] width 1 height 1
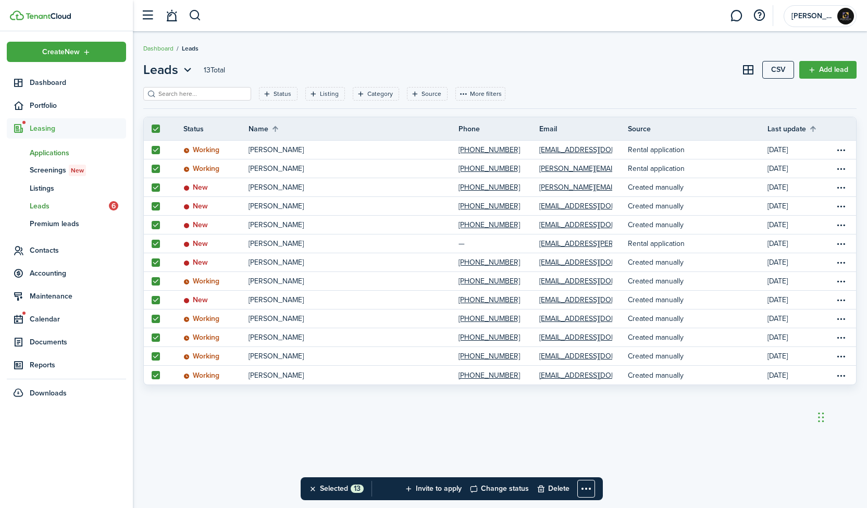
click at [60, 148] on span "Applications" at bounding box center [78, 152] width 96 height 11
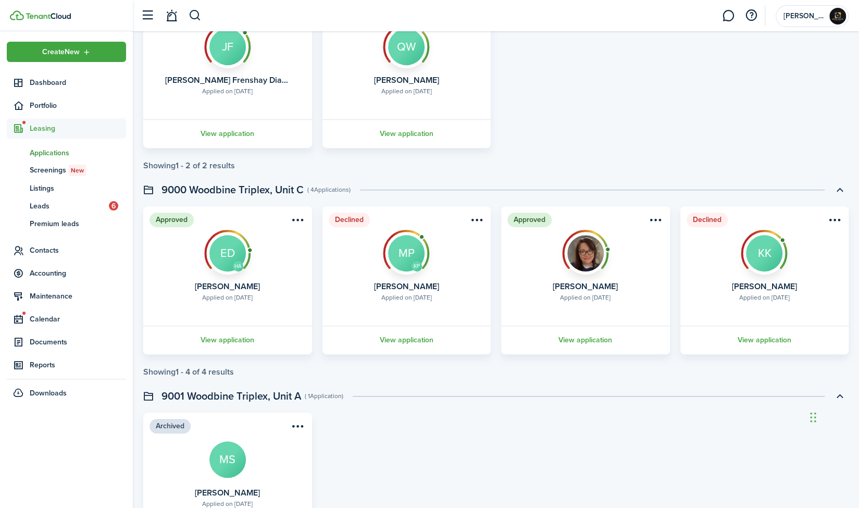
scroll to position [324, 0]
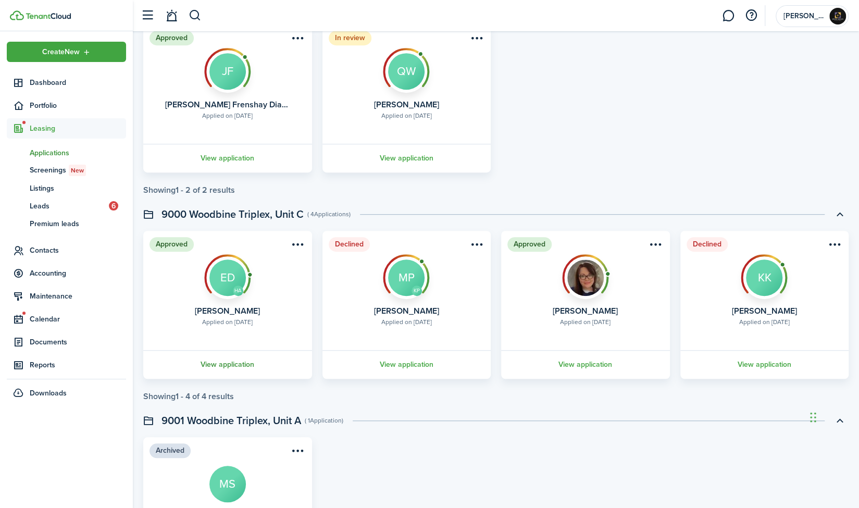
click at [226, 363] on link "View application" at bounding box center [228, 364] width 172 height 29
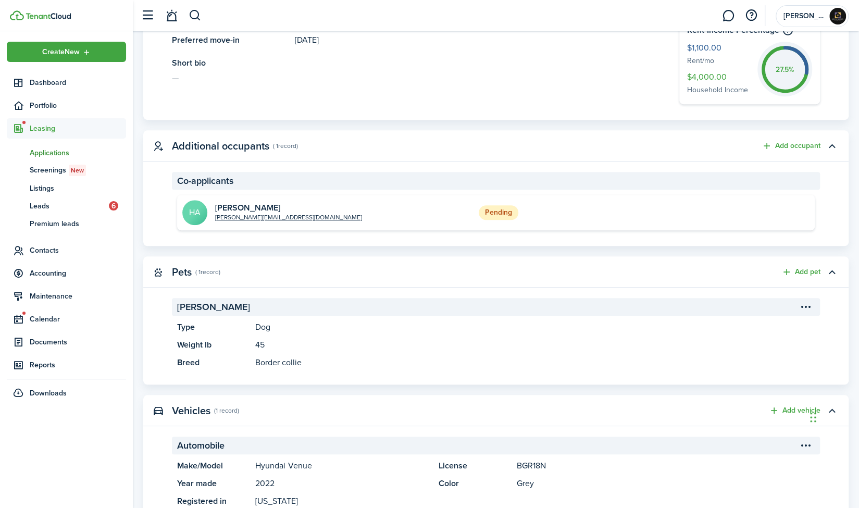
scroll to position [375, 0]
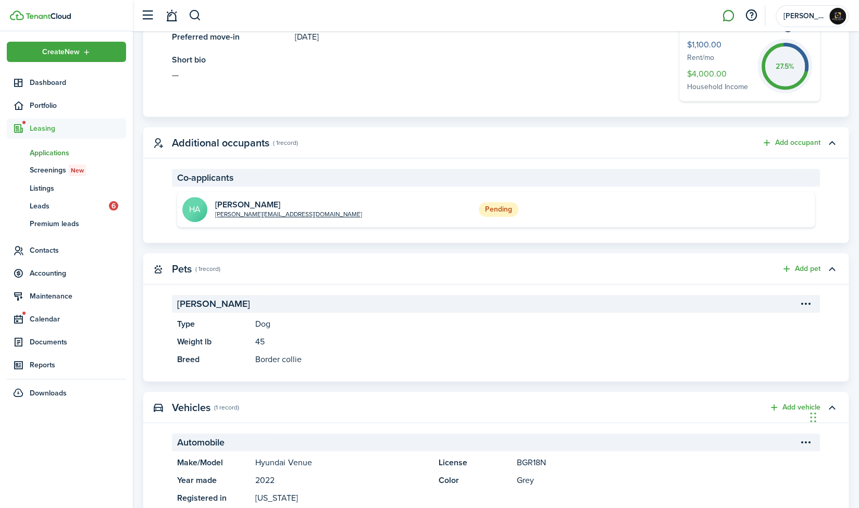
click at [726, 19] on link at bounding box center [728, 16] width 20 height 27
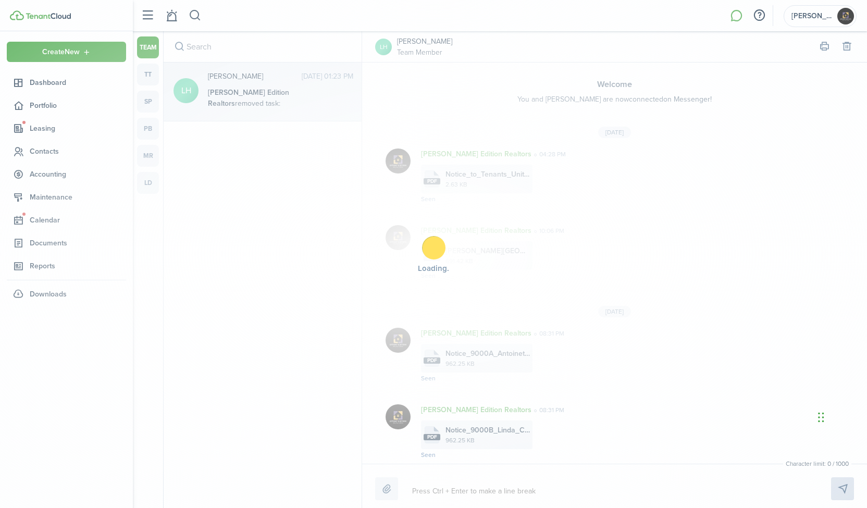
scroll to position [659, 0]
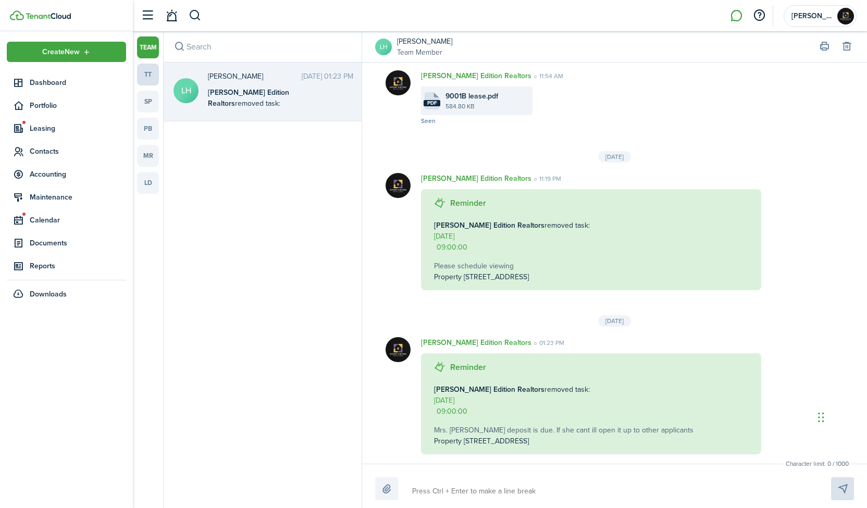
click at [151, 81] on link "tt" at bounding box center [148, 75] width 22 height 22
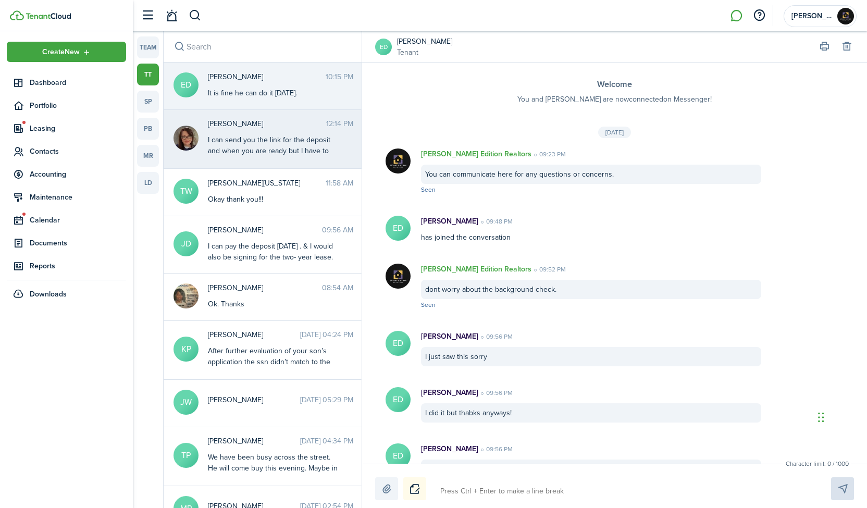
scroll to position [833, 0]
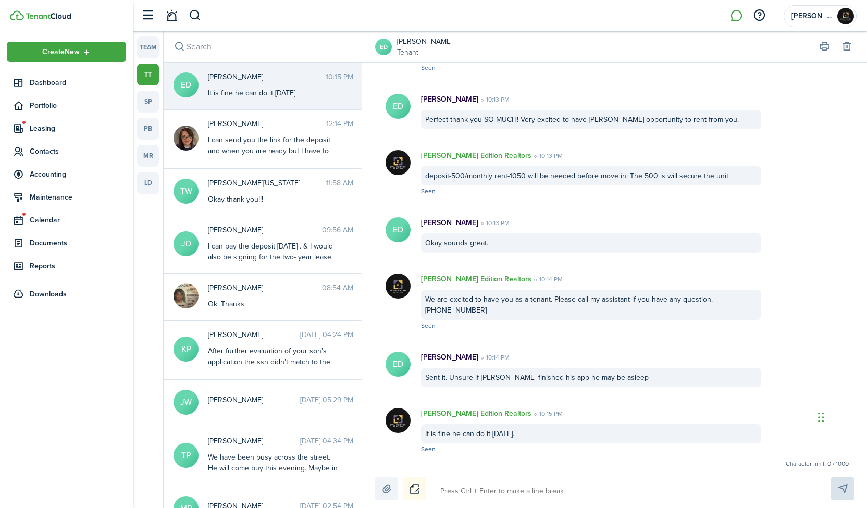
click at [244, 84] on div "[PERSON_NAME] 10:15 PM It is fine he can do it [DATE]." at bounding box center [280, 84] width 161 height 27
click at [478, 486] on textarea at bounding box center [624, 491] width 374 height 18
click at [441, 489] on textarea "Im sorry I just seen that you have a pet. its a 250 deposit for the pet and a 5…" at bounding box center [624, 491] width 374 height 18
click at [476, 492] on textarea "I'm so sorry I just seen that you have a pet. its a 250 deposit for the pet and…" at bounding box center [624, 491] width 374 height 18
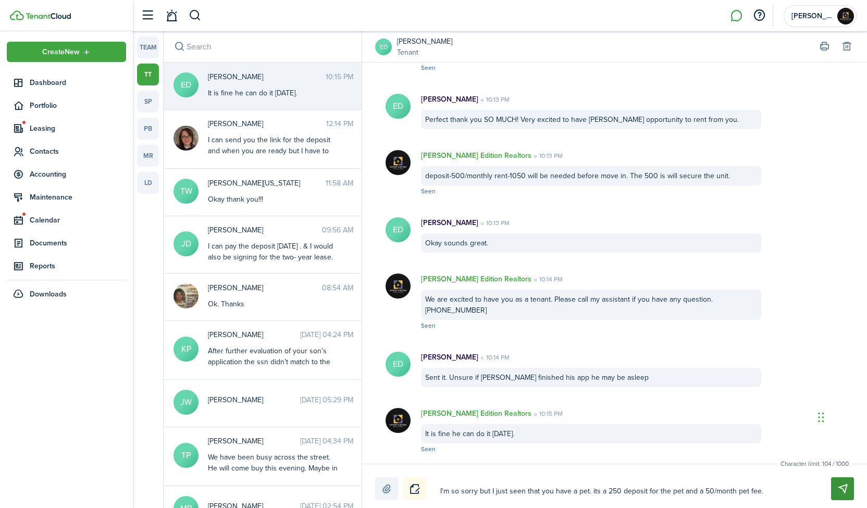
click at [837, 493] on button "Send" at bounding box center [842, 488] width 23 height 23
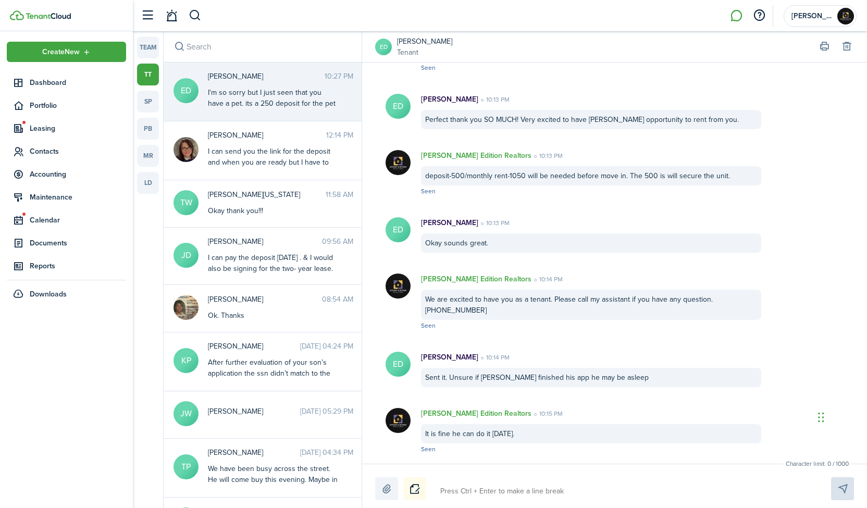
scroll to position [900, 0]
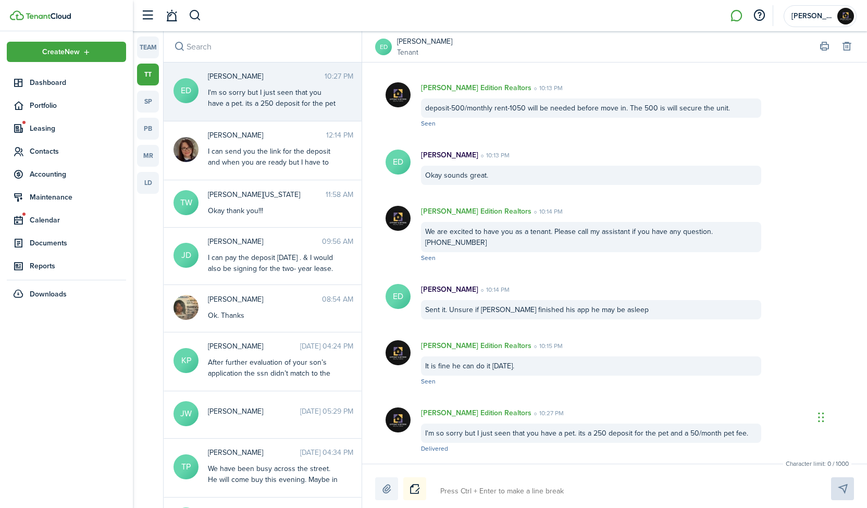
click at [603, 494] on textarea at bounding box center [624, 491] width 374 height 18
click at [520, 491] on textarea "So it will be 1100/month 500 deposit 250 pet deposit non refundable," at bounding box center [624, 491] width 374 height 18
click at [515, 490] on textarea "So it will be 1100/month 500 deposit 250 pet deposit non refundable," at bounding box center [624, 491] width 374 height 18
click at [556, 493] on textarea "So it will be 1100/month, 500 deposit 250 pet deposit non refundable," at bounding box center [624, 491] width 374 height 18
click at [708, 462] on messenger-list-item-base "[PERSON_NAME] Edition Realtors 10:27 PM I'm so sorry but I just seen that you h…" at bounding box center [614, 430] width 505 height 67
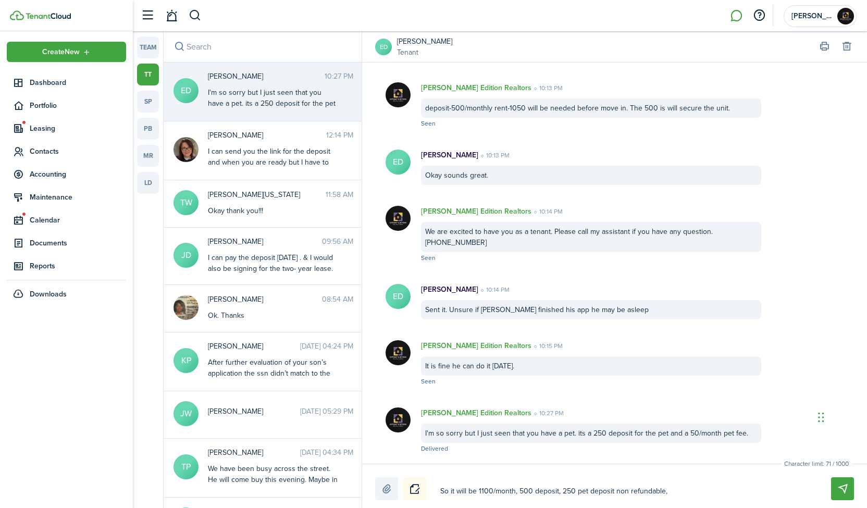
click at [669, 485] on textarea "So it will be 1100/month, 500 deposit, 250 pet deposit non refundable," at bounding box center [624, 491] width 374 height 18
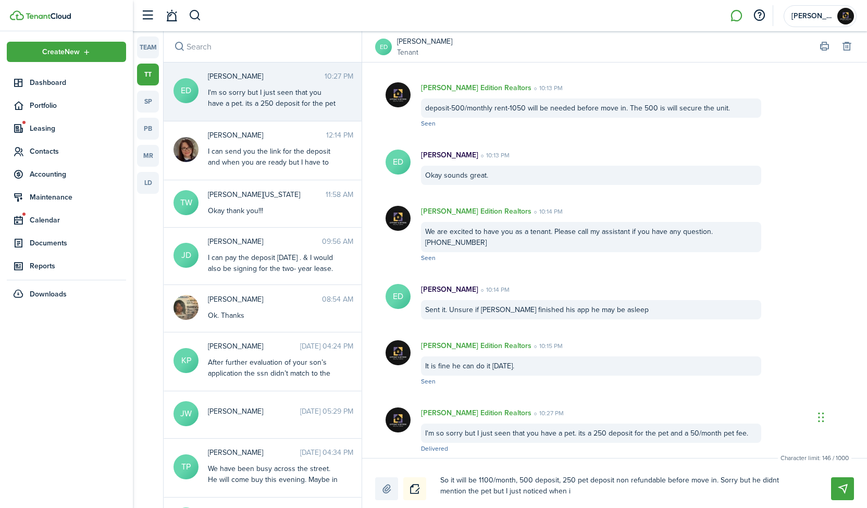
click at [764, 484] on textarea "So it will be 1100/month, 500 deposit, 250 pet deposit non refundable before mo…" at bounding box center [624, 486] width 374 height 29
click at [763, 480] on textarea "So it will be 1100/month, 500 deposit, 250 pet deposit non refundable before mo…" at bounding box center [624, 486] width 374 height 29
drag, startPoint x: 718, startPoint y: 481, endPoint x: 776, endPoint y: 512, distance: 65.7
click at [776, 507] on html "Create New Dashboard Portfolio Leasing Contacts Accounting Maintenance Calendar…" at bounding box center [433, 254] width 867 height 508
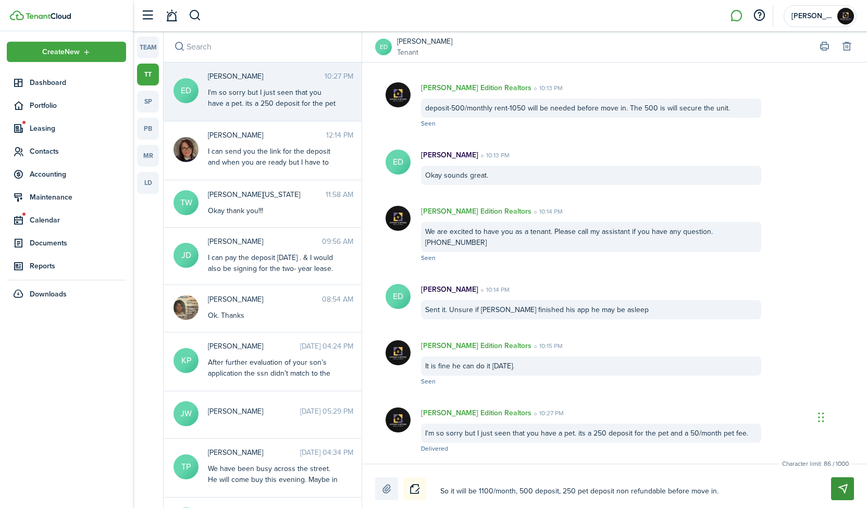
click at [844, 488] on button "Send" at bounding box center [842, 488] width 23 height 23
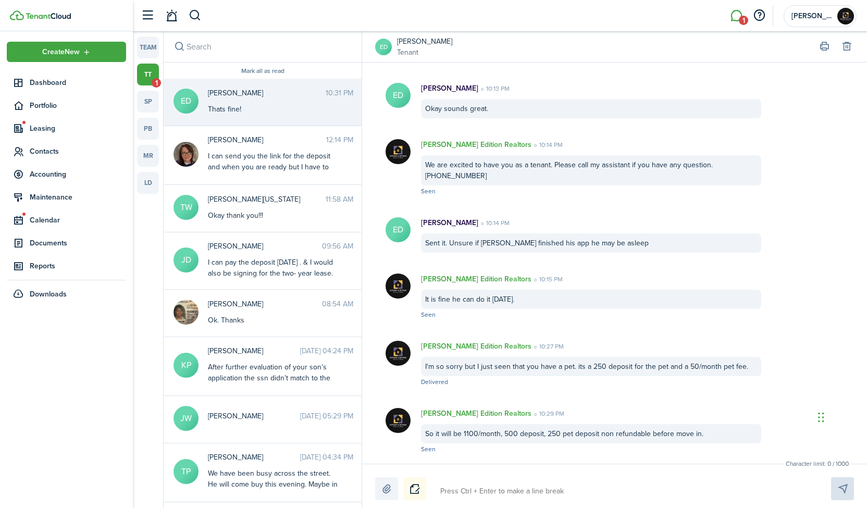
scroll to position [1023, 0]
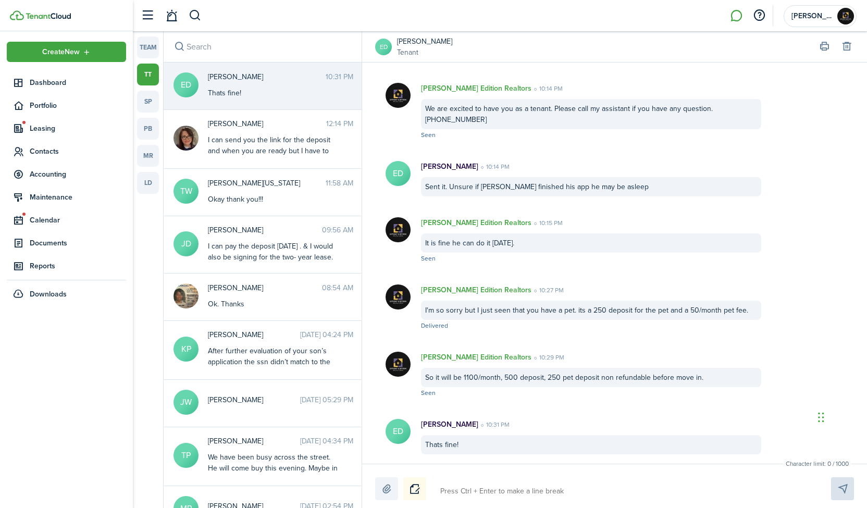
click at [571, 491] on textarea at bounding box center [624, 491] width 374 height 18
click at [727, 493] on textarea "Let me know if you need anything. I will keep you posted with our progress on y…" at bounding box center [624, 491] width 374 height 18
click at [750, 489] on textarea "Let me know if you need anything. I will keep you posted with our progress on y…" at bounding box center [624, 491] width 374 height 18
click at [762, 491] on textarea "Let me know if you need anything. I will keep you posted with our progress on y…" at bounding box center [624, 491] width 374 height 18
click at [845, 491] on button "Send" at bounding box center [842, 488] width 23 height 23
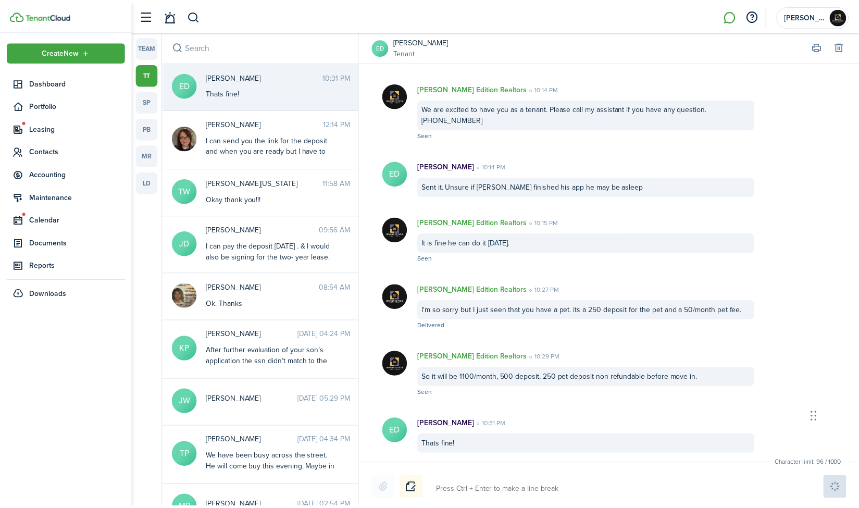
scroll to position [1091, 0]
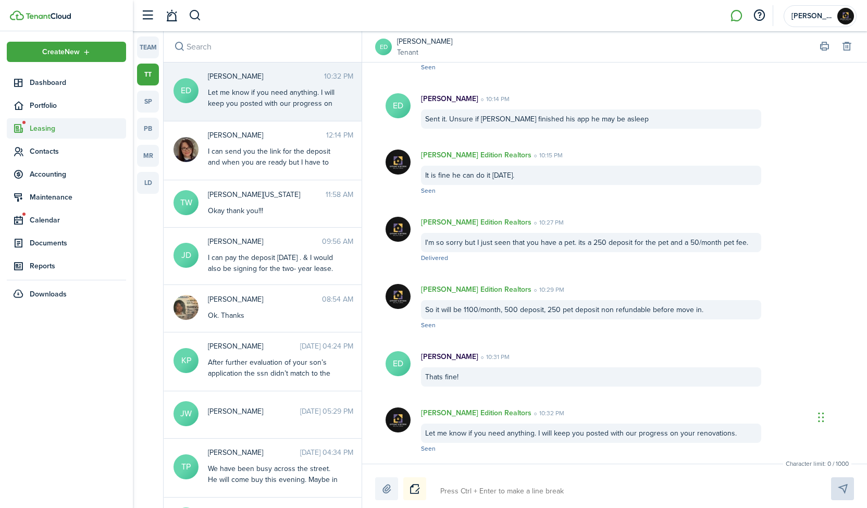
click at [57, 133] on span "Leasing" at bounding box center [78, 128] width 96 height 11
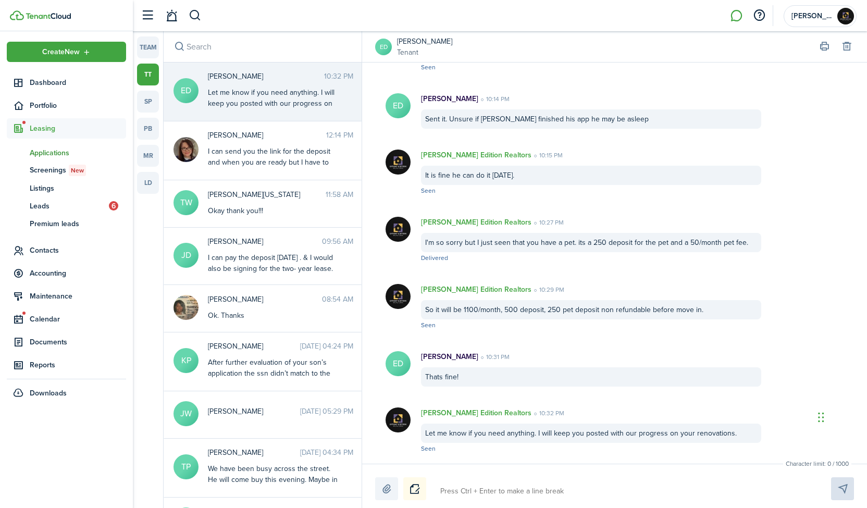
click at [58, 157] on span "Applications" at bounding box center [78, 152] width 96 height 11
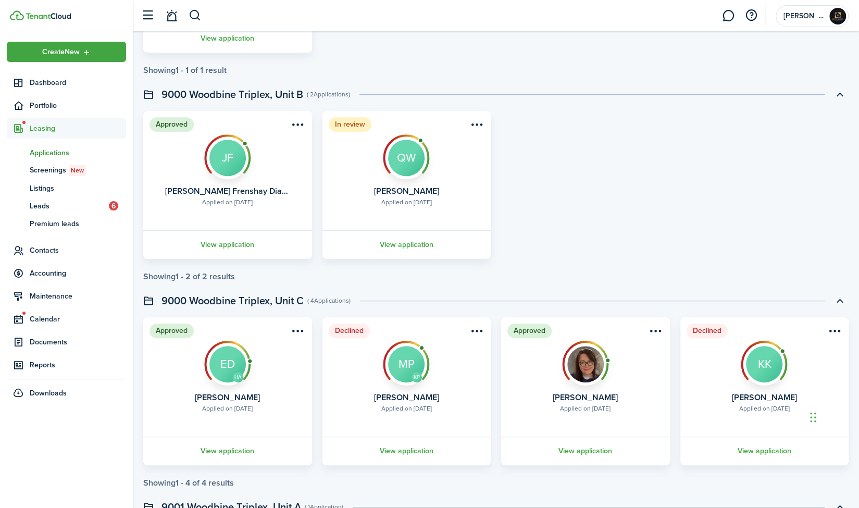
scroll to position [239, 0]
click at [296, 330] on menu-btn-icon "Open menu" at bounding box center [298, 330] width 18 height 18
click at [482, 291] on header "9000 Woodbine Triplex, Unit C ( 4 Applications )" at bounding box center [495, 300] width 705 height 18
click at [44, 107] on span "Portfolio" at bounding box center [78, 105] width 96 height 11
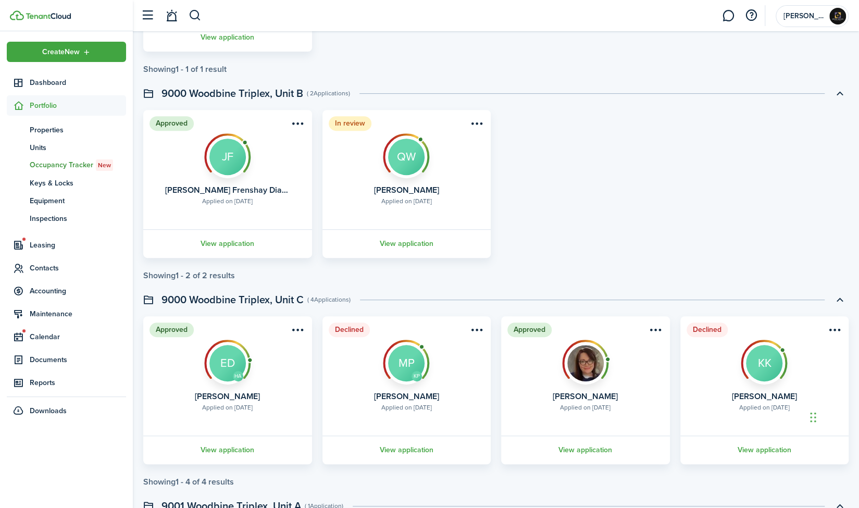
click at [70, 165] on span "Occupancy Tracker New" at bounding box center [78, 164] width 96 height 11
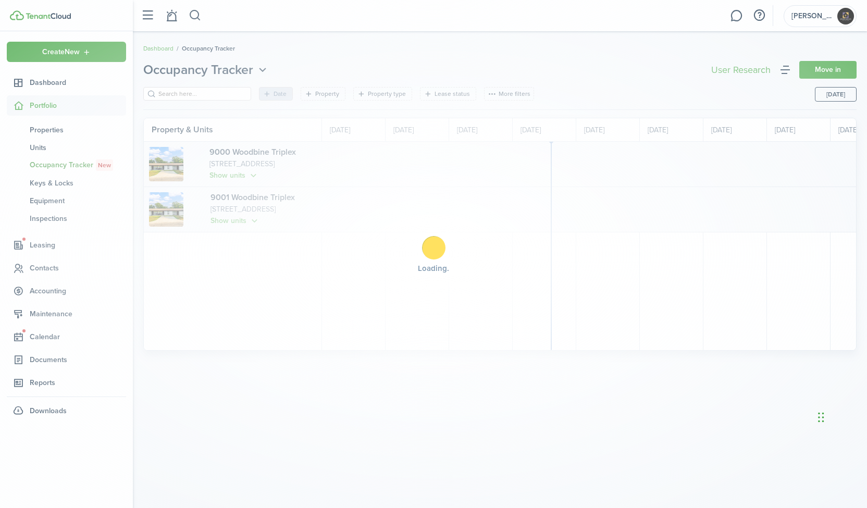
scroll to position [0, 191]
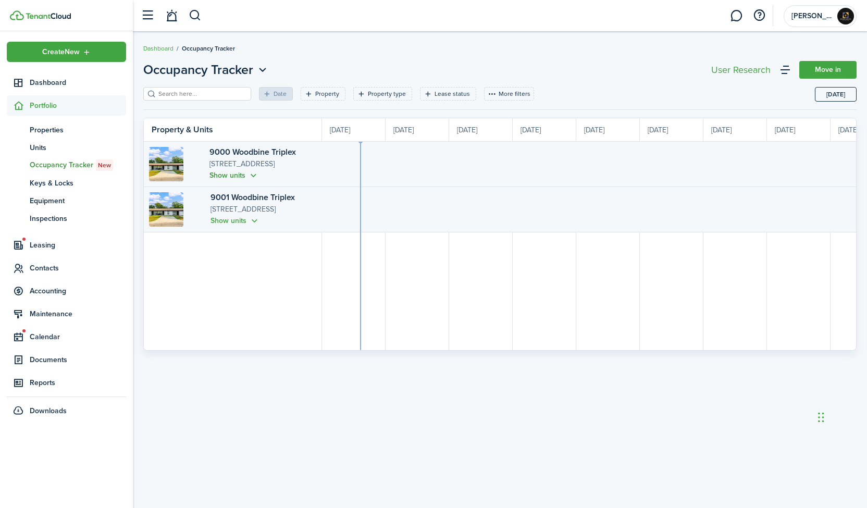
click at [230, 174] on button "Show units" at bounding box center [233, 175] width 49 height 12
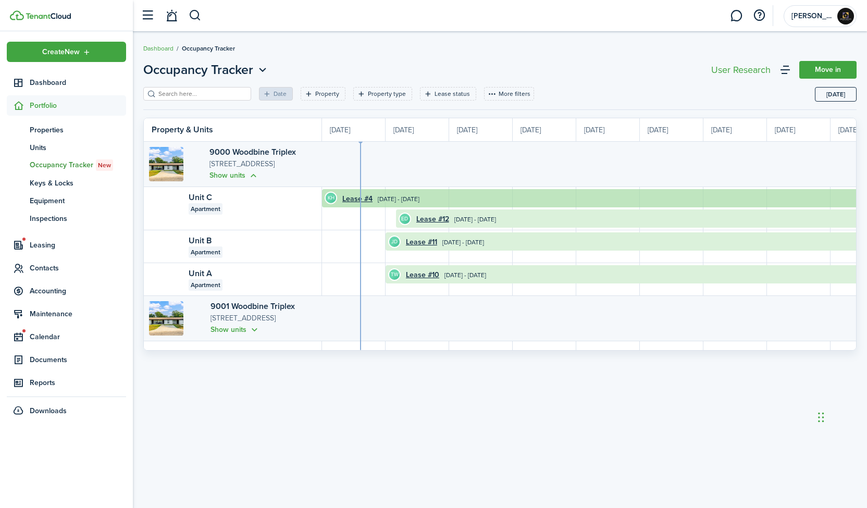
click at [328, 200] on avatar-text "KH" at bounding box center [331, 198] width 10 height 10
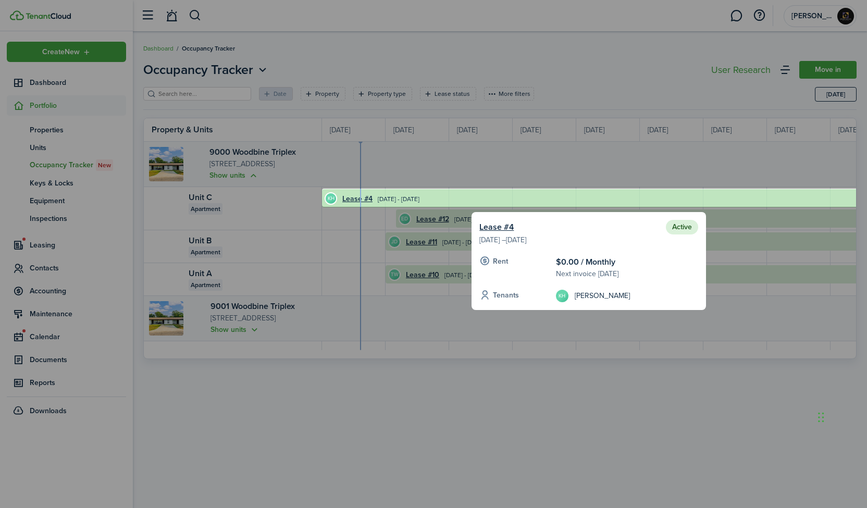
click at [350, 194] on div at bounding box center [589, 198] width 534 height 18
click at [383, 202] on div at bounding box center [589, 198] width 534 height 18
click at [555, 386] on div at bounding box center [433, 254] width 867 height 508
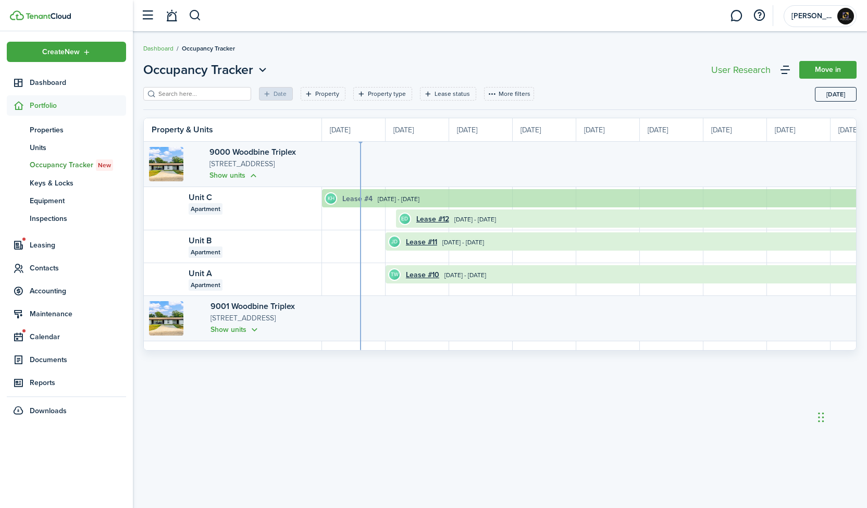
click at [360, 199] on link "Lease #4" at bounding box center [357, 198] width 30 height 11
